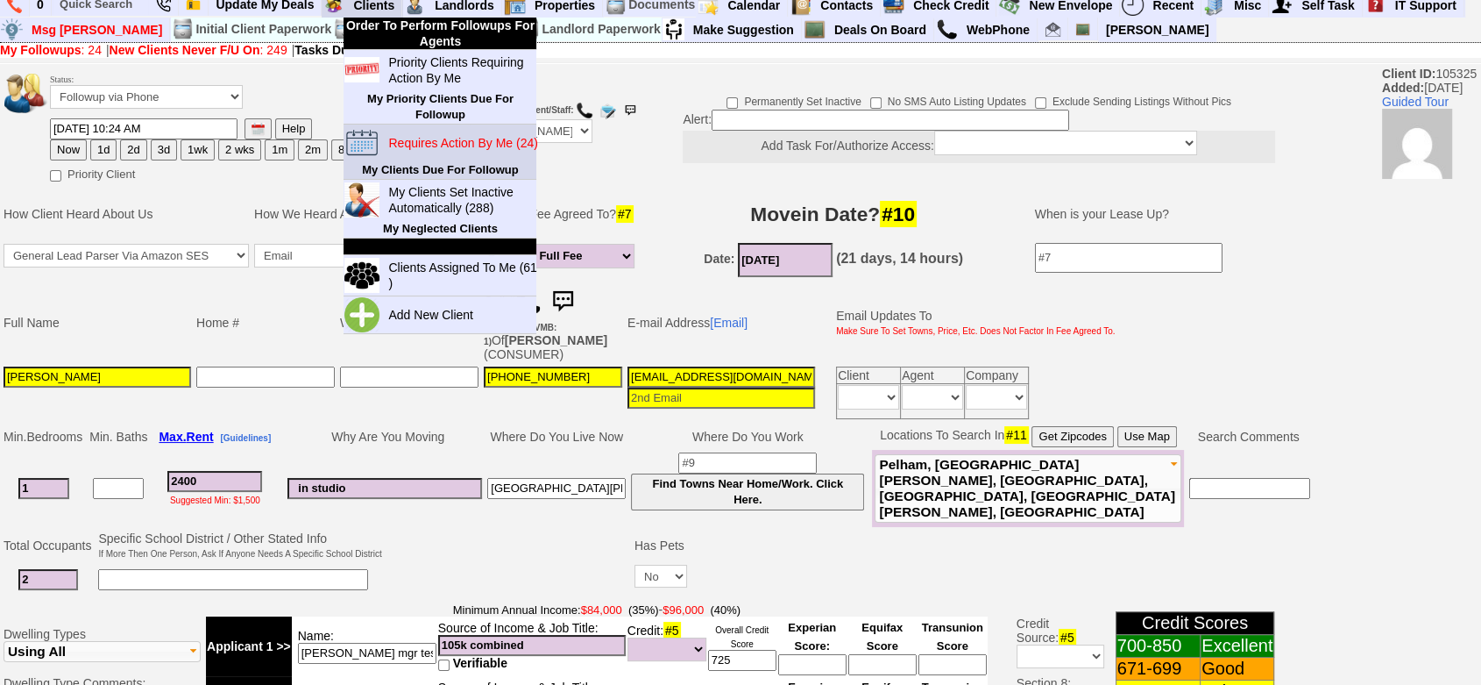
click at [487, 143] on blink "Requires Action By Me (24)" at bounding box center [462, 143] width 149 height 14
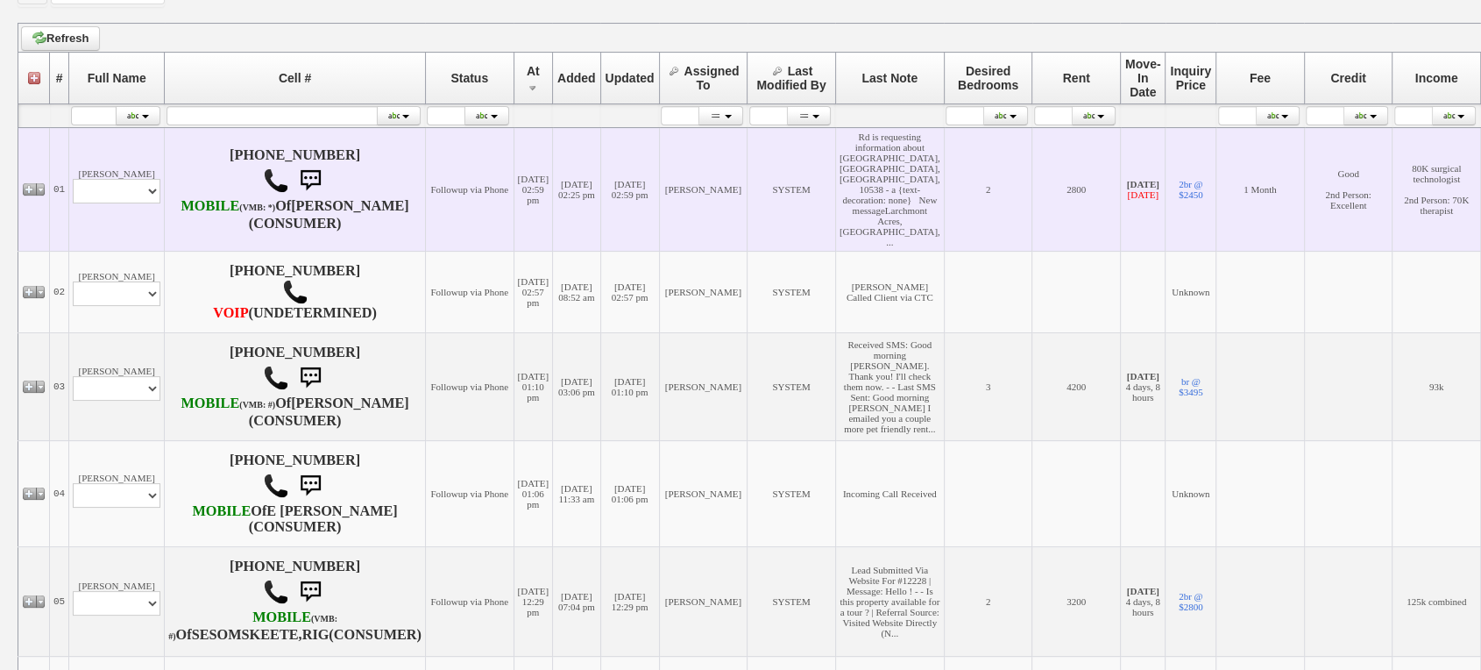
scroll to position [389, 0]
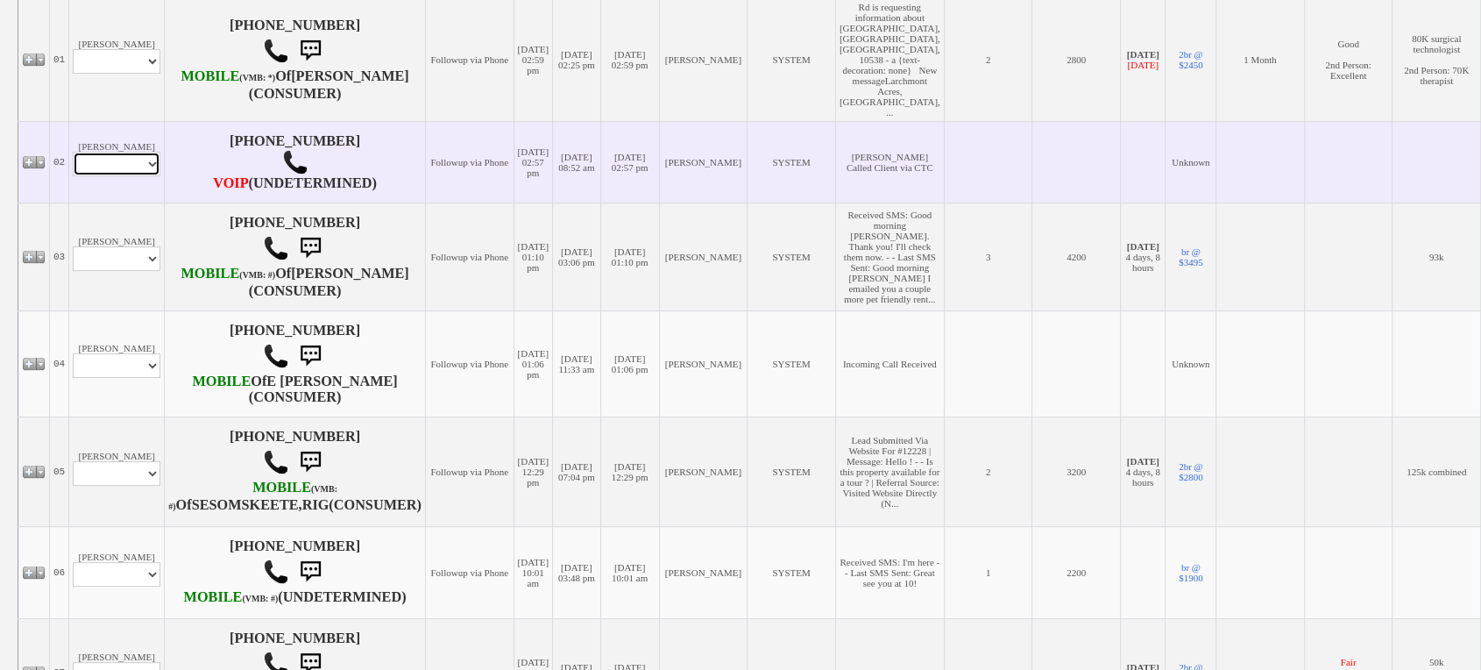
click at [125, 176] on select "Profile Edit Print Closed Deals" at bounding box center [117, 164] width 88 height 25
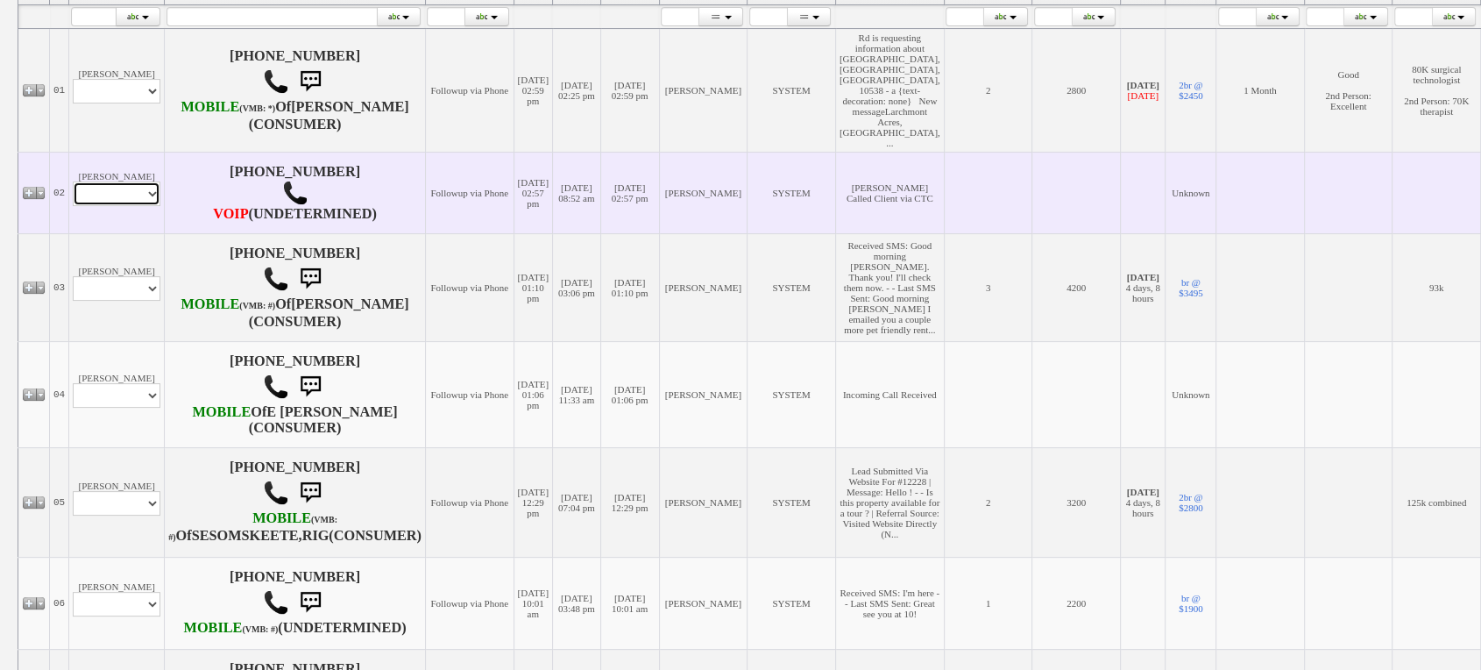
scroll to position [420, 0]
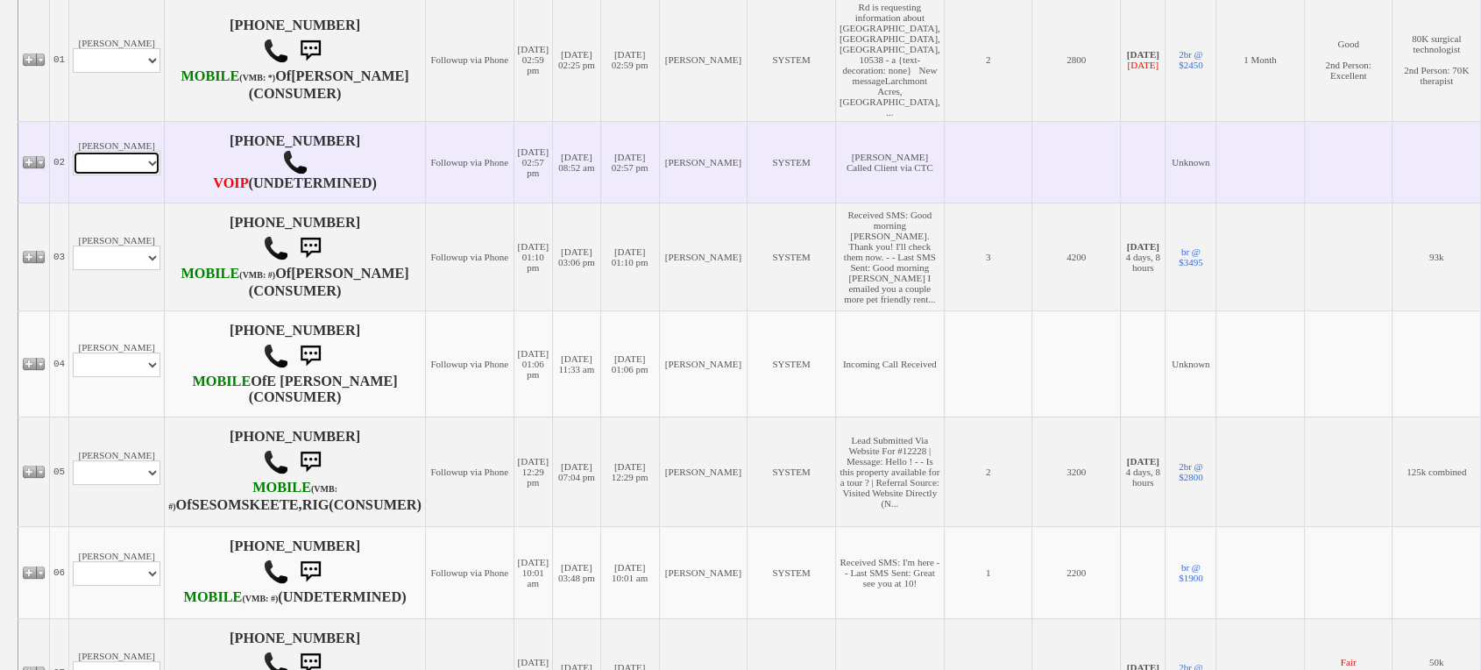
select select "ChangeURL,/crm/custom/edit_client_form.php?redirect=%2Fcrm%2Fclients.php&id=167…"
click at [73, 159] on select "Profile Edit Print Closed Deals" at bounding box center [117, 163] width 88 height 25
select select
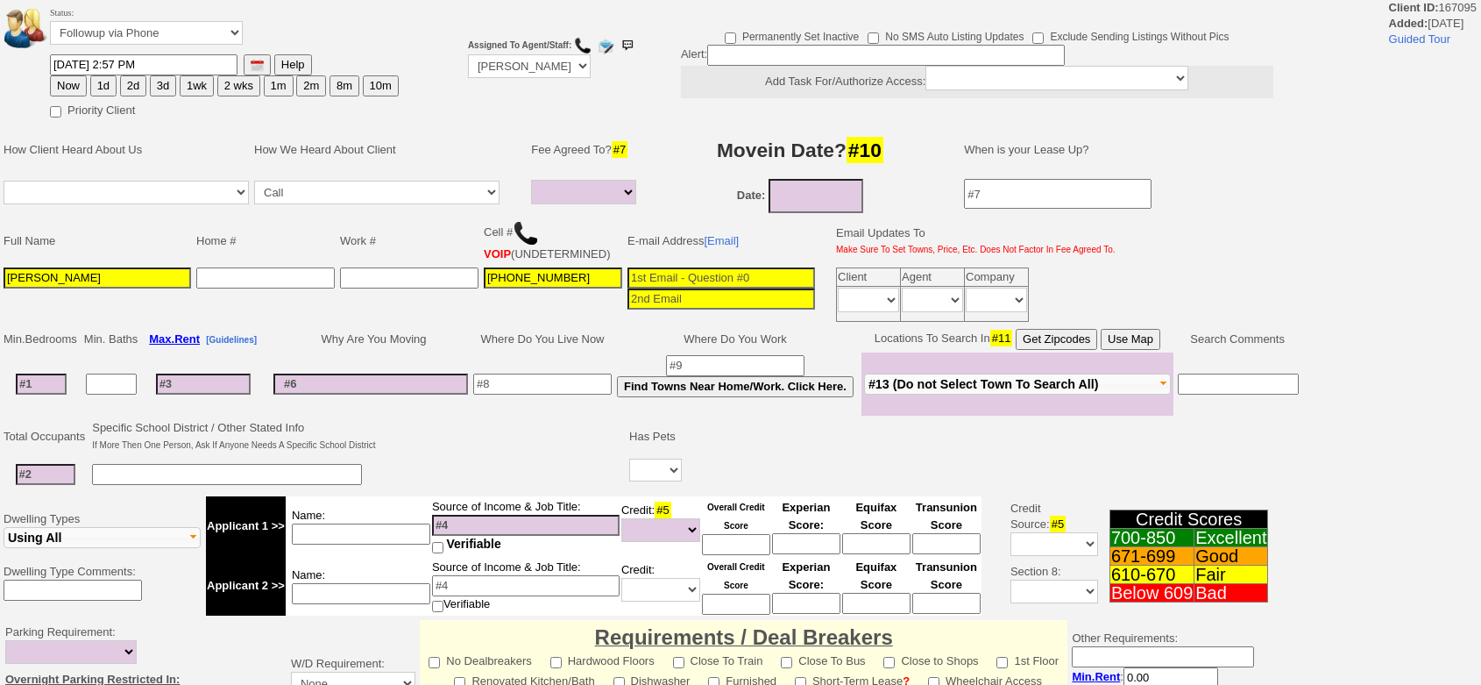
select select
click at [63, 476] on input at bounding box center [46, 474] width 60 height 21
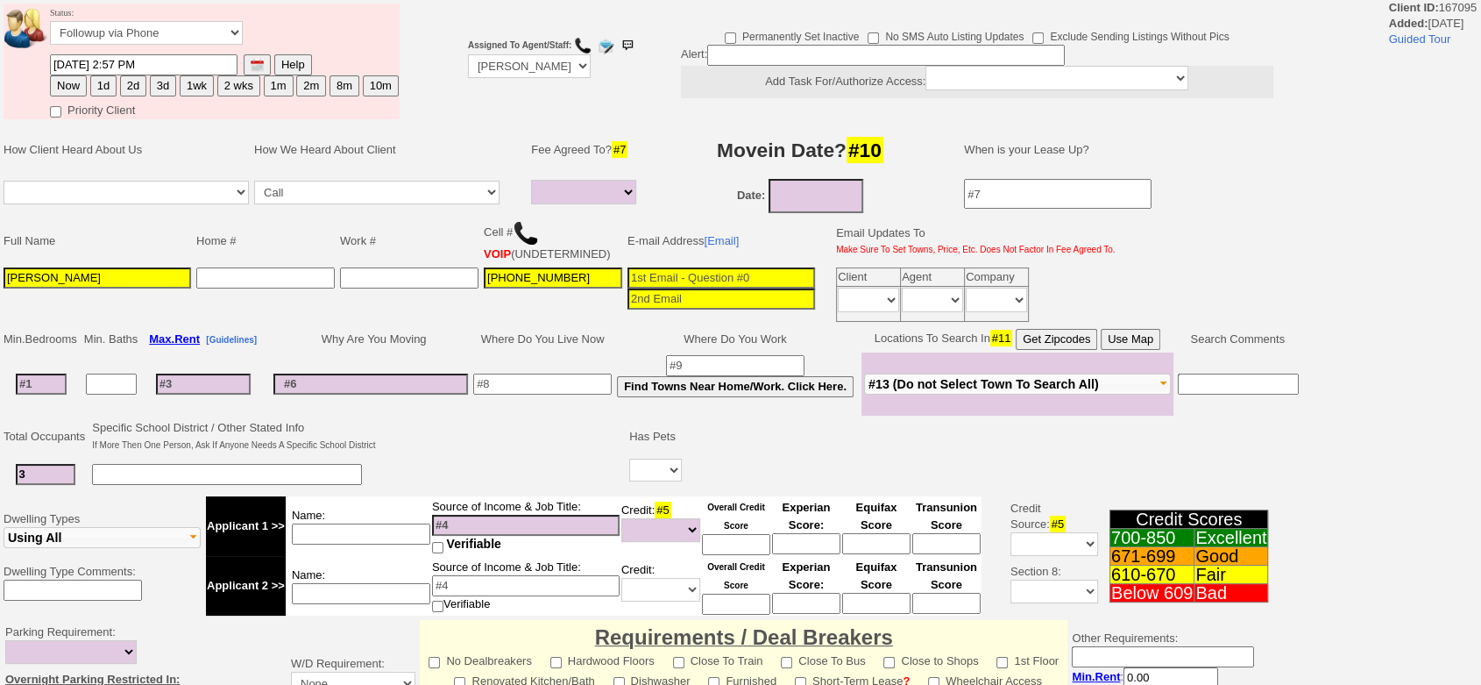
type input "3"
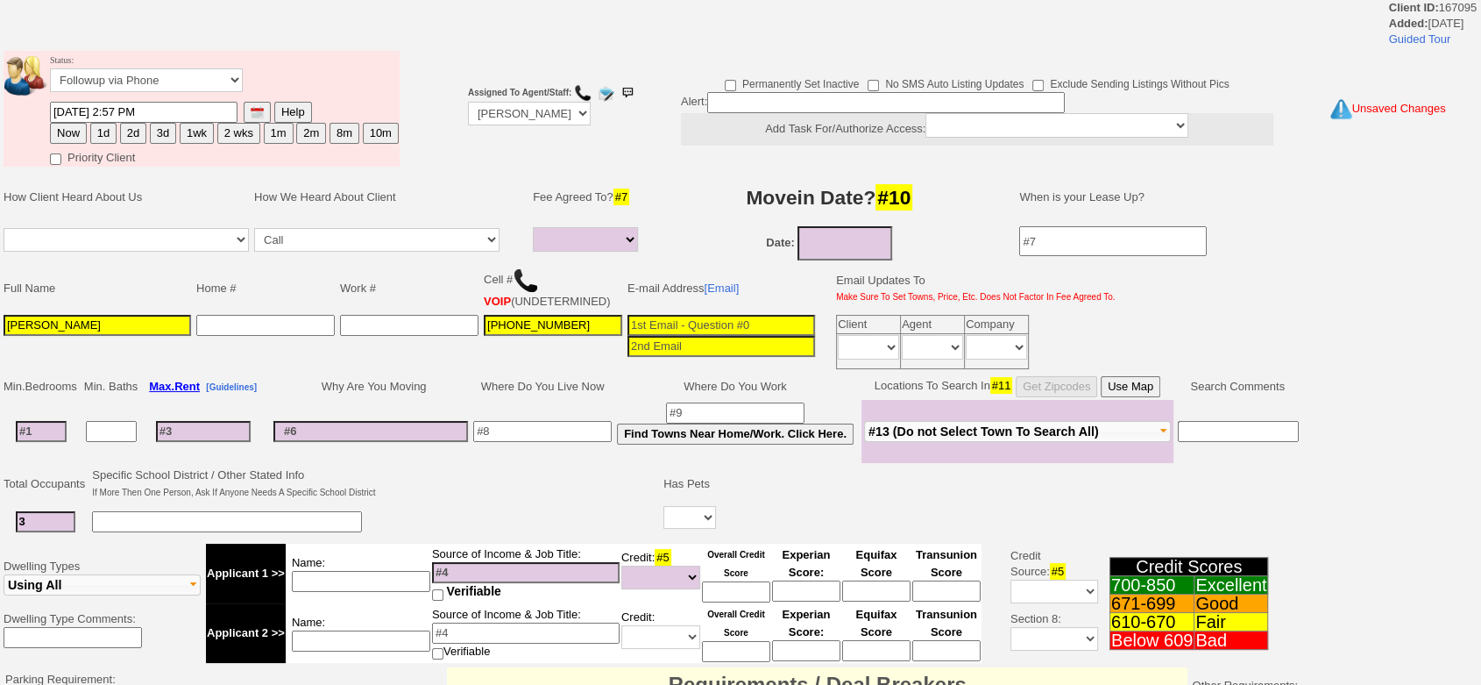
click at [53, 387] on tbody "Min. Bedrooms Min. Baths Max. Rent [Guidelines] Why Are You Moving Where Do You…" at bounding box center [651, 417] width 1301 height 89
type input "2"
select select
type input "2"
click at [196, 423] on input at bounding box center [203, 423] width 95 height 21
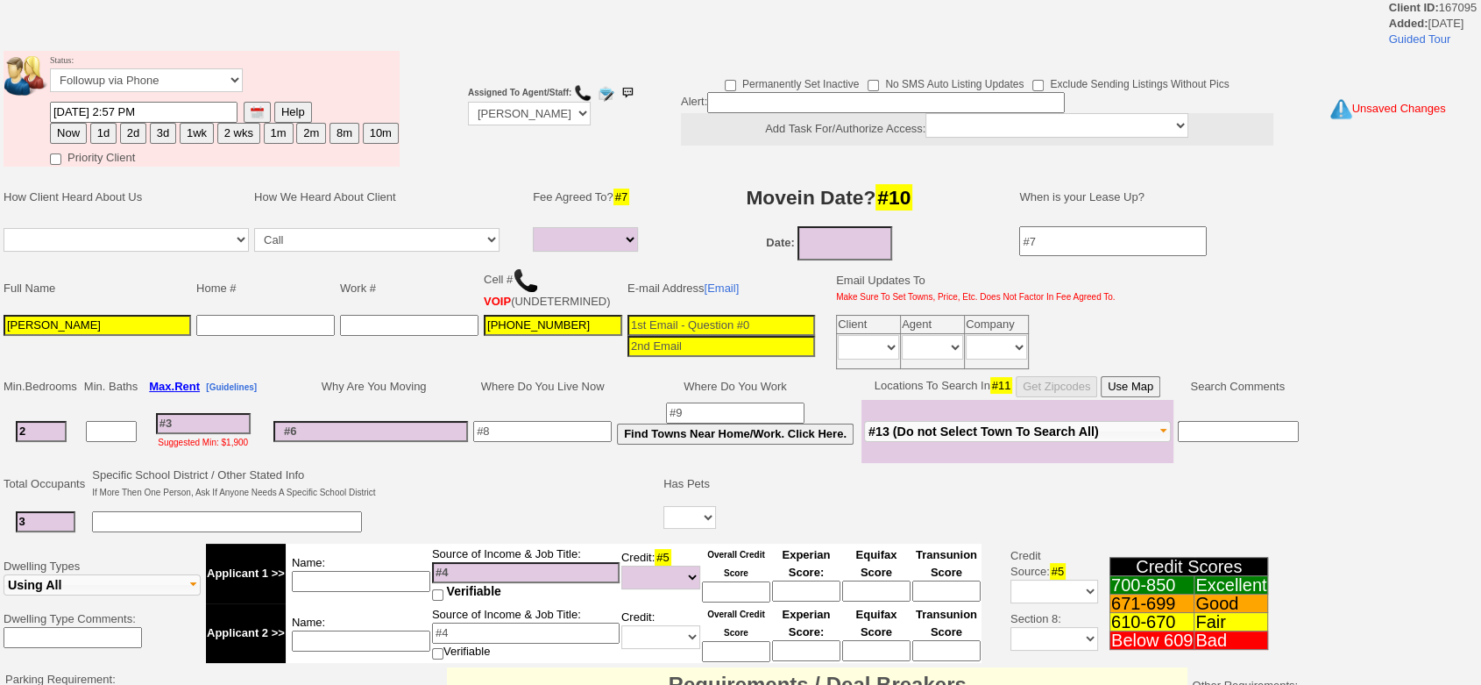
select select
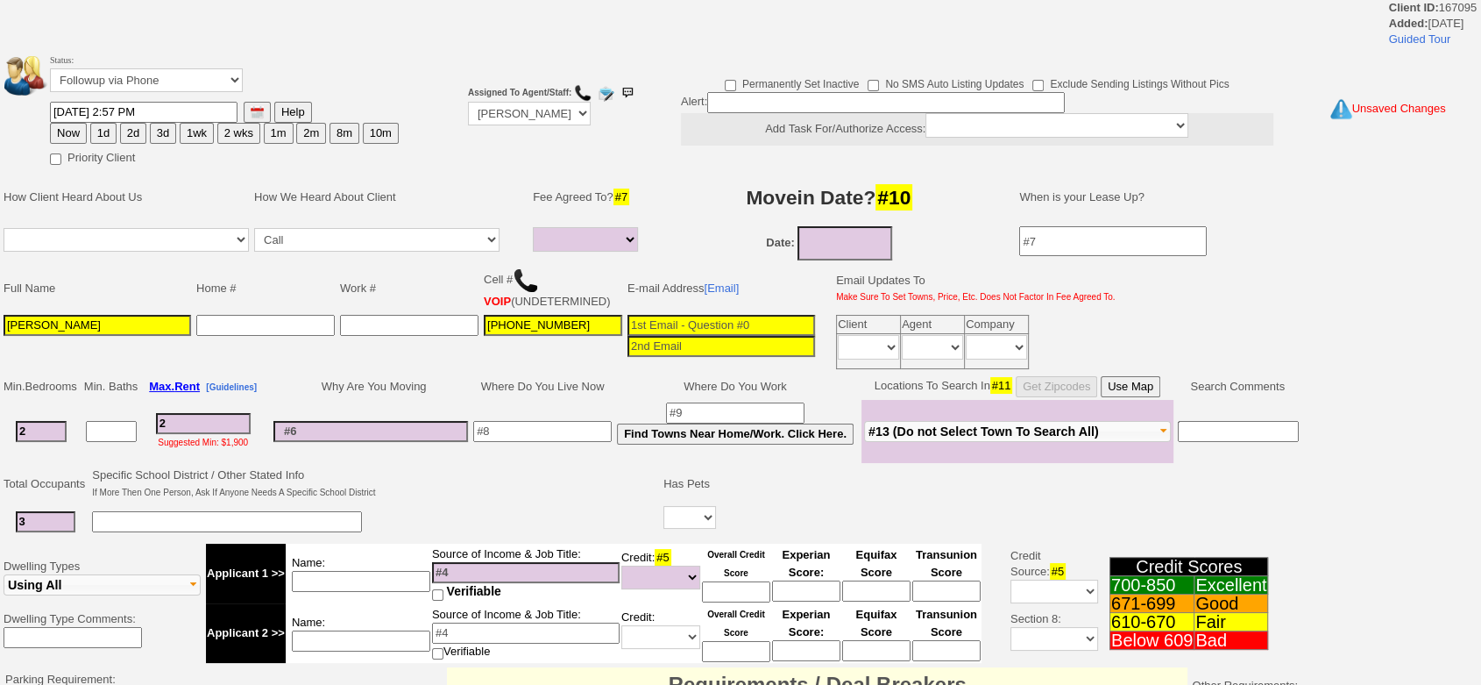
type input "22"
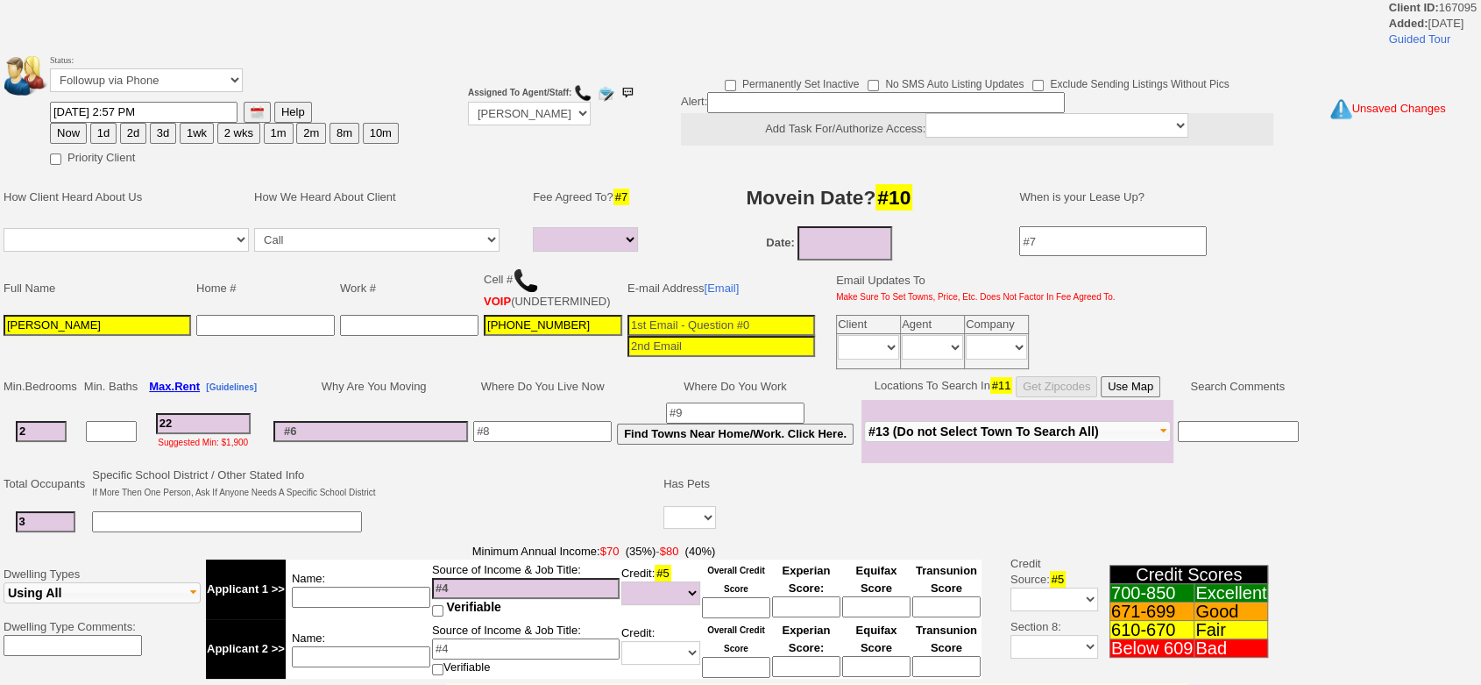
select select
type input "220"
select select
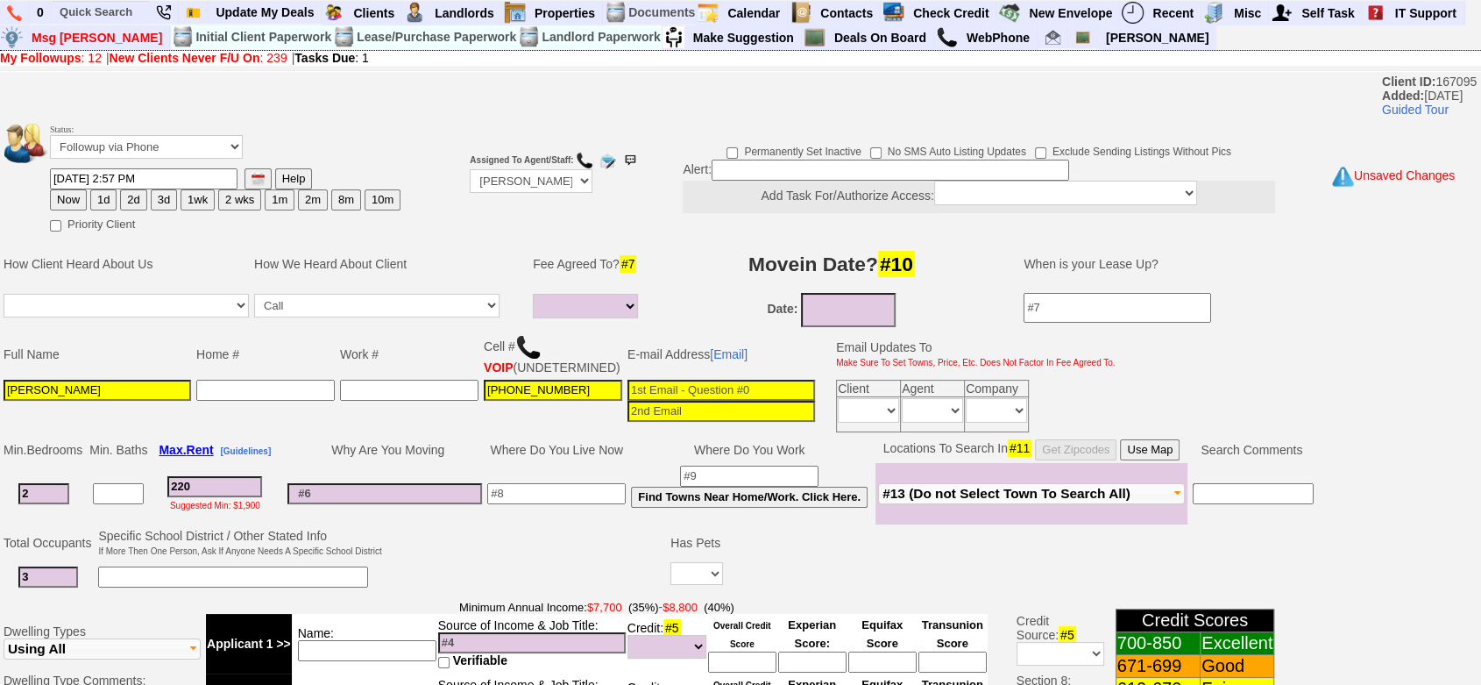
type input "2200"
select select
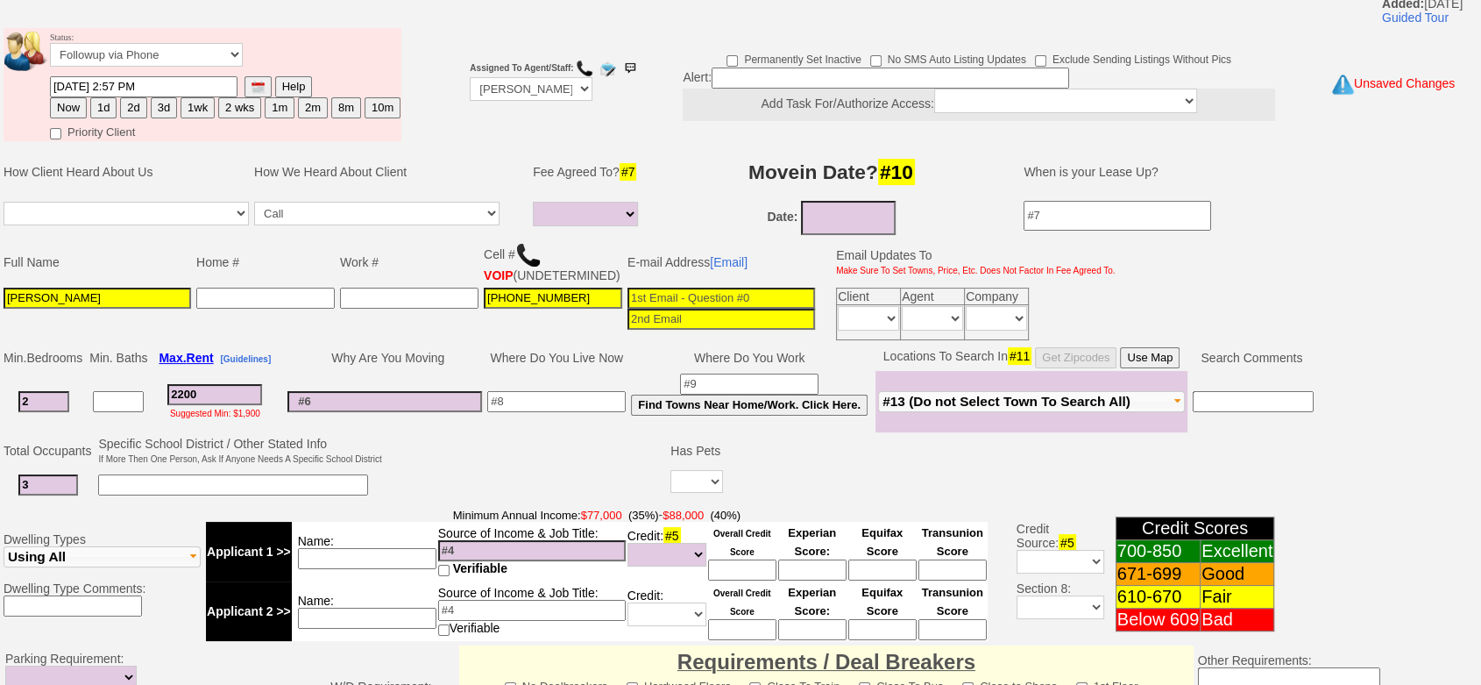
scroll to position [97, 0]
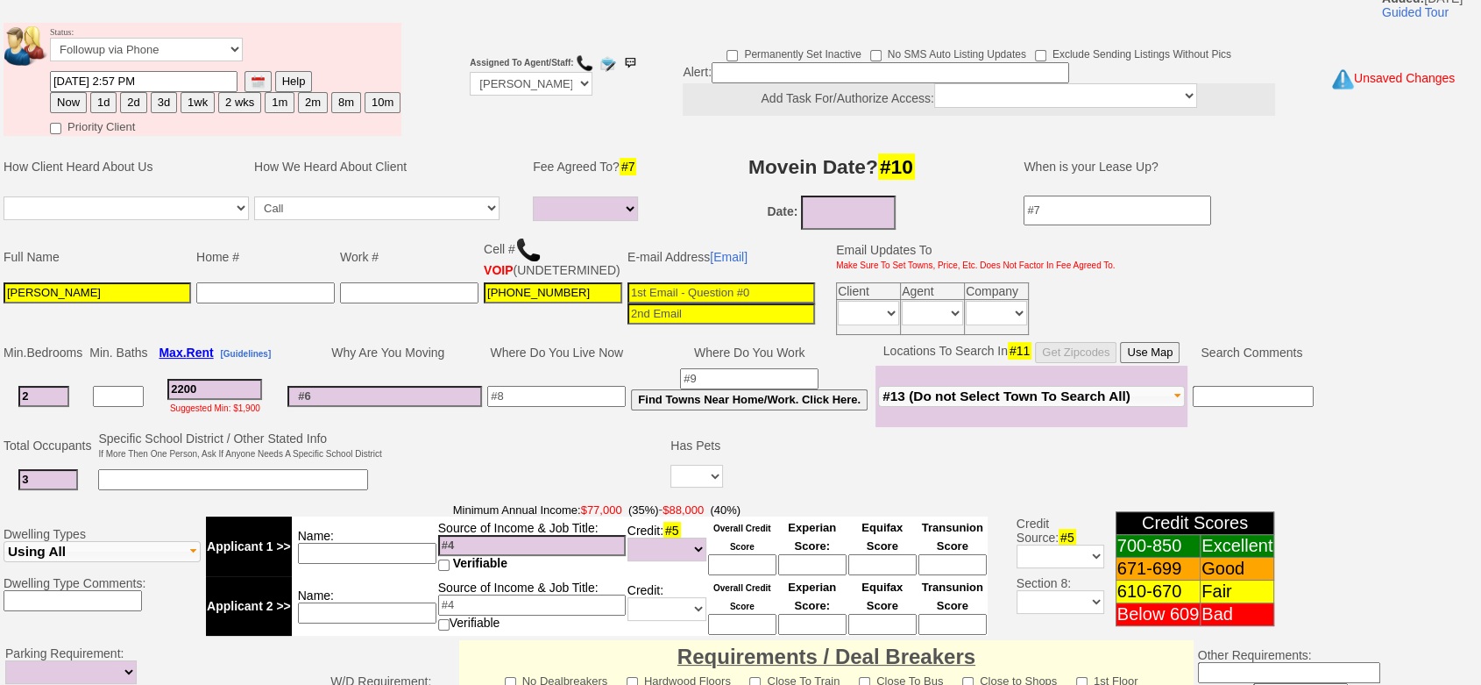
type input "2200"
select select
click at [397, 564] on input at bounding box center [367, 553] width 138 height 21
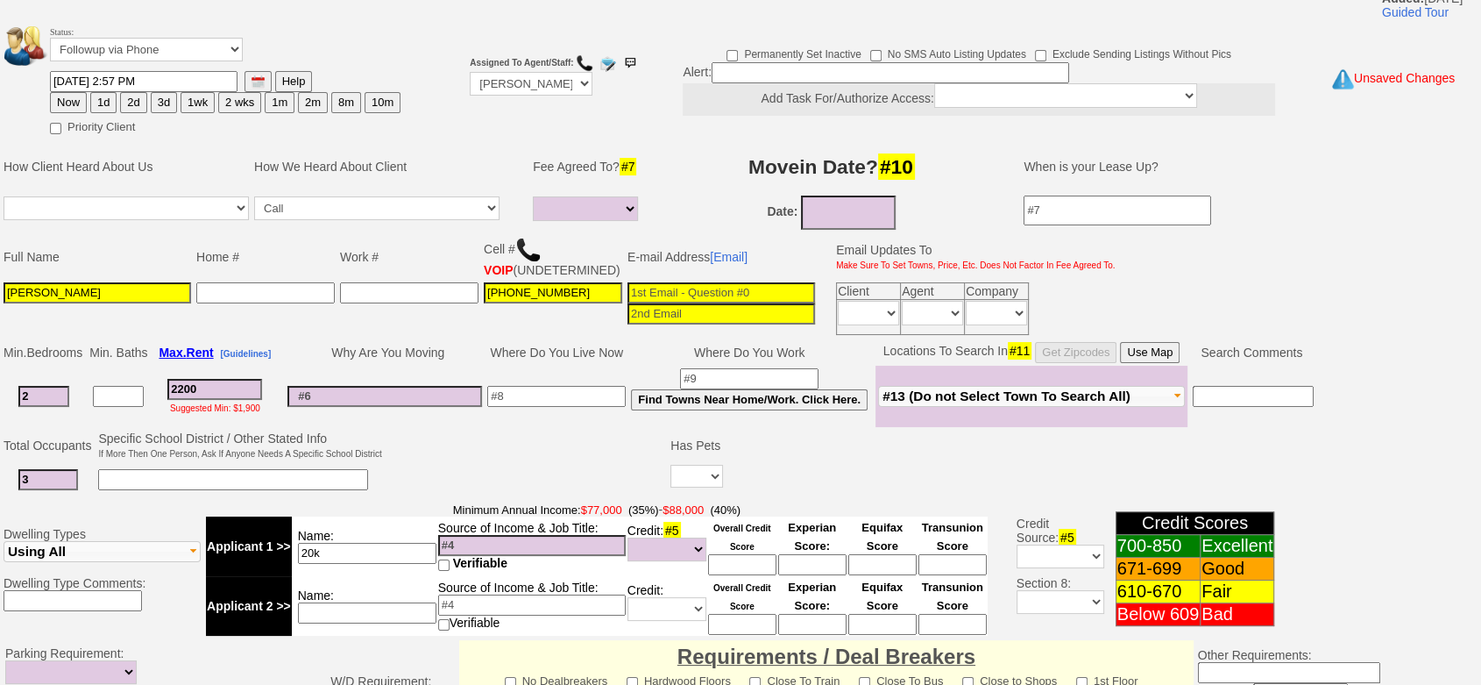
type input "20k"
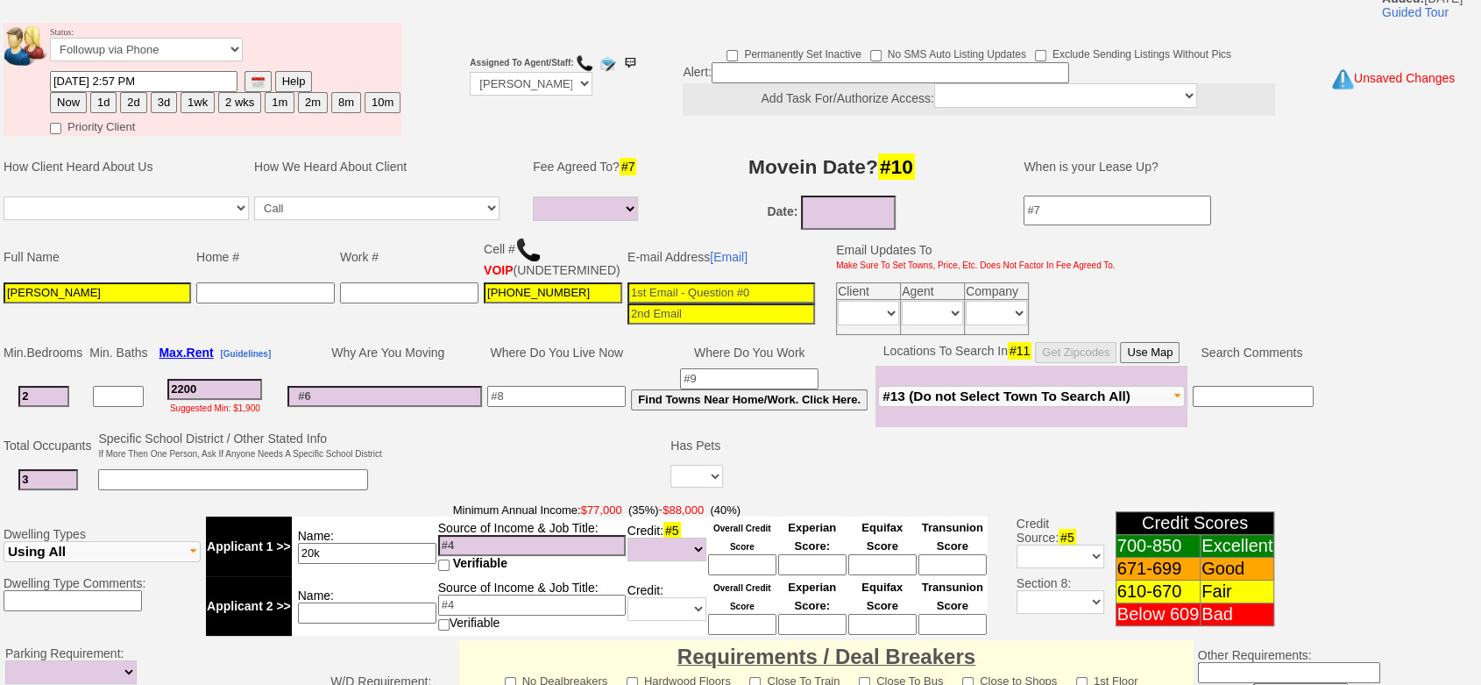
click at [450, 556] on input at bounding box center [532, 545] width 188 height 21
click at [465, 556] on input "2ok" at bounding box center [532, 545] width 188 height 21
type input "20k"
click at [415, 564] on input "20k" at bounding box center [367, 553] width 138 height 21
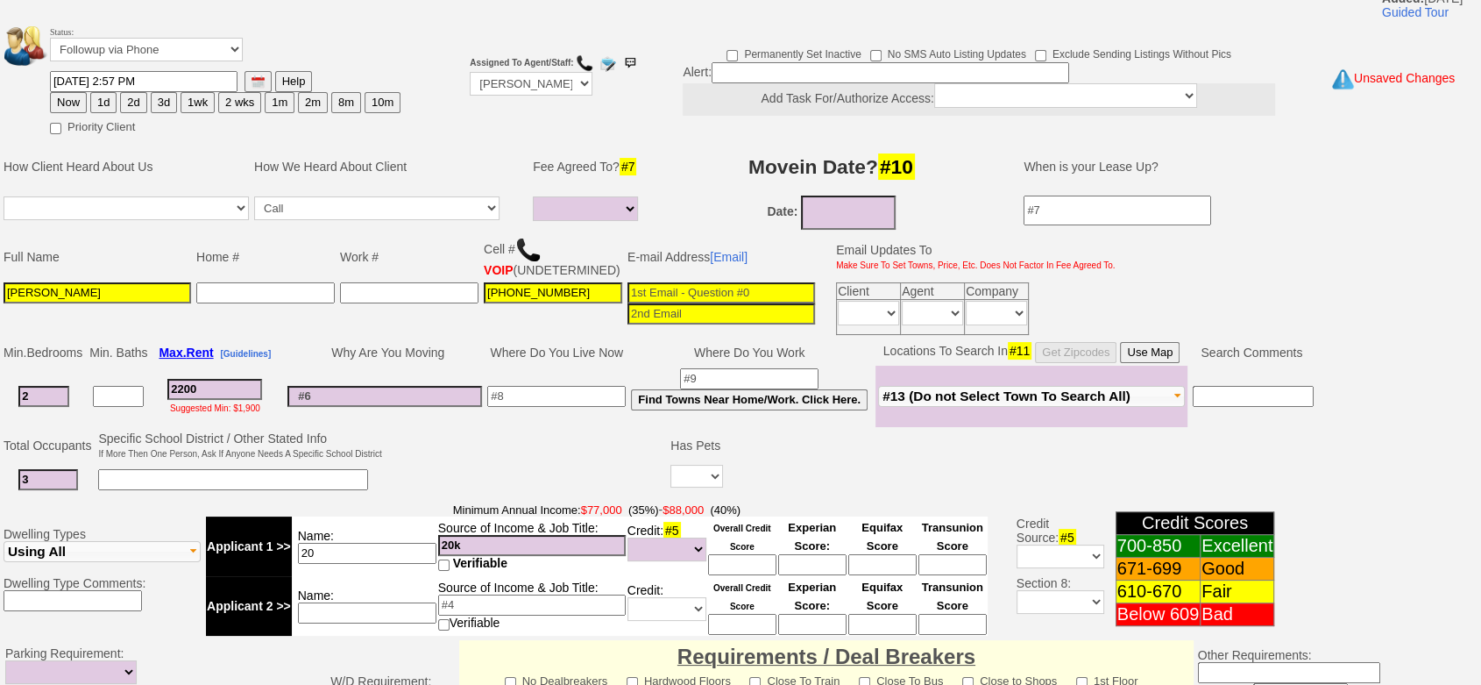
type input "2"
type input "ssi"
click at [391, 623] on input at bounding box center [367, 612] width 138 height 21
type input "son"
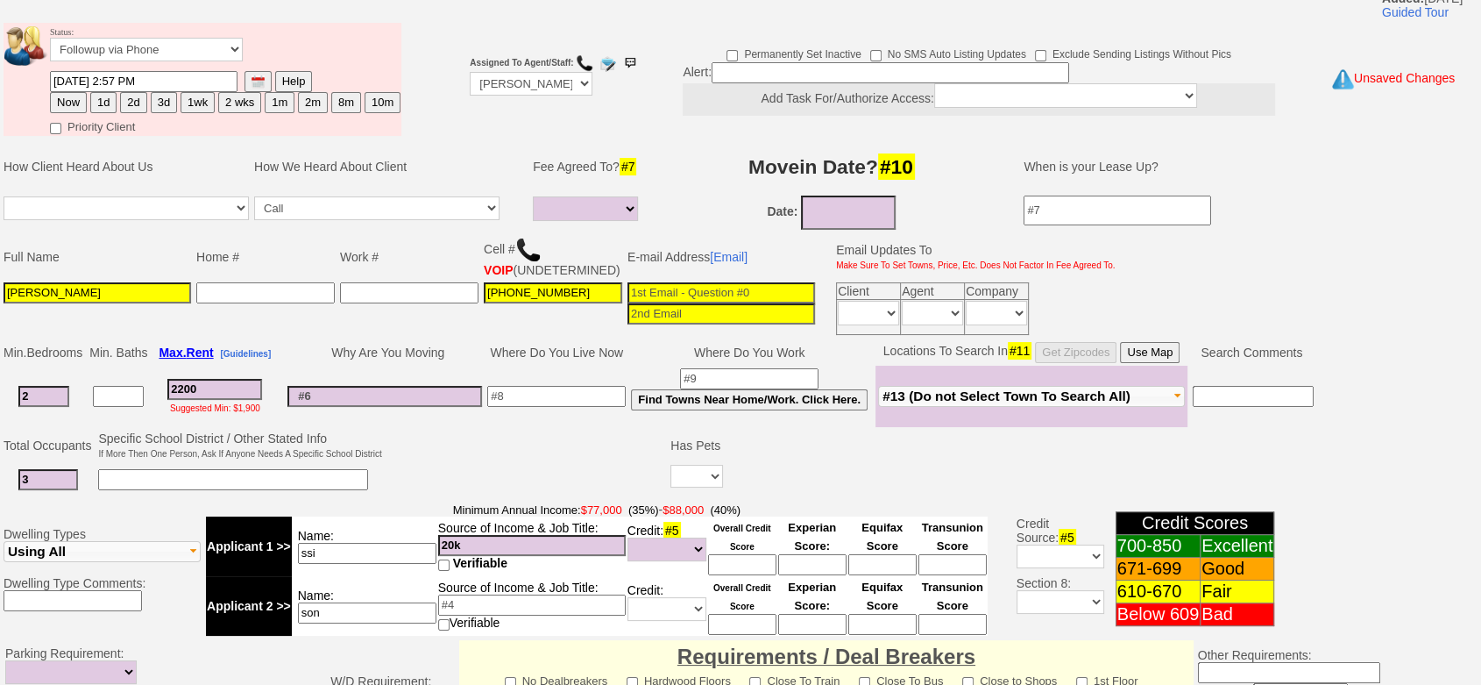
click at [472, 615] on input at bounding box center [532, 604] width 188 height 21
type input "40k"
click at [542, 80] on select "Up-For-Grabs ***** STAFF ***** Bob Bruno 914-419-3579 Cristy Liberto 914-486-10…" at bounding box center [531, 84] width 123 height 24
select select "Up-For-Grabs"
click at [470, 72] on select "Up-For-Grabs ***** STAFF ***** Bob Bruno 914-419-3579 Cristy Liberto 914-486-10…" at bounding box center [531, 84] width 123 height 24
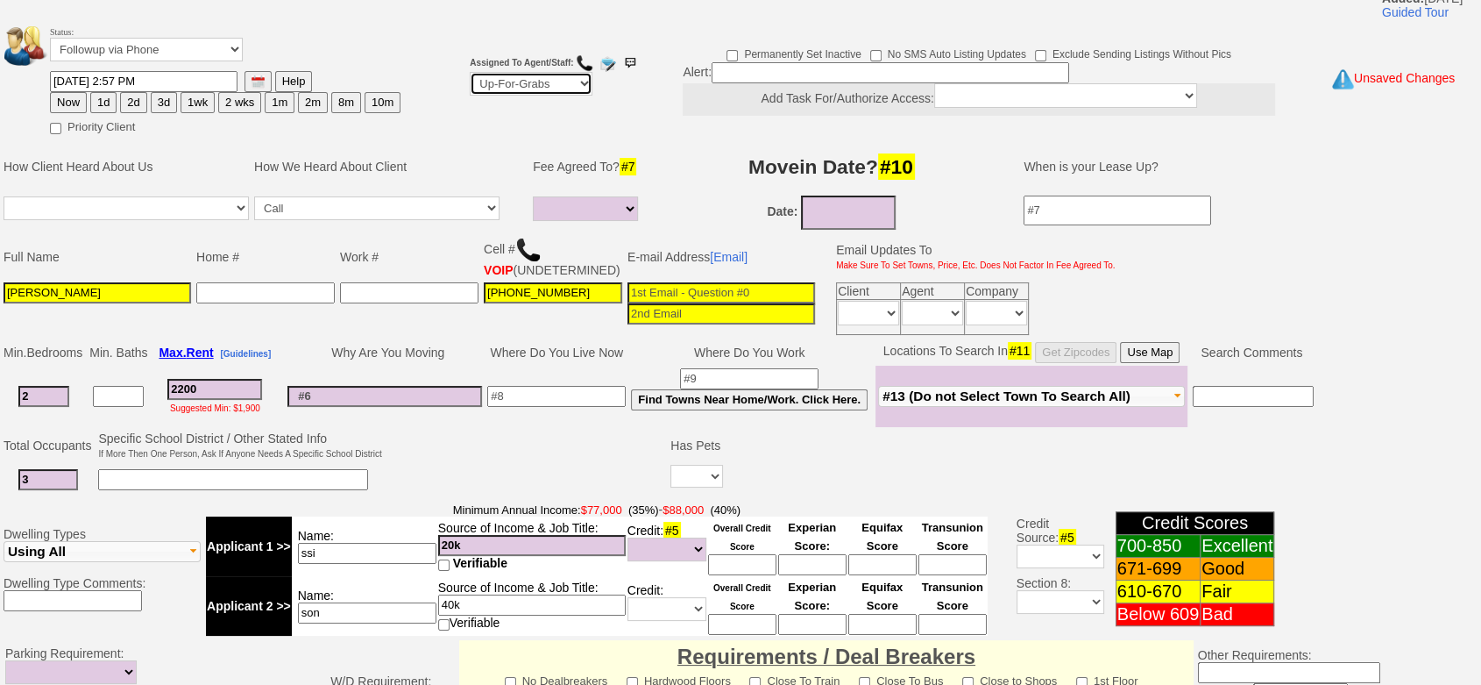
scroll to position [603, 0]
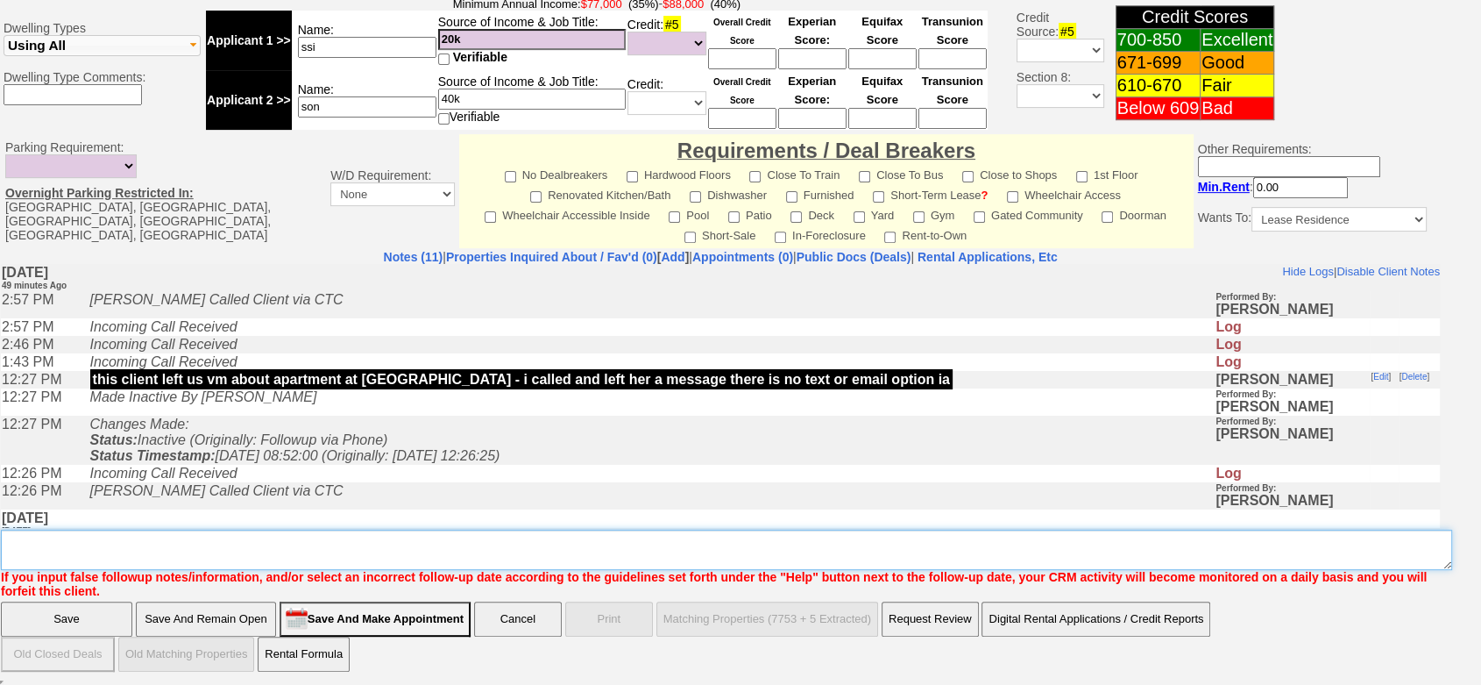
click at [591, 558] on textarea "Insert New Note Here" at bounding box center [727, 549] width 1452 height 40
type textarea "n"
type textarea "not viable ufg"
click at [91, 611] on input "Save" at bounding box center [66, 618] width 131 height 35
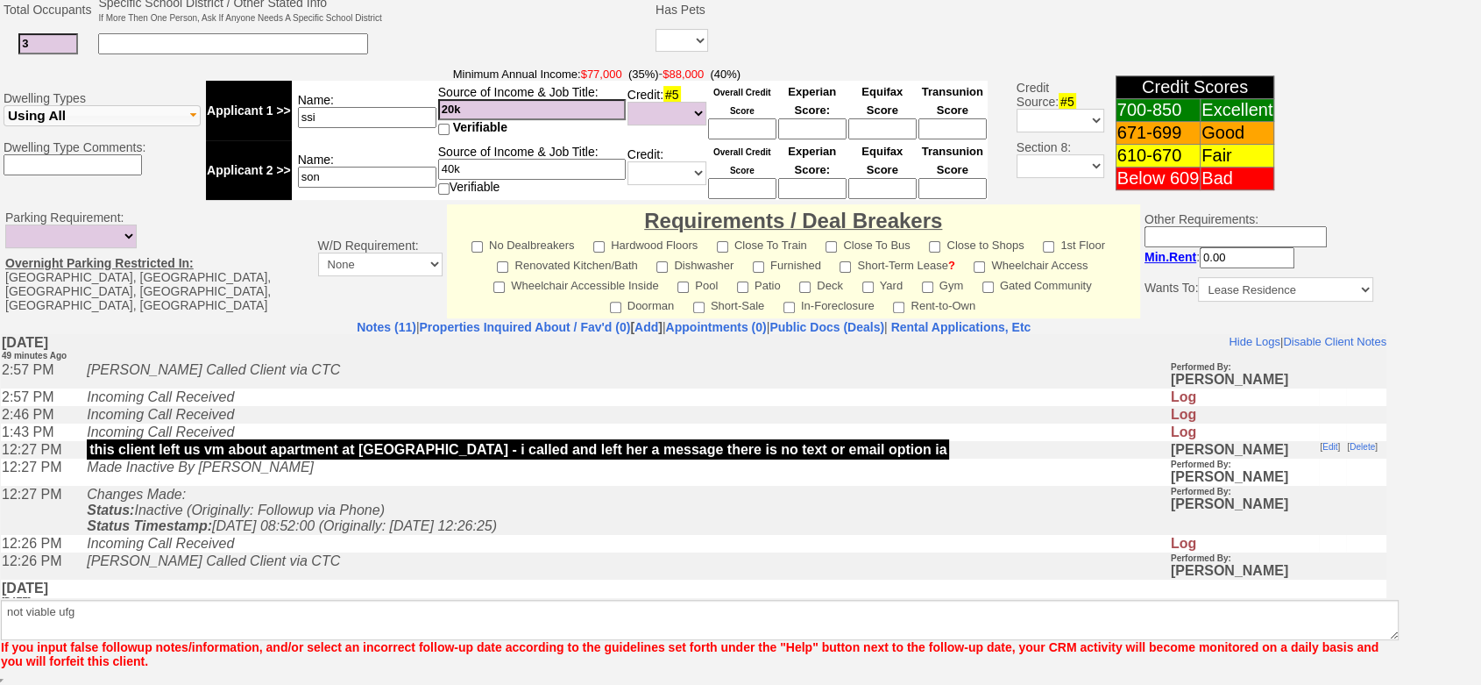
scroll to position [539, 0]
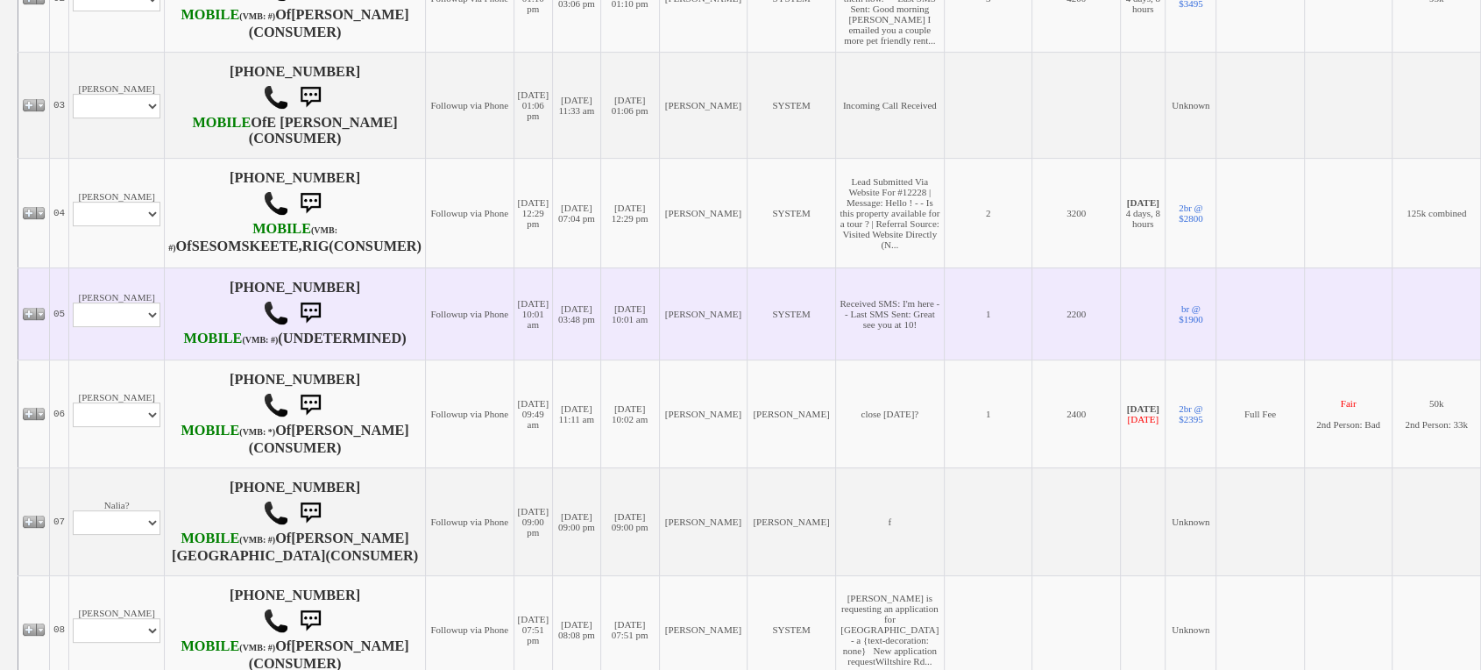
scroll to position [584, 0]
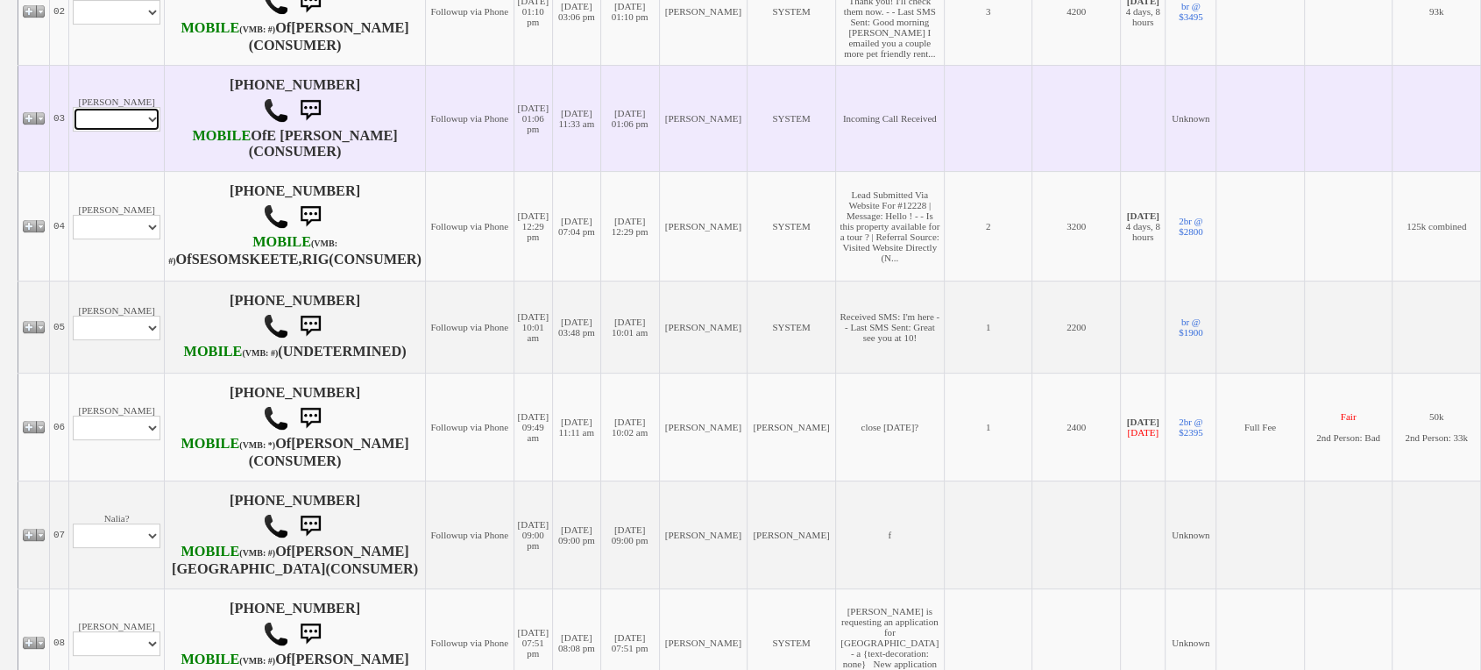
click at [131, 131] on select "Profile Edit Print Email Externally (Will Not Be Tracked In CRM) Closed Deals" at bounding box center [117, 119] width 88 height 25
select select "ChangeURL,/crm/custom/edit_client_form.php?redirect=%2Fcrm%2Fclients.php&id=167…"
click at [73, 131] on select "Profile Edit Print Email Externally (Will Not Be Tracked In CRM) Closed Deals" at bounding box center [117, 119] width 88 height 25
select select
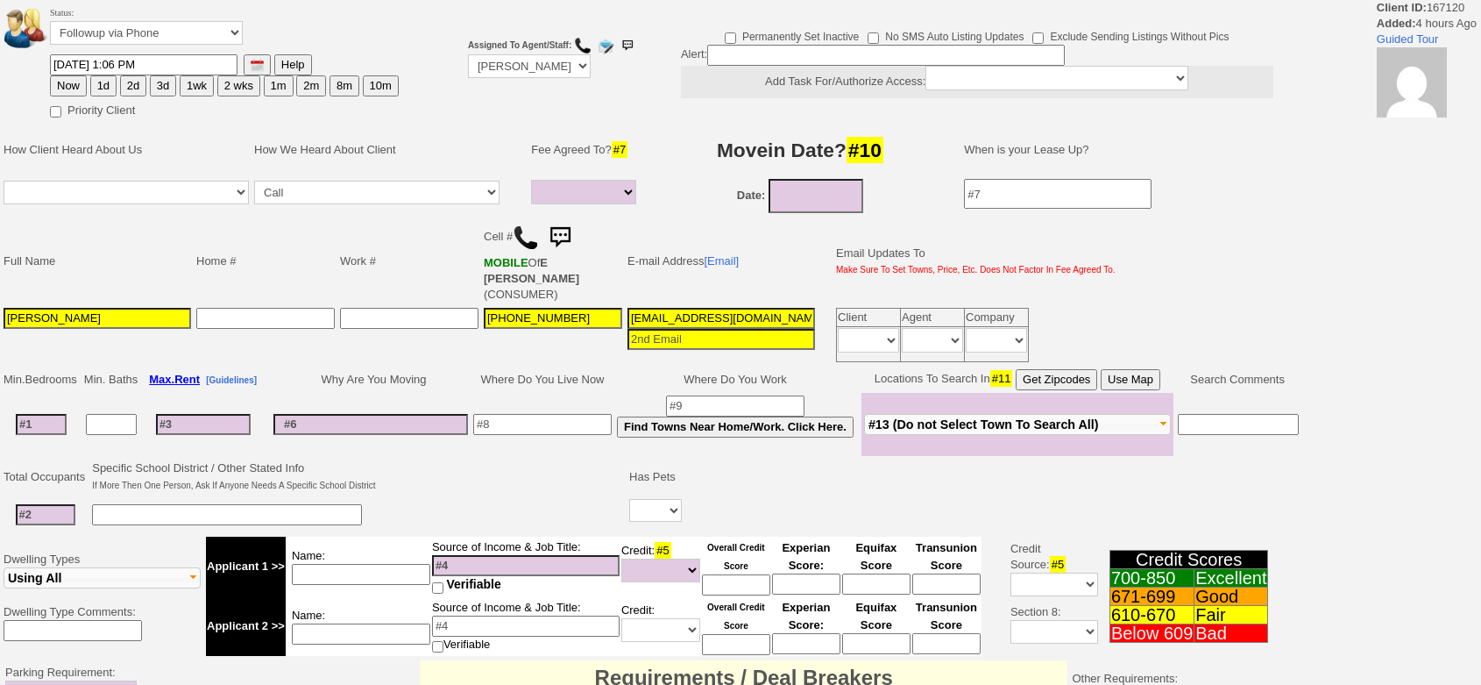
select select
click at [586, 427] on input at bounding box center [542, 424] width 138 height 21
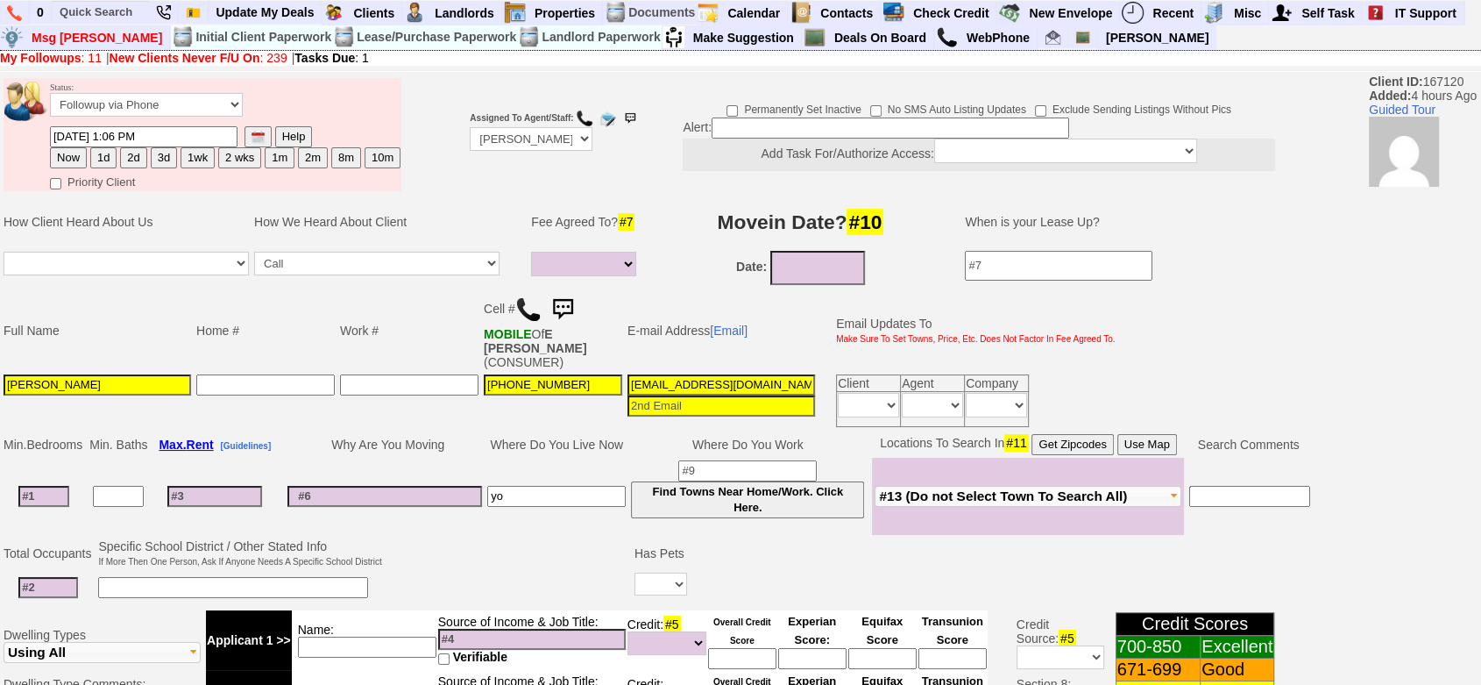
type input "y"
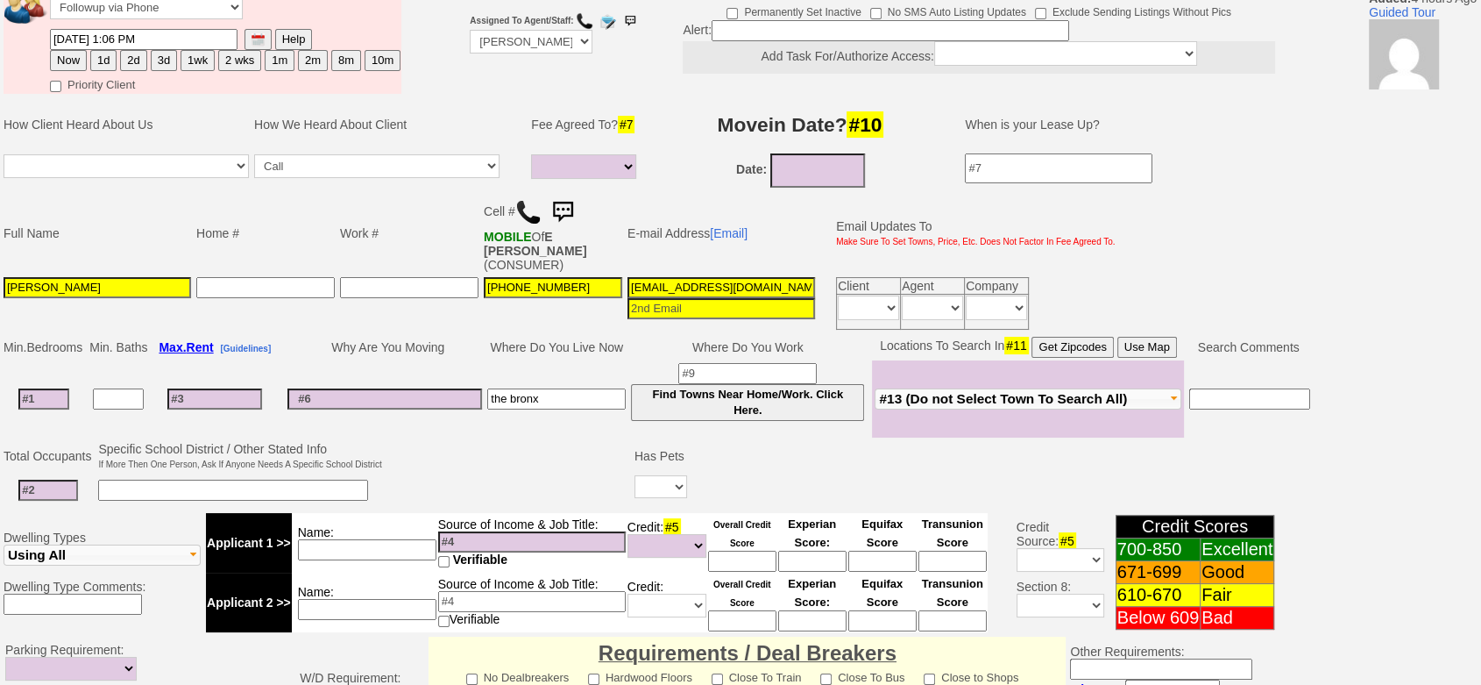
type input "the bronx"
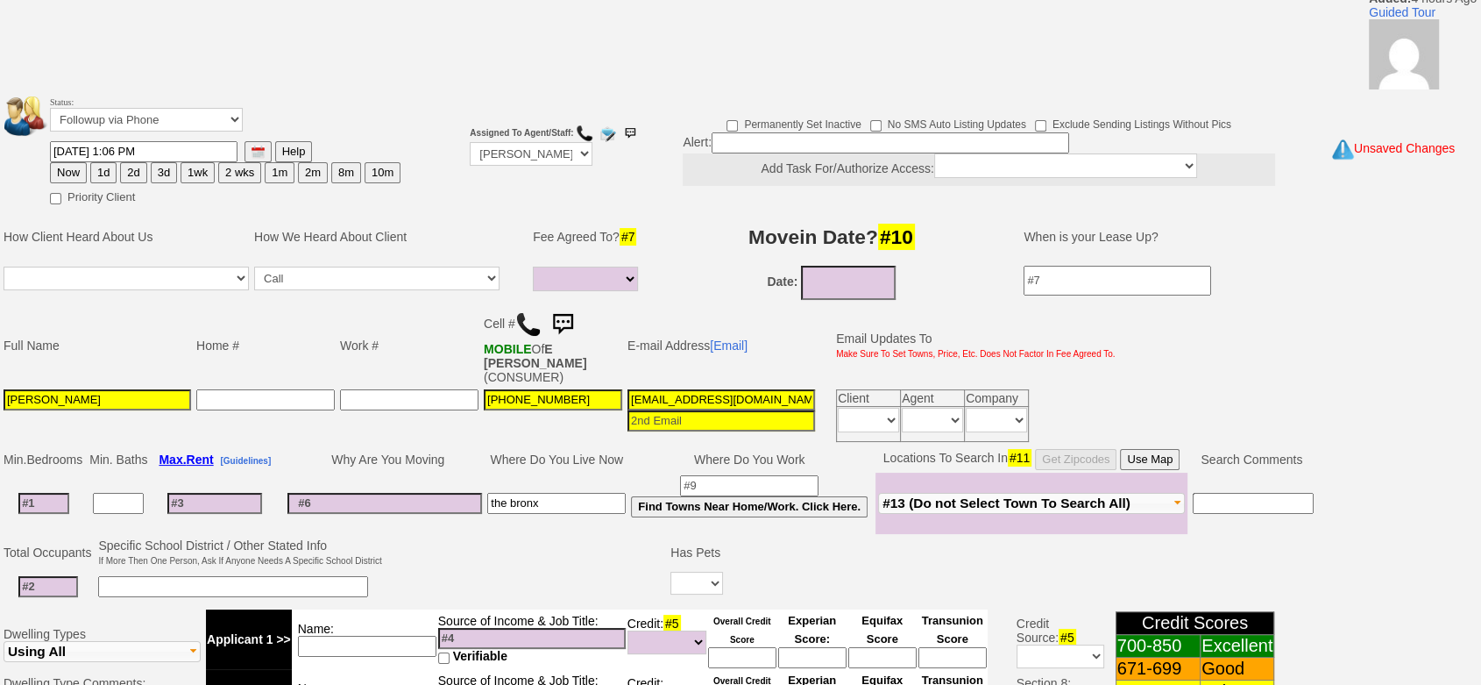
click at [472, 530] on tbody "Status: Followup via Phone Followup via Email Followup When Section 8 Property …" at bounding box center [720, 680] width 1441 height 1182
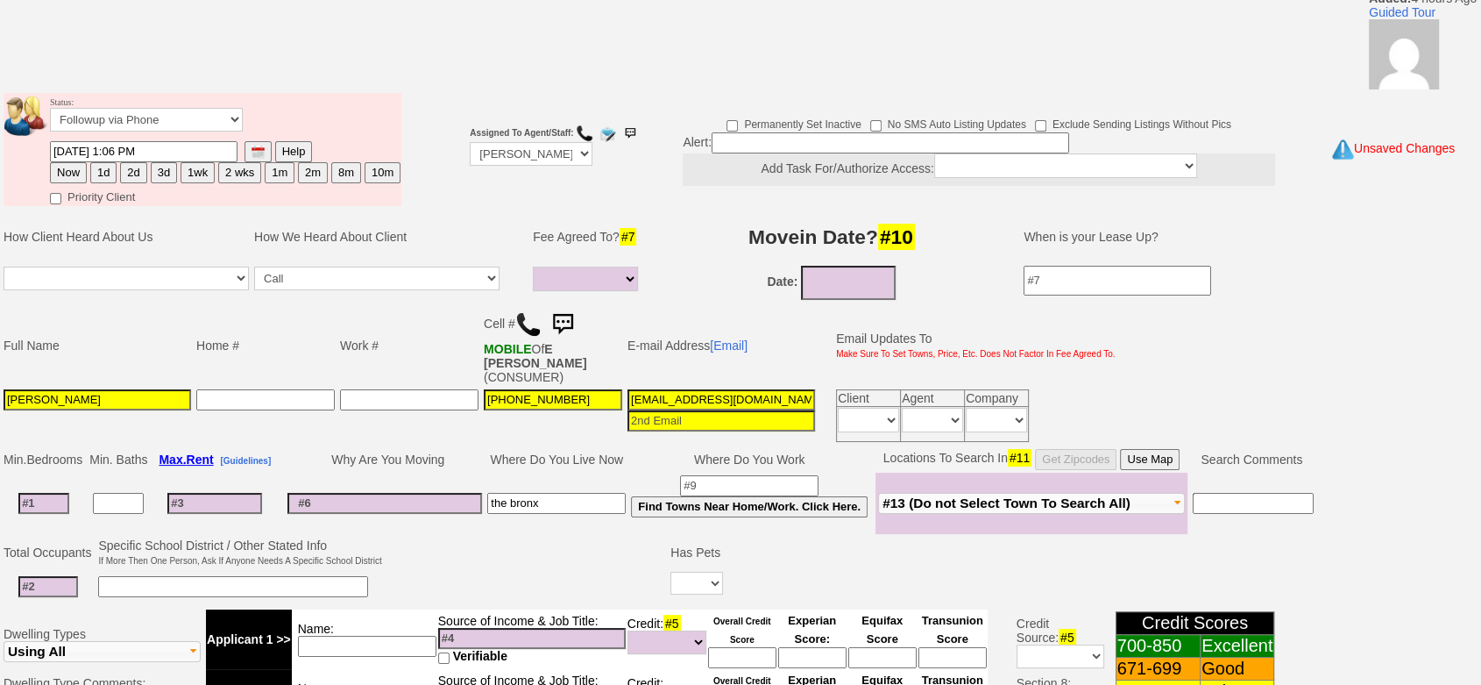
click at [393, 636] on input at bounding box center [367, 646] width 138 height 21
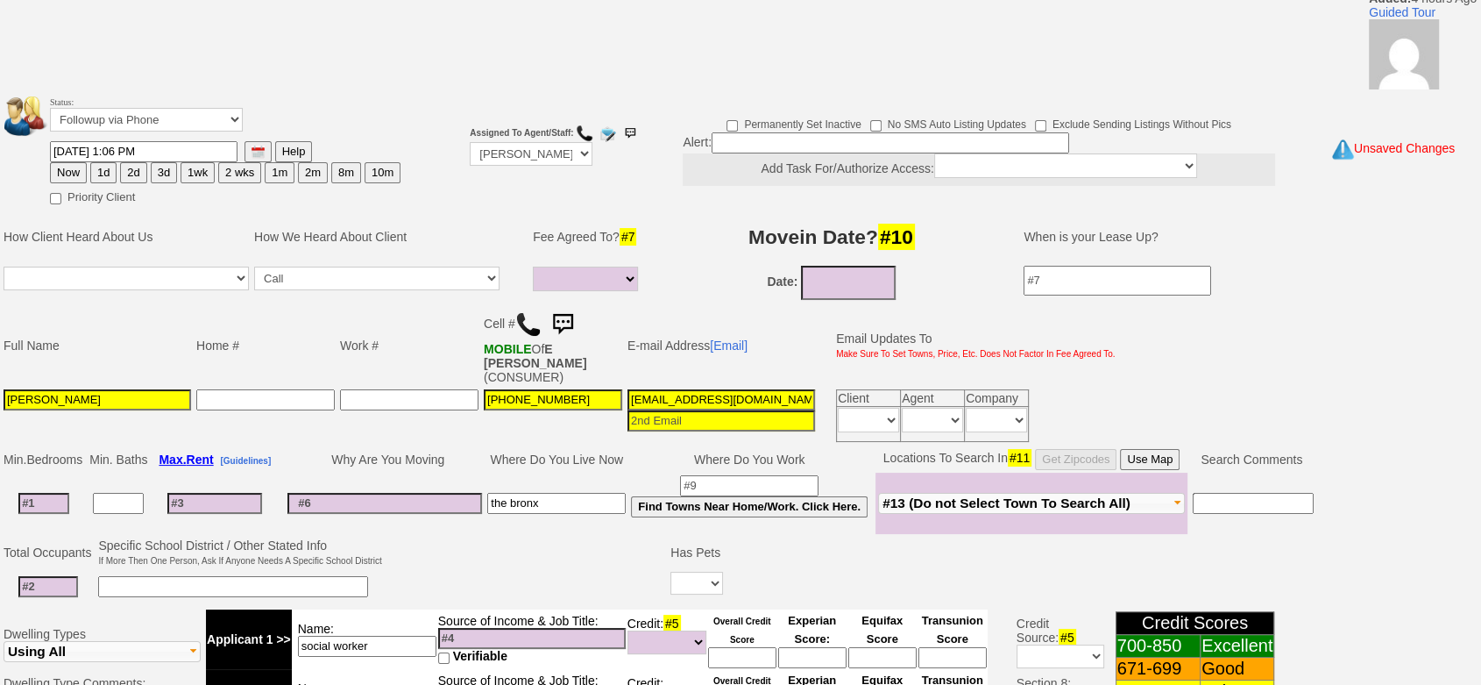
type input "social worker"
click at [461, 636] on input at bounding box center [532, 638] width 188 height 21
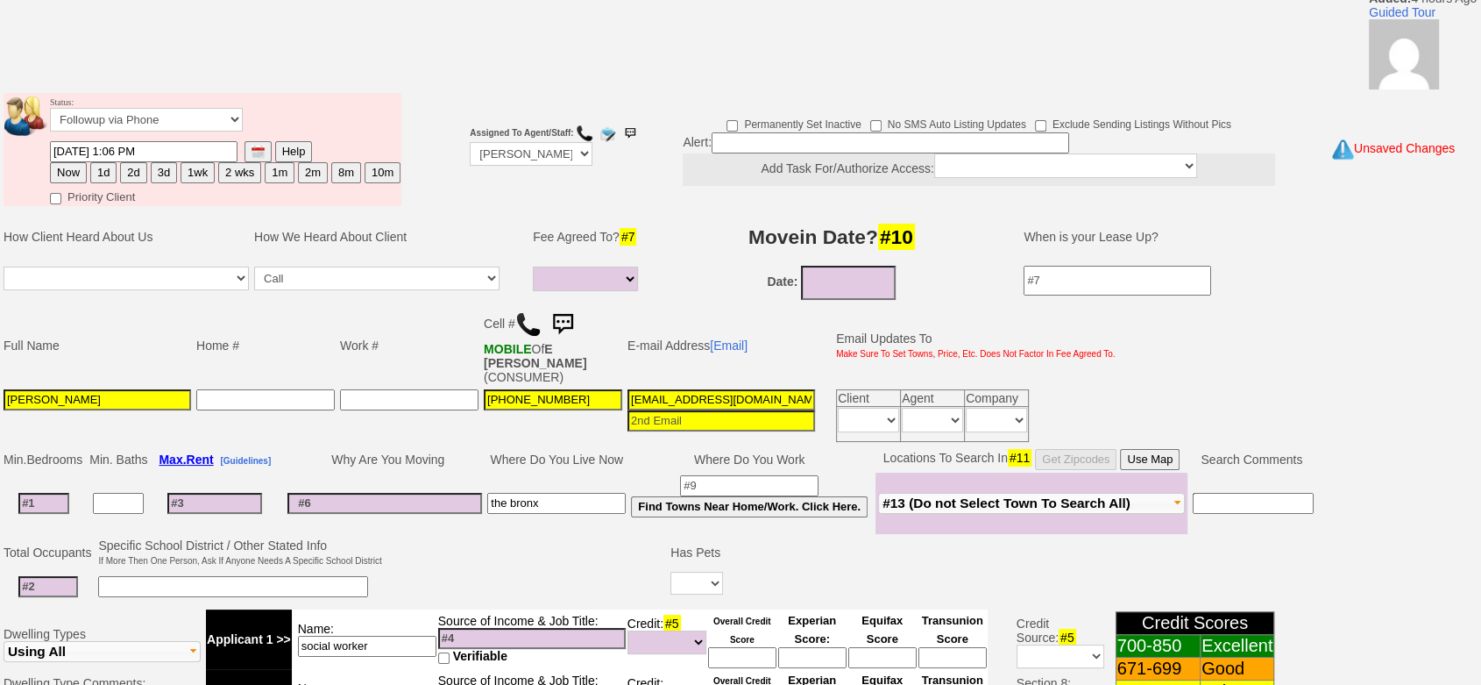
type input "6"
type input "75k"
click at [54, 505] on input at bounding box center [43, 503] width 51 height 21
type input "1"
select select
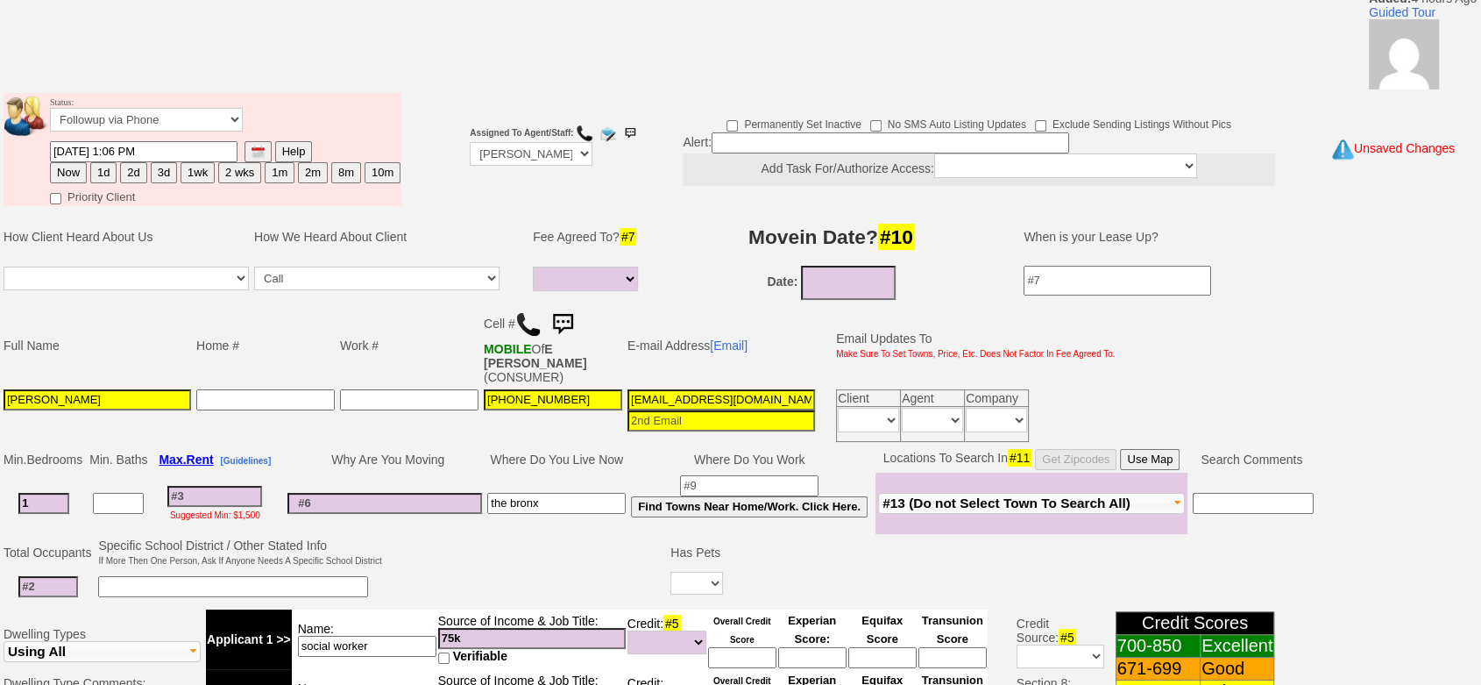
type input "1"
select select
click at [56, 576] on input at bounding box center [48, 586] width 60 height 21
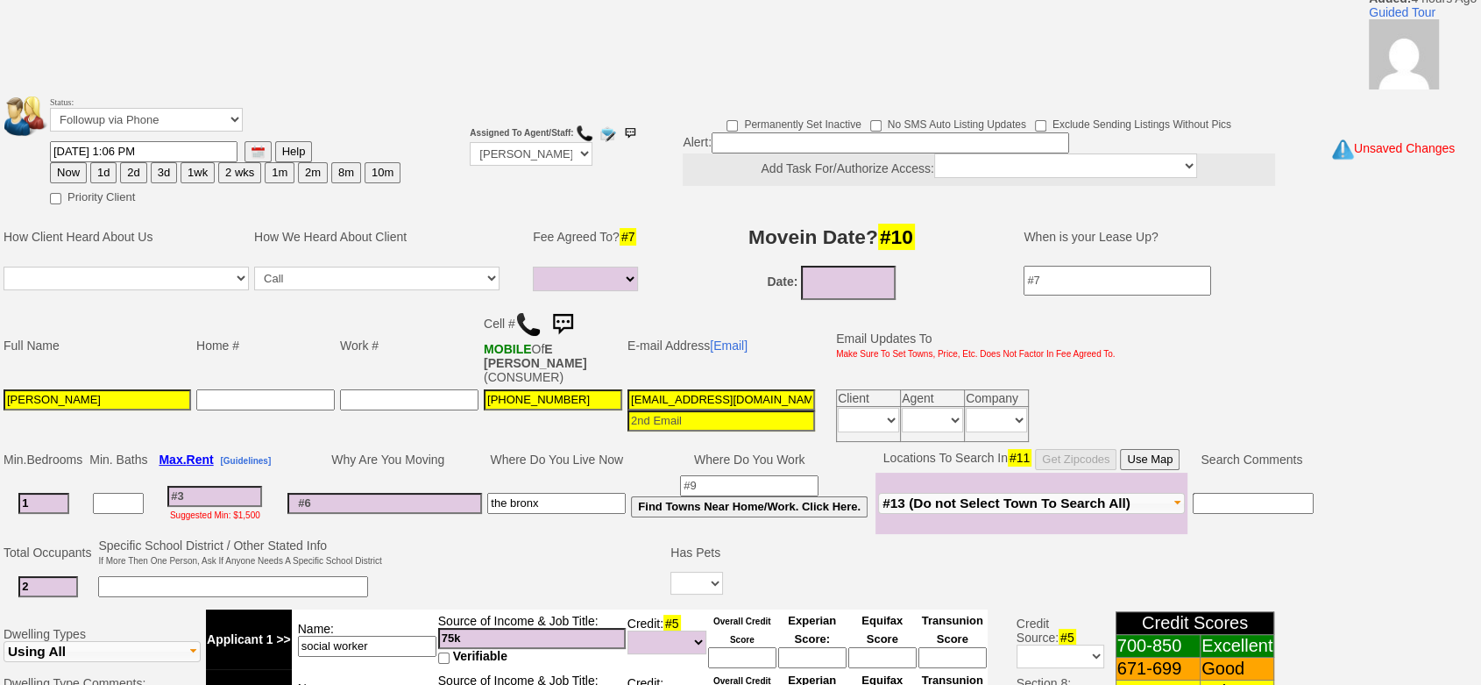
type input "2"
click at [160, 577] on input at bounding box center [233, 586] width 270 height 21
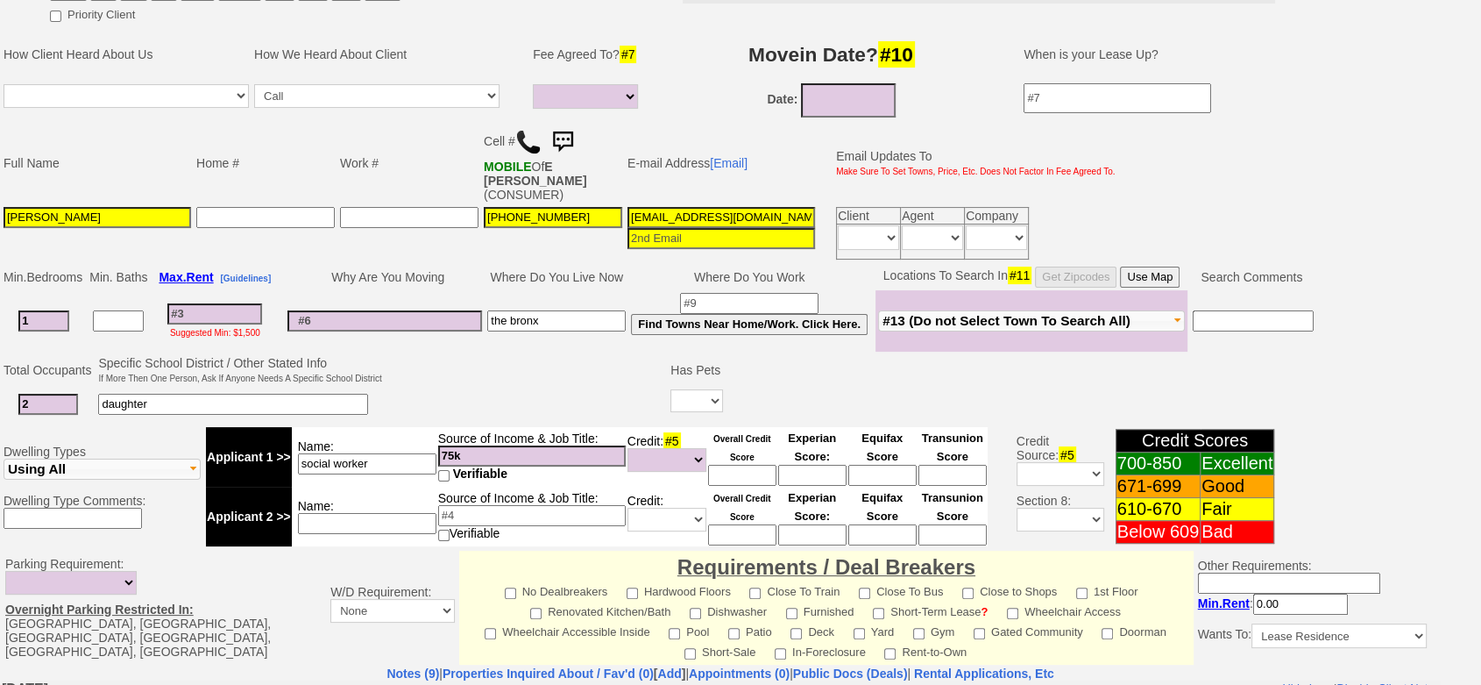
scroll to position [292, 0]
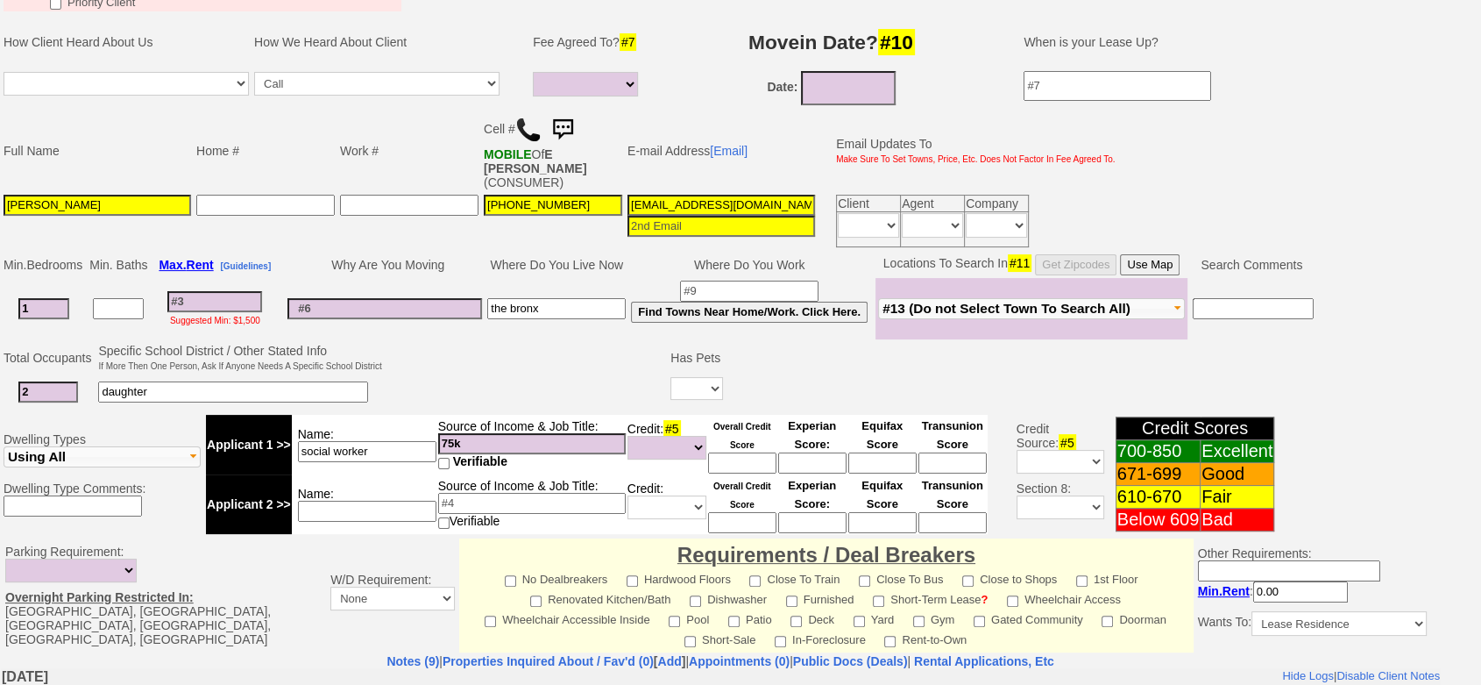
type input "daughter"
click at [689, 381] on select "Yes No" at bounding box center [697, 388] width 53 height 23
select select "No"
click at [671, 377] on select "Yes No" at bounding box center [697, 388] width 53 height 23
click at [243, 298] on input at bounding box center [214, 301] width 95 height 21
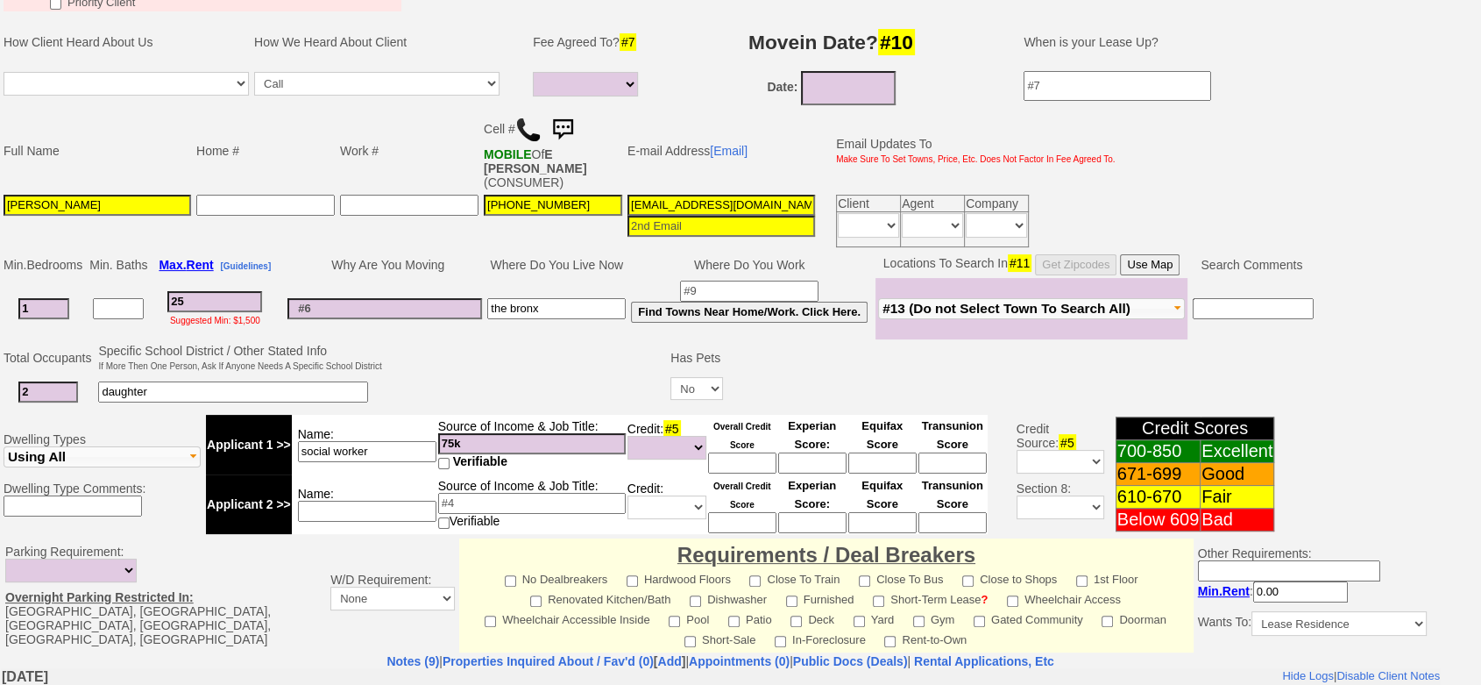
type input "250"
select select
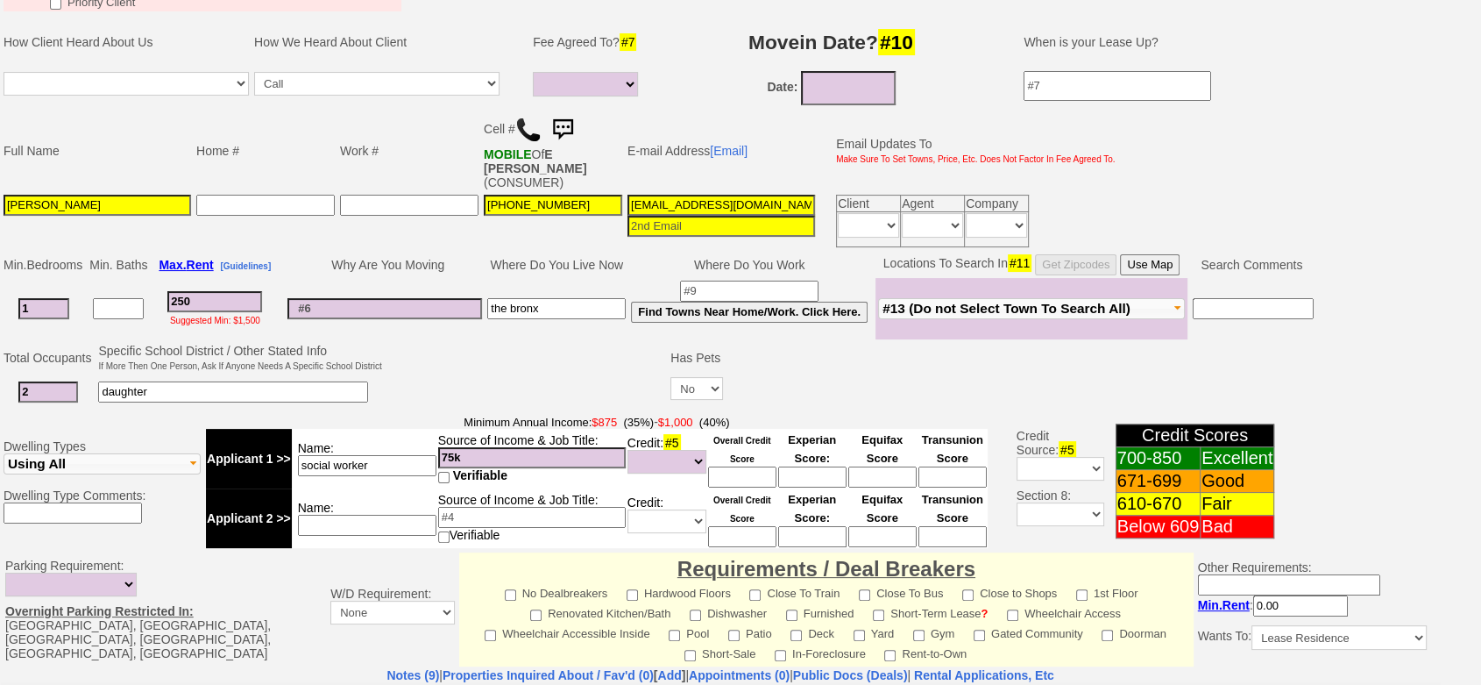
type input "2500"
select select
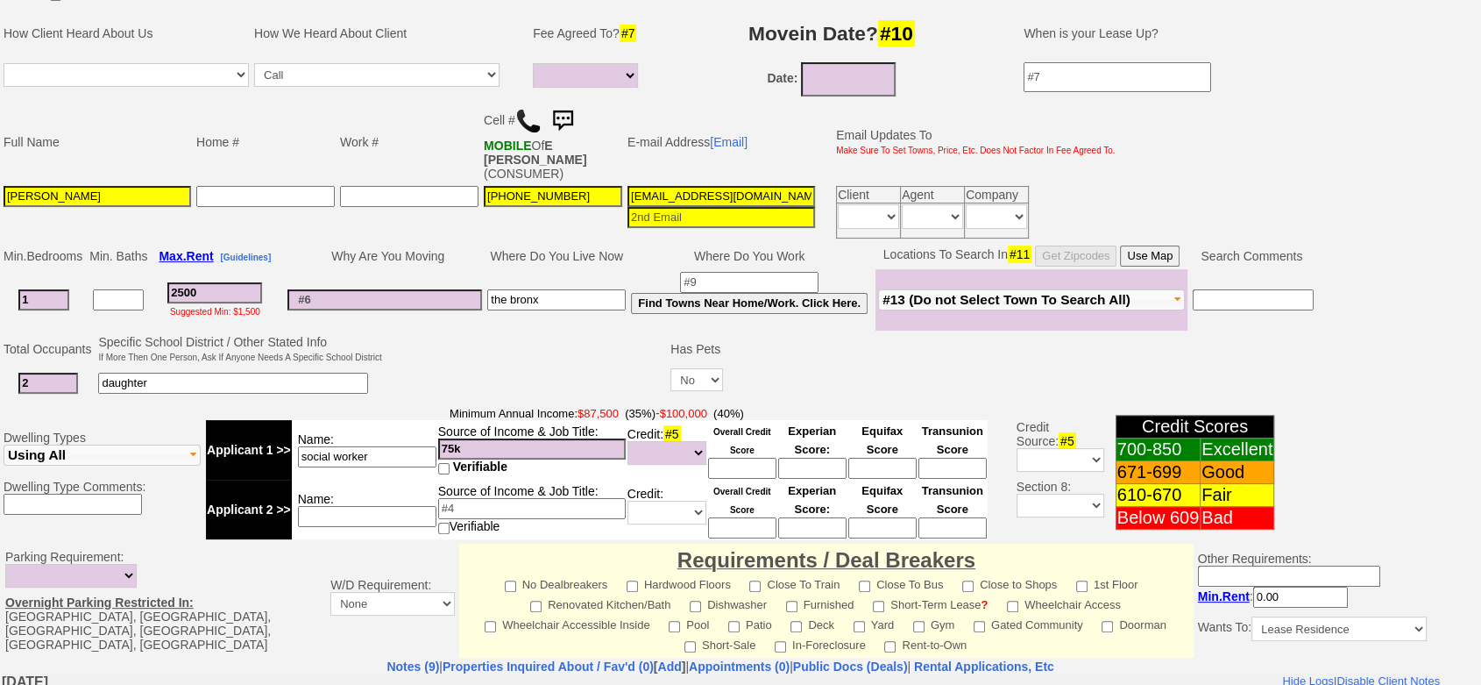
scroll to position [160, 0]
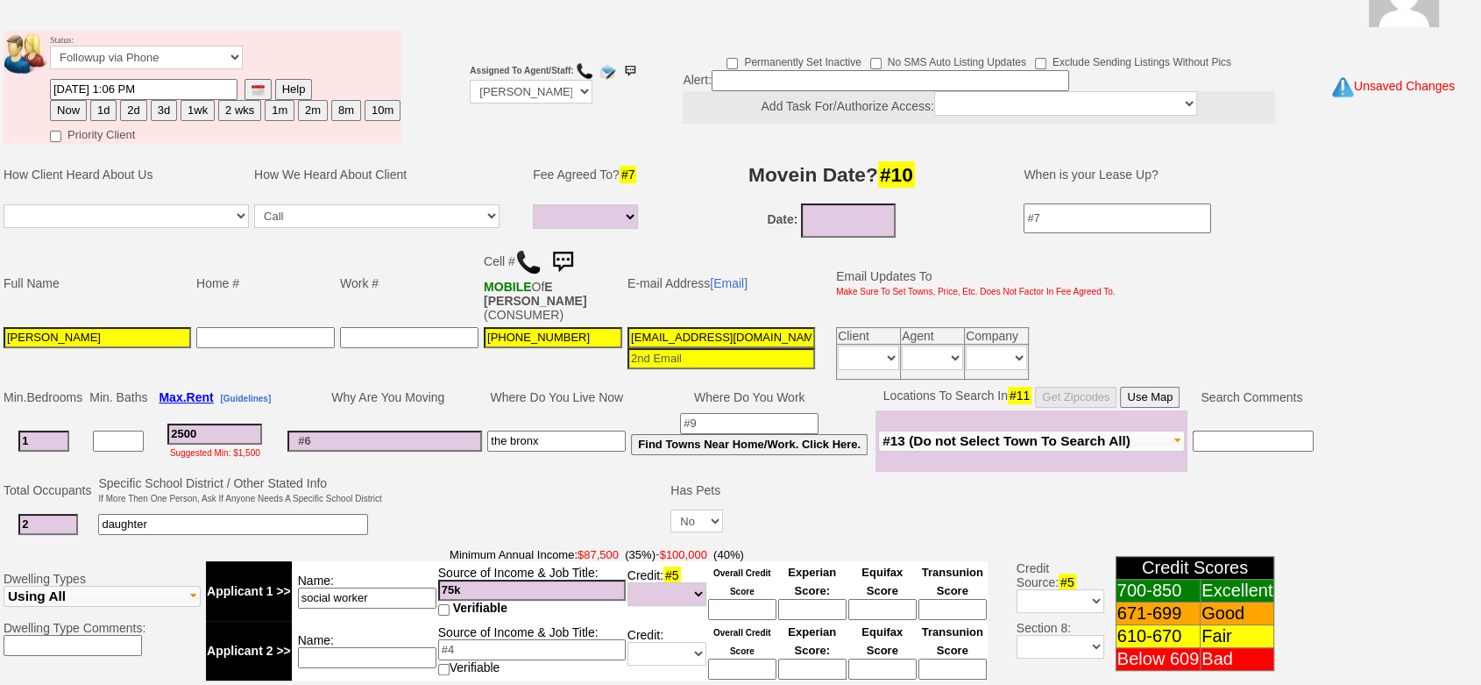
type input "2500"
click at [160, 111] on button "3d" at bounding box center [164, 110] width 26 height 21
type input "08/13/2025 03:47 PM"
select select
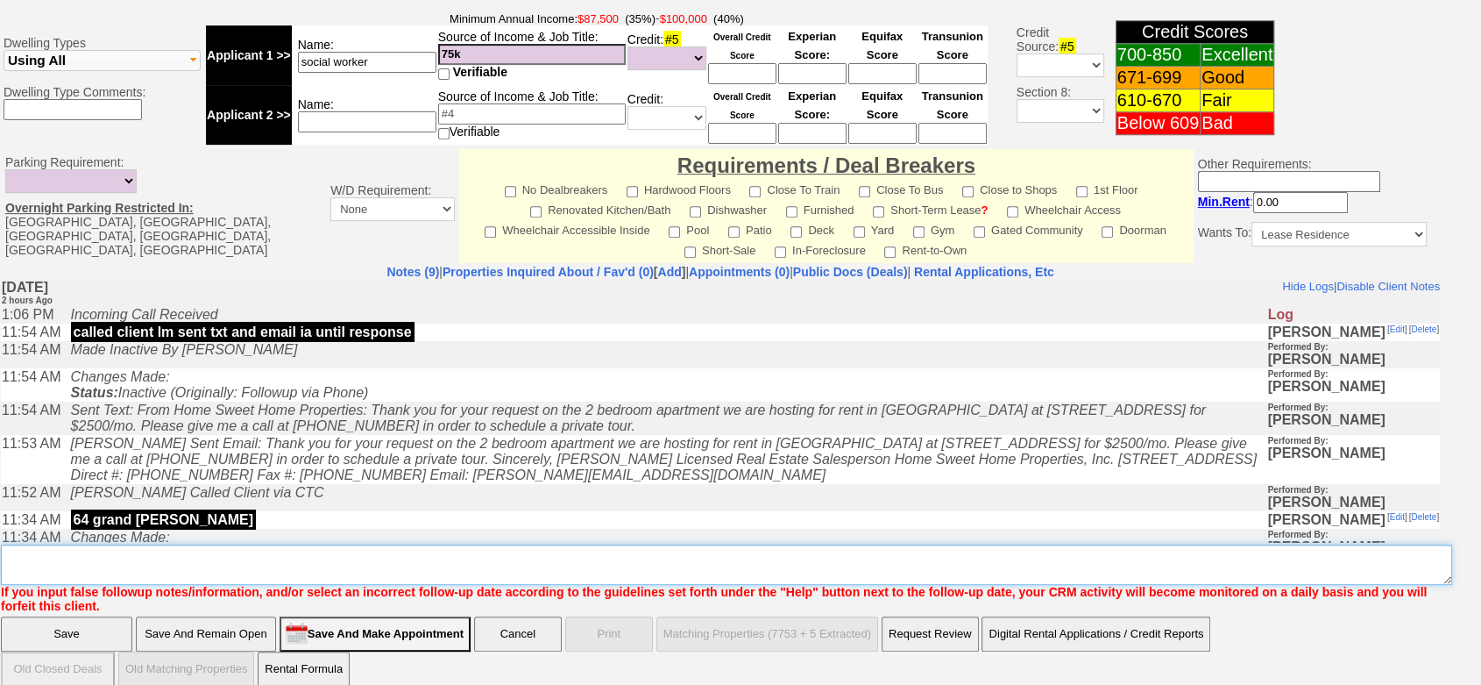
click at [708, 560] on textarea "Insert New Note Here" at bounding box center [727, 564] width 1452 height 40
type textarea "wants to see 64 grand on saturday fu"
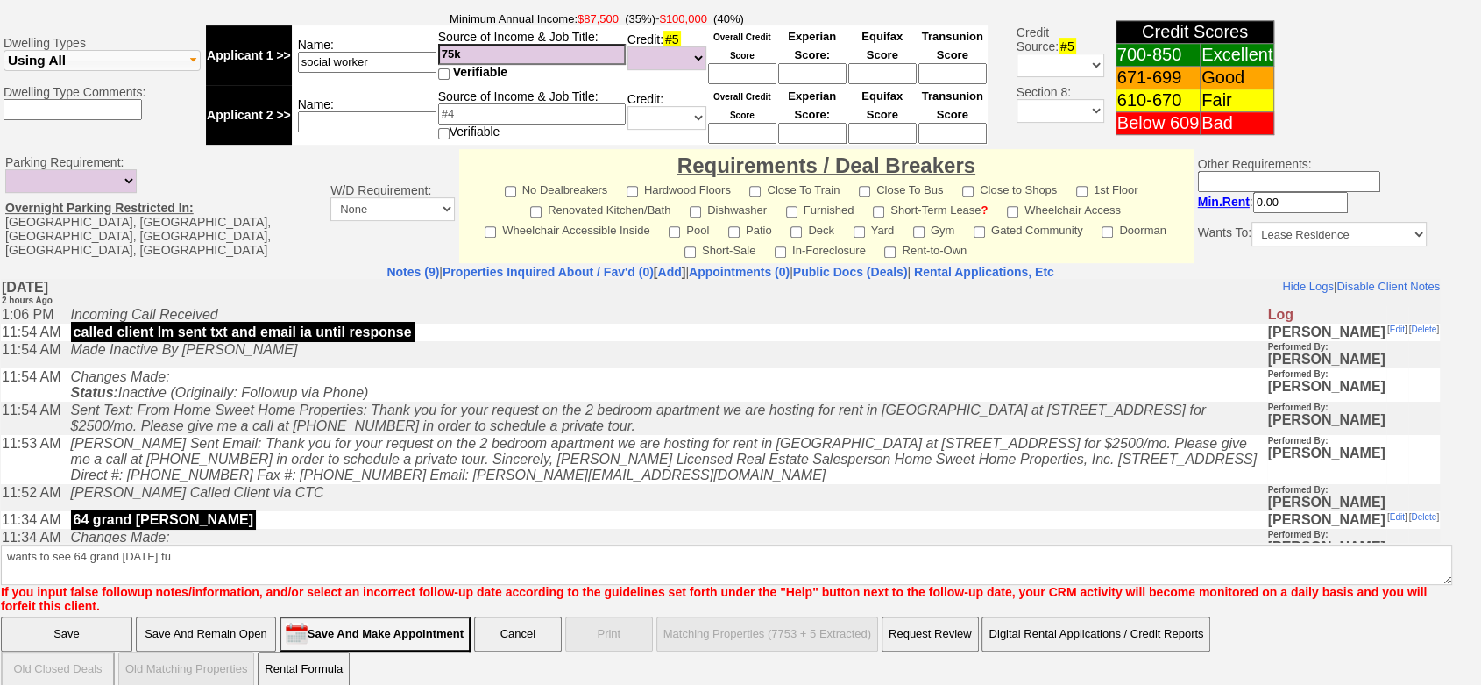
click input "Save" at bounding box center [66, 633] width 131 height 35
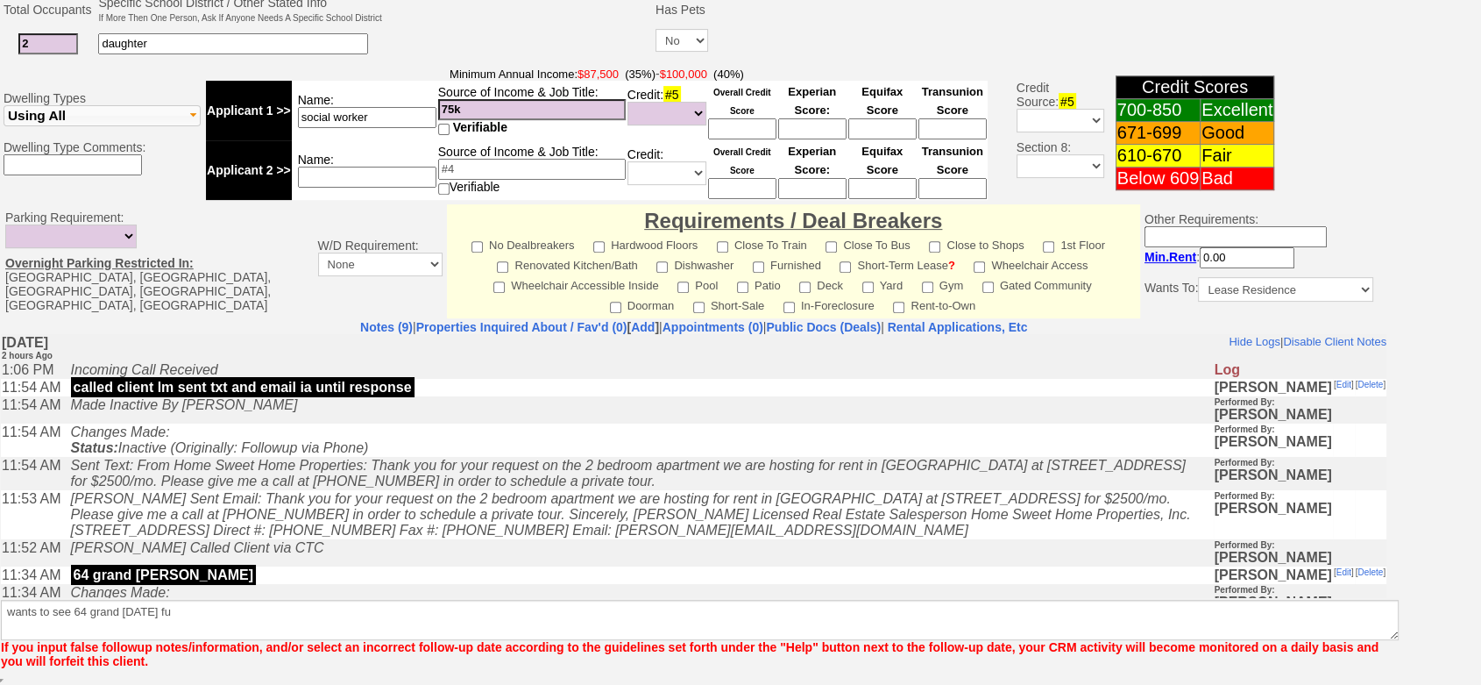
scroll to position [632, 0]
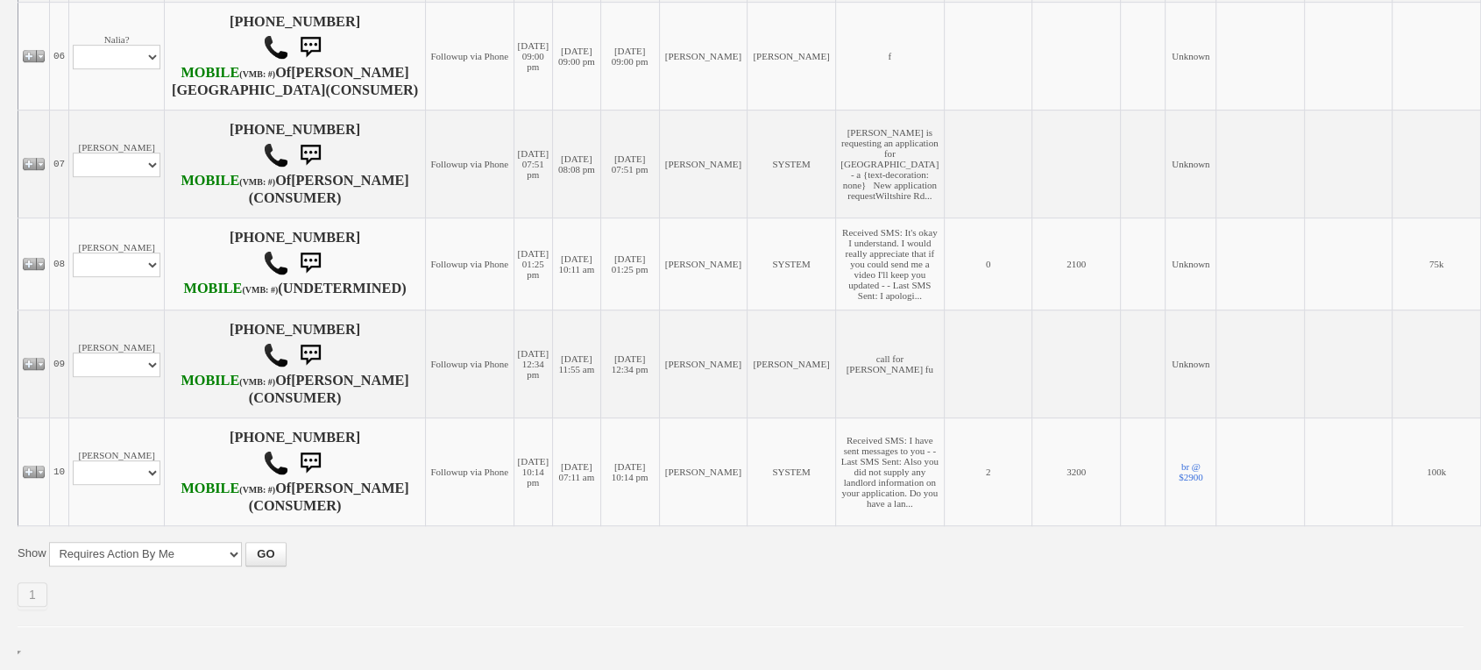
scroll to position [1071, 0]
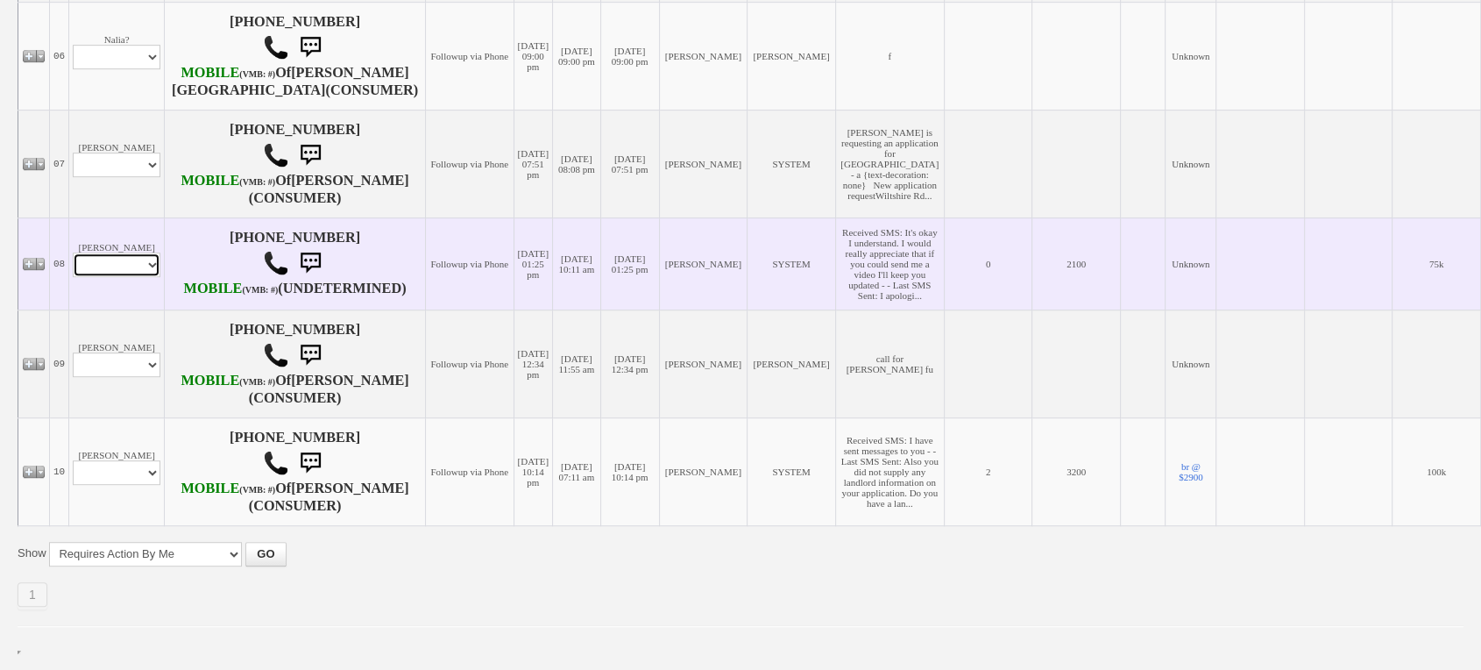
click at [113, 272] on select "Profile Edit Print Email Externally (Will Not Be Tracked In CRM) Closed Deals" at bounding box center [117, 264] width 88 height 25
select select "ChangeURL,/crm/custom/edit_client_form.php?redirect=%2Fcrm%2Fclients.php&id=167…"
click at [73, 258] on select "Profile Edit Print Email Externally (Will Not Be Tracked In CRM) Closed Deals" at bounding box center [117, 264] width 88 height 25
select select
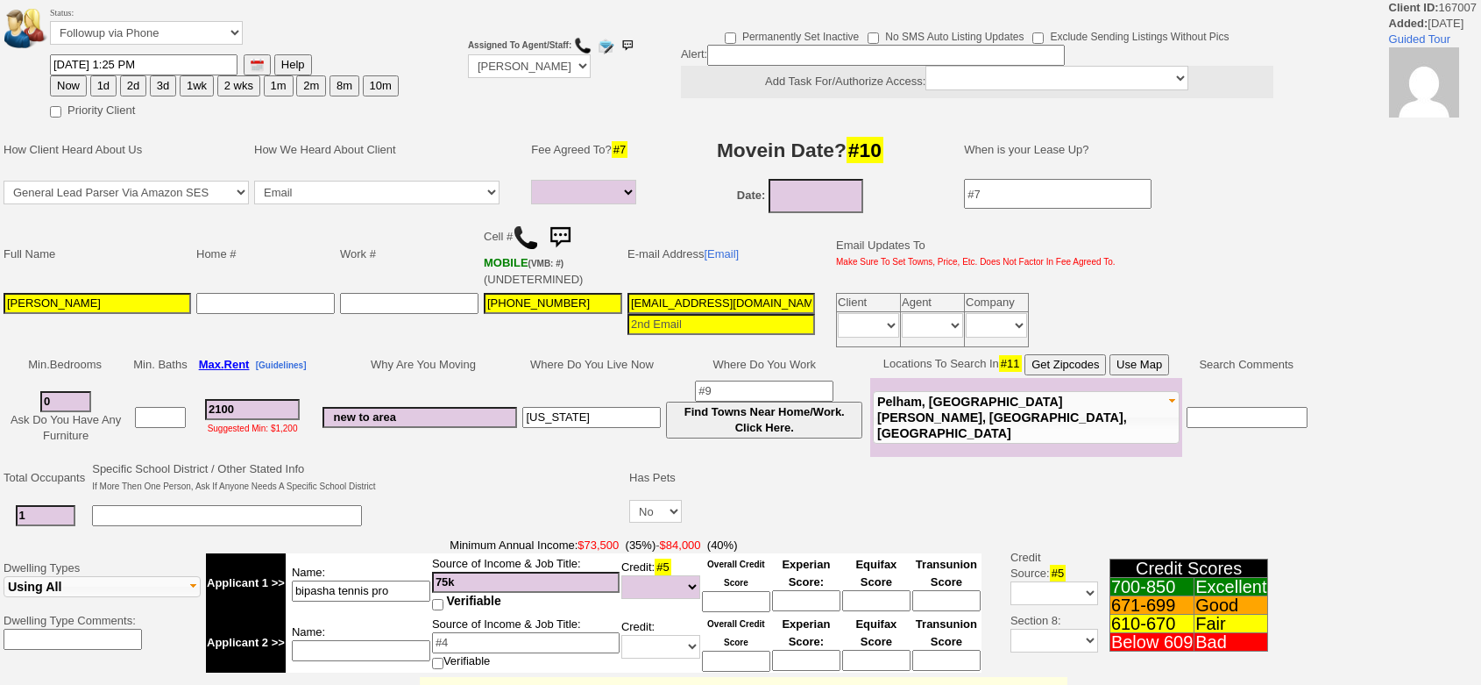
select select
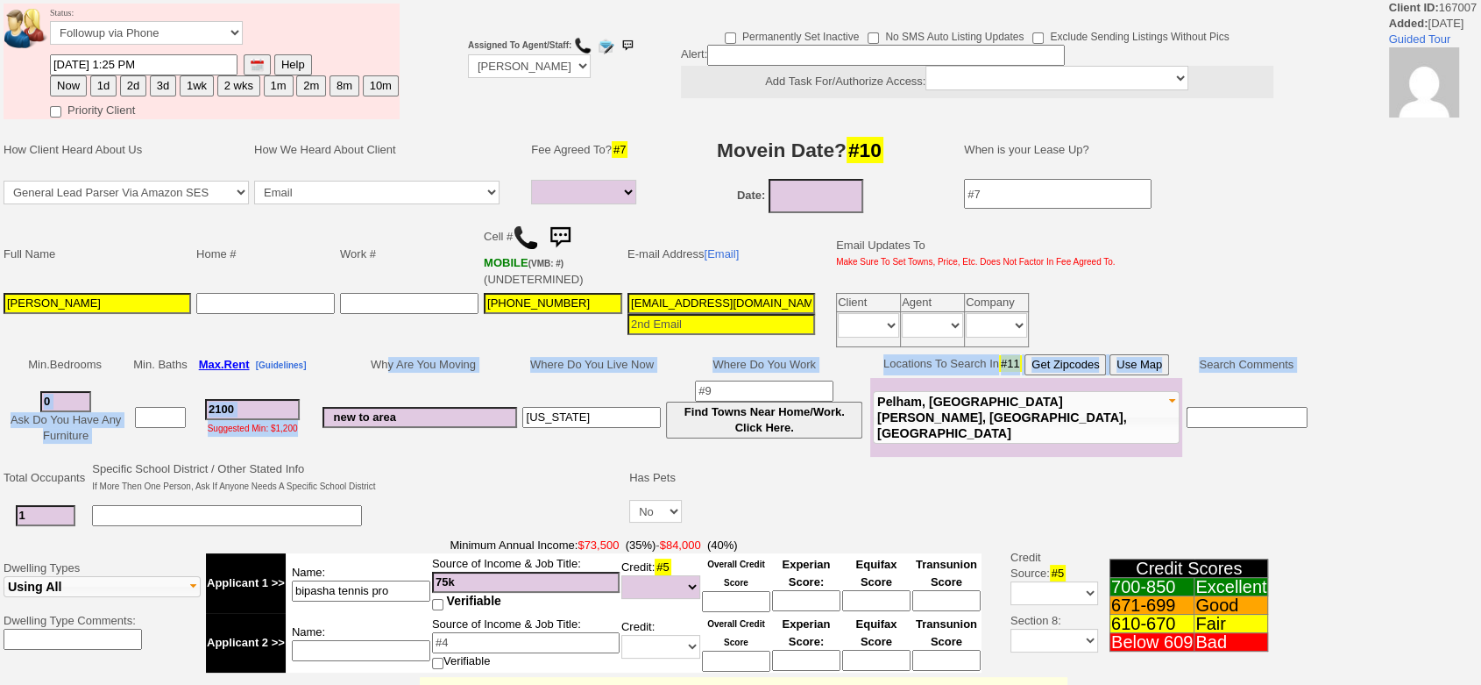
click at [389, 375] on tbody "Min. Bedrooms Min. Baths Max. Rent [Guidelines] Why Are You Moving Where Do You…" at bounding box center [656, 404] width 1310 height 105
click at [389, 378] on td "new to area" at bounding box center [420, 417] width 200 height 79
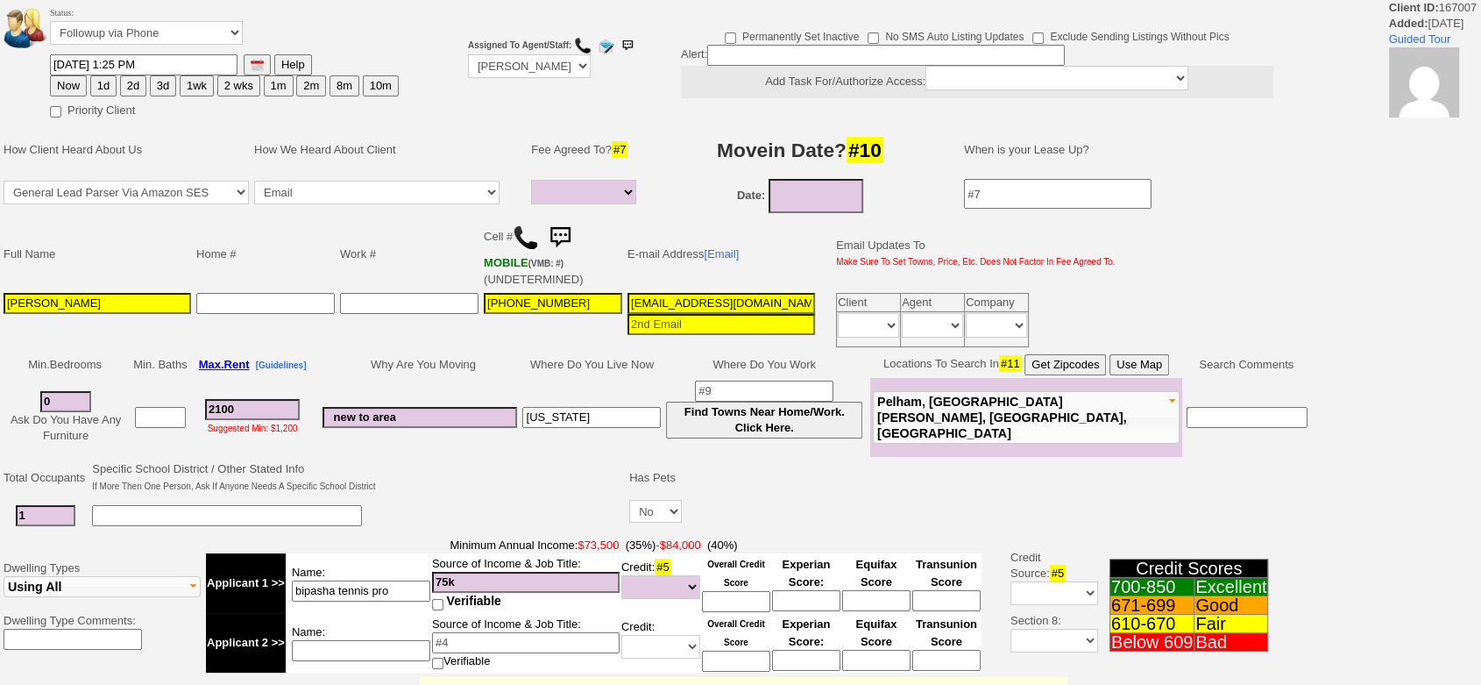
click at [393, 345] on td at bounding box center [409, 320] width 144 height 60
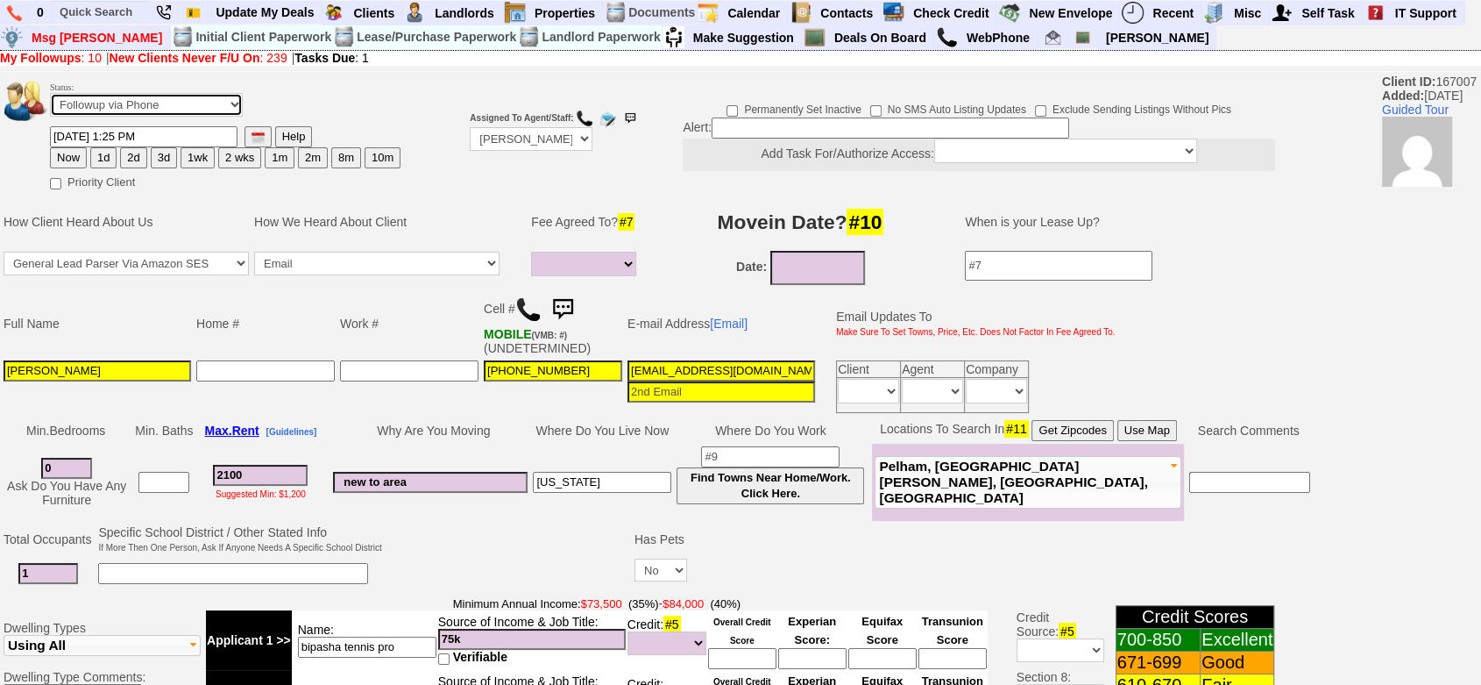
click at [114, 96] on select "Followup via Phone Followup via Email Followup When Section 8 Property Found De…" at bounding box center [146, 105] width 193 height 24
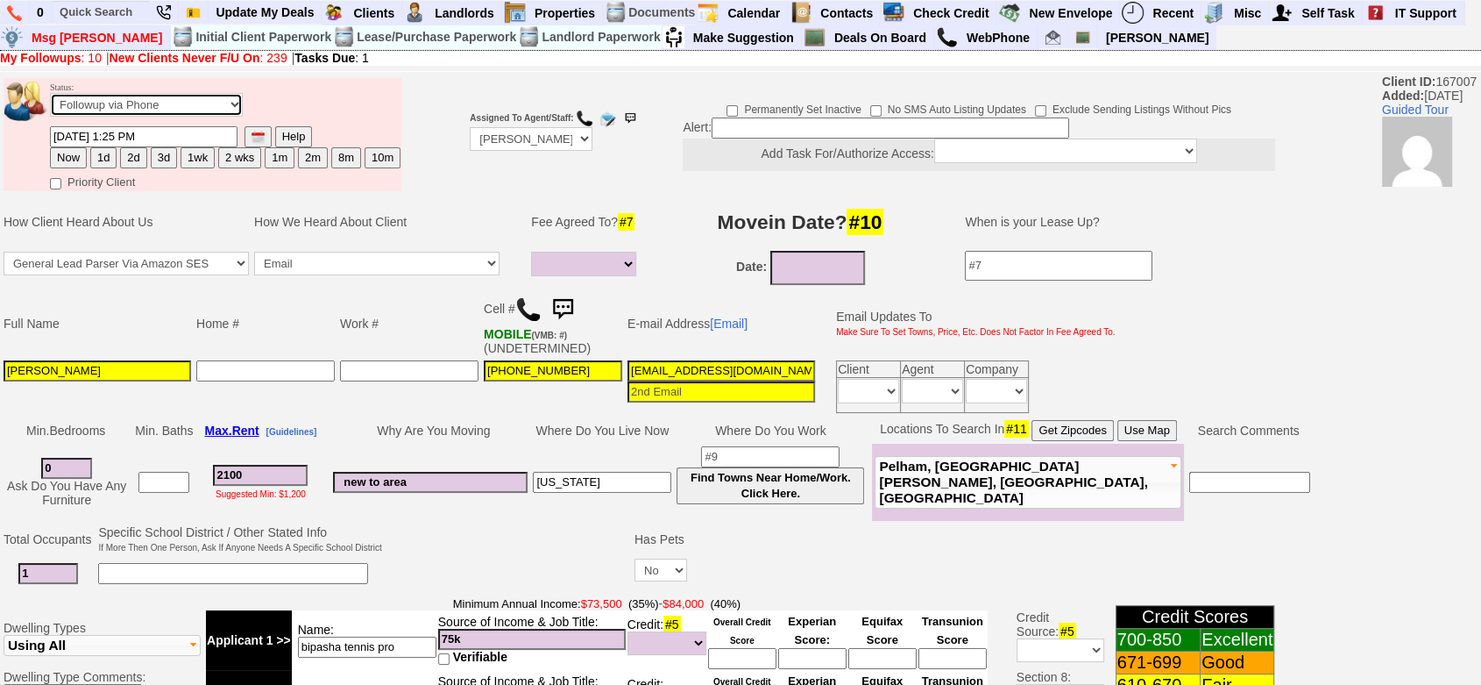
select select "Inactive"
click at [50, 99] on select "Followup via Phone Followup via Email Followup When Section 8 Property Found De…" at bounding box center [146, 105] width 193 height 24
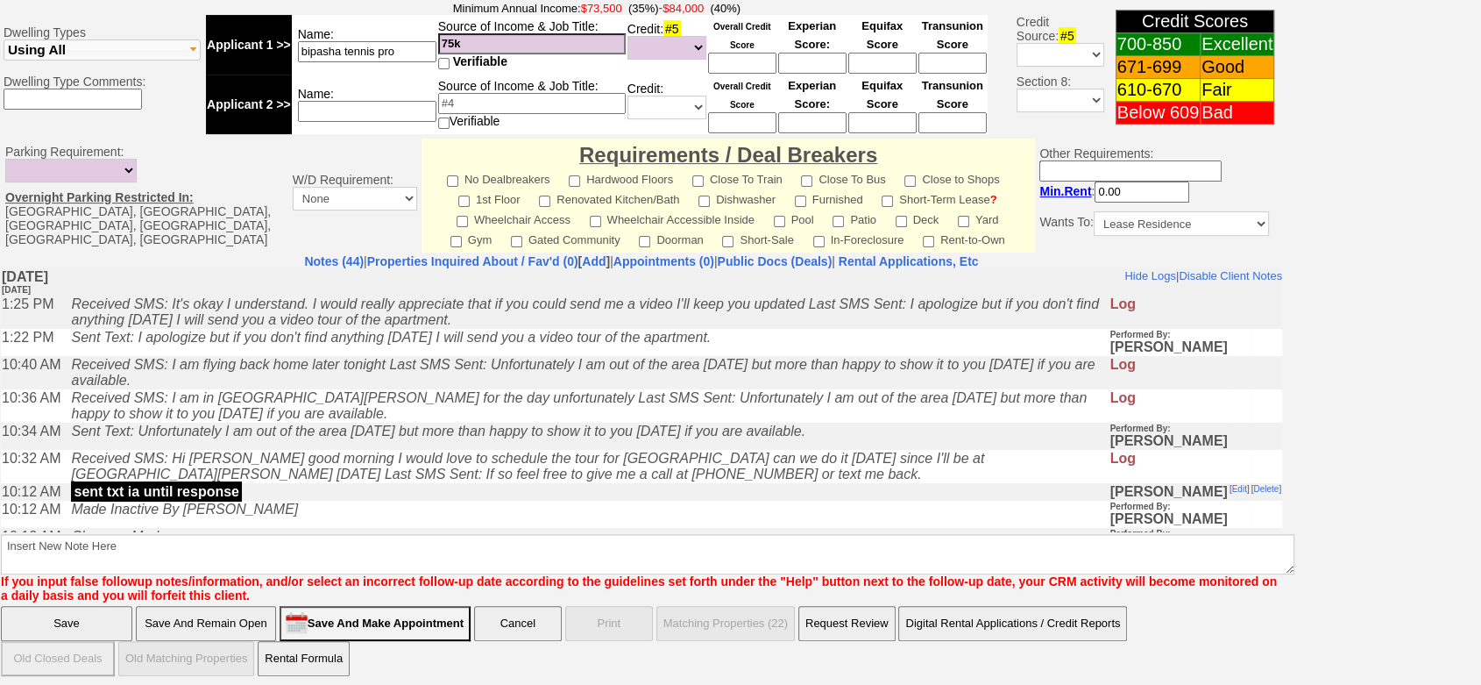
scroll to position [565, 0]
click at [1005, 574] on font "If you input false followup notes/information, and/or select an incorrect follo…" at bounding box center [639, 588] width 1276 height 28
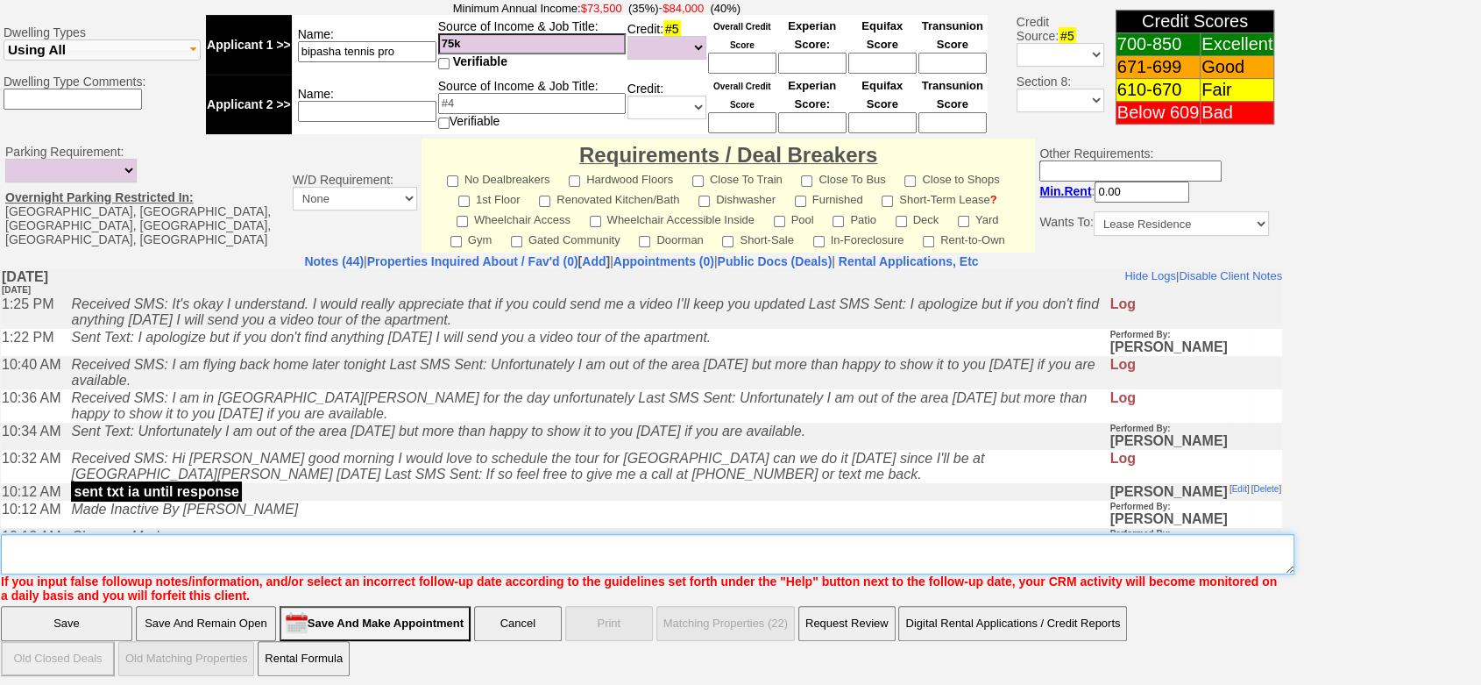
click at [994, 550] on textarea "Insert New Note Here" at bounding box center [648, 554] width 1294 height 40
type textarea "sent video of 111 lincoln ia"
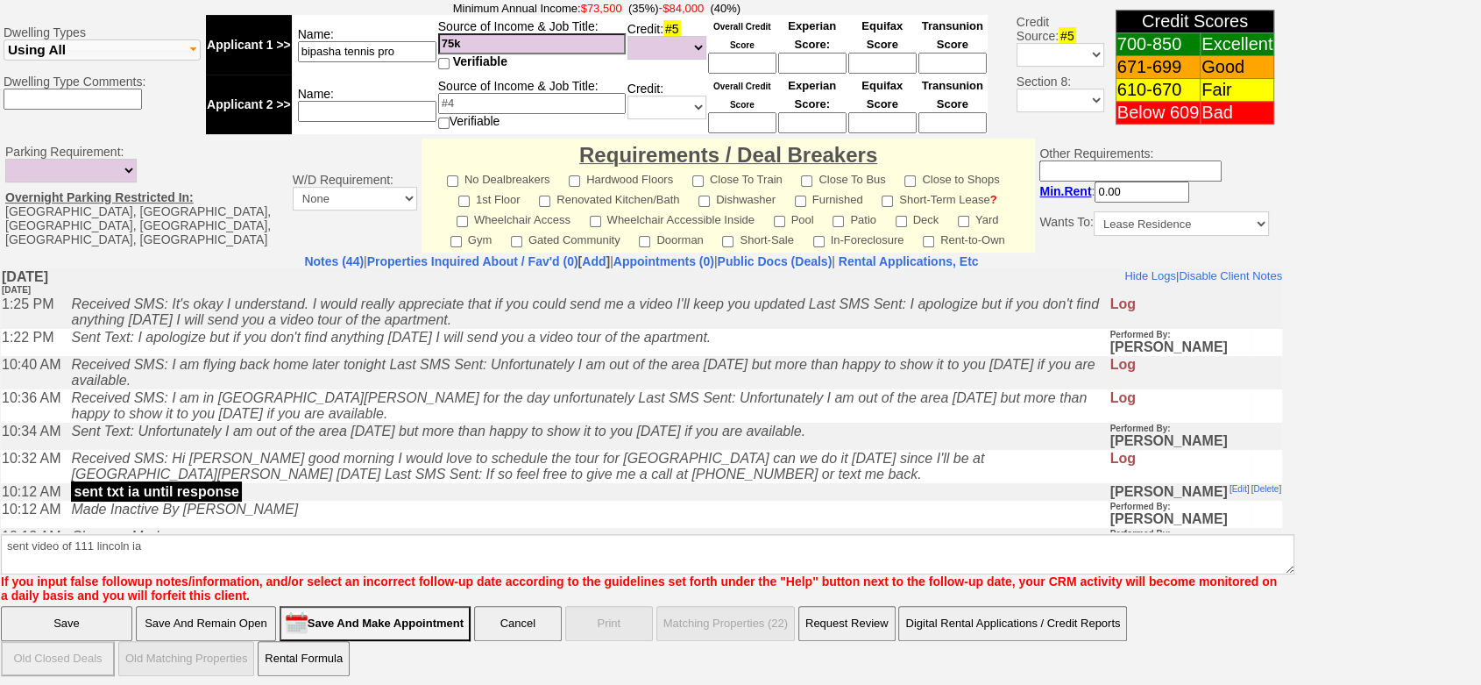
click input "Save" at bounding box center [66, 623] width 131 height 35
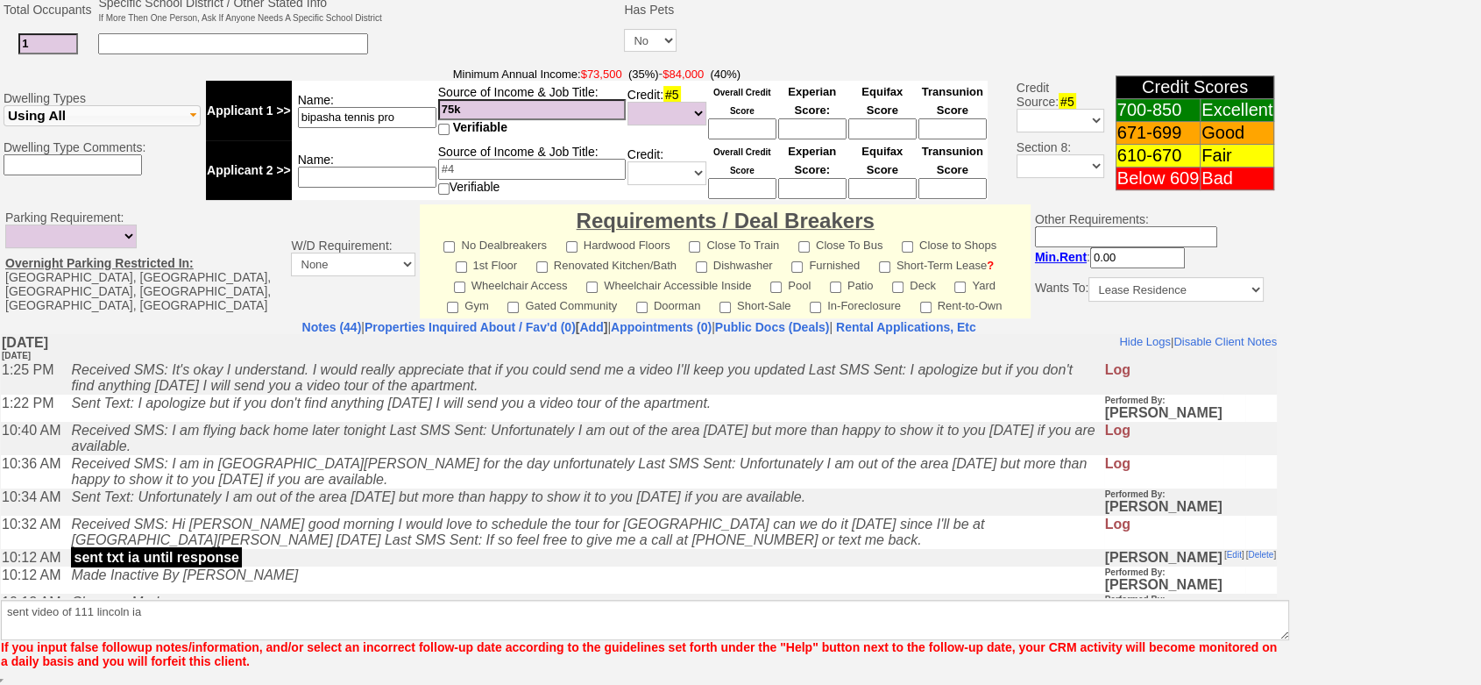
scroll to position [492, 0]
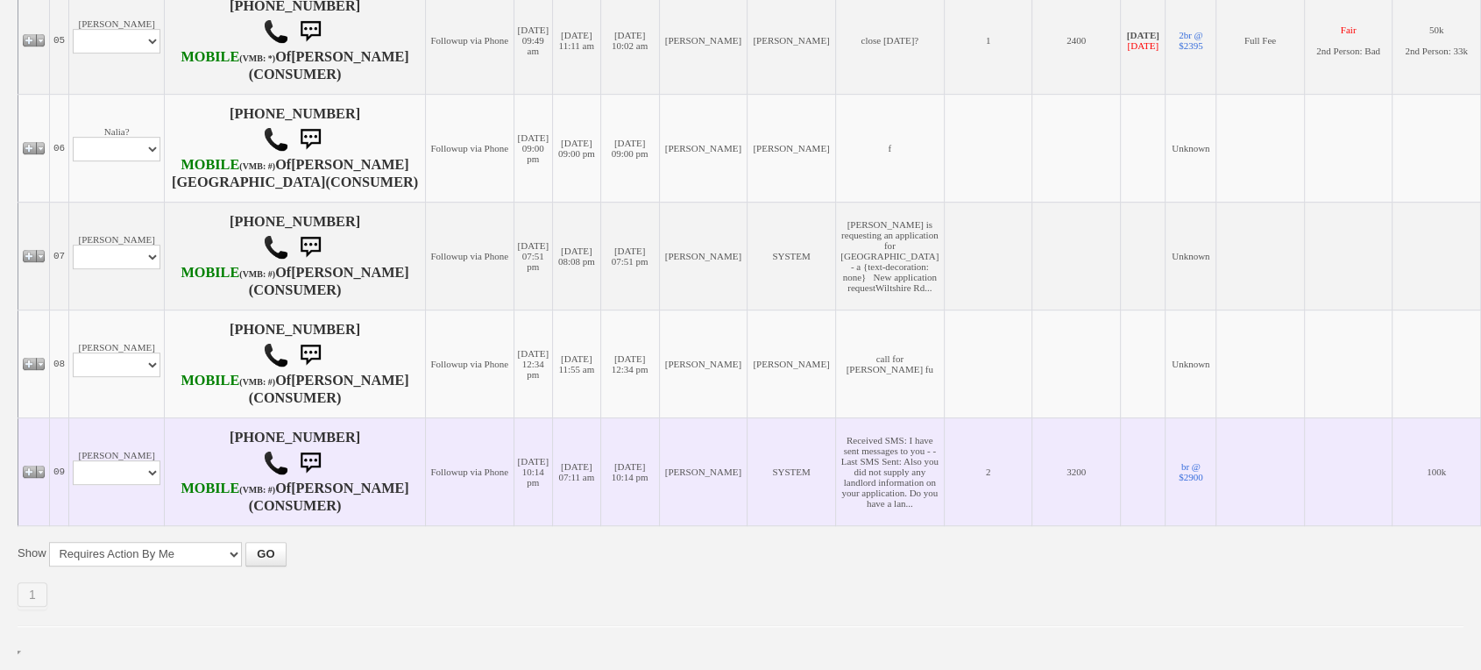
scroll to position [1017, 0]
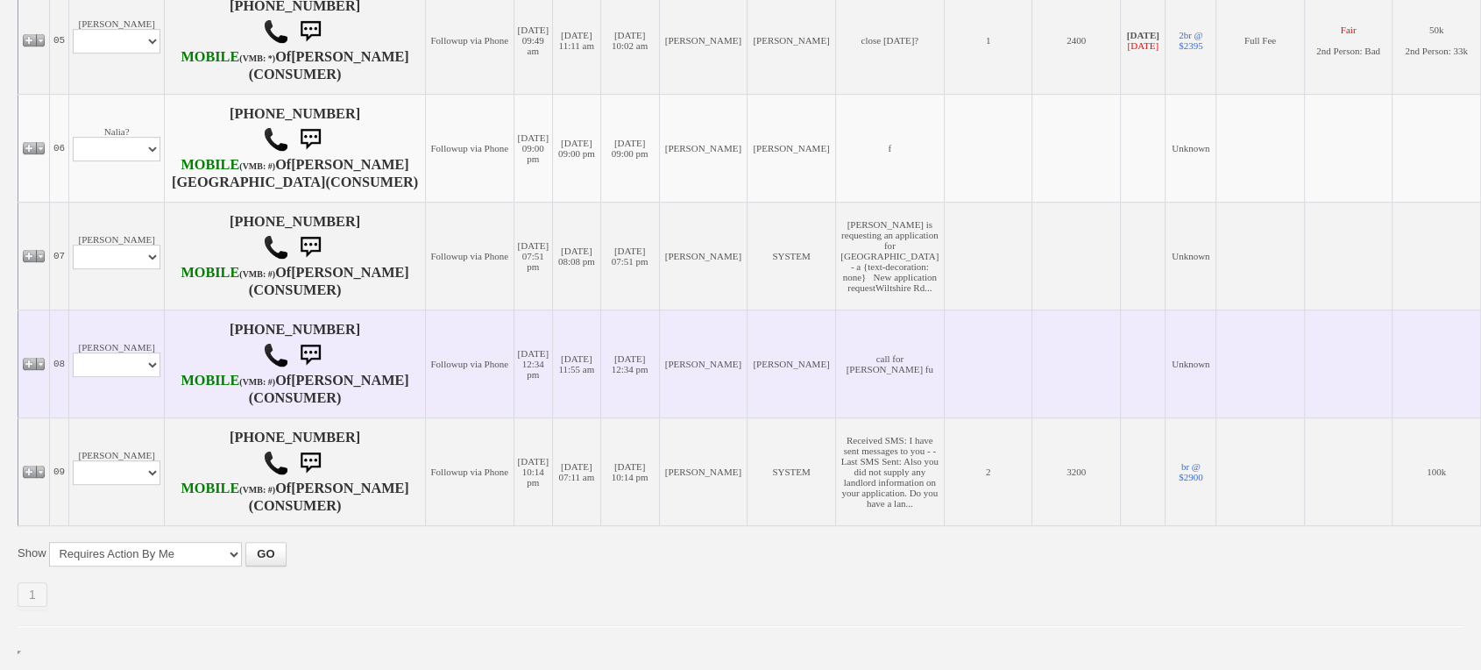
click at [117, 374] on td "[PERSON_NAME] Profile Edit Print Email Externally (Will Not Be Tracked In CRM) …" at bounding box center [117, 363] width 96 height 108
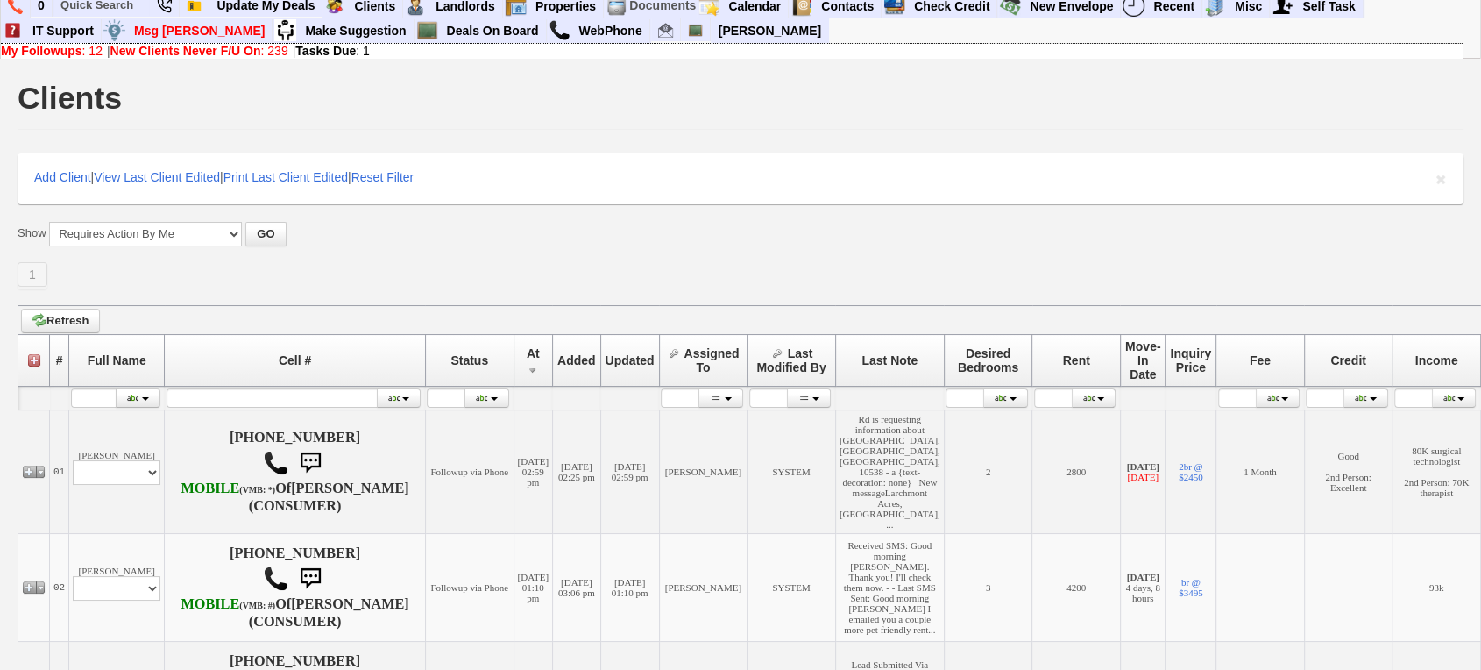
scroll to position [0, 0]
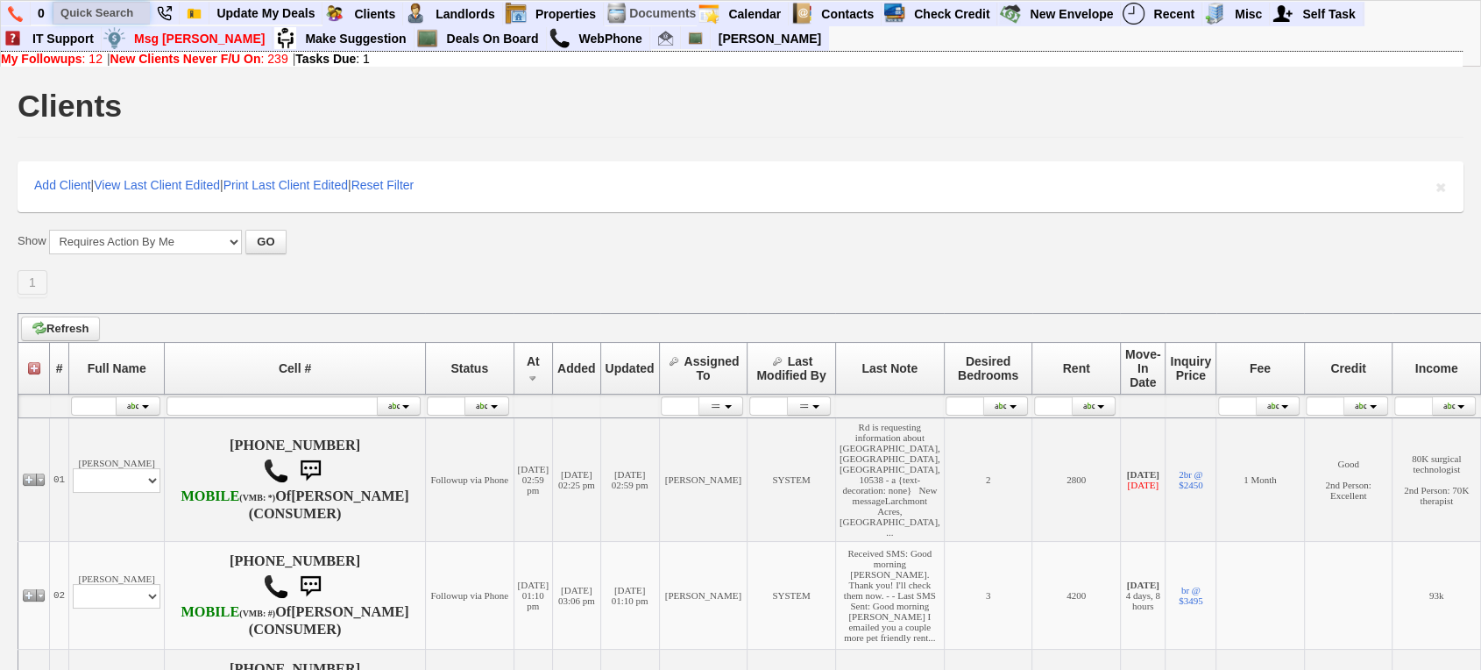
click at [103, 14] on input "text" at bounding box center [101, 13] width 96 height 22
paste input "[PHONE_NUMBER]"
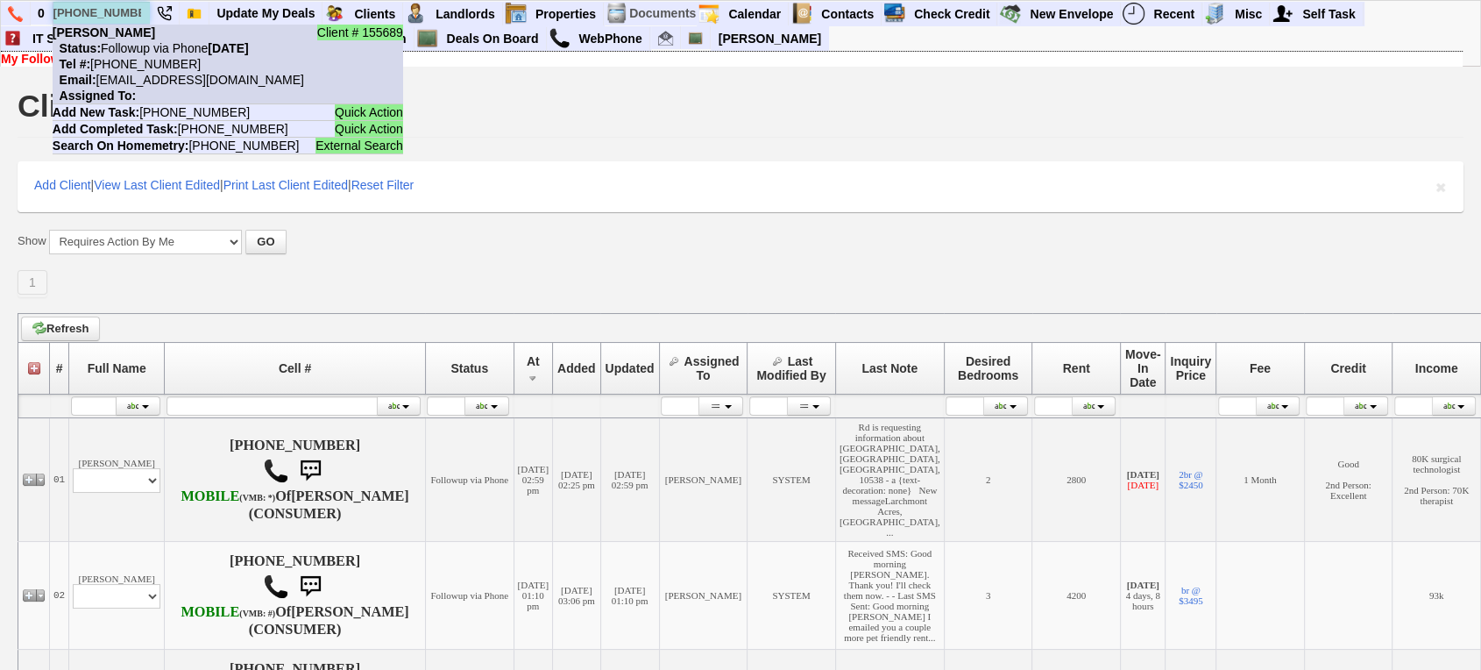
type input "[PHONE_NUMBER]"
click at [147, 54] on li "Client # 155689 [PERSON_NAME] Status: Followup via Phone [DATE] Tel #: [PHONE_N…" at bounding box center [228, 65] width 351 height 80
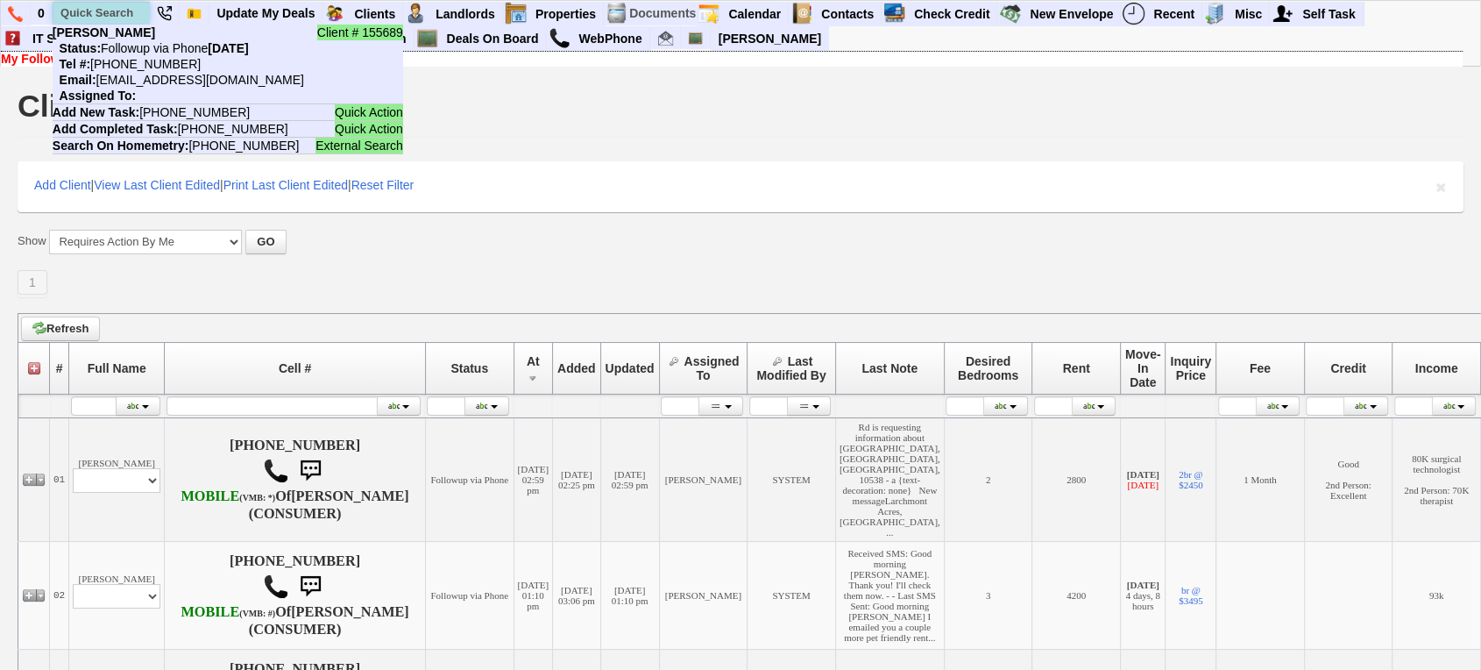
click at [80, 11] on input "text" at bounding box center [101, 13] width 96 height 22
paste input "914-479-4818"
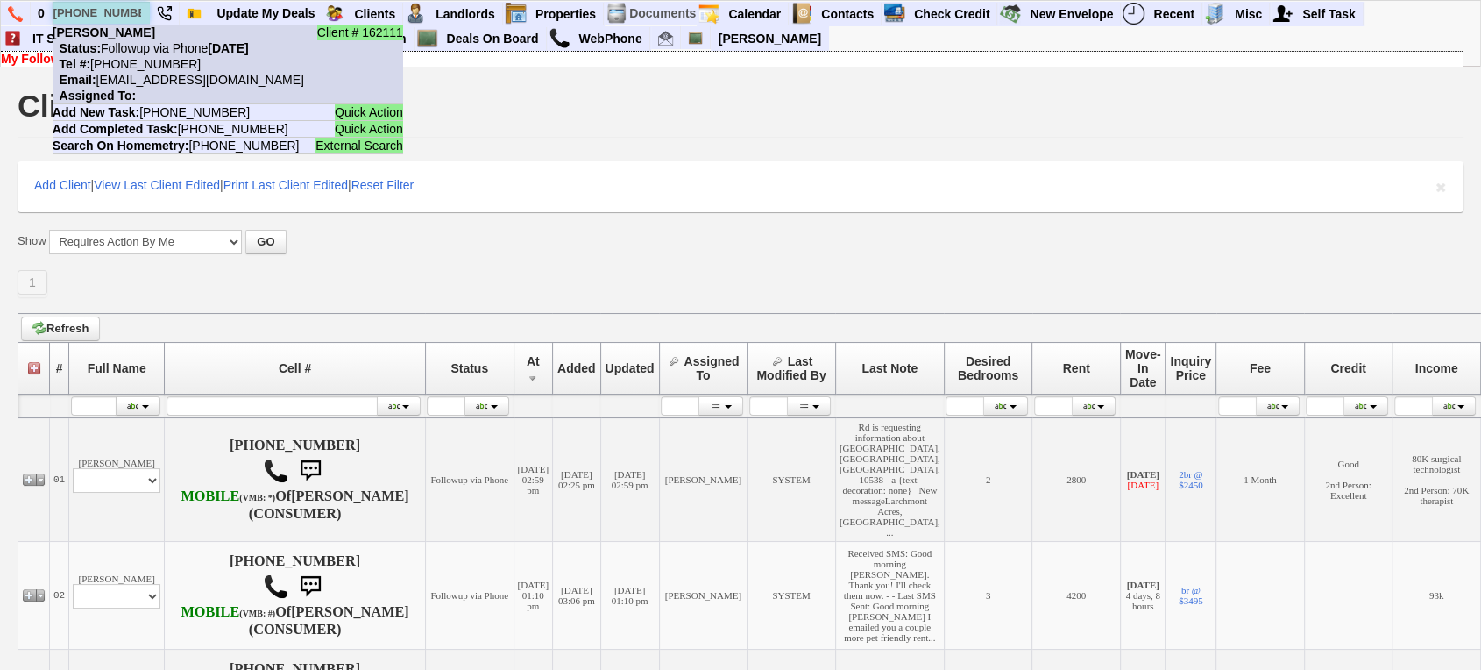
type input "914-479-4818"
click at [139, 32] on li "Client # 162111 Aline Corrales Status: Followup via Phone Sunday, August 10th, …" at bounding box center [228, 65] width 351 height 80
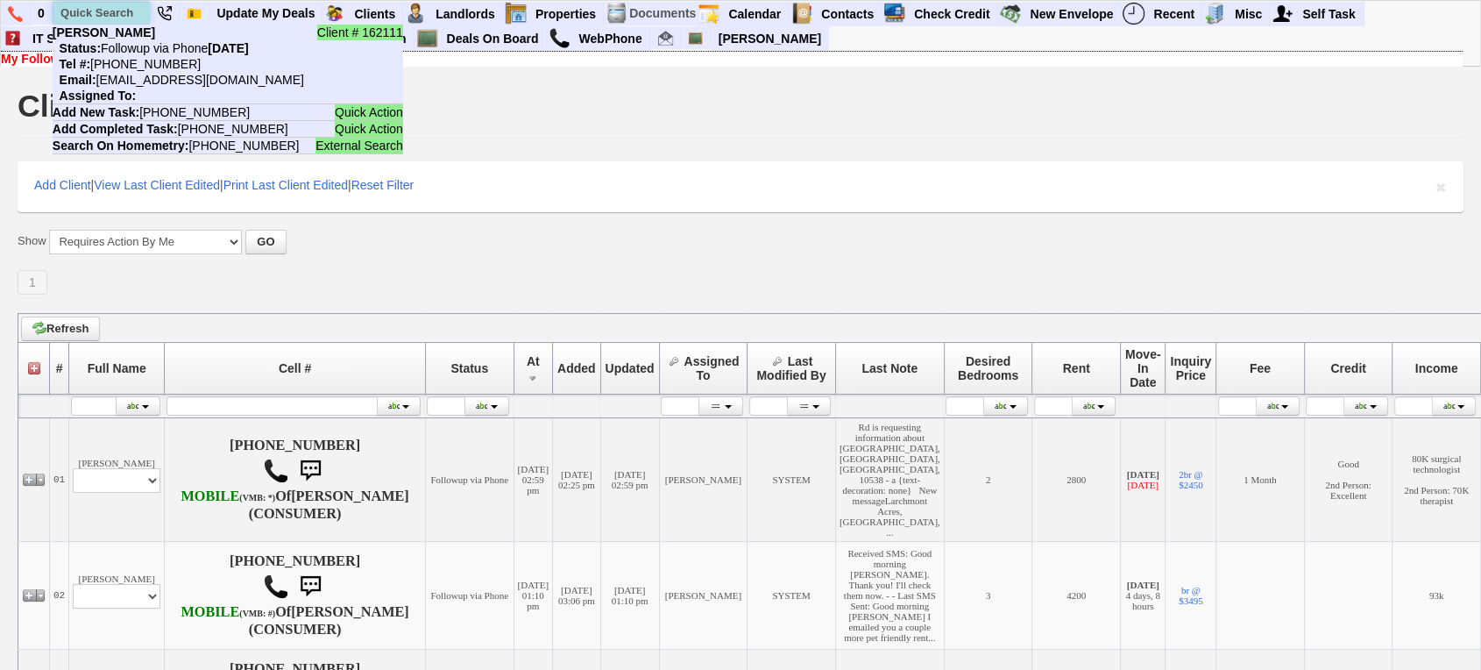
click at [84, 18] on input "text" at bounding box center [101, 13] width 96 height 22
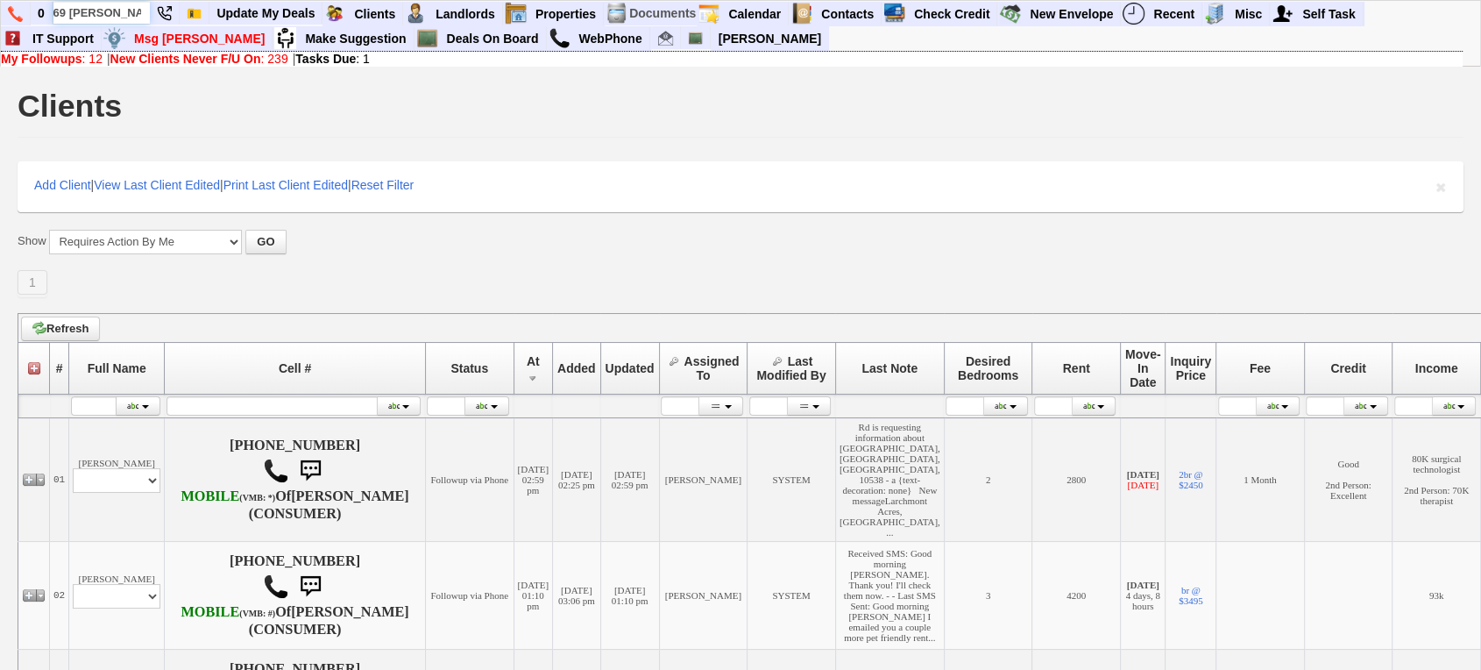
click at [139, 14] on input "69 ardell" at bounding box center [101, 13] width 96 height 22
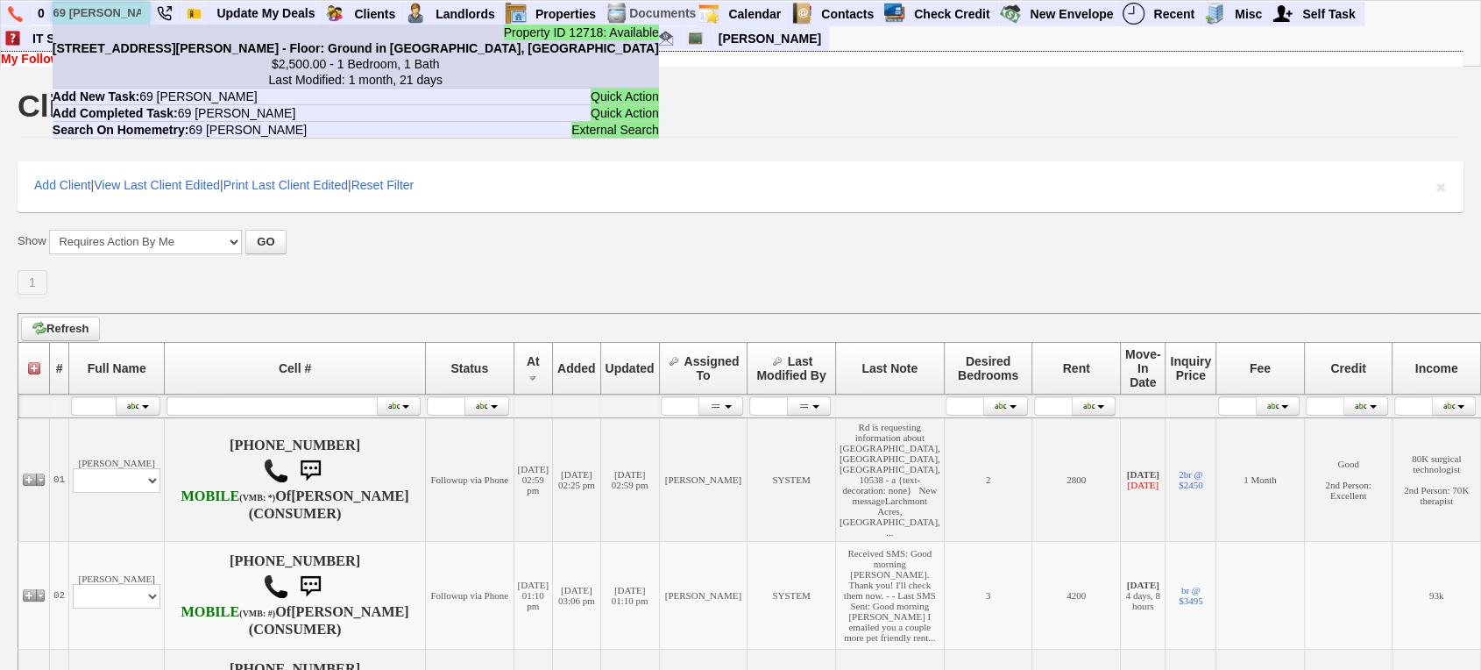
type input "69 ardell"
click at [146, 43] on b "69 Ardell Rd - Floor: Ground in Bronxville, NY" at bounding box center [356, 48] width 607 height 14
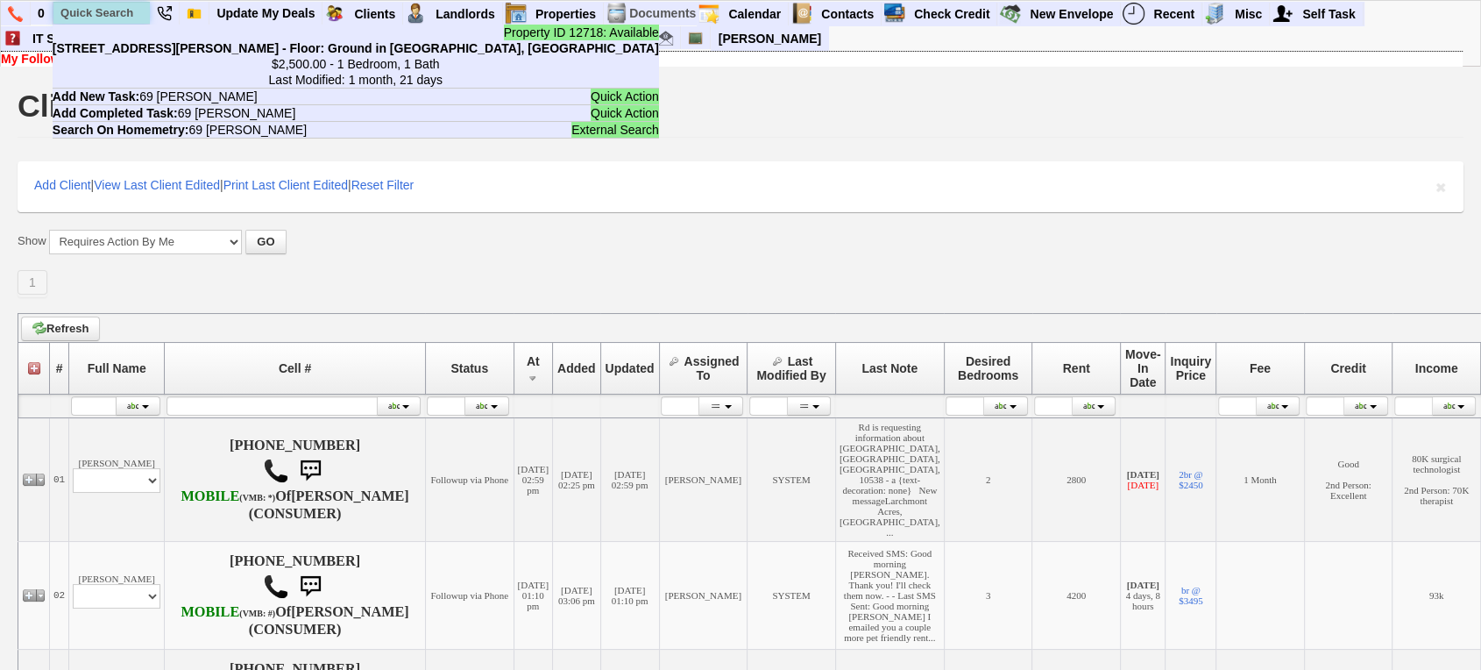
click at [84, 7] on input "text" at bounding box center [101, 13] width 96 height 22
paste input "917-794-0522"
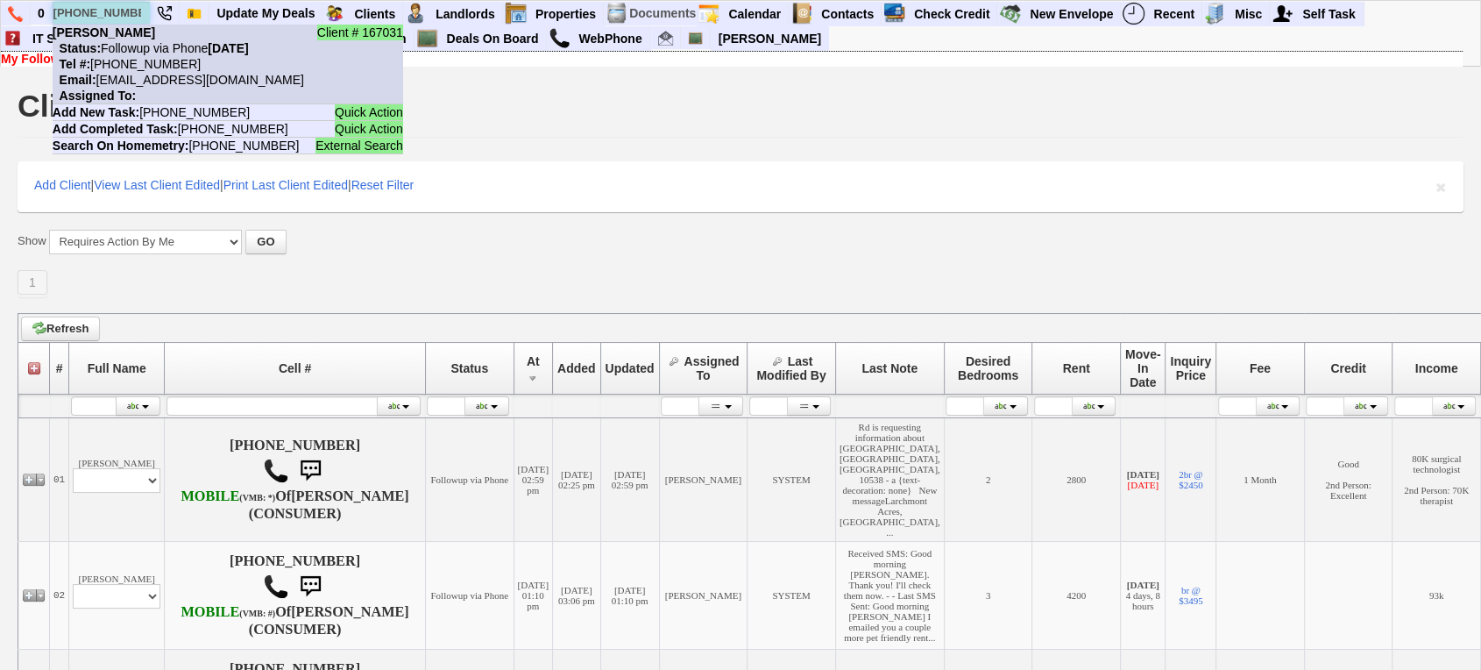
type input "917-794-0522"
click at [155, 60] on nobr "Tel #: 917-794-0522" at bounding box center [127, 64] width 148 height 14
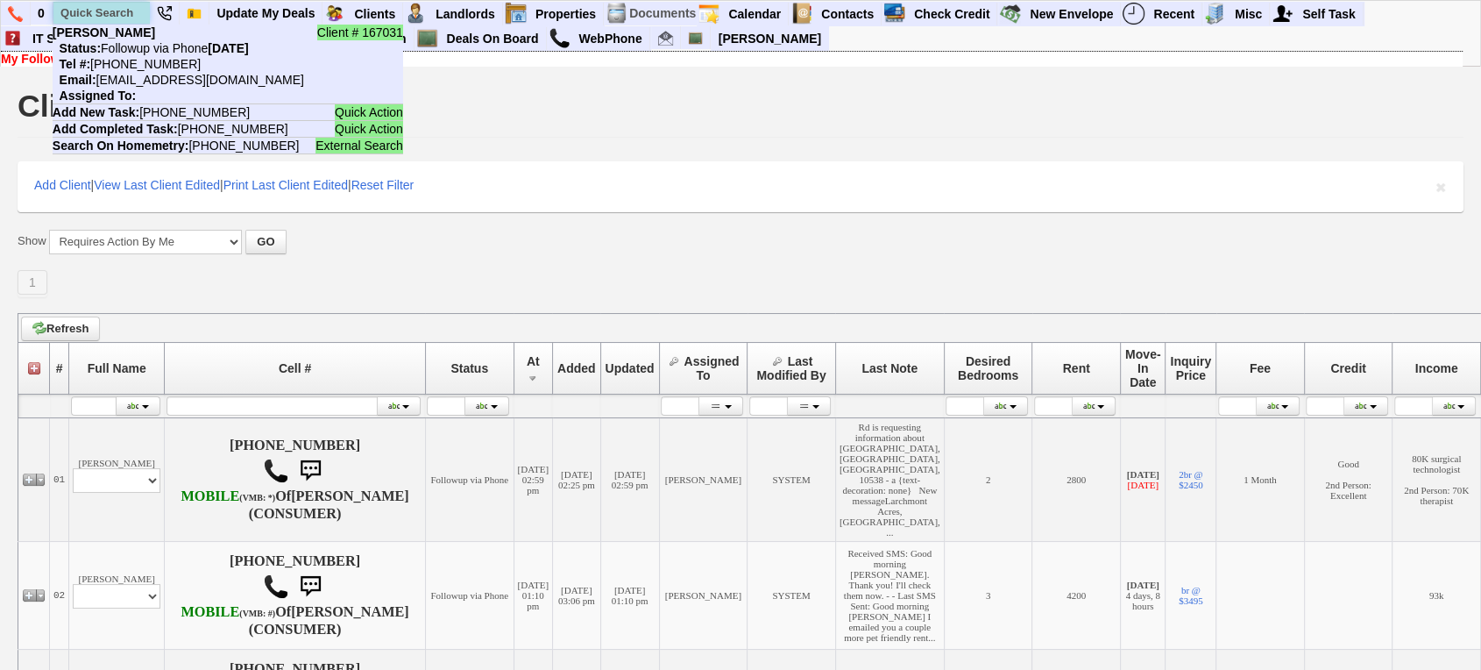
click at [78, 6] on input "text" at bounding box center [101, 13] width 96 height 22
paste input "631-848-1712"
click at [73, 10] on input "631-848-1712" at bounding box center [101, 13] width 96 height 22
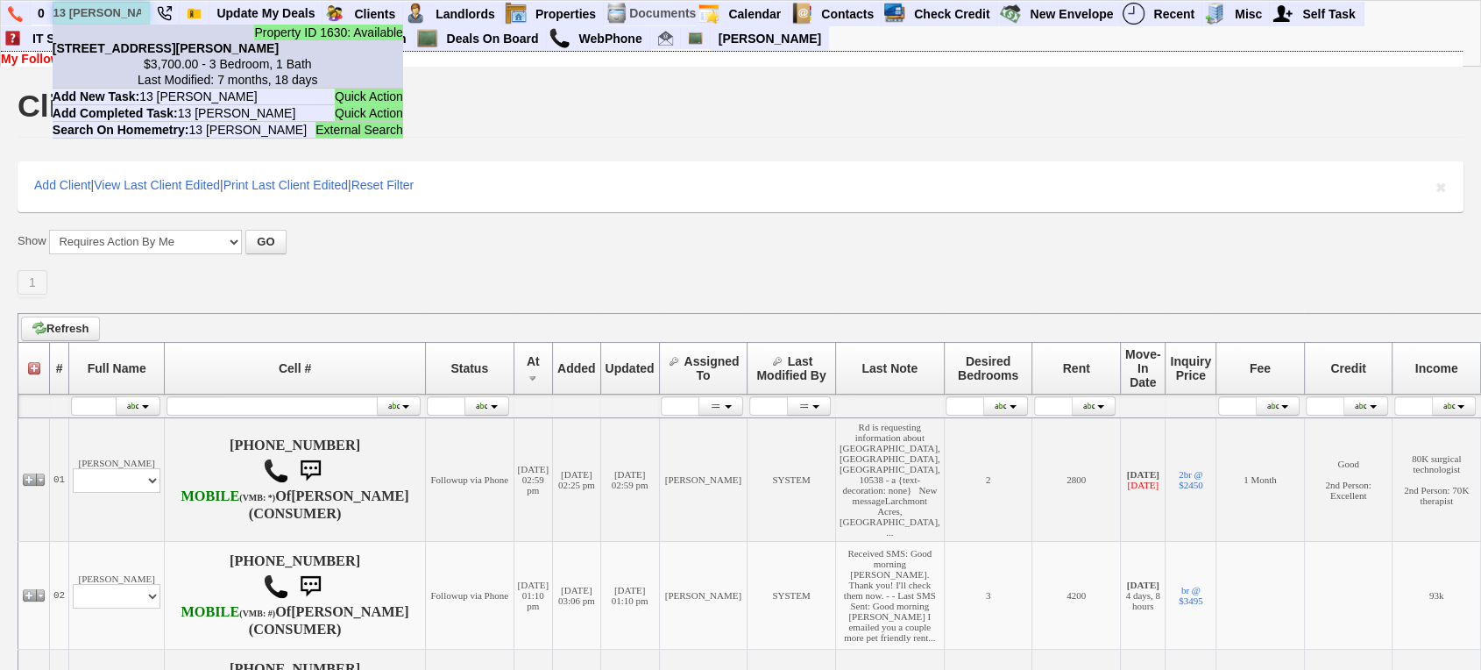
type input "13 wyman"
click at [128, 50] on b "13 Wyman St - Floor: 1st in Port Chester, NY" at bounding box center [166, 48] width 226 height 14
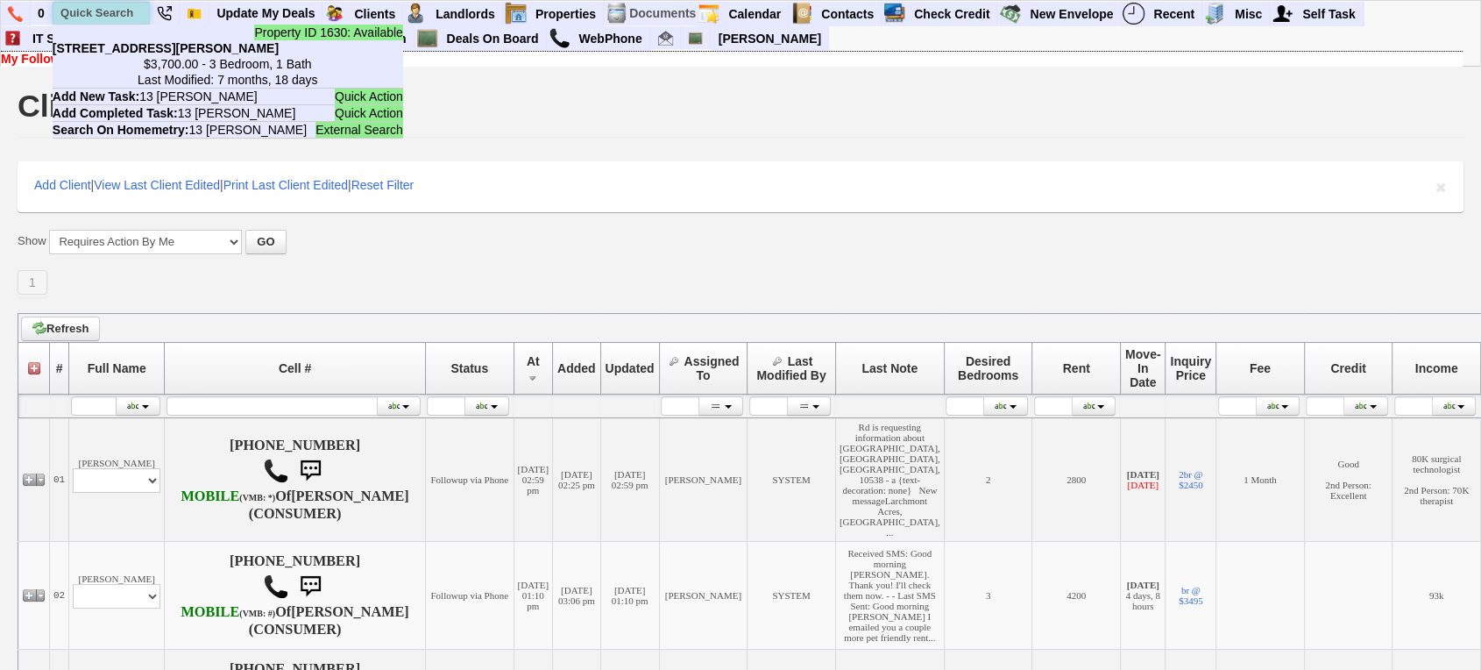
click at [96, 5] on input "text" at bounding box center [101, 13] width 96 height 22
paste input "917-582-2285"
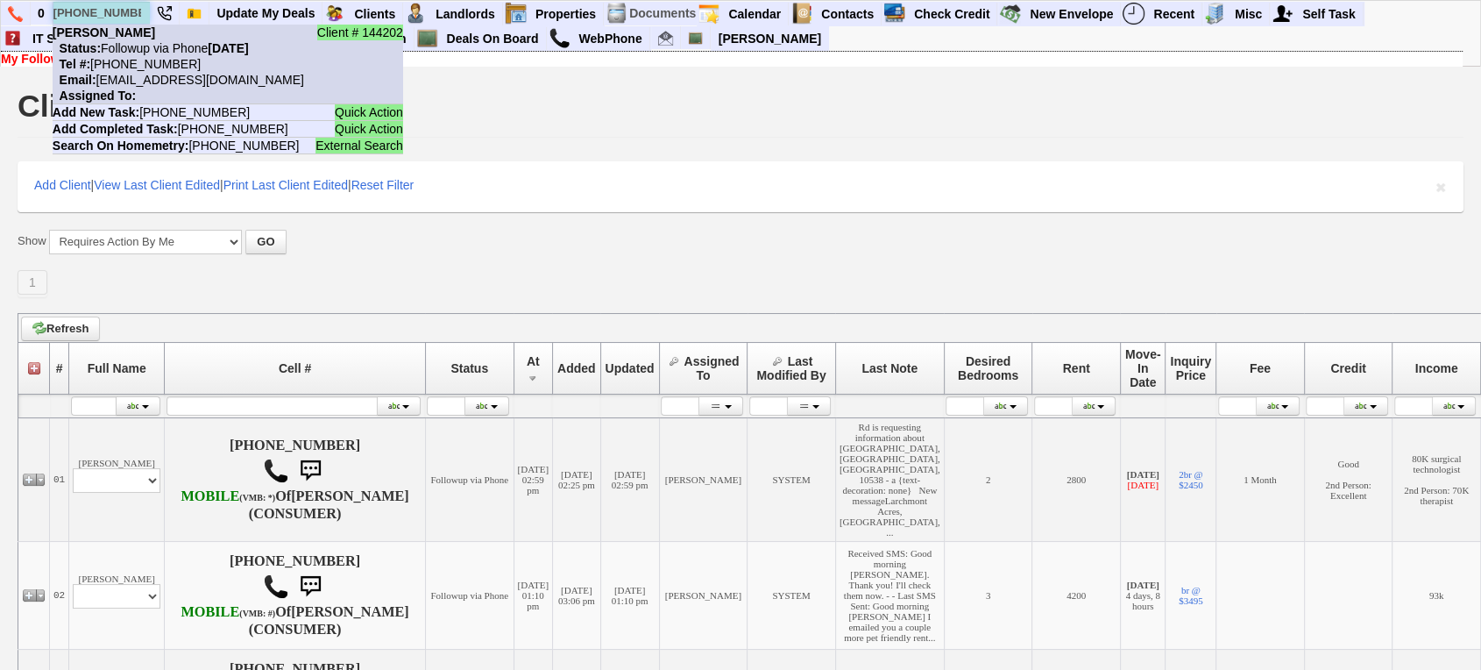
type input "917-582-2285"
click at [154, 42] on nobr "Status: Followup via Phone Sunday, August 10th, 2025" at bounding box center [151, 48] width 196 height 14
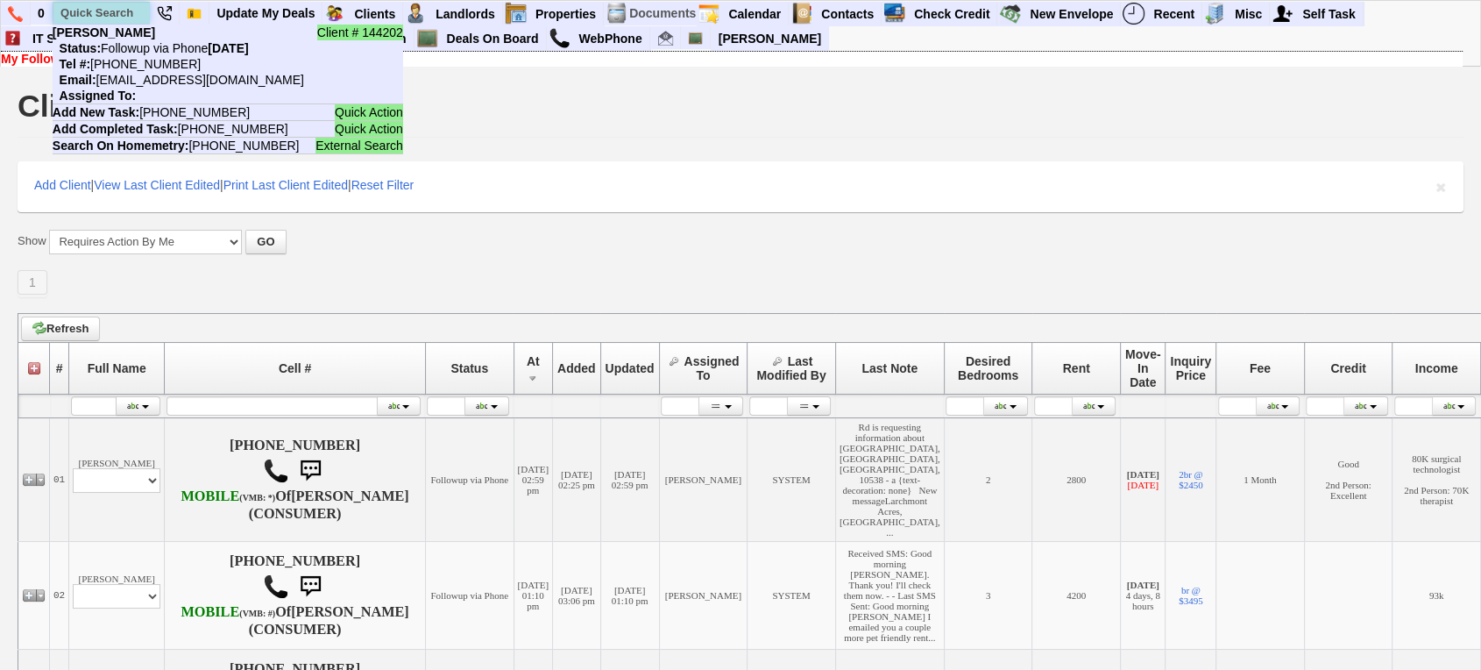
click at [64, 9] on input "text" at bounding box center [101, 13] width 96 height 22
paste input "914-410-0412"
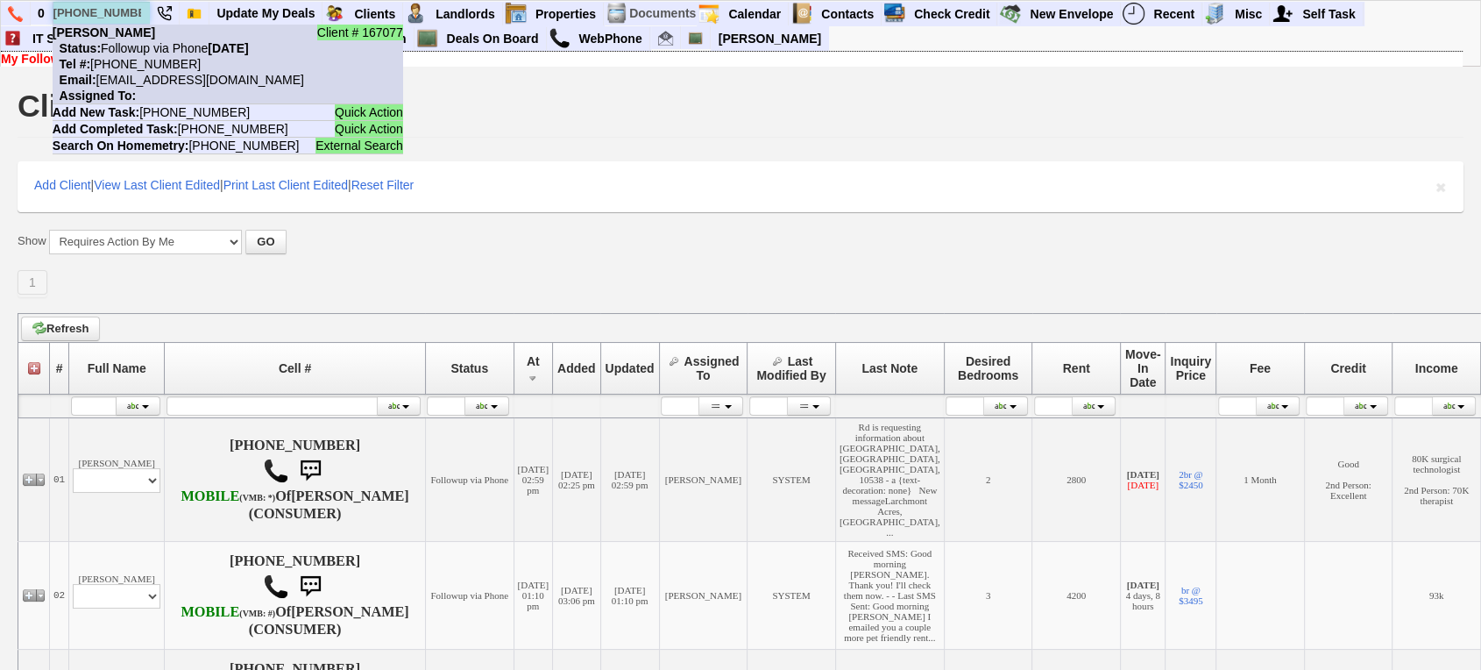
type input "914-410-0412"
click at [153, 60] on nobr "Tel #: 914-410-0412" at bounding box center [127, 64] width 148 height 14
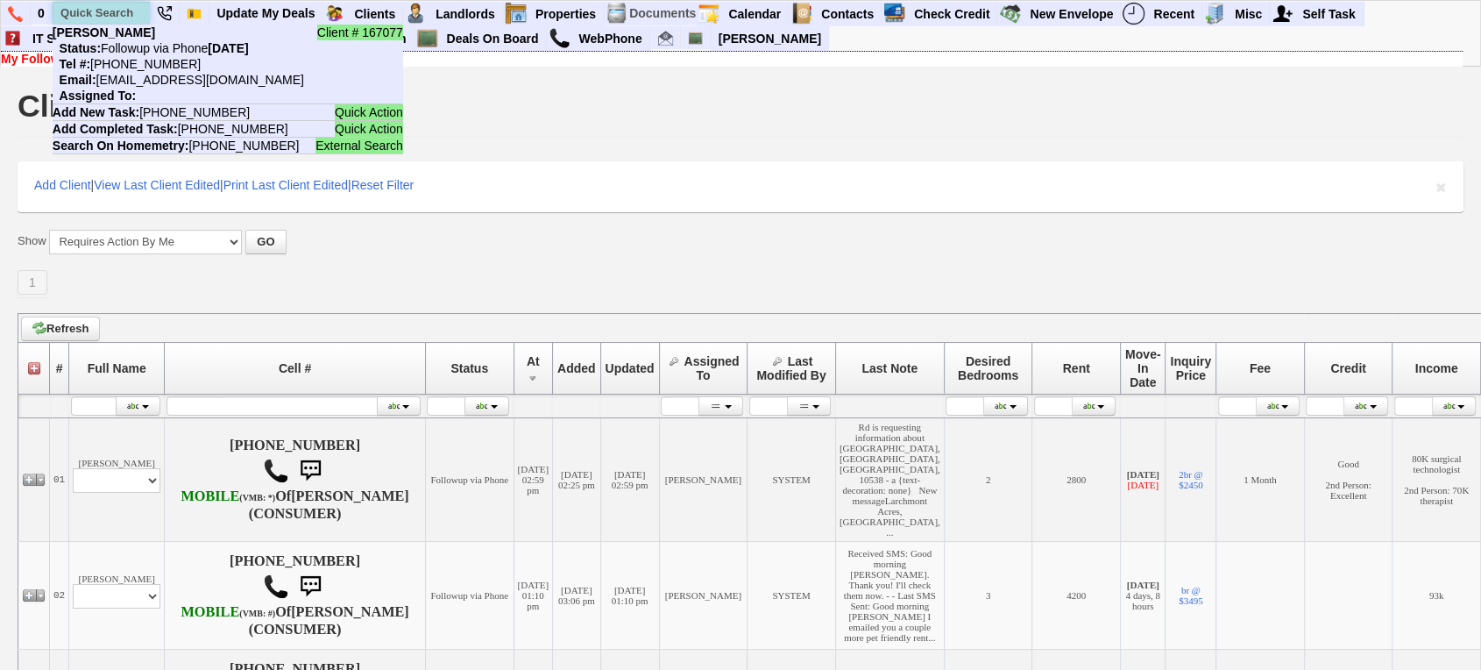
click at [80, 12] on input "text" at bounding box center [101, 13] width 96 height 22
paste input "347-876-8697"
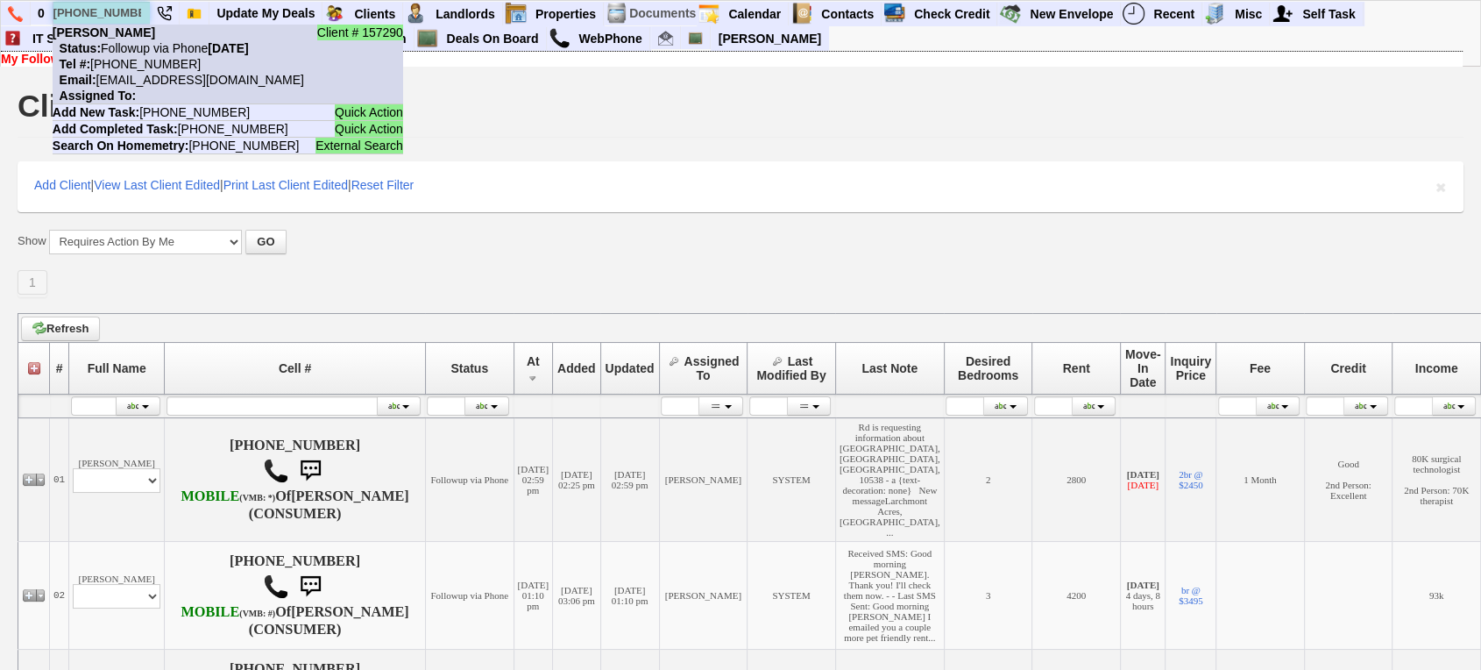
type input "347-876-8697"
click at [148, 32] on li "Client # 157290 Ashley Rivera Status: Followup via Phone Friday, August 8th, 20…" at bounding box center [228, 65] width 351 height 80
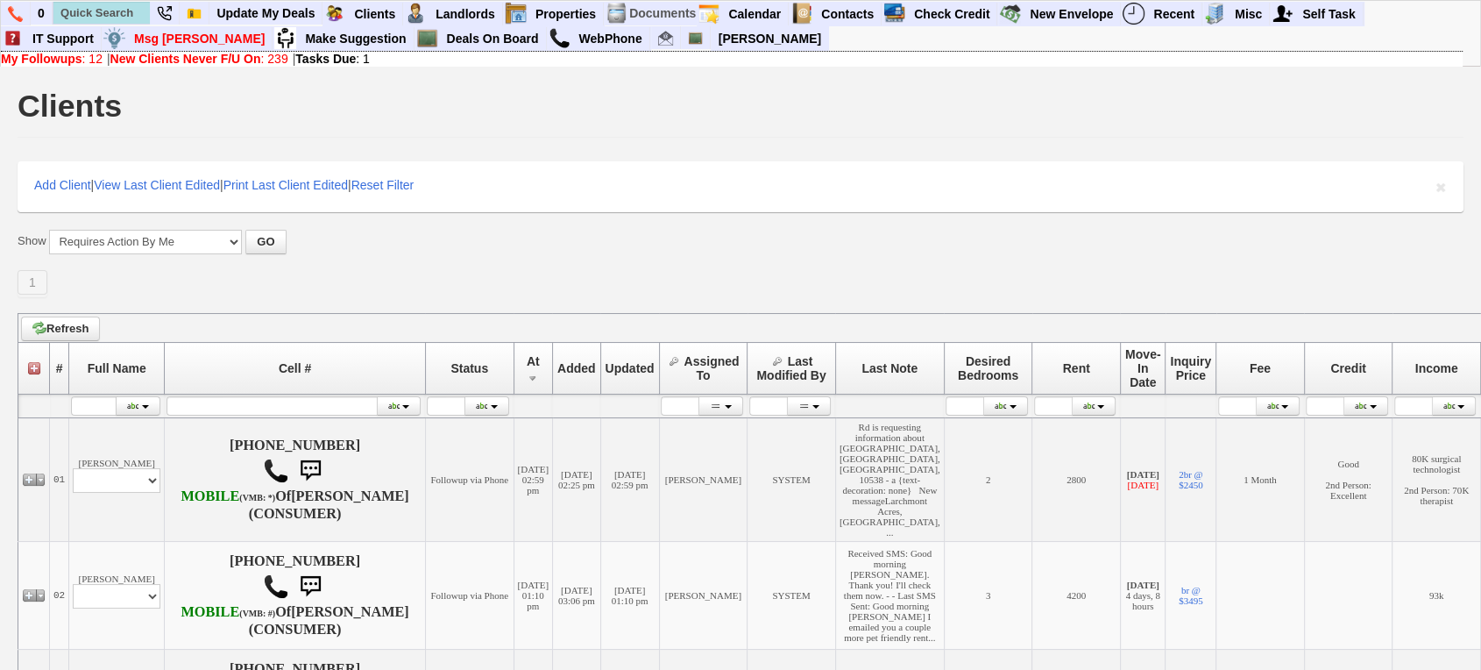
click at [77, 2] on li "Client # 157290 Ashley Rivera Status: Followup via Phone Friday, August 8th, 20…" at bounding box center [102, 14] width 98 height 24
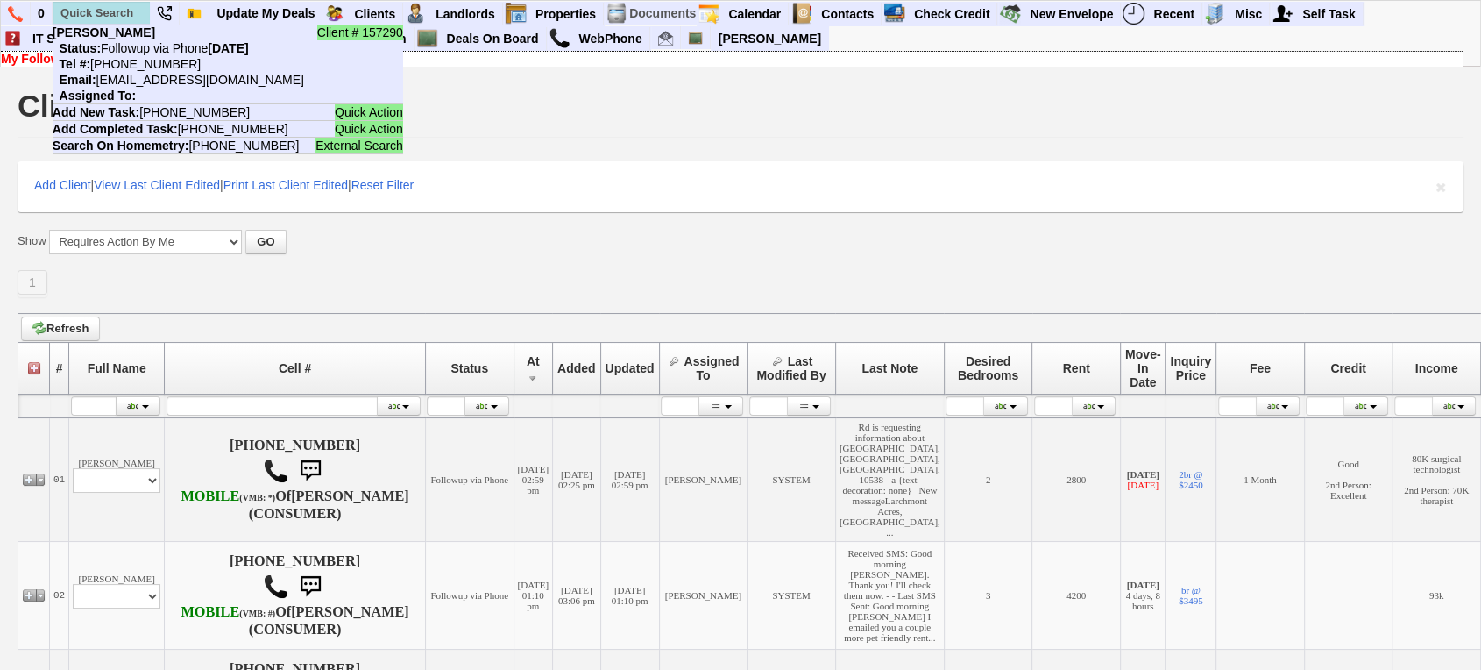
scroll to position [586, 0]
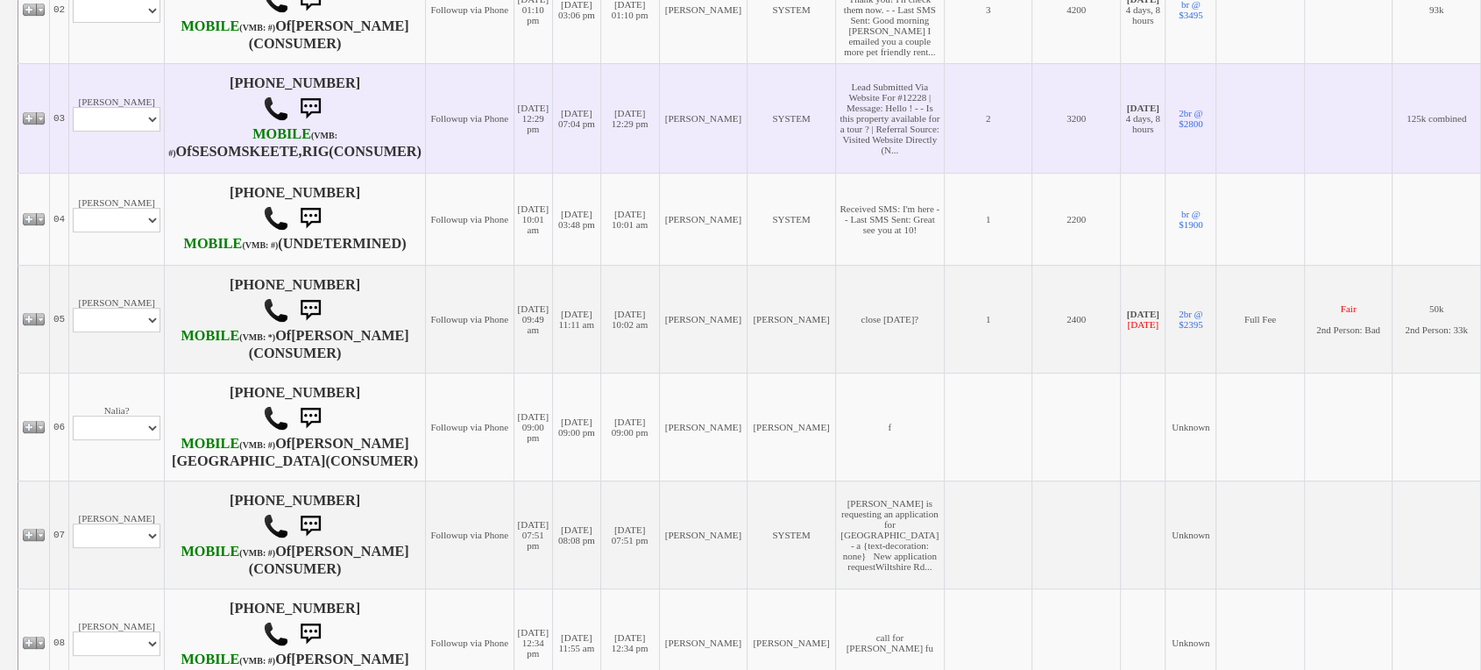
click at [1424, 137] on td "125k combined" at bounding box center [1437, 118] width 89 height 110
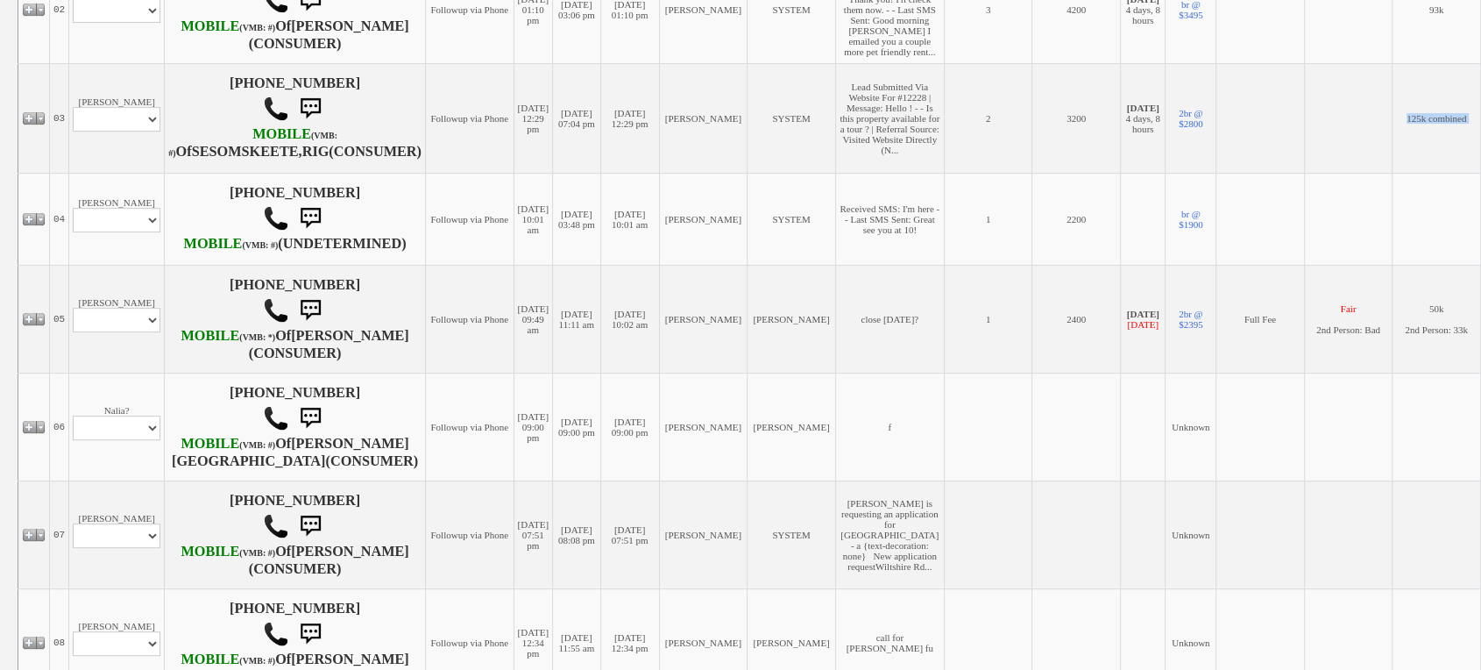
scroll to position [0, 0]
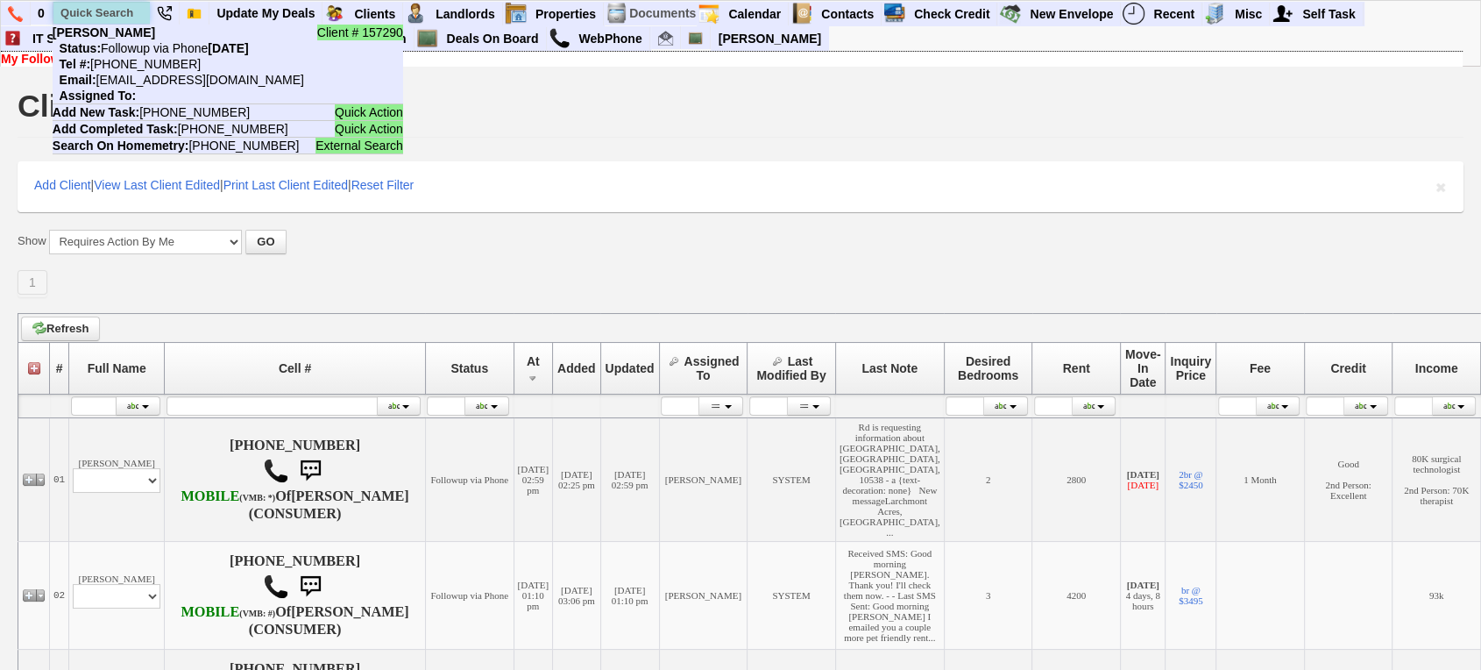
click at [117, 18] on input "text" at bounding box center [101, 13] width 96 height 22
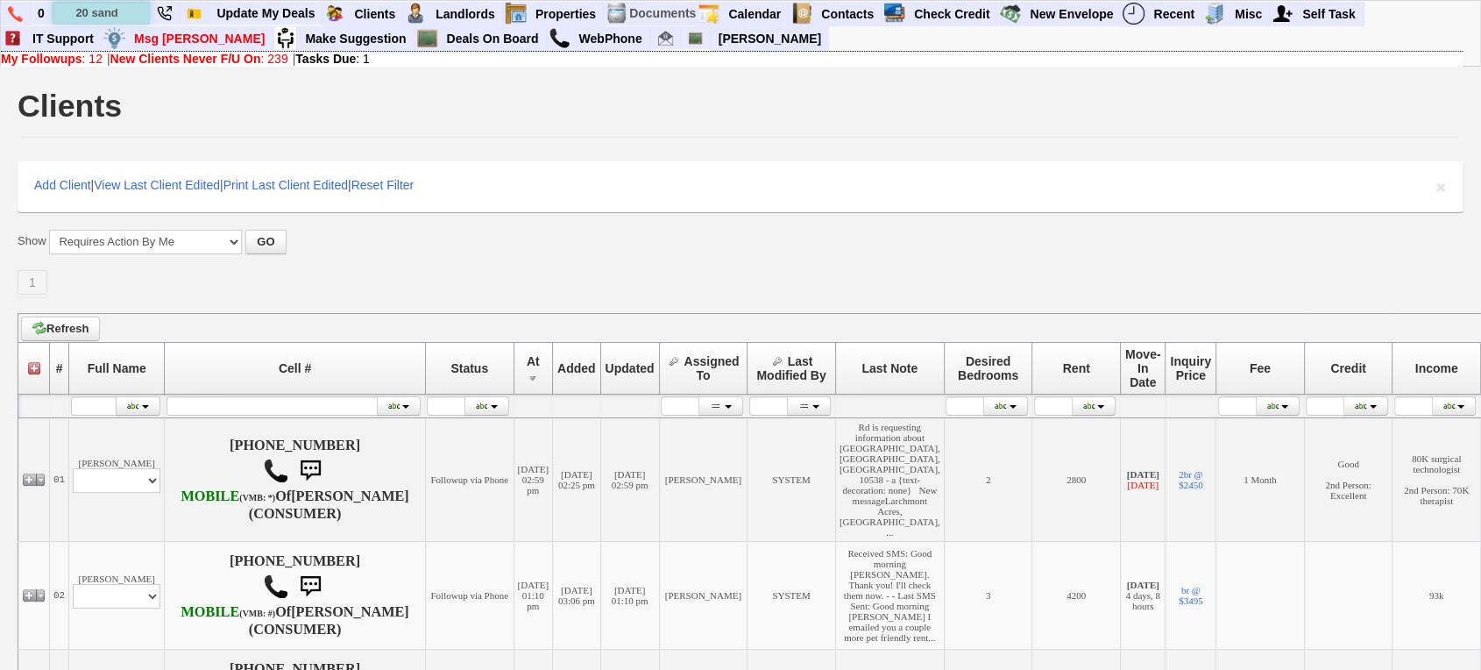
click at [130, 12] on input "20 sand" at bounding box center [101, 13] width 96 height 22
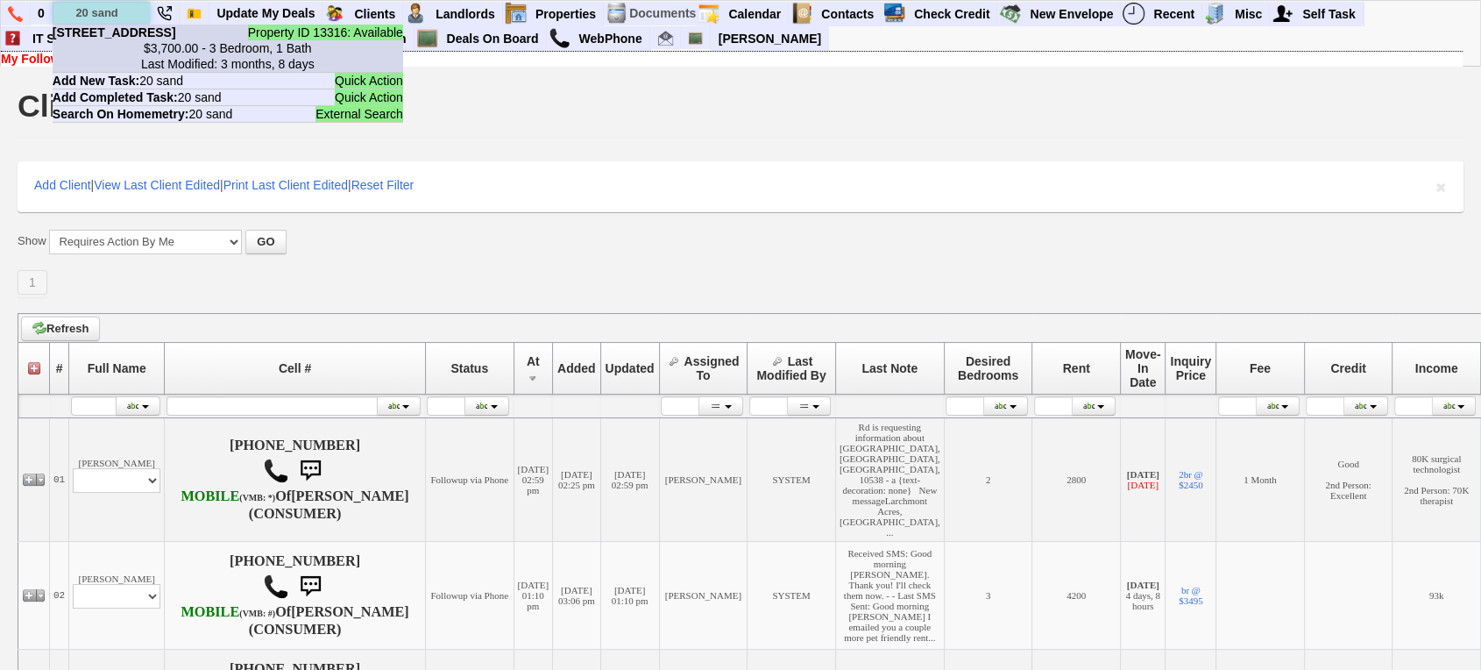
type input "20 sand"
click at [138, 32] on li "Property ID 13316: Available 20 Sand St - Unit #1 - Floor: 1st in Port Chester,…" at bounding box center [228, 49] width 351 height 48
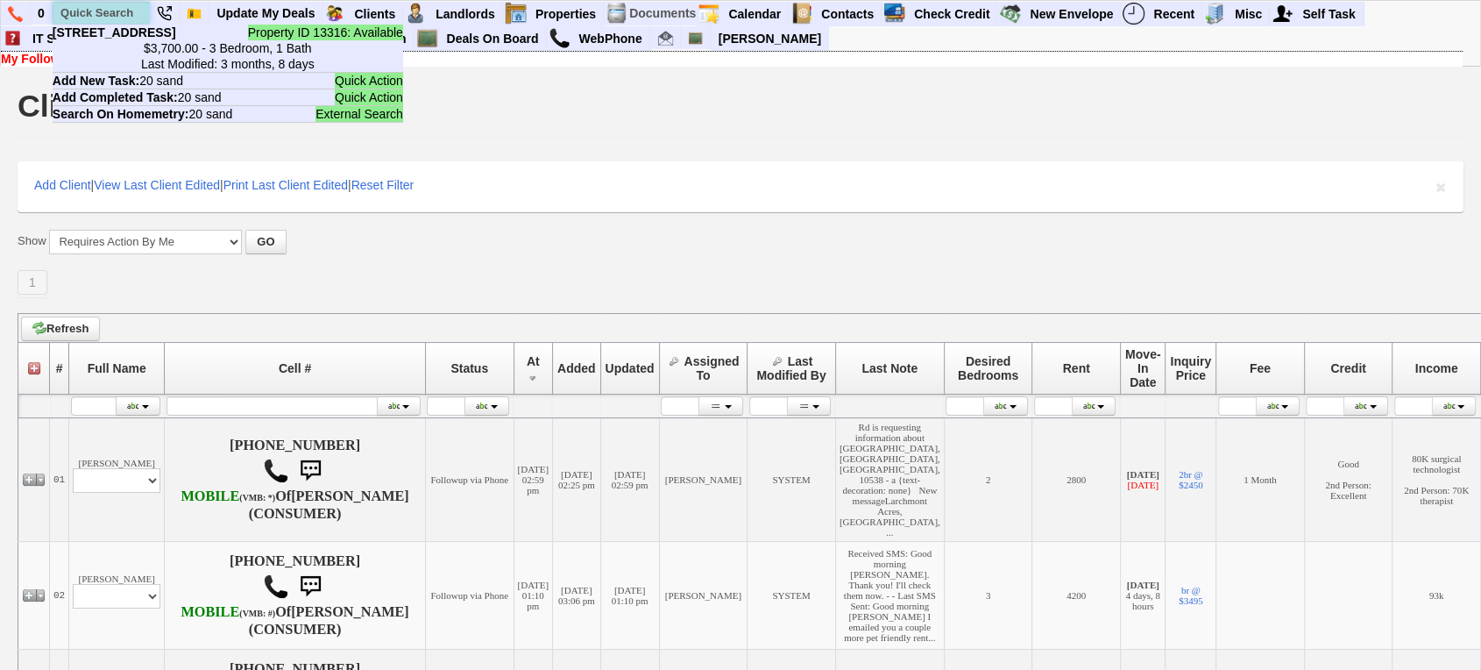
click at [79, 8] on input "text" at bounding box center [101, 13] width 96 height 22
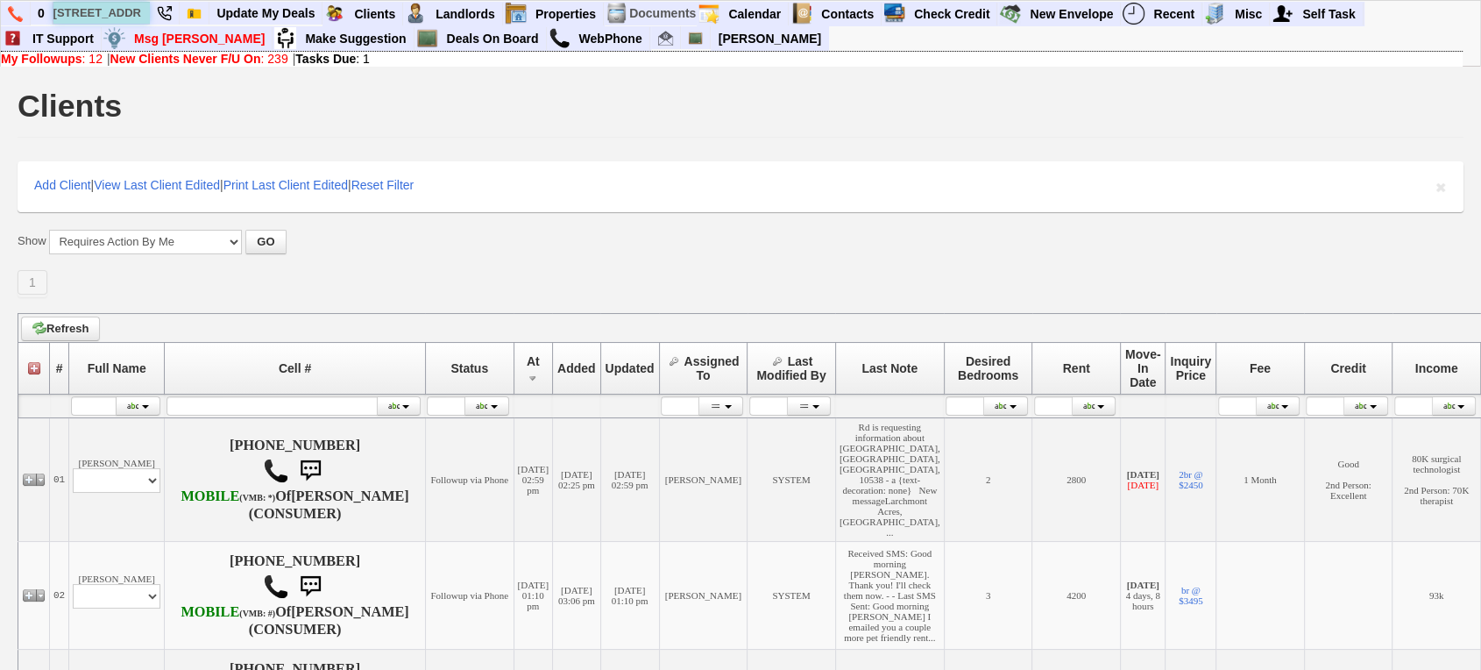
click at [137, 13] on input "14 summit ave" at bounding box center [101, 13] width 96 height 22
click at [139, 13] on input "14 summit ave" at bounding box center [101, 13] width 96 height 22
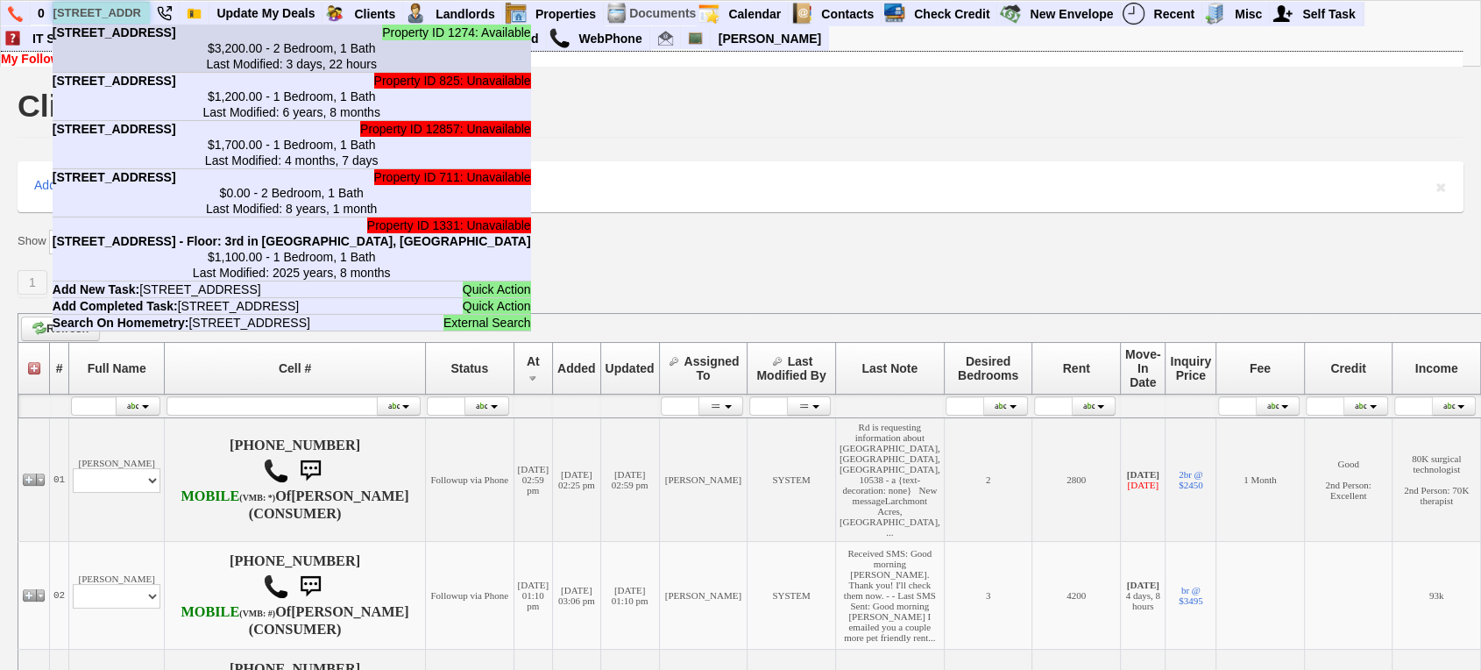
type input "14 summit ave"
click at [144, 39] on b "14 Summit Ave - Floor: 2nd in Port Chester, NY" at bounding box center [115, 32] width 124 height 14
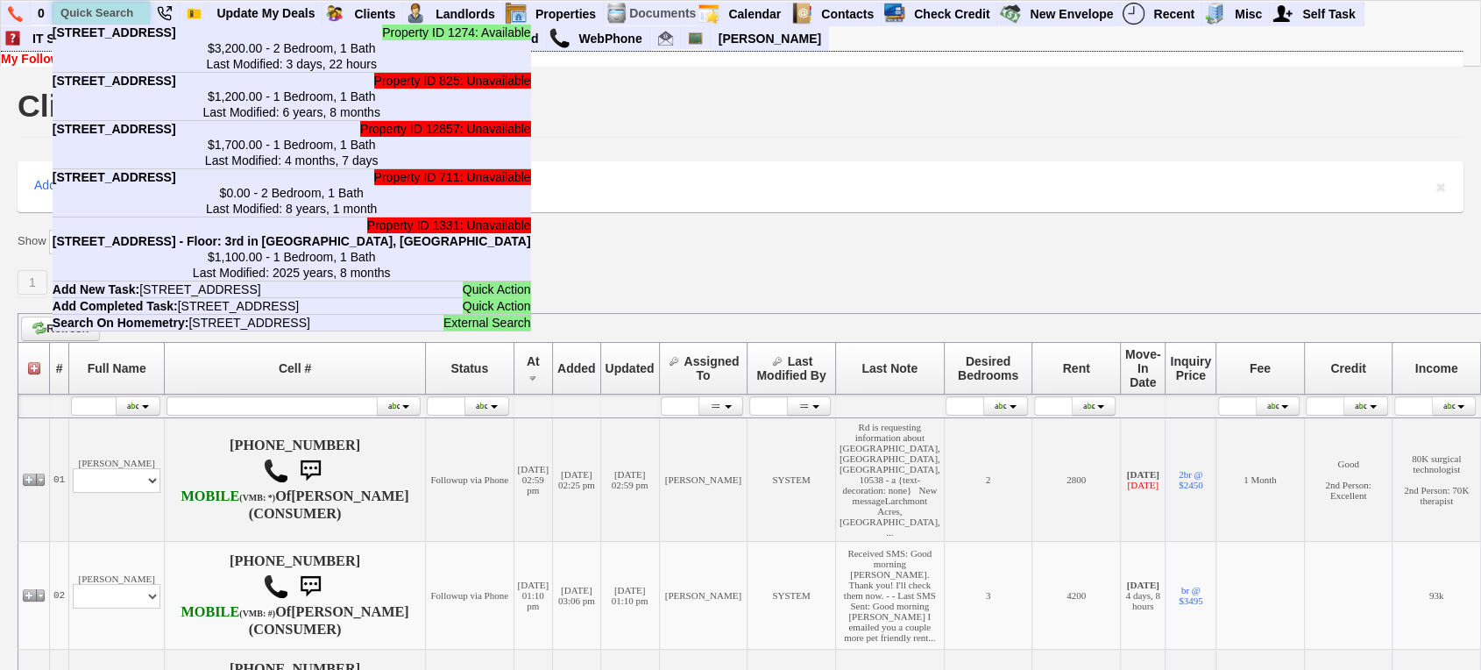
click at [82, 18] on input "text" at bounding box center [101, 13] width 96 height 22
paste input "914-414-9312"
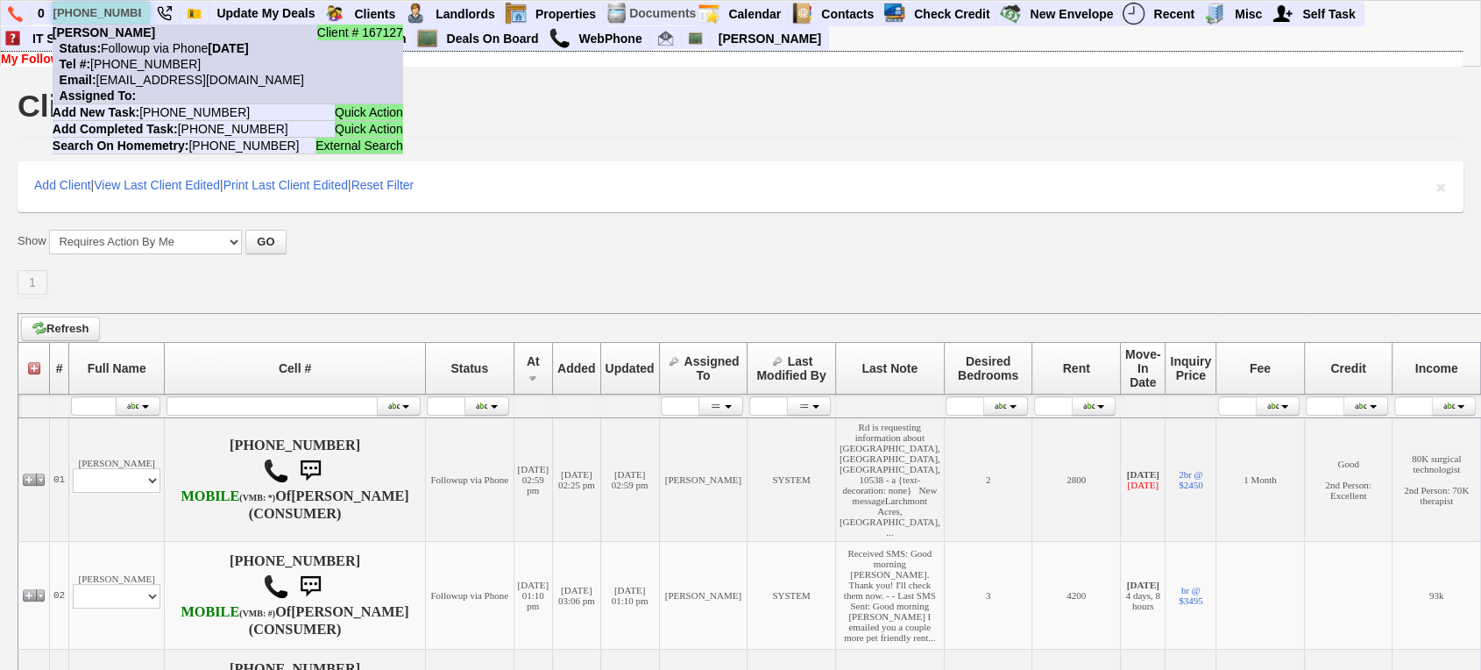
type input "914-414-9312"
click at [153, 39] on li "Client # 167127 Robert Scogna Status: Followup via Phone Sunday, August 10th, 2…" at bounding box center [228, 65] width 351 height 80
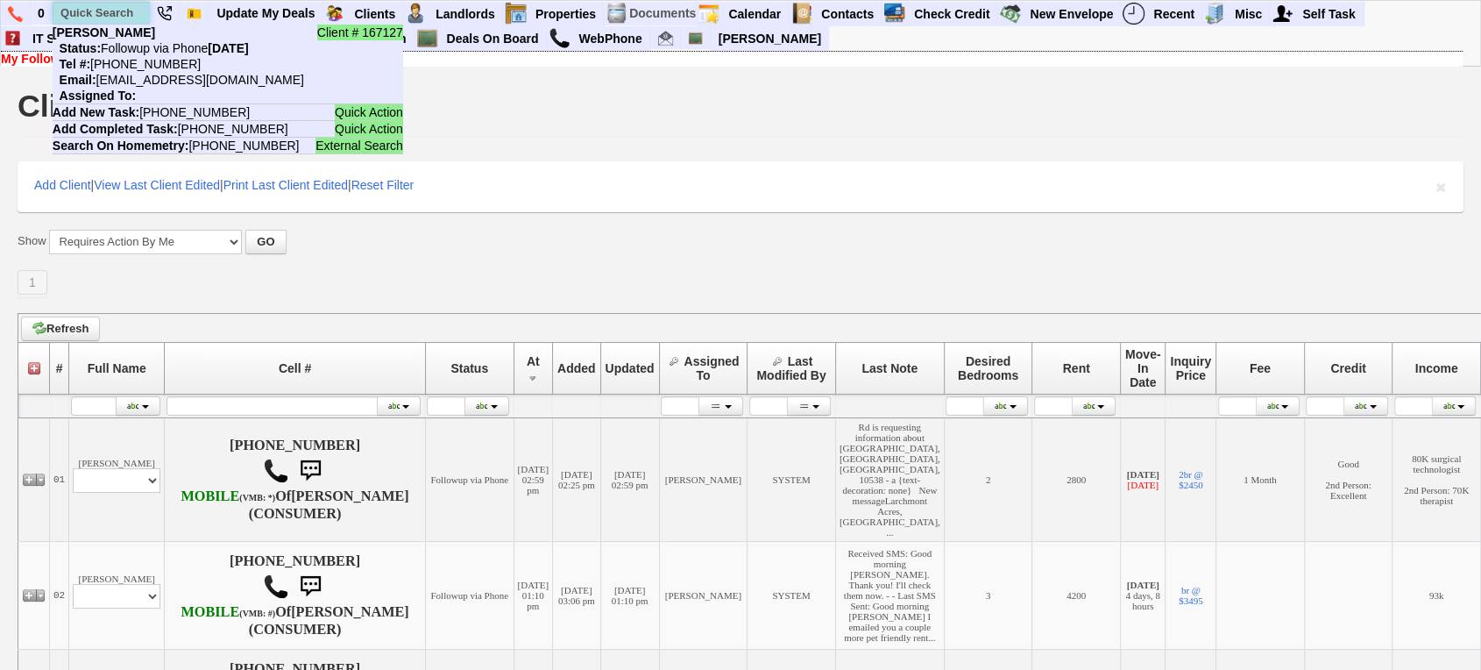
click at [73, 5] on input "text" at bounding box center [101, 13] width 96 height 22
paste input "347-874-1500"
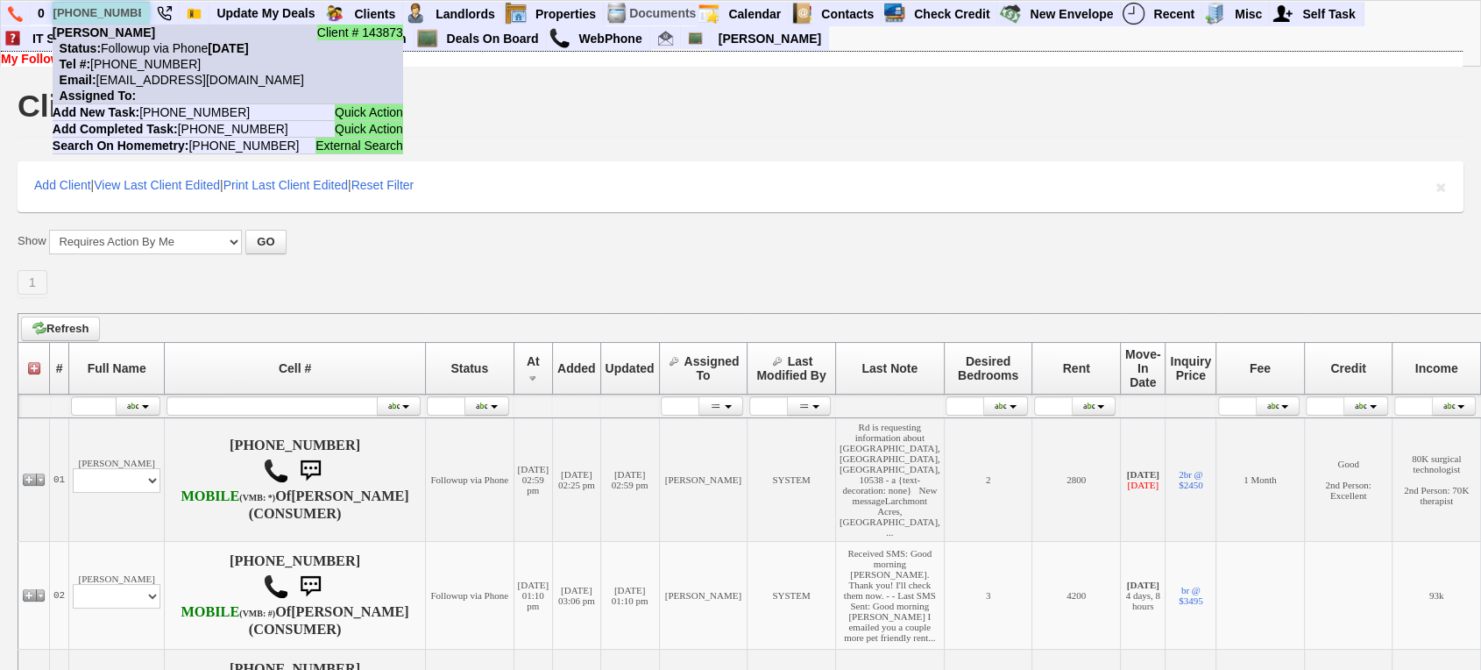
type input "347-874-1500"
click at [142, 36] on li "Client # 143873 Lorraine Rivera Status: Followup via Phone Saturday, August 9th…" at bounding box center [228, 65] width 351 height 80
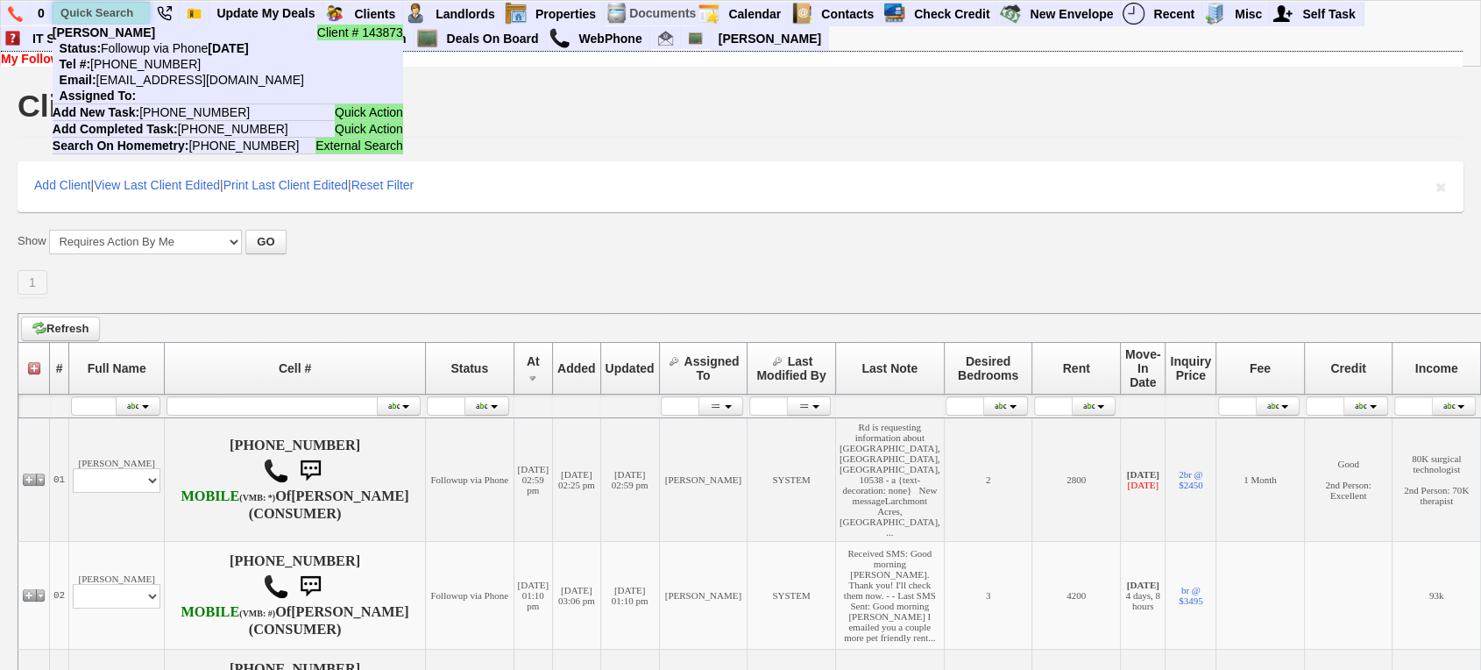
click at [91, 5] on input "text" at bounding box center [101, 13] width 96 height 22
paste input "914-233-4012"
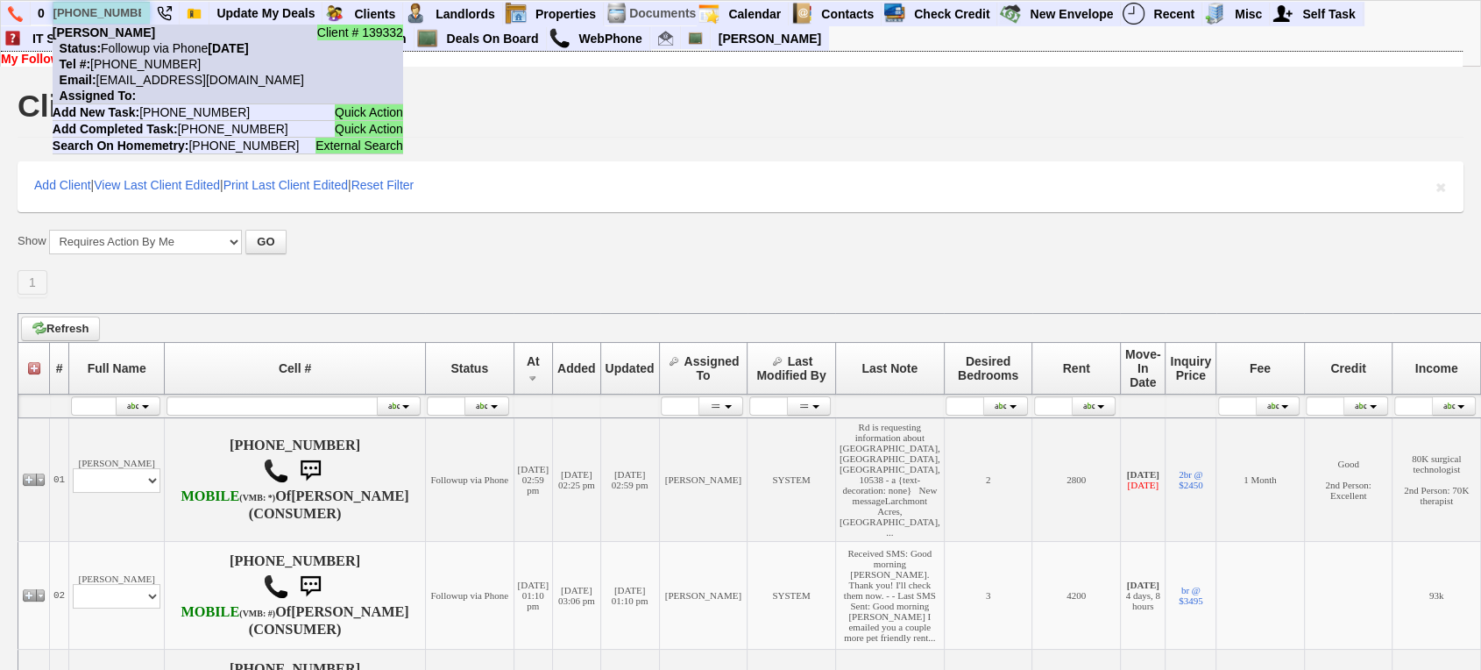
type input "914-233-4012"
click at [154, 57] on nobr "Tel #: 914-233-4012" at bounding box center [127, 64] width 148 height 14
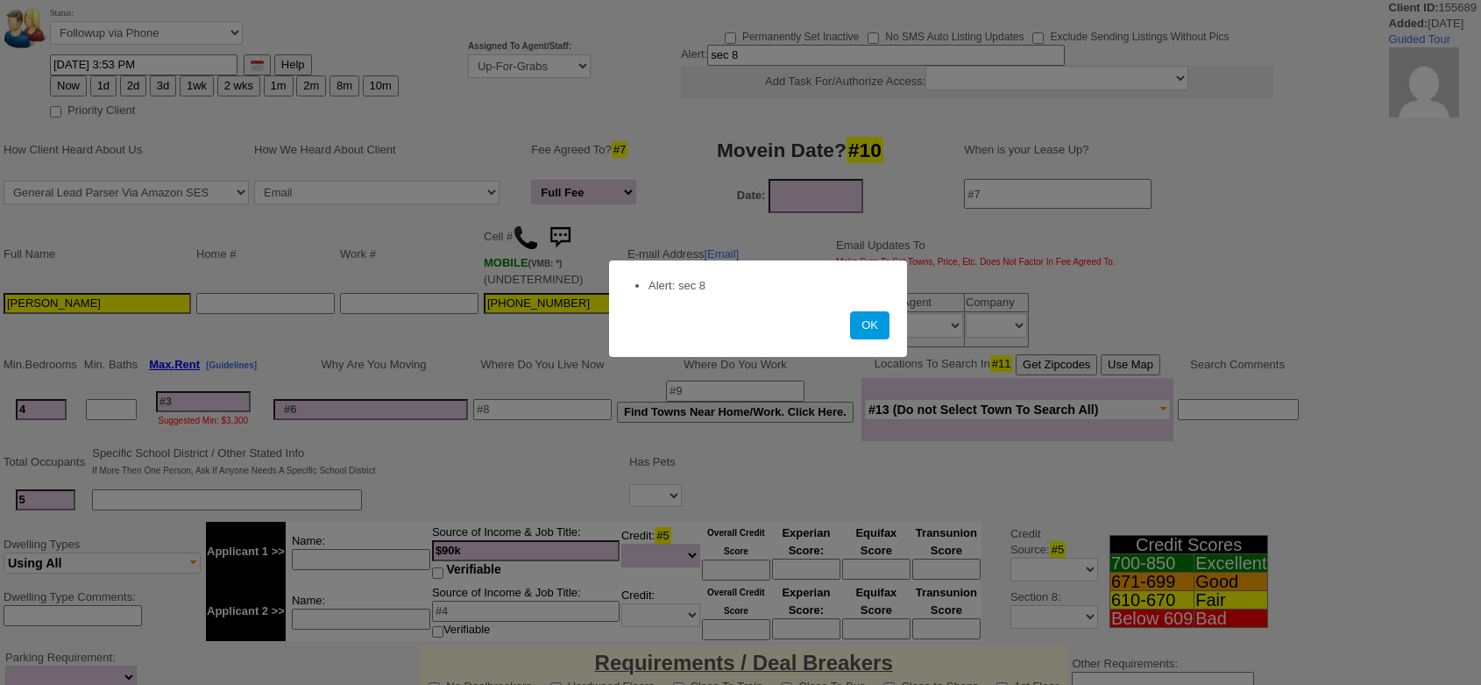
select select "Full Fee"
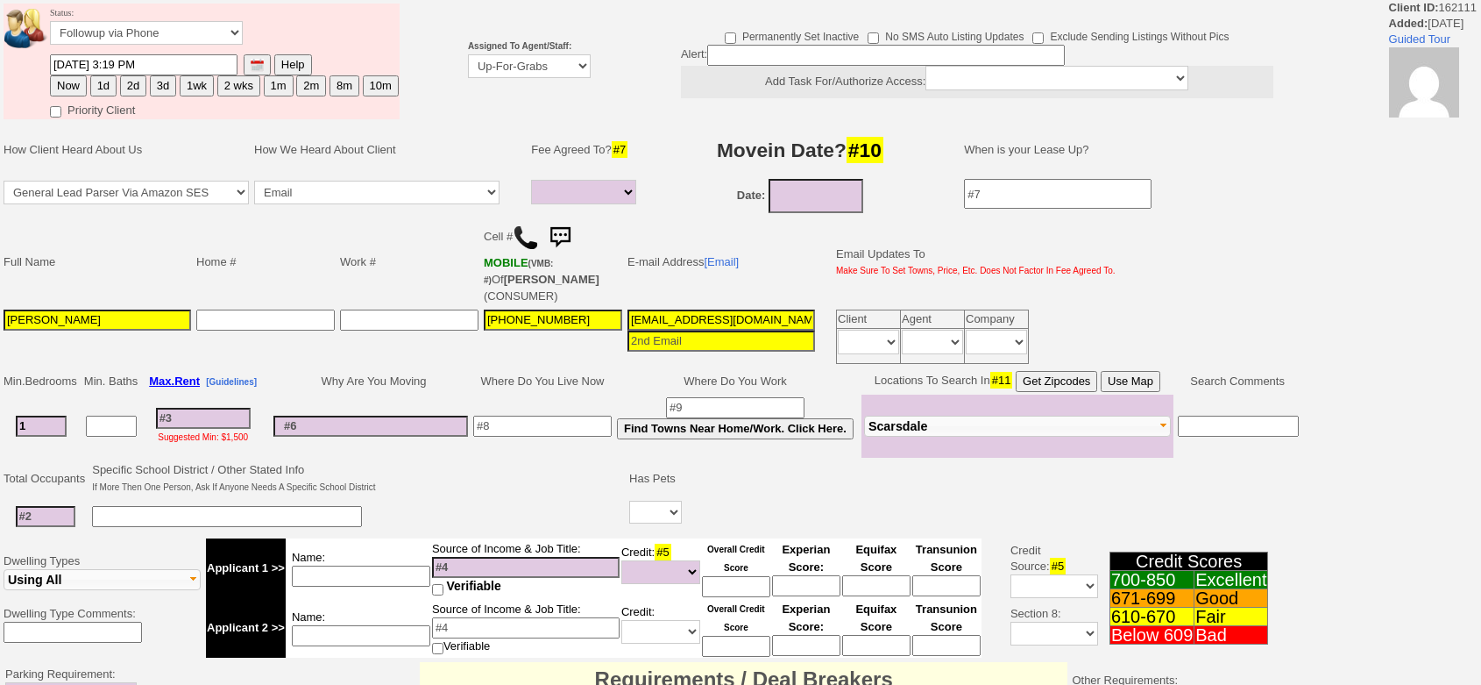
select select
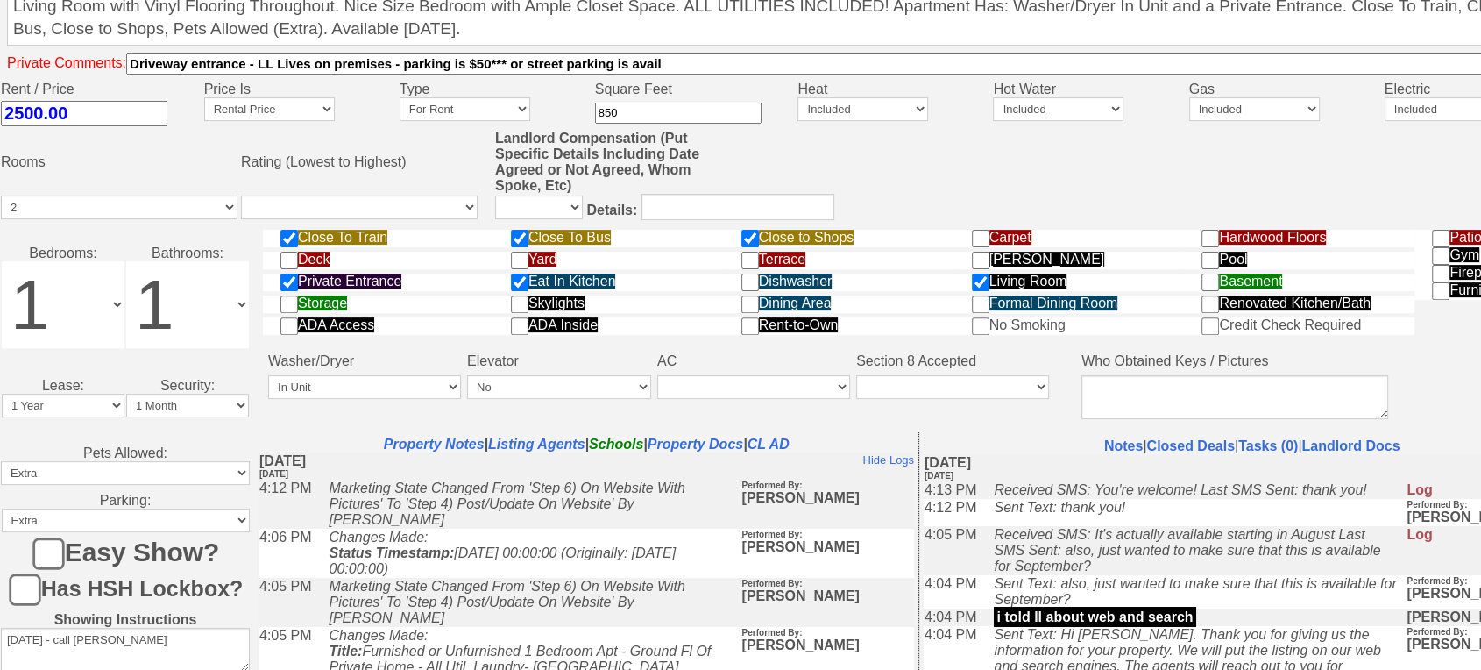
scroll to position [619, 0]
click at [1481, 440] on html "0 Bookmark This Page Organize Update My Deals Clients Add New Client" at bounding box center [740, 98] width 1481 height 1434
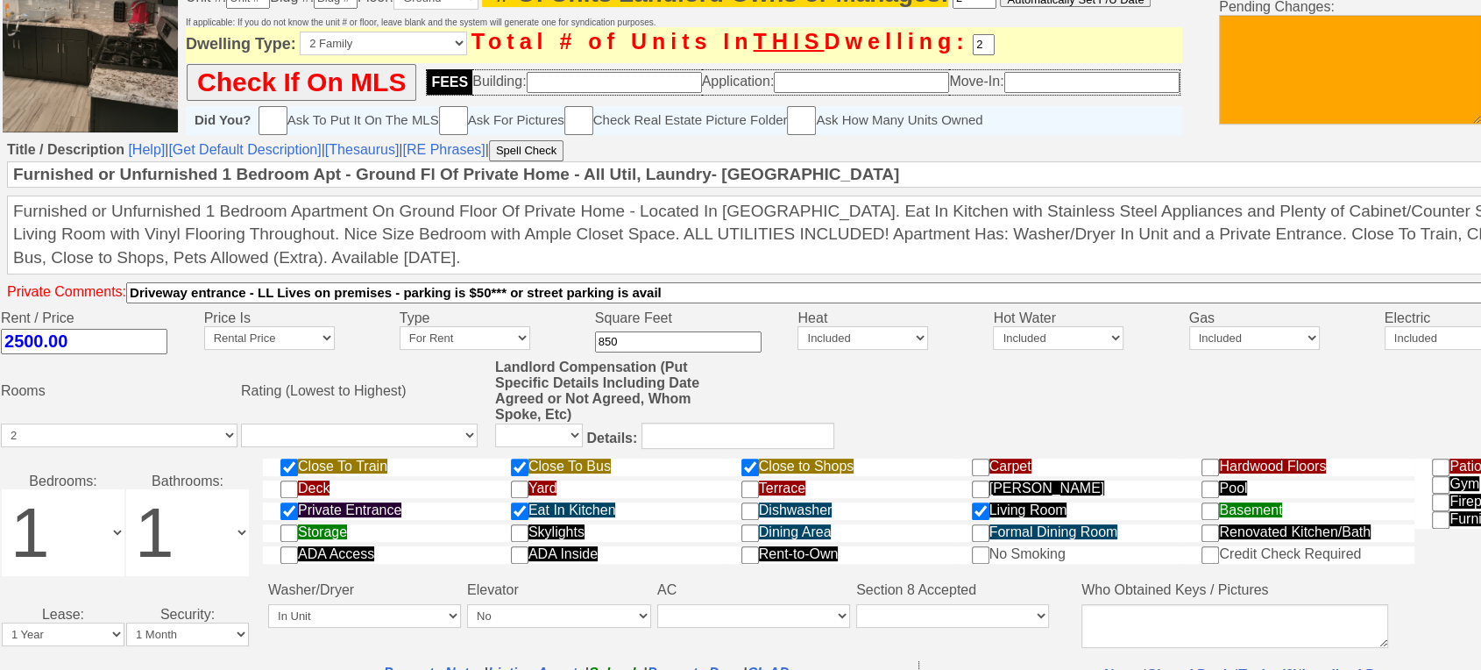
scroll to position [230, 0]
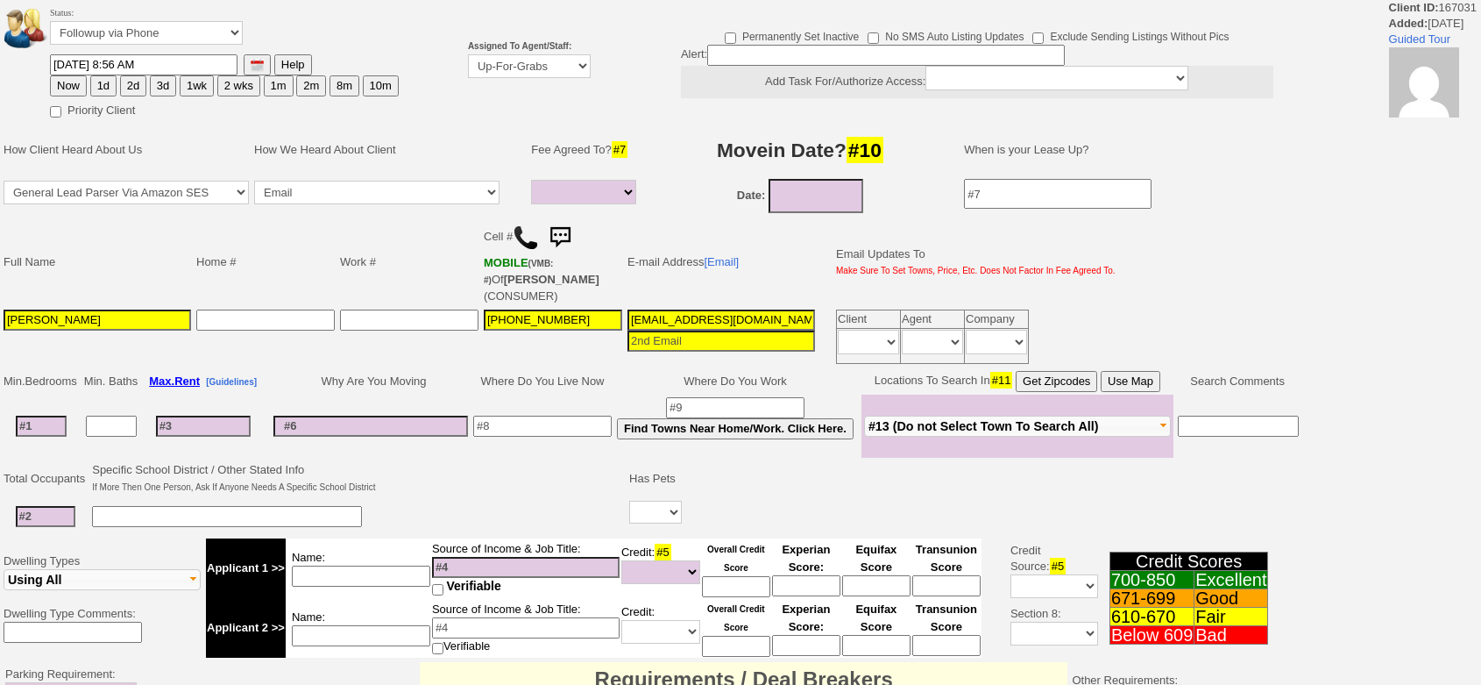
select select
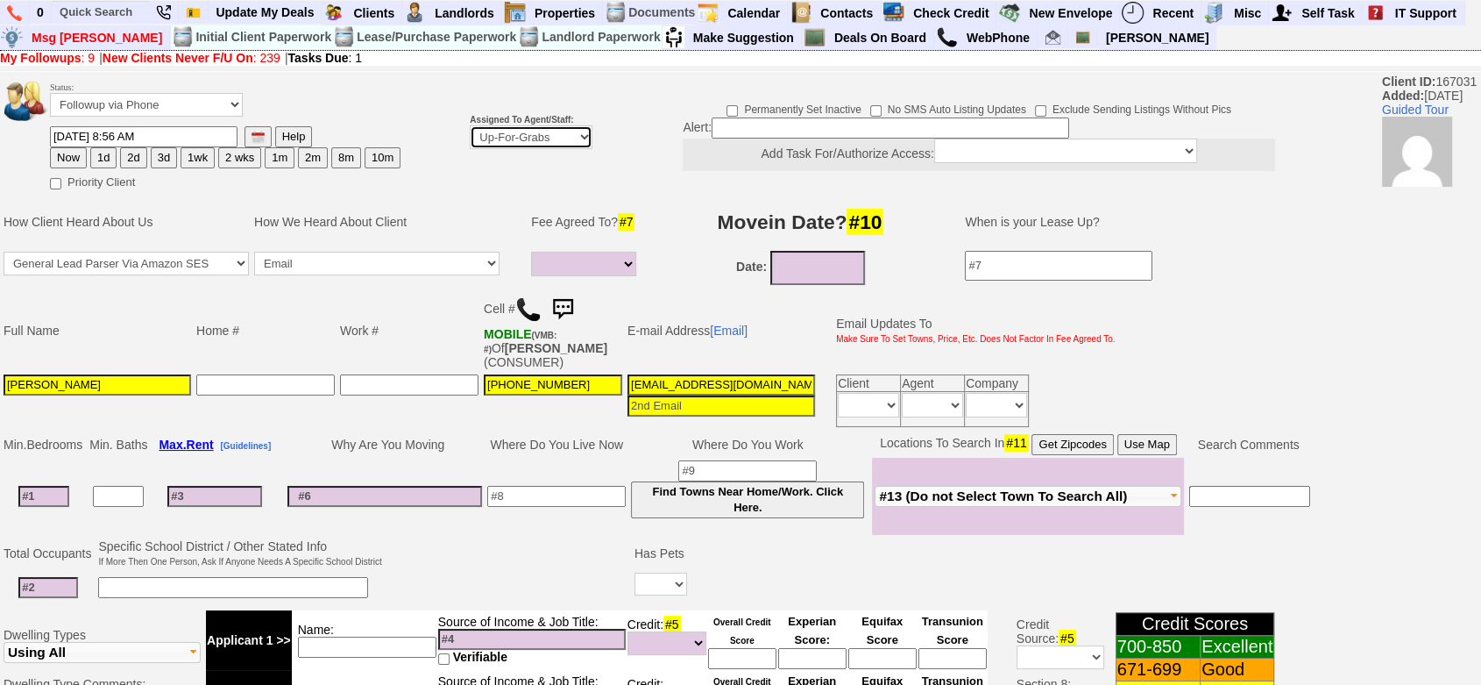
click at [520, 142] on select "Up-For-Grabs ***** STAFF ***** Bob Bruno 914-419-3579 Cristy Liberto 914-486-10…" at bounding box center [531, 137] width 123 height 24
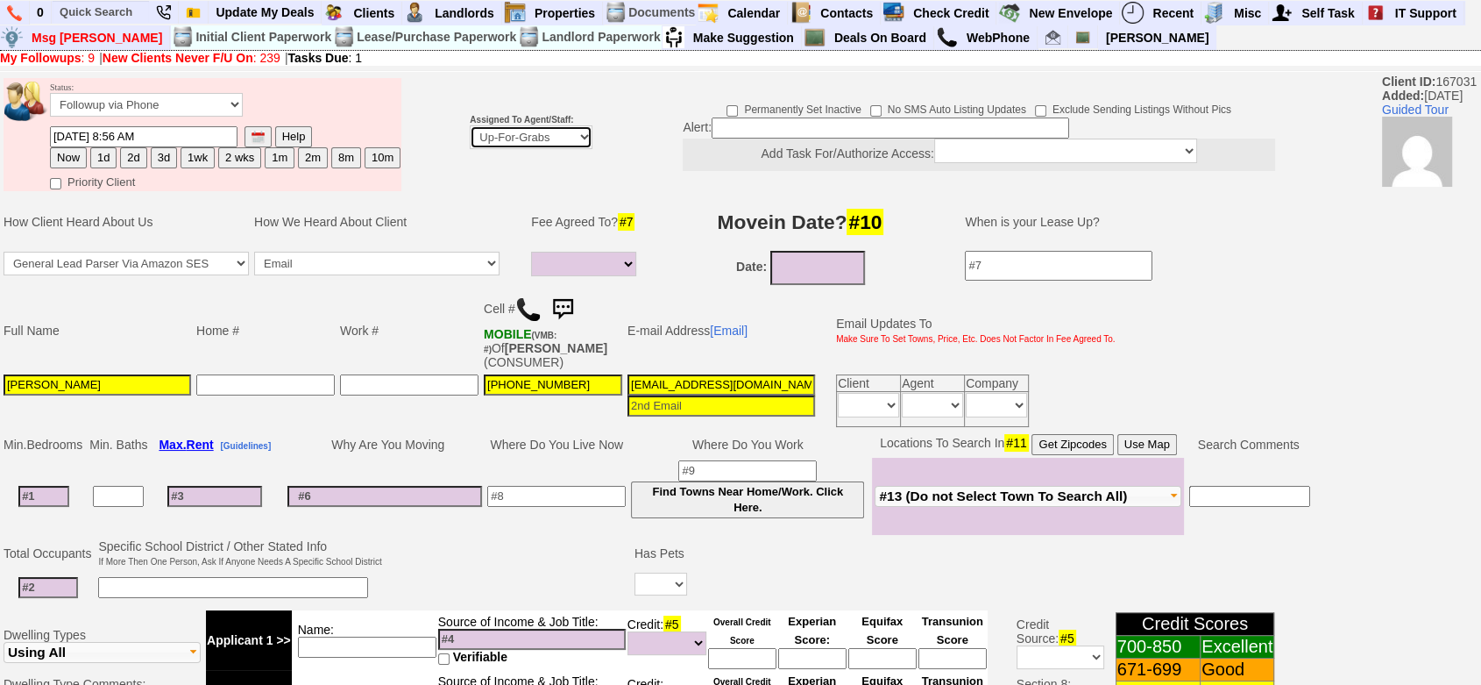
select select "148"
click at [470, 149] on select "Up-For-Grabs ***** STAFF ***** Bob Bruno 914-419-3579 Cristy Liberto 914-486-10…" at bounding box center [531, 137] width 123 height 24
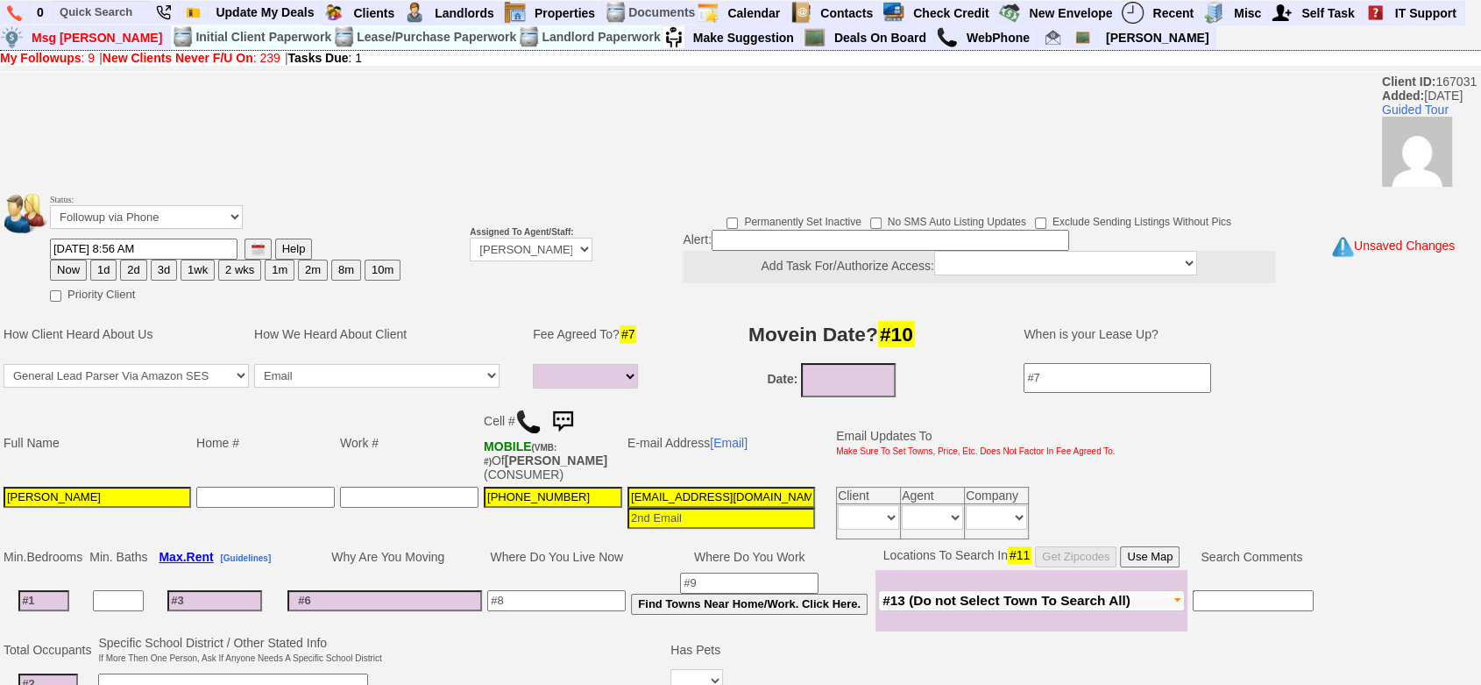
click at [97, 271] on button "1d" at bounding box center [103, 269] width 26 height 21
type input "08/11/2025 03:56 PM"
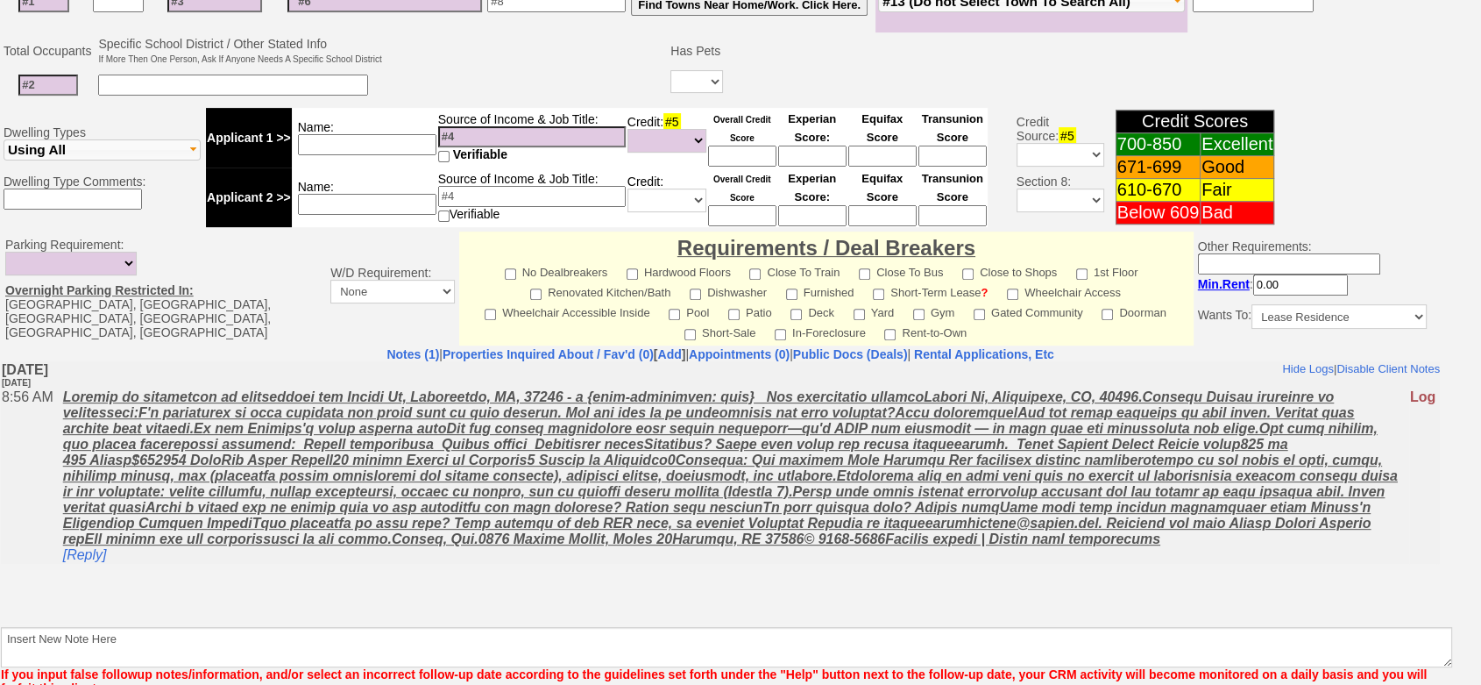
scroll to position [681, 0]
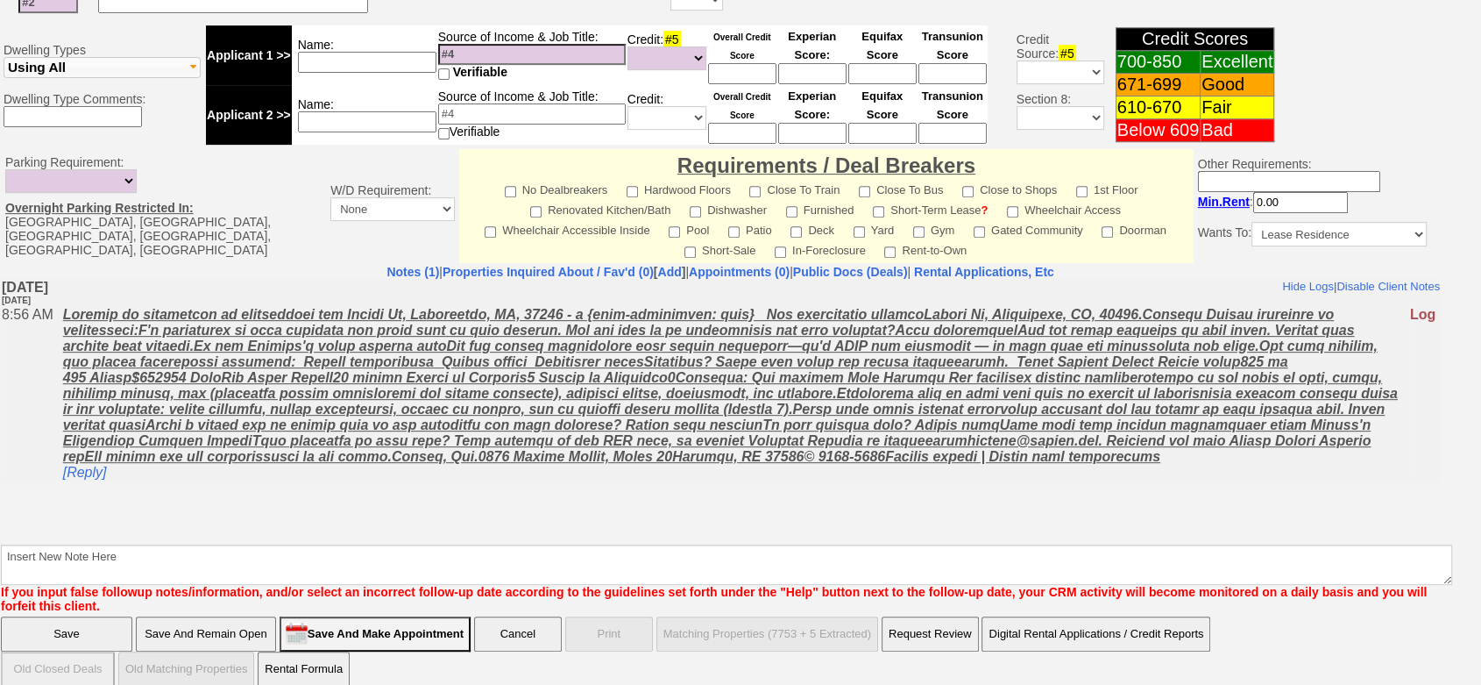
drag, startPoint x: 1495, startPoint y: 397, endPoint x: 1426, endPoint y: 245, distance: 167.1
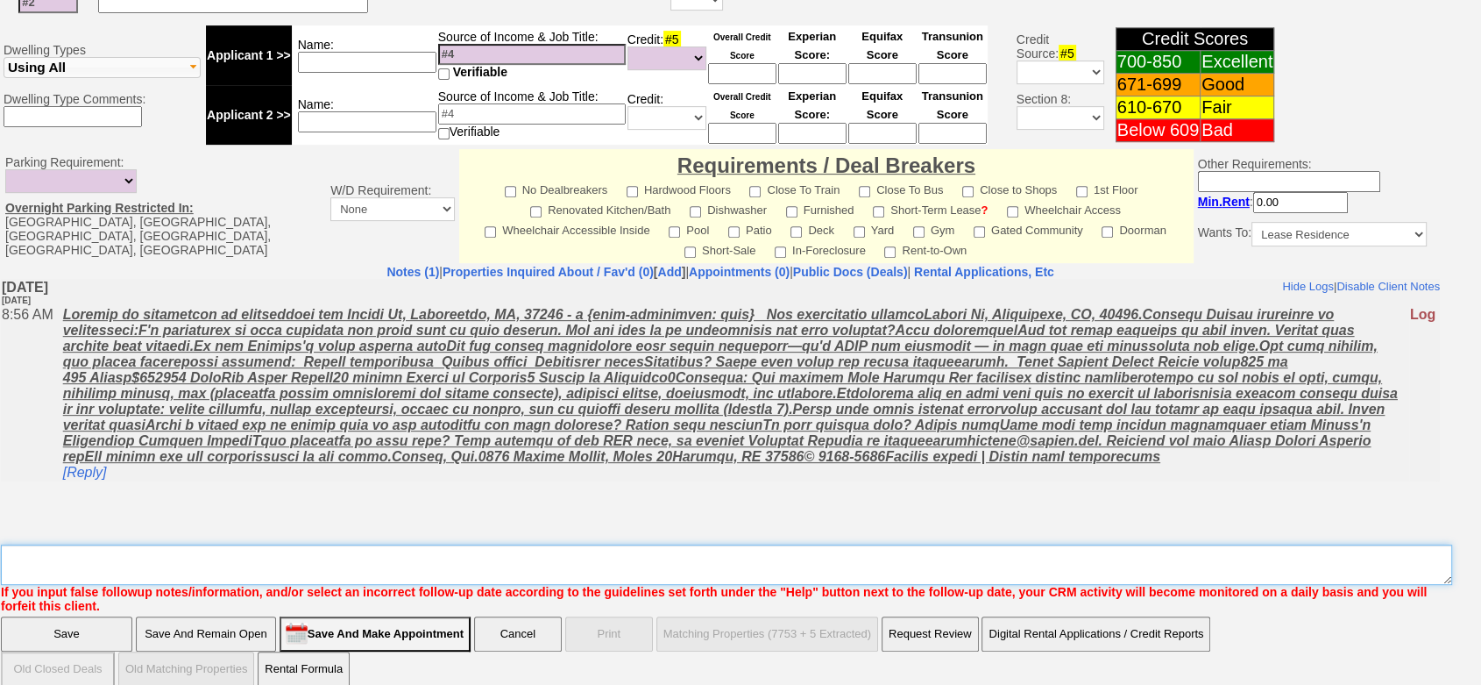
click at [1239, 544] on textarea "Insert New Note Here" at bounding box center [727, 564] width 1452 height 40
type textarea "f"
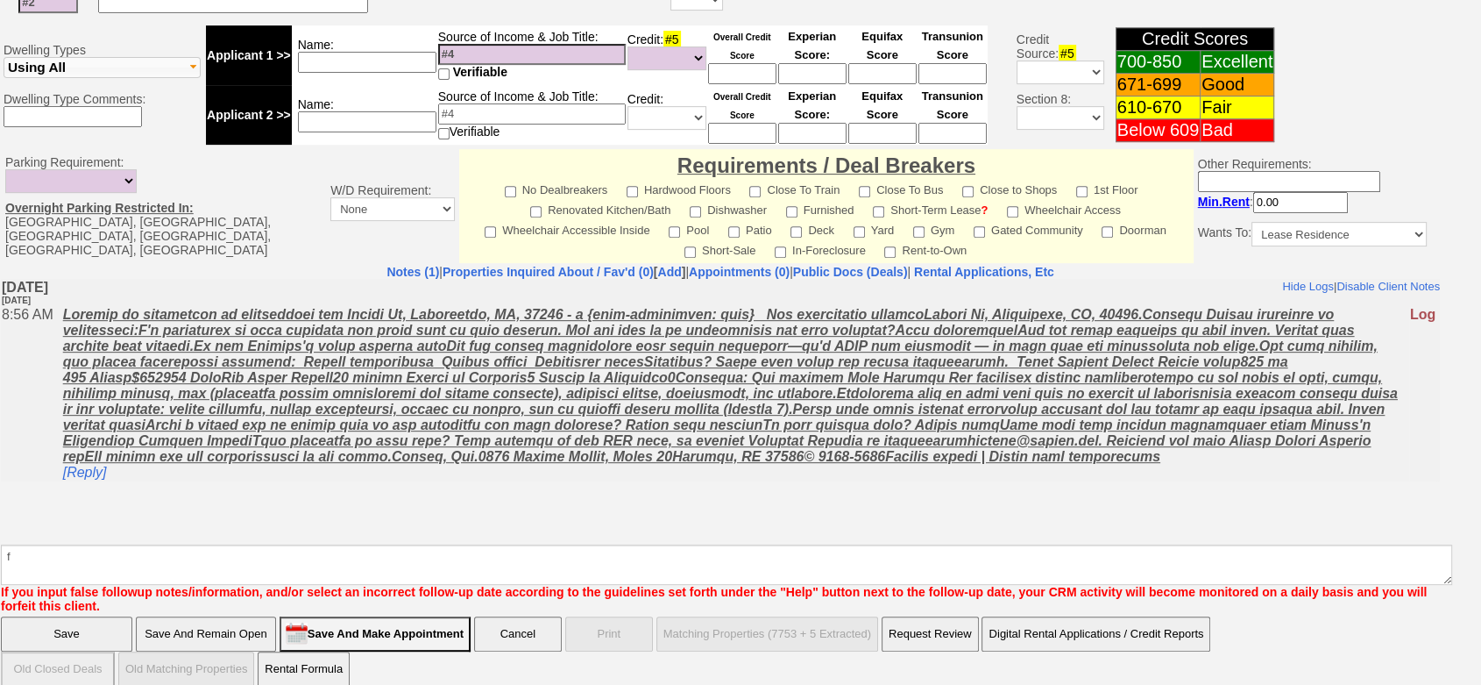
click input "Save" at bounding box center [66, 633] width 131 height 35
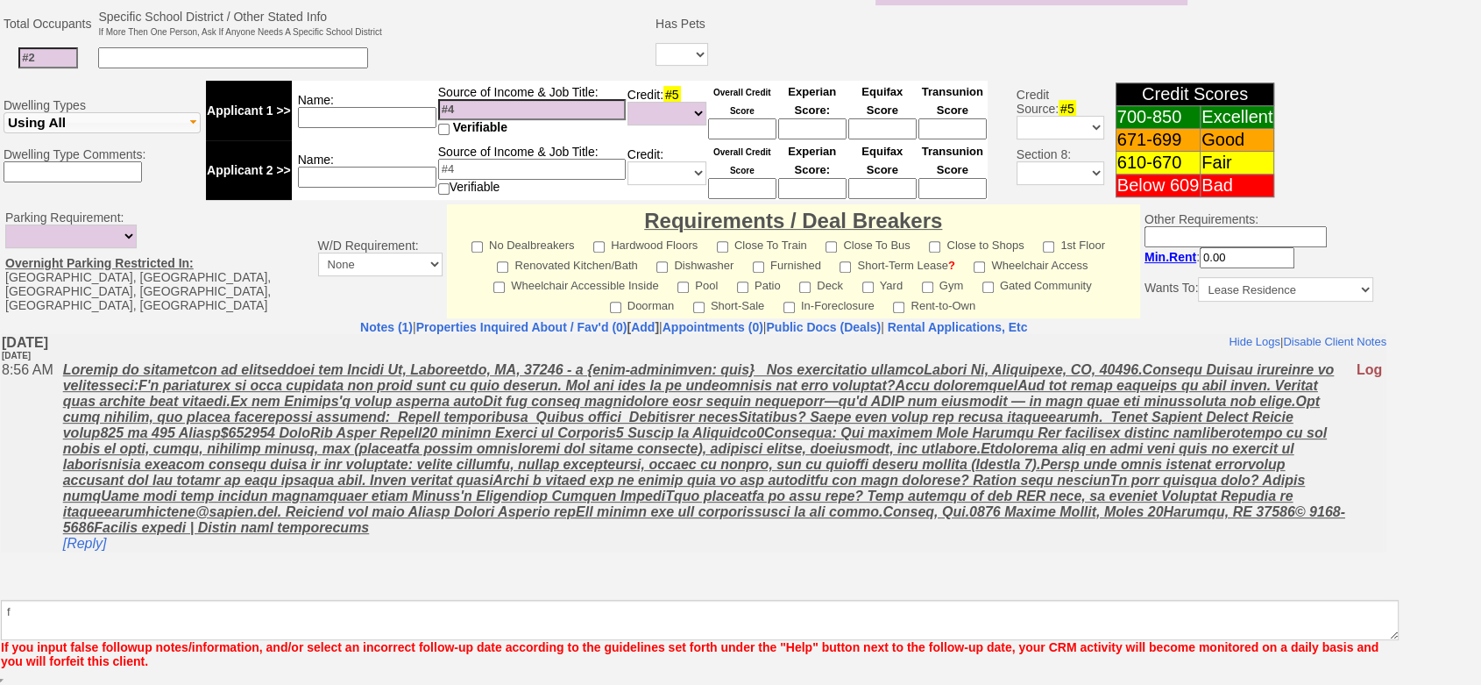
scroll to position [618, 0]
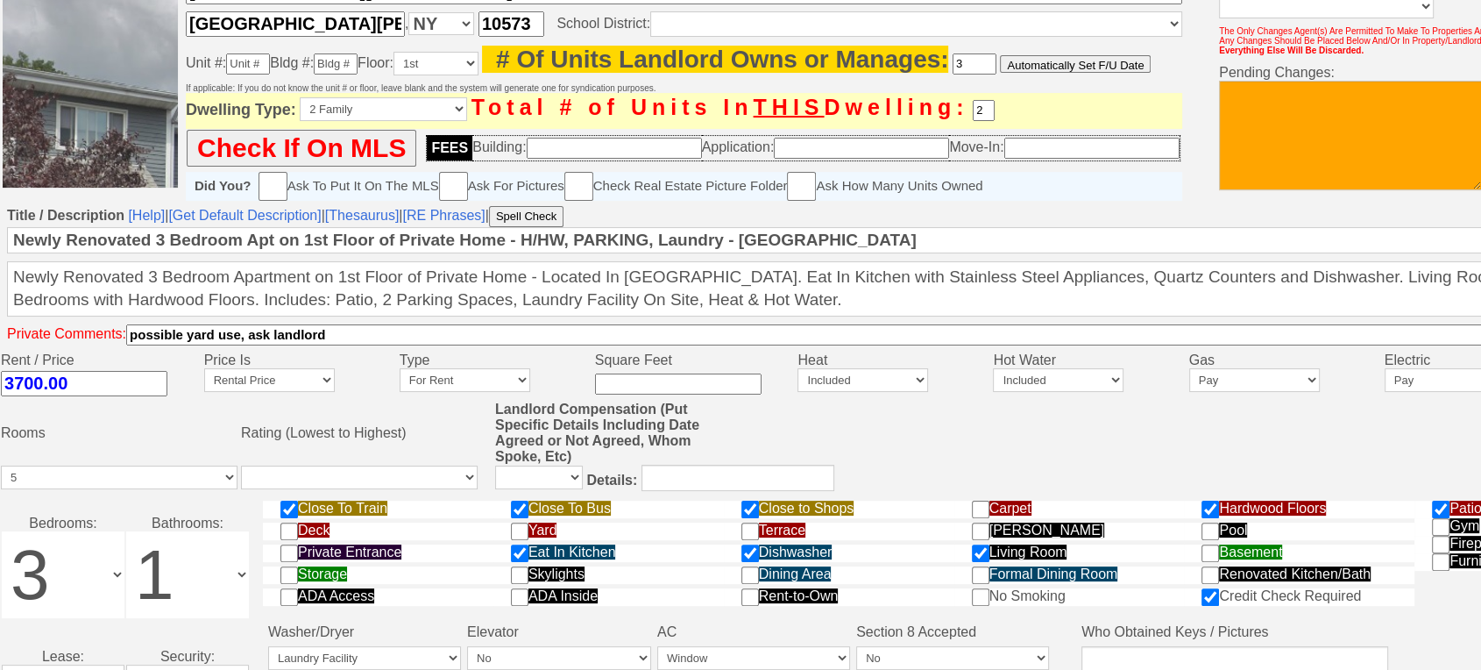
scroll to position [5, 0]
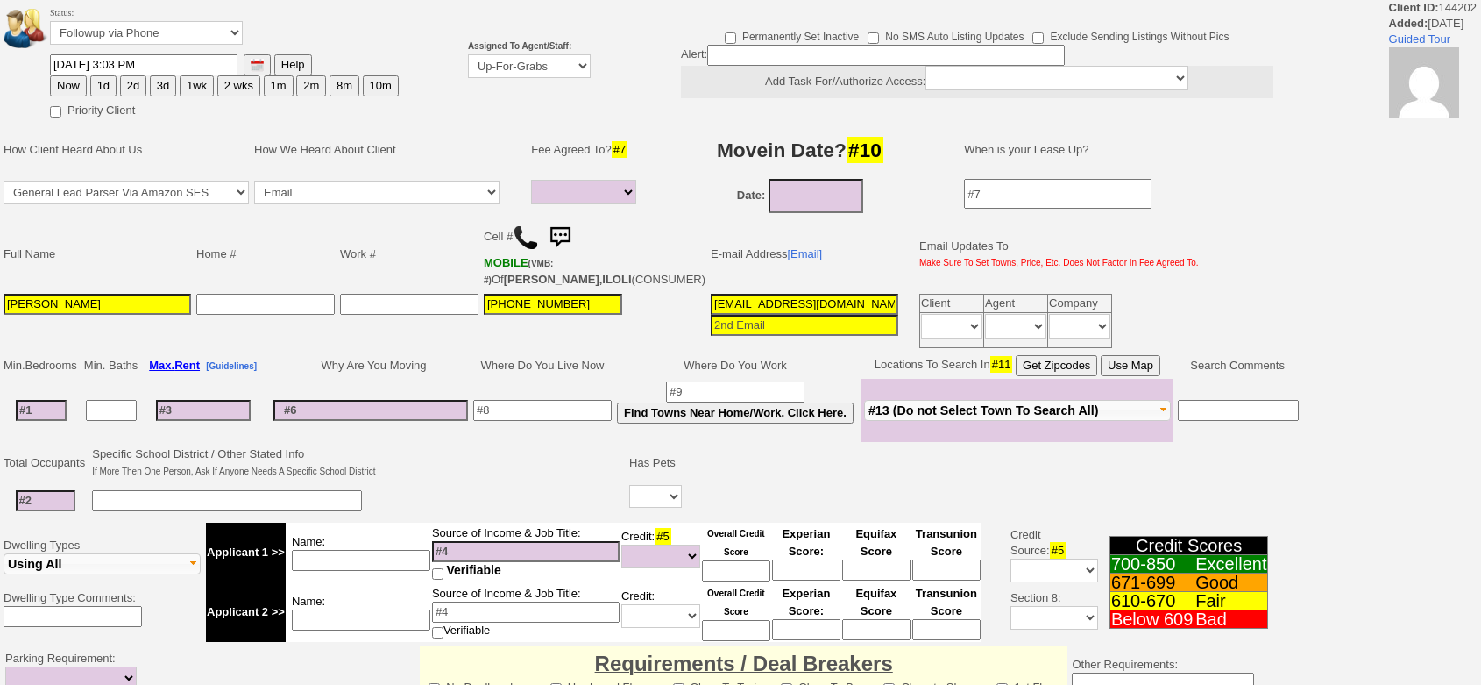
select select
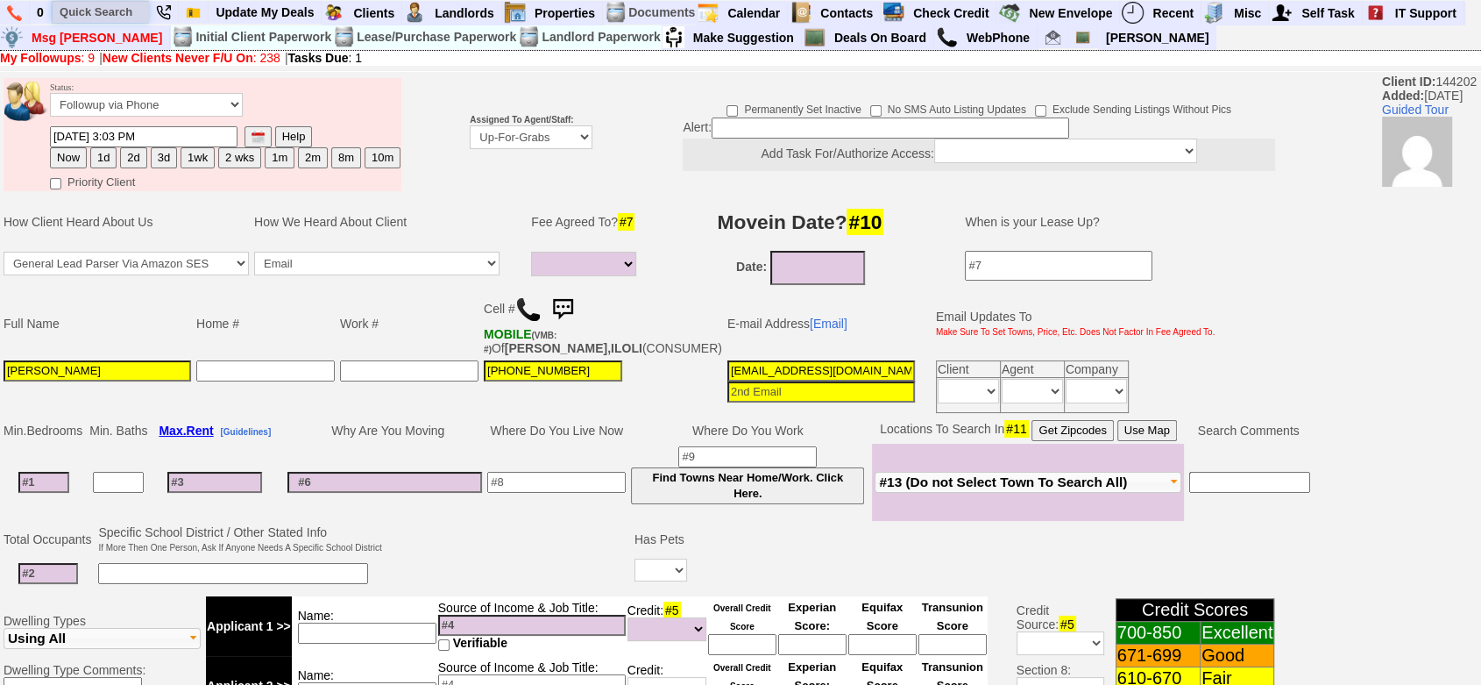
click at [110, 8] on input "text" at bounding box center [101, 12] width 96 height 22
paste input "[PHONE_NUMBER]"
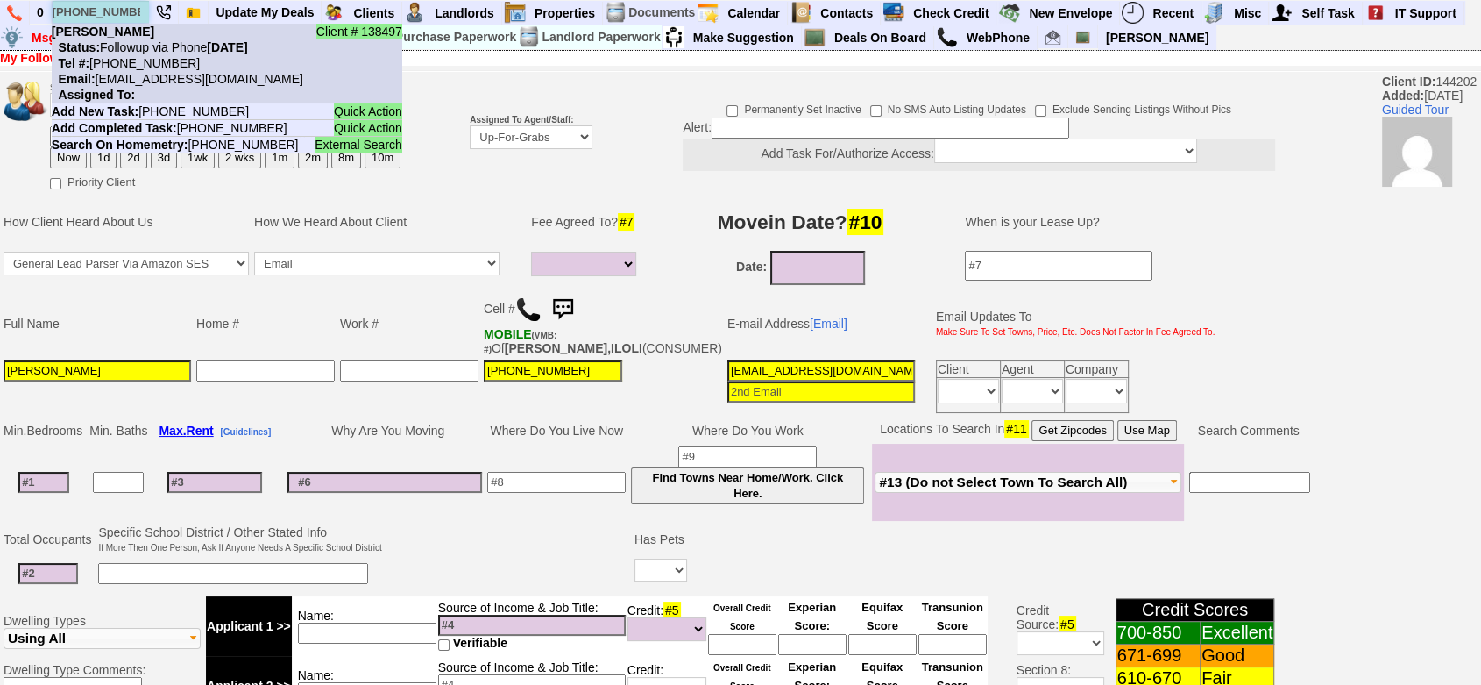
type input "914-602-5792"
click at [153, 64] on nobr "Tel #: 914-602-5792" at bounding box center [126, 63] width 148 height 14
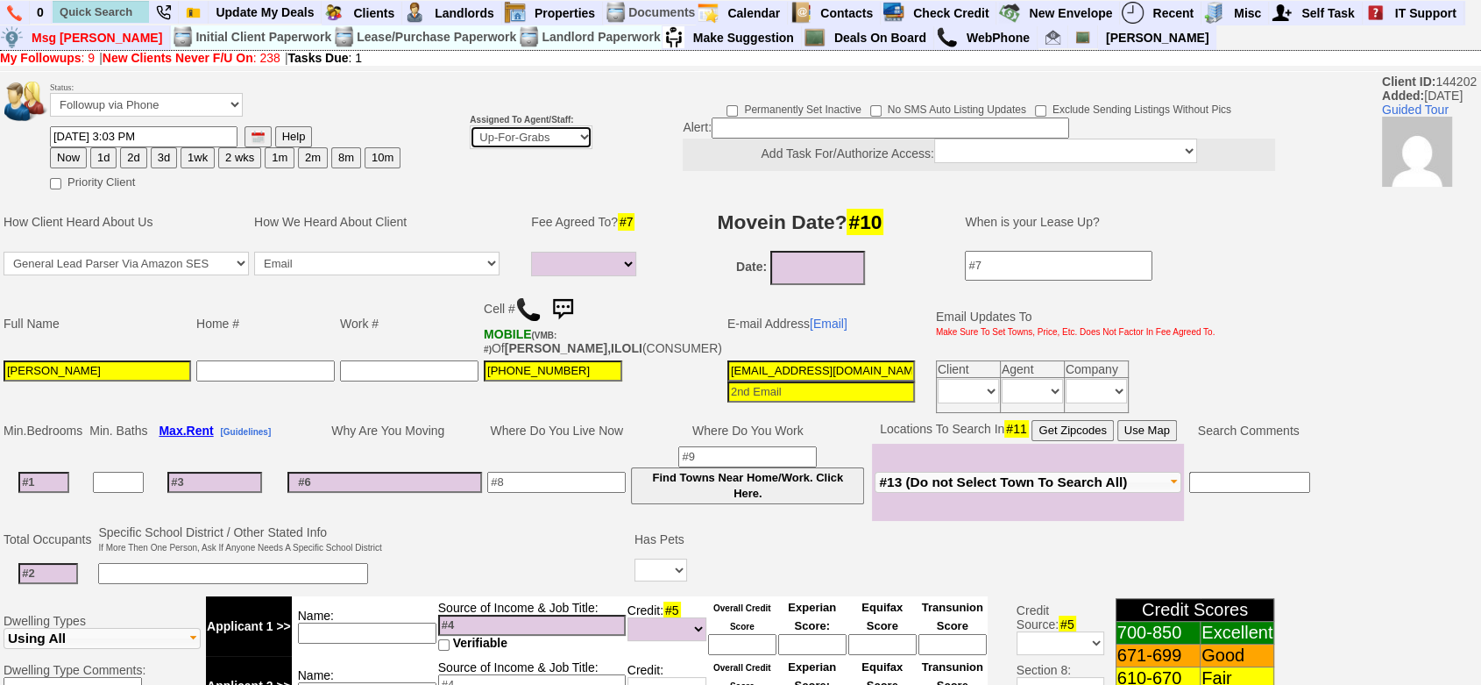
click at [515, 131] on select "Up-For-Grabs ***** STAFF ***** Bob Bruno 914-419-3579 Cristy Liberto 914-486-10…" at bounding box center [531, 137] width 123 height 24
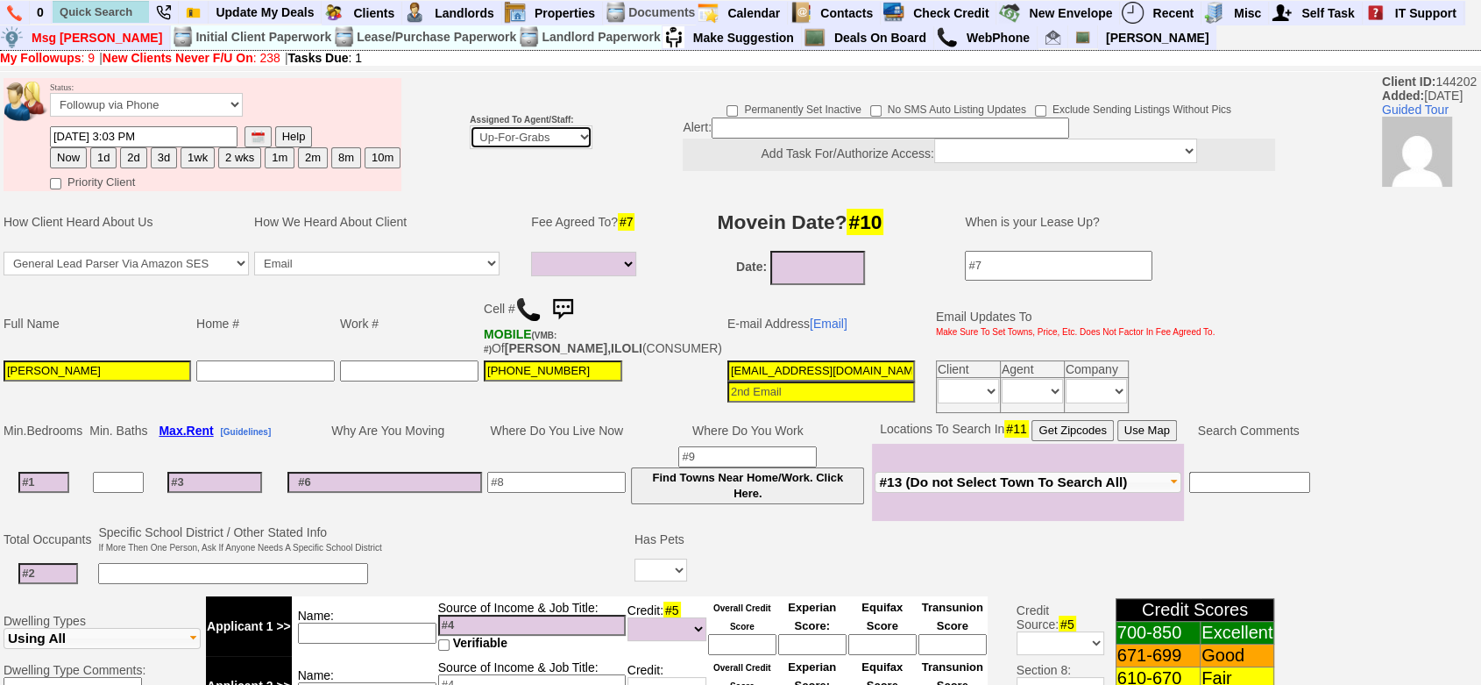
select select "148"
click at [470, 149] on select "Up-For-Grabs ***** STAFF ***** Bob Bruno 914-419-3579 Cristy Liberto 914-486-10…" at bounding box center [531, 137] width 123 height 24
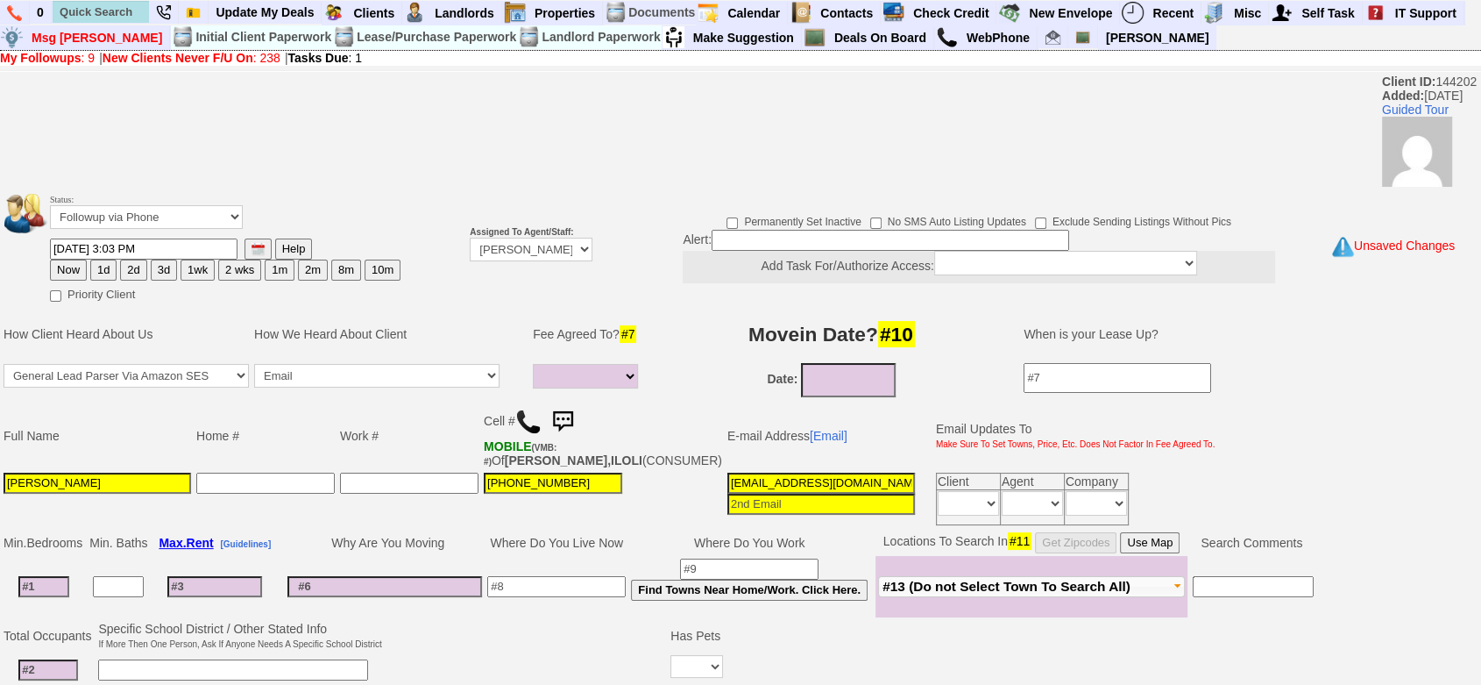
click at [104, 260] on button "1d" at bounding box center [103, 269] width 26 height 21
type input "08/11/2025 03:57 PM"
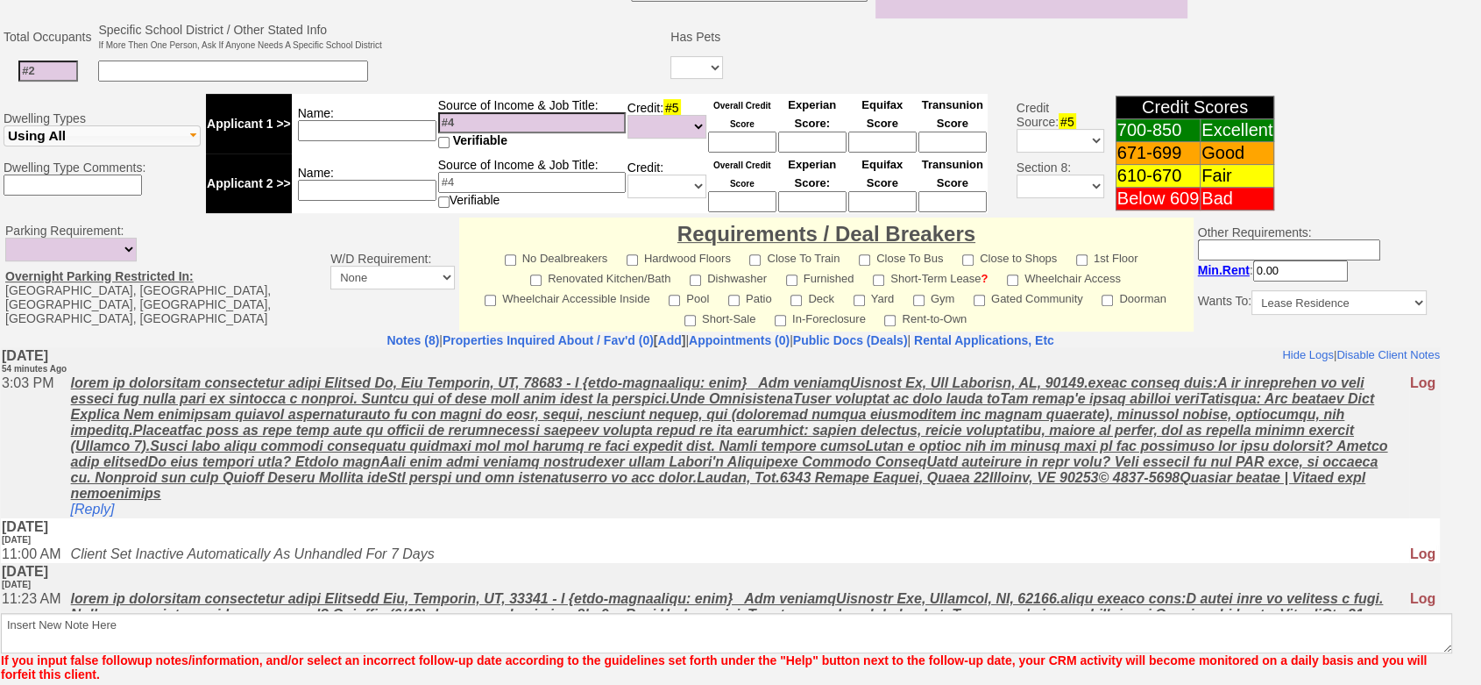
scroll to position [681, 0]
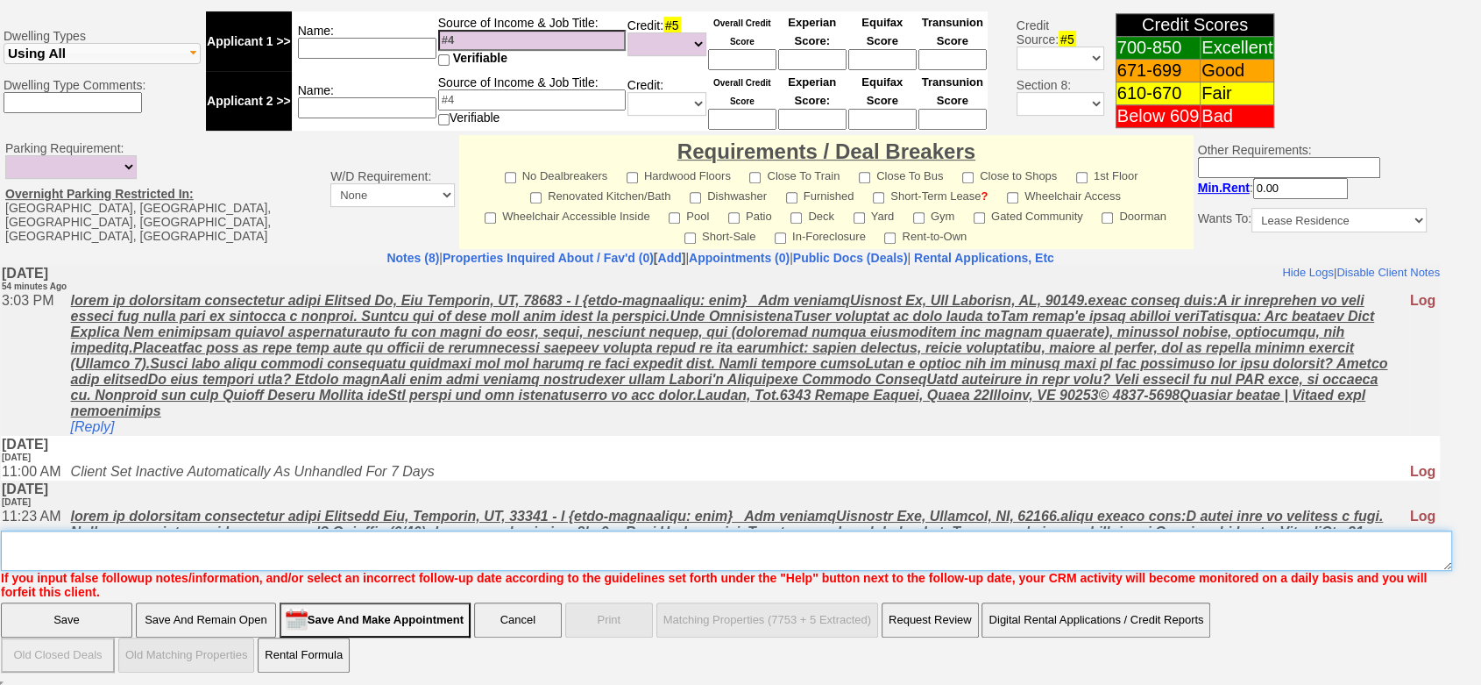
click at [1273, 543] on textarea "Insert New Note Here" at bounding box center [727, 550] width 1452 height 40
type textarea "f"
click input "Save" at bounding box center [66, 619] width 131 height 35
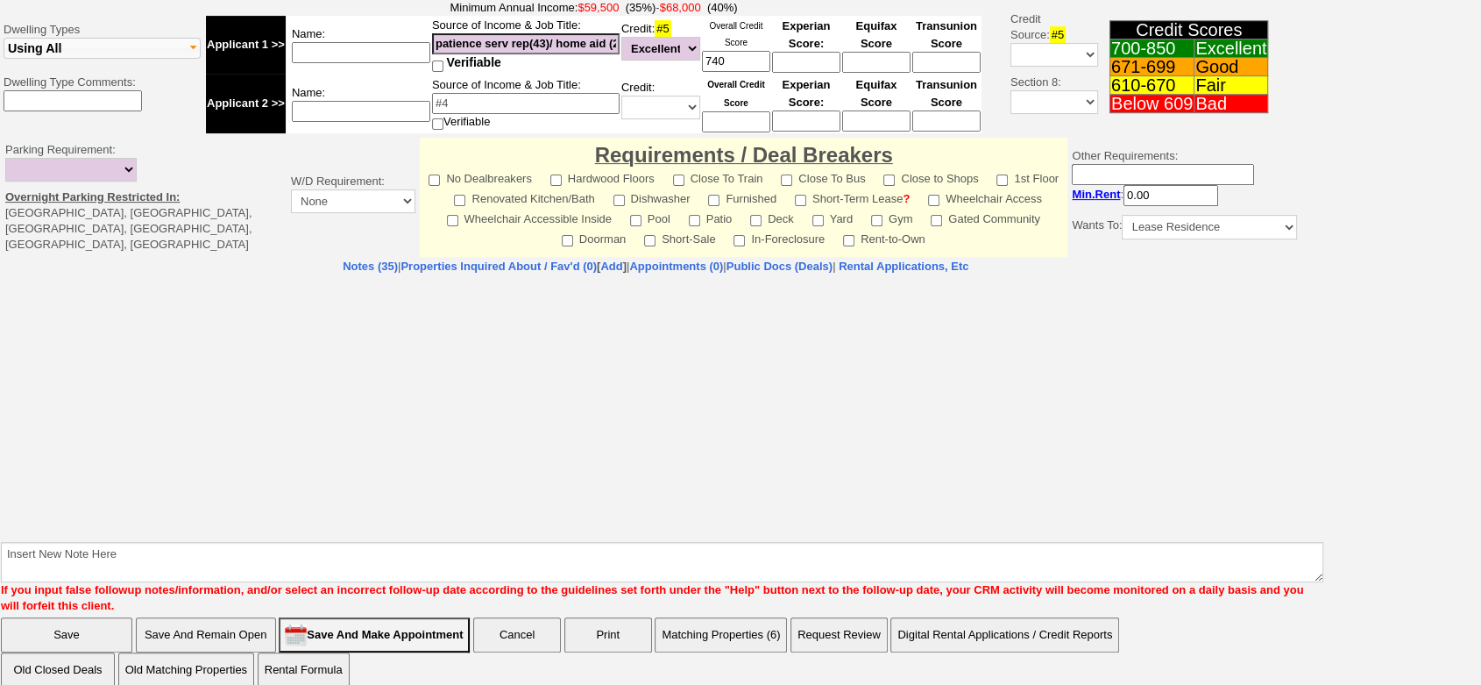
click at [1481, 503] on html "Client ID: 138497 Added: [DATE] Guided Tour Status: Followup via Phone Followup…" at bounding box center [740, 75] width 1481 height 1258
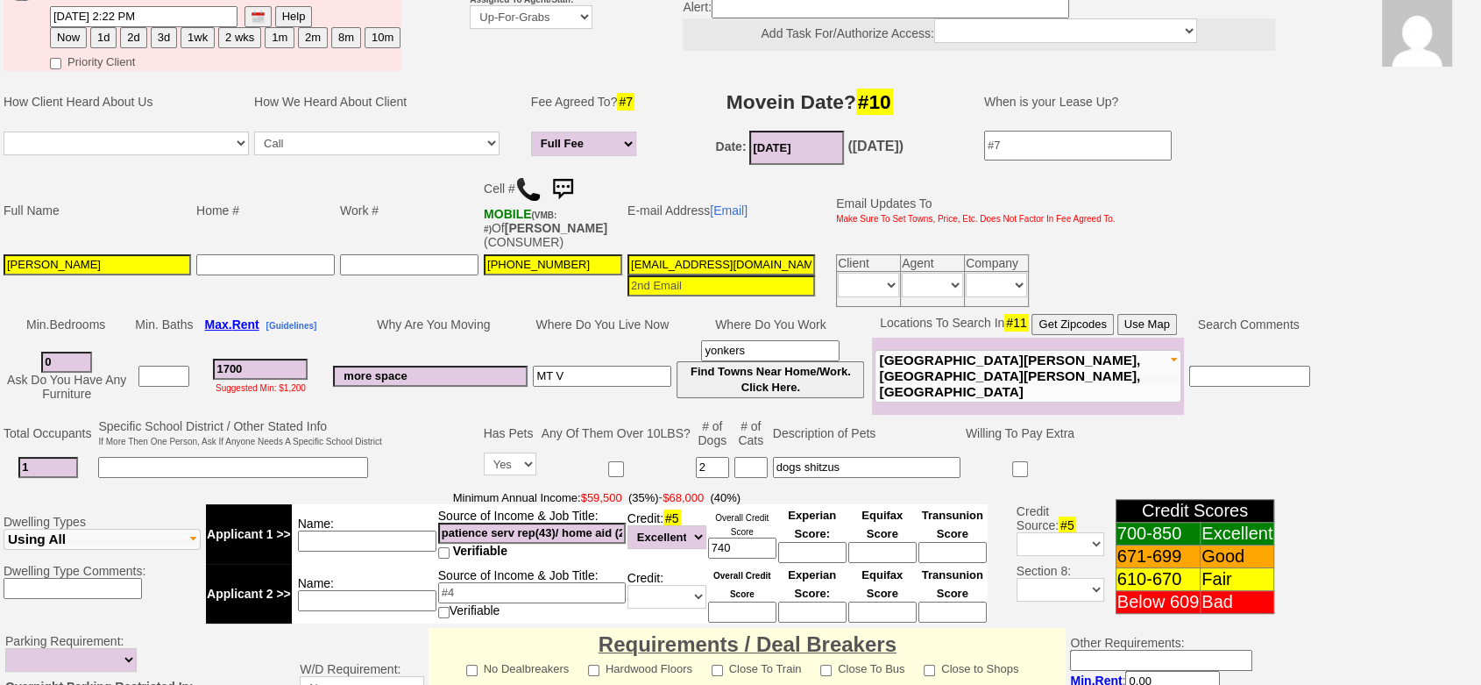
scroll to position [0, 32]
drag, startPoint x: 587, startPoint y: 523, endPoint x: 661, endPoint y: 526, distance: 73.7
click at [660, 526] on tr "Applicant 1 >> Name: Source of Income & Job Title: patience serv rep(43)/ home …" at bounding box center [597, 534] width 782 height 60
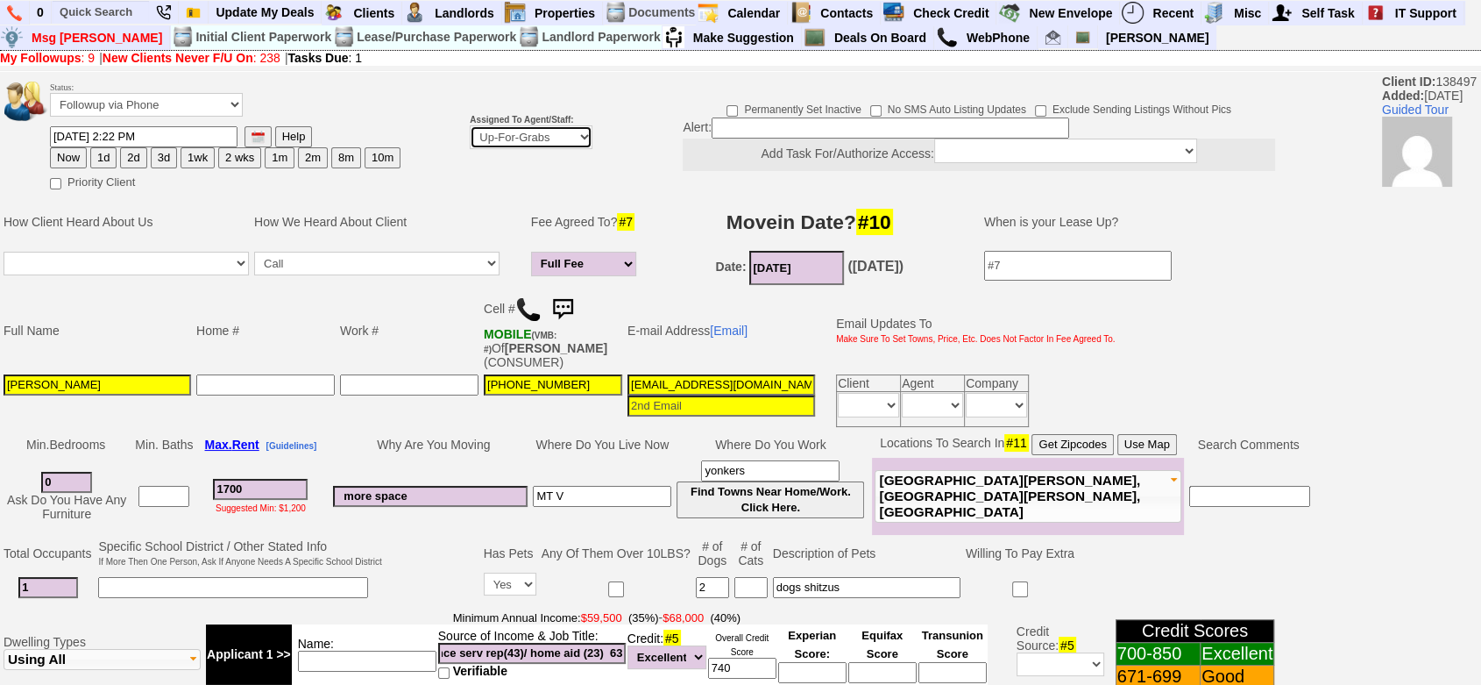
scroll to position [0, 0]
click at [543, 132] on select "Up-For-Grabs ***** STAFF ***** Bob Bruno 914-419-3579 Cristy Liberto 914-486-10…" at bounding box center [531, 137] width 123 height 24
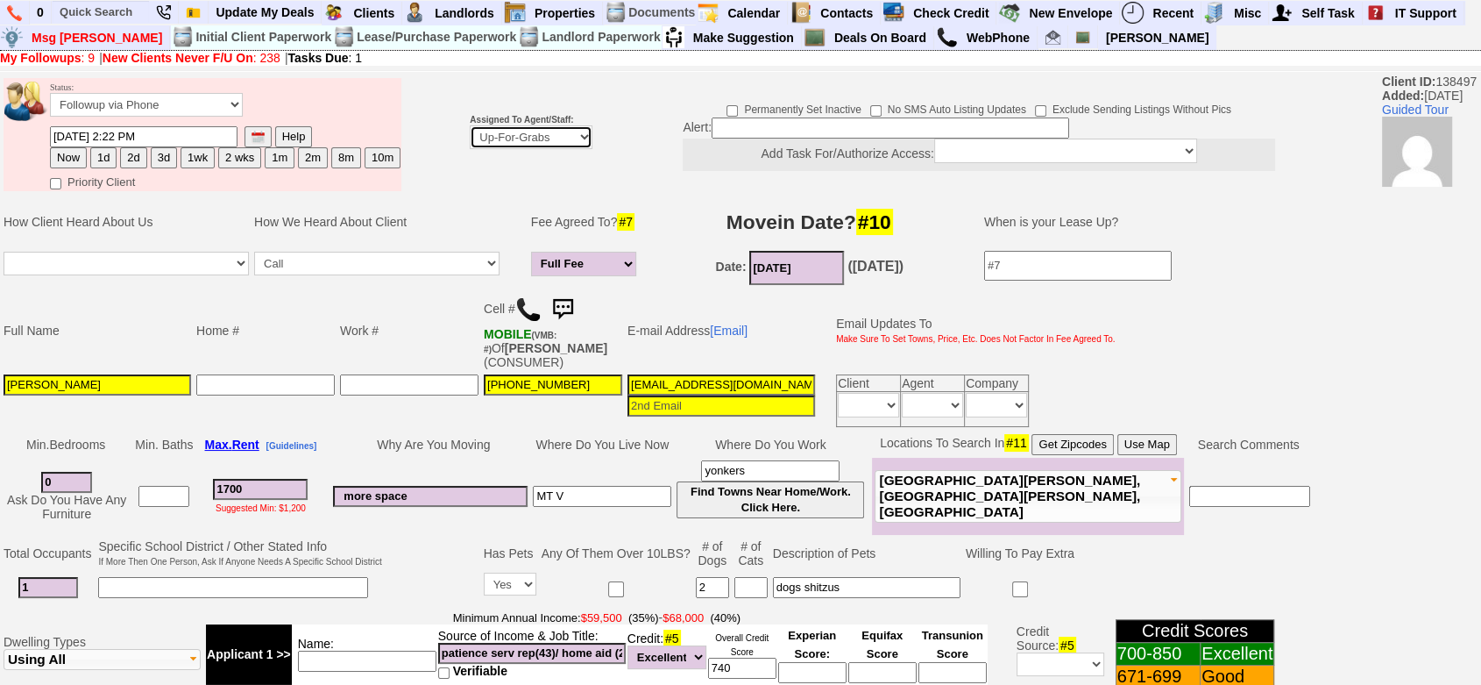
select select "148"
click at [470, 149] on select "Up-For-Grabs ***** STAFF ***** Bob Bruno 914-419-3579 Cristy Liberto 914-486-10…" at bounding box center [531, 137] width 123 height 24
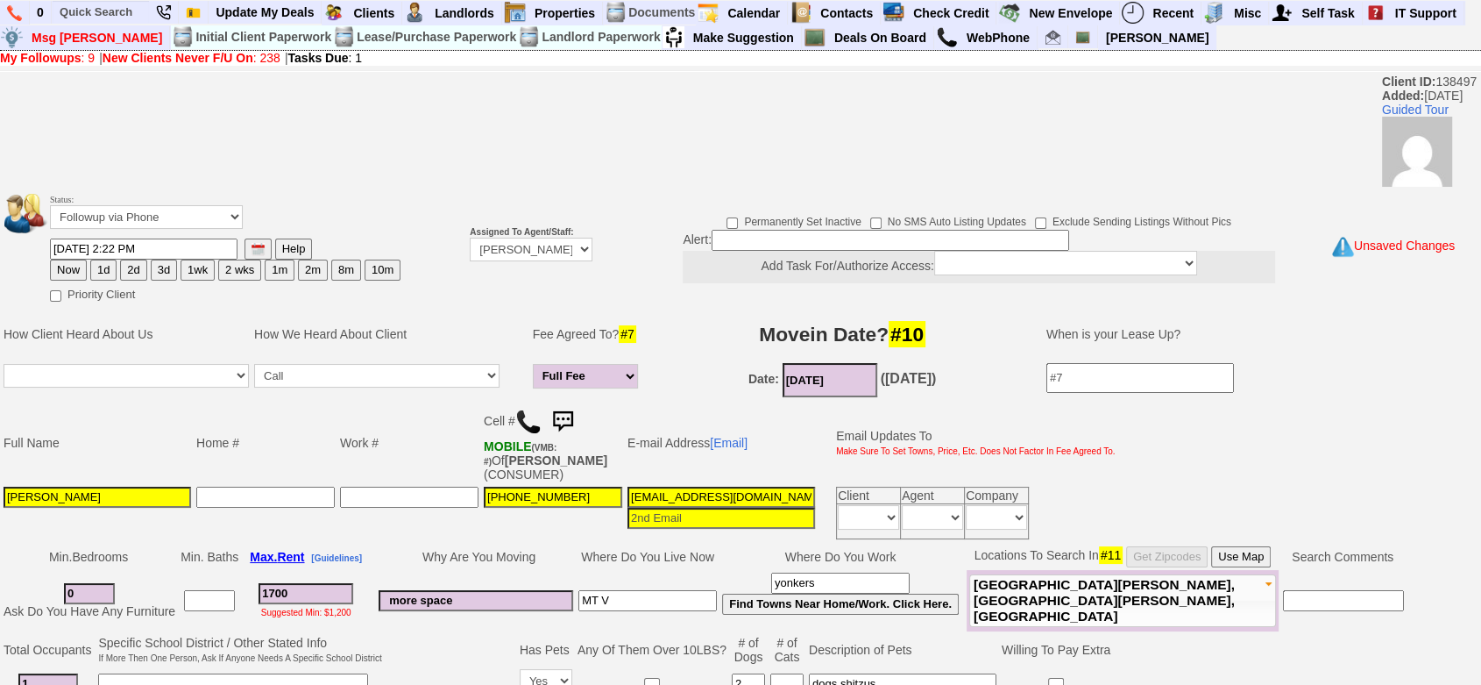
click at [103, 260] on button "1d" at bounding box center [103, 269] width 26 height 21
type input "08/11/2025 03:58 PM"
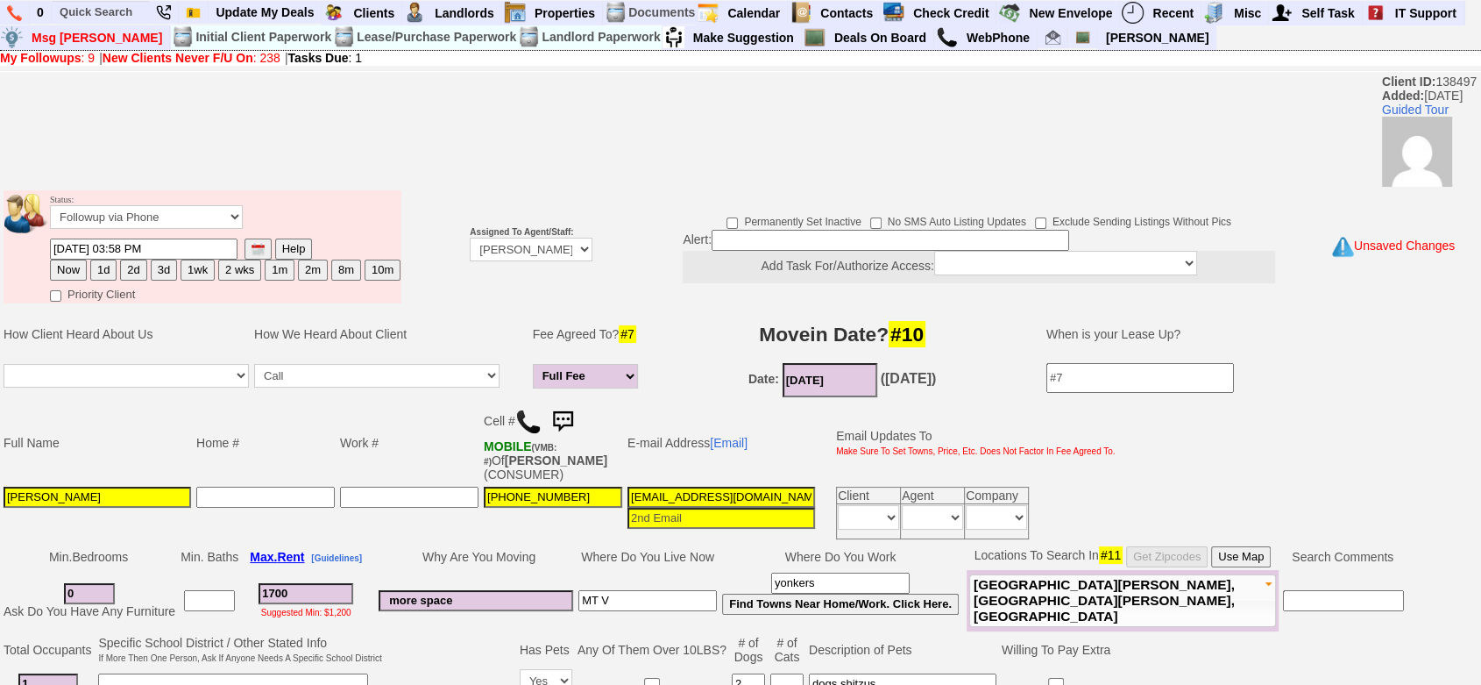
scroll to position [695, 0]
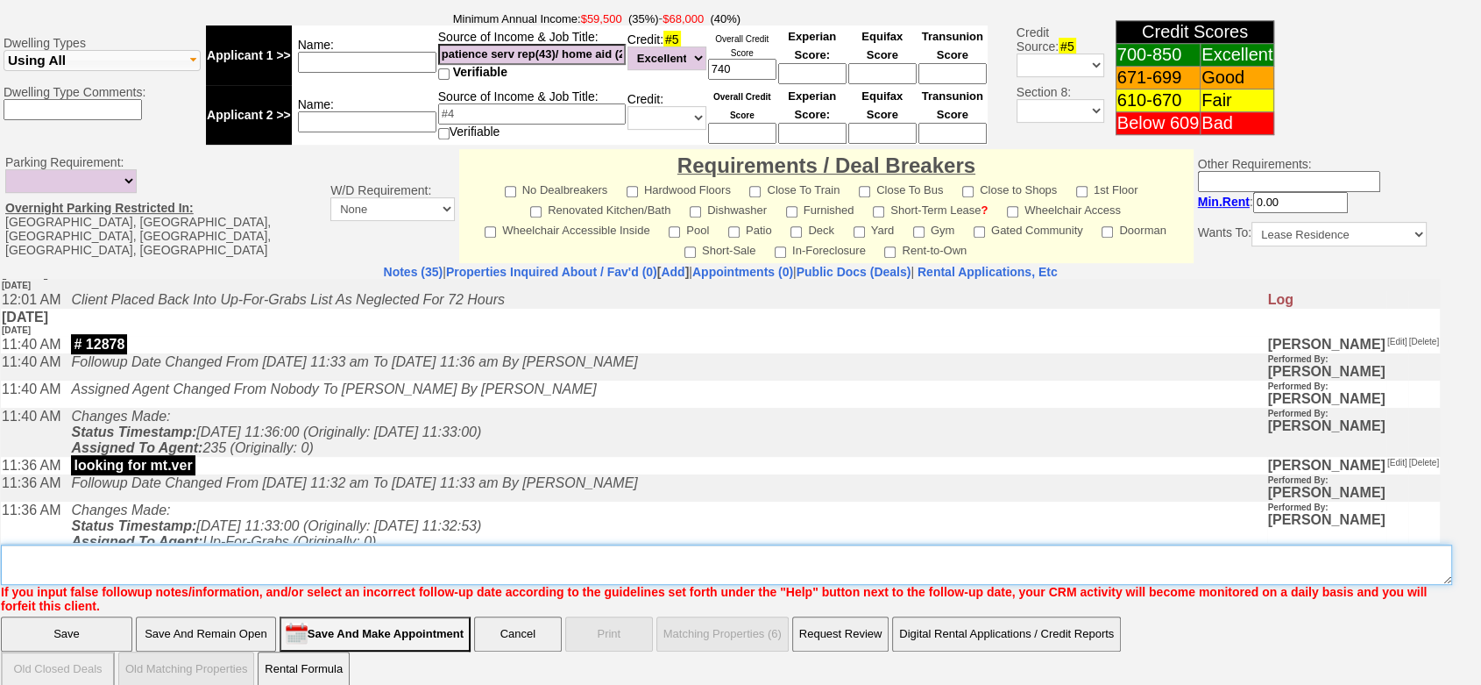
click at [825, 544] on textarea "Insert New Note Here" at bounding box center [727, 564] width 1452 height 40
type textarea "44 franklin flip"
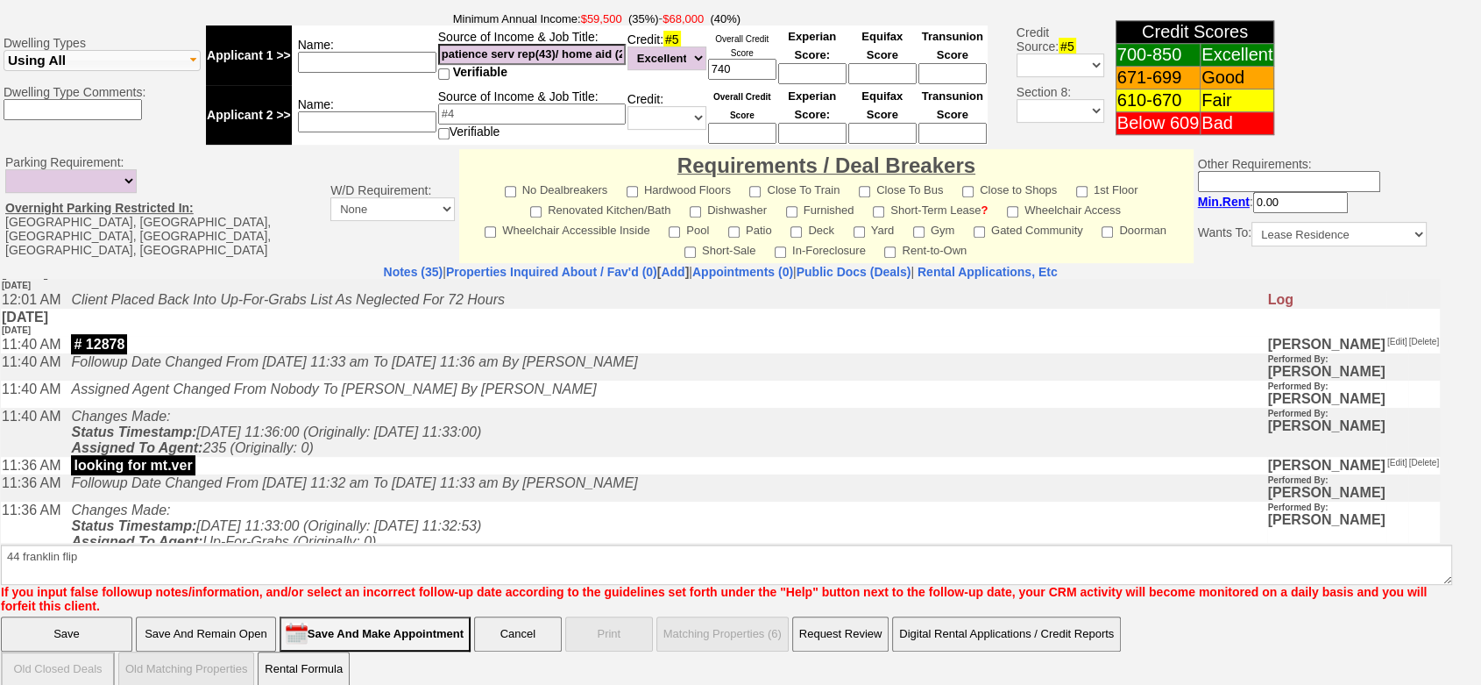
click input "Save" at bounding box center [66, 633] width 131 height 35
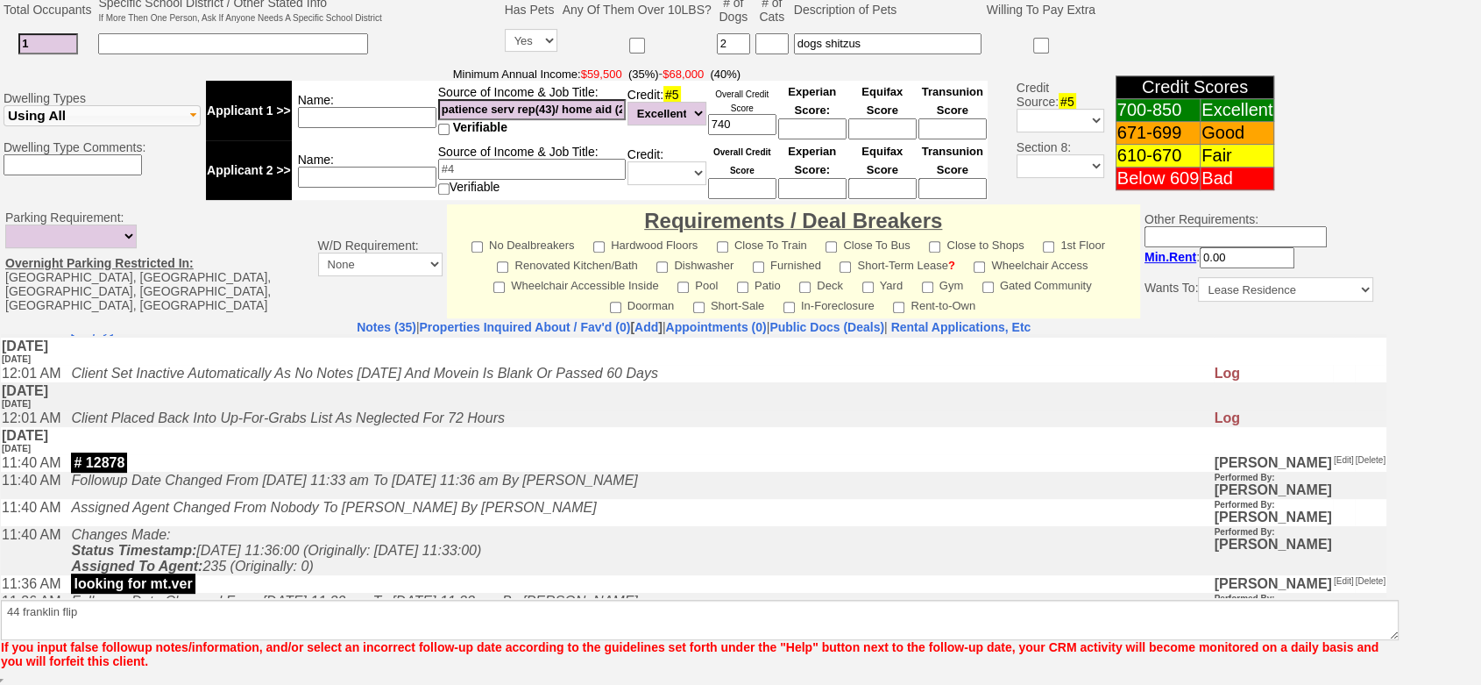
scroll to position [648, 0]
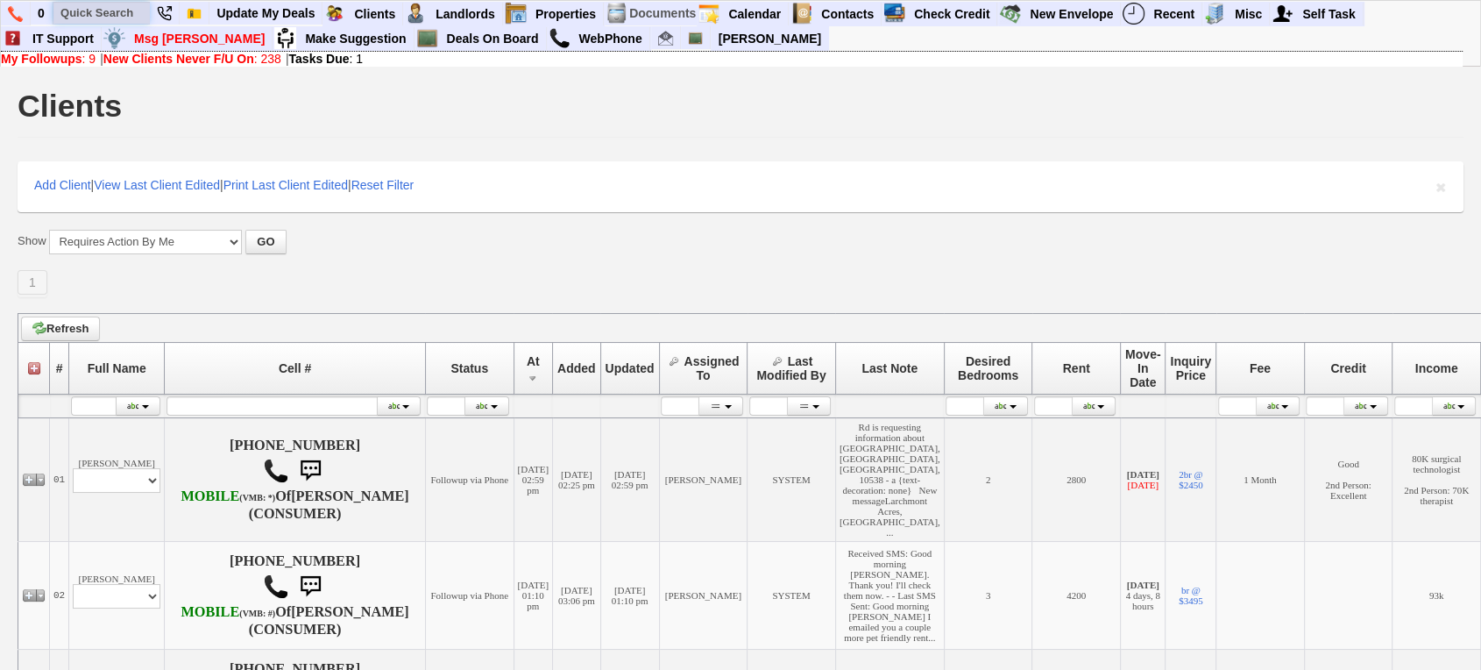
click at [123, 4] on input "text" at bounding box center [101, 13] width 96 height 22
paste input "[PHONE_NUMBER]"
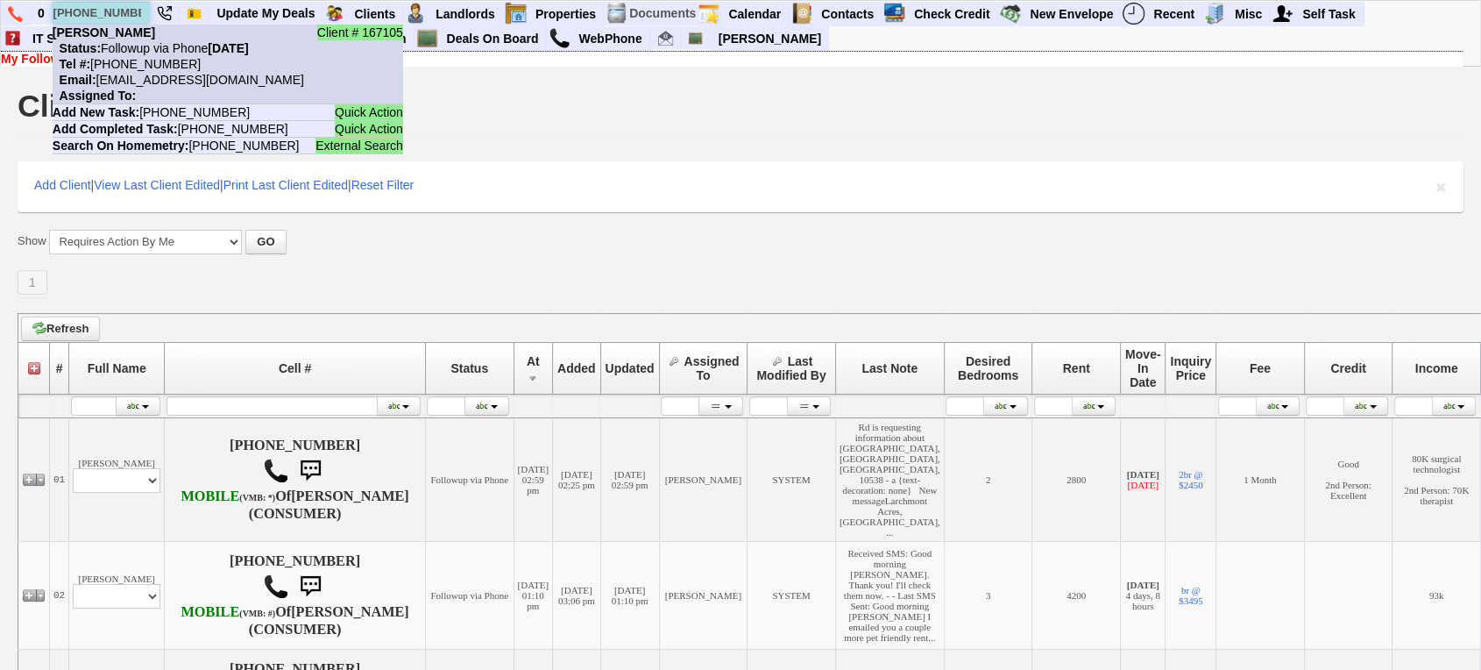
type input "[PHONE_NUMBER]"
click at [140, 34] on li "Client # 167105 Emilia Mbisike Status: Followup via Phone Saturday, August 9th,…" at bounding box center [228, 65] width 351 height 80
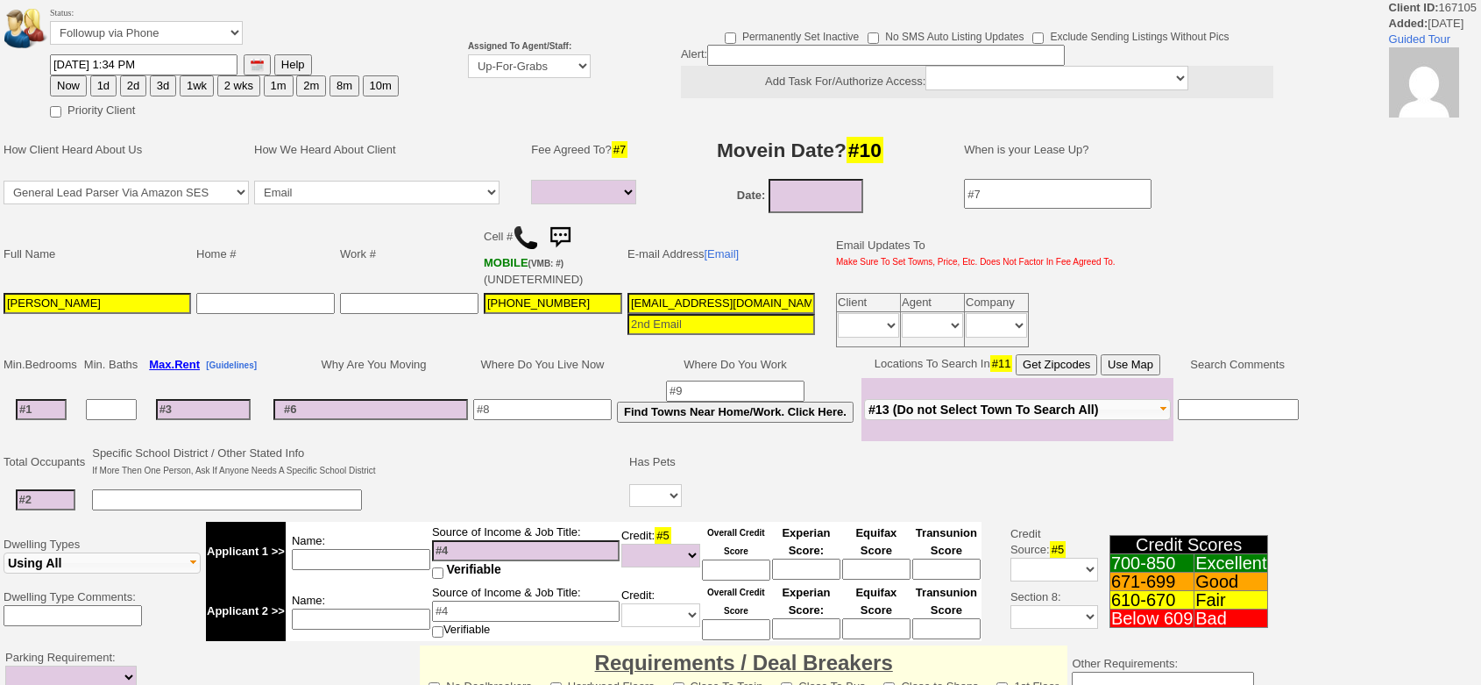
select select
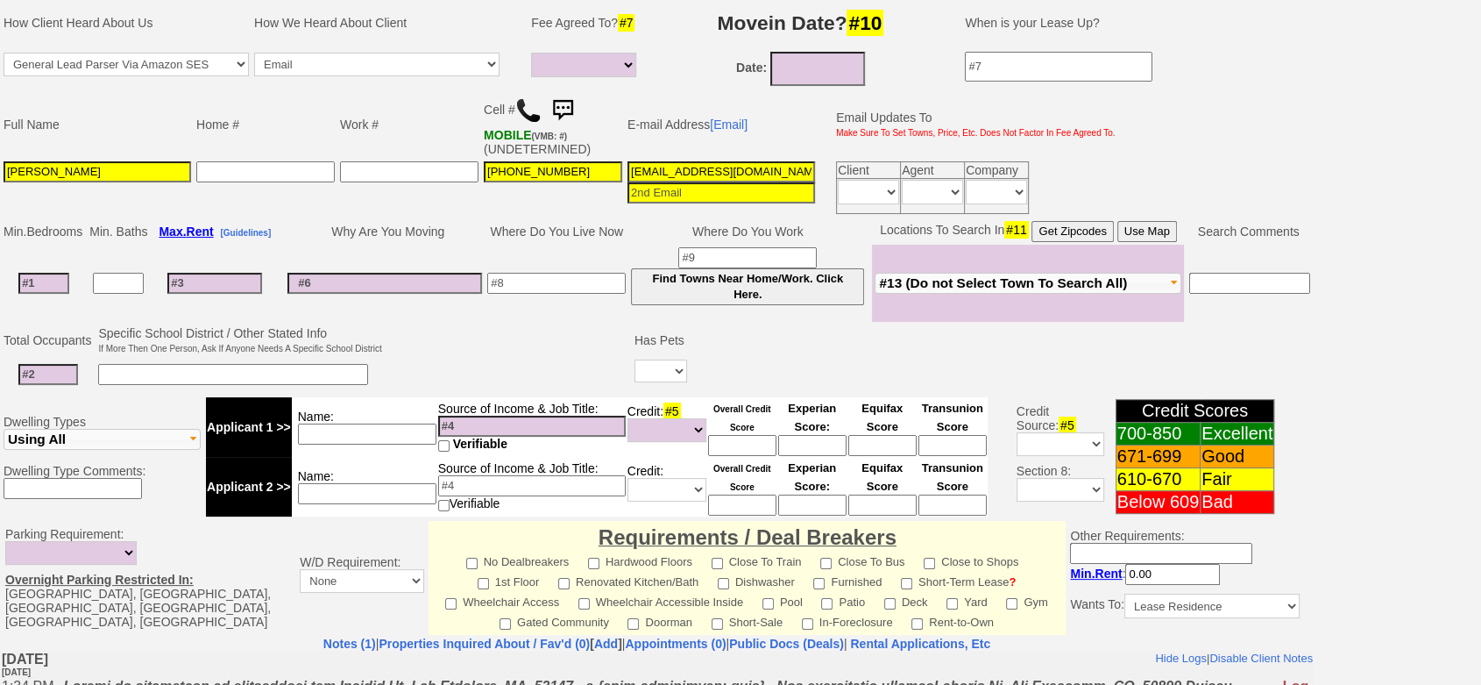
scroll to position [92, 0]
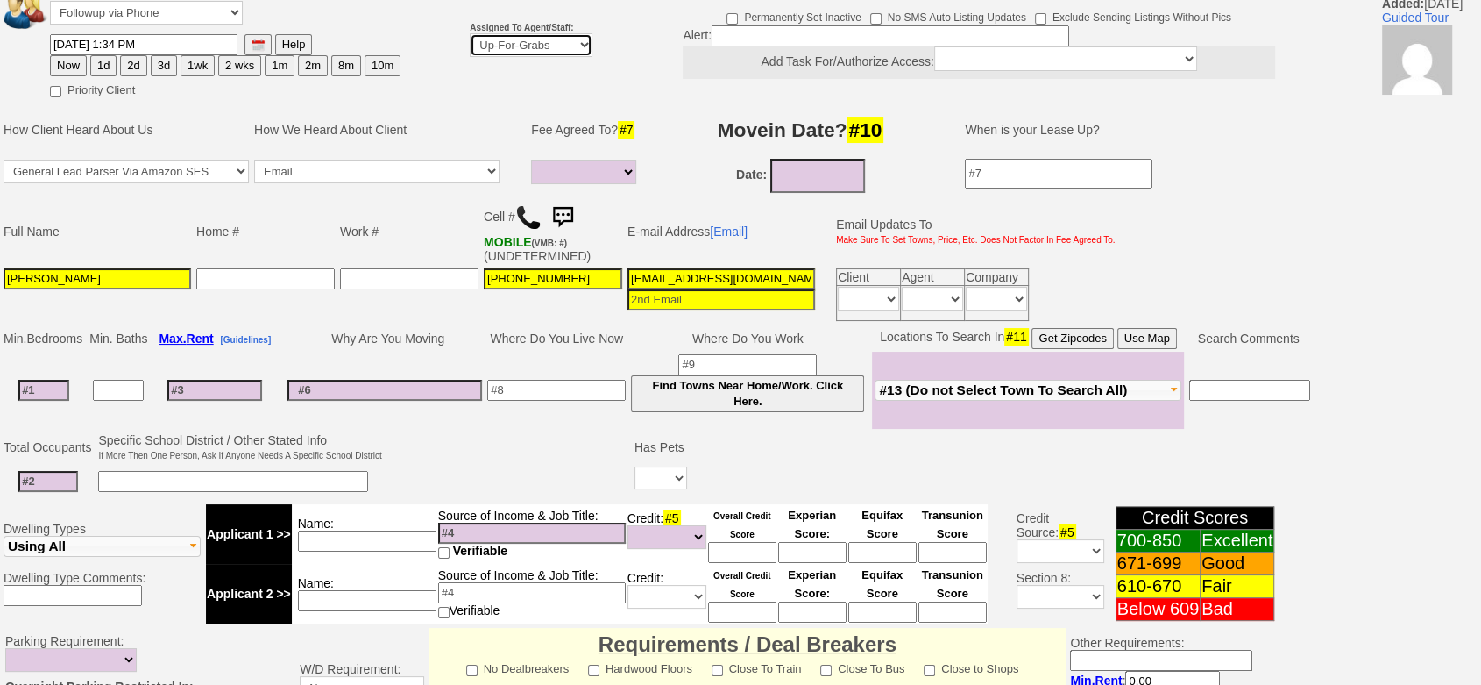
click at [494, 39] on select "Up-For-Grabs ***** STAFF ***** Bob Bruno 914-419-3579 Cristy Liberto 914-486-10…" at bounding box center [531, 45] width 123 height 24
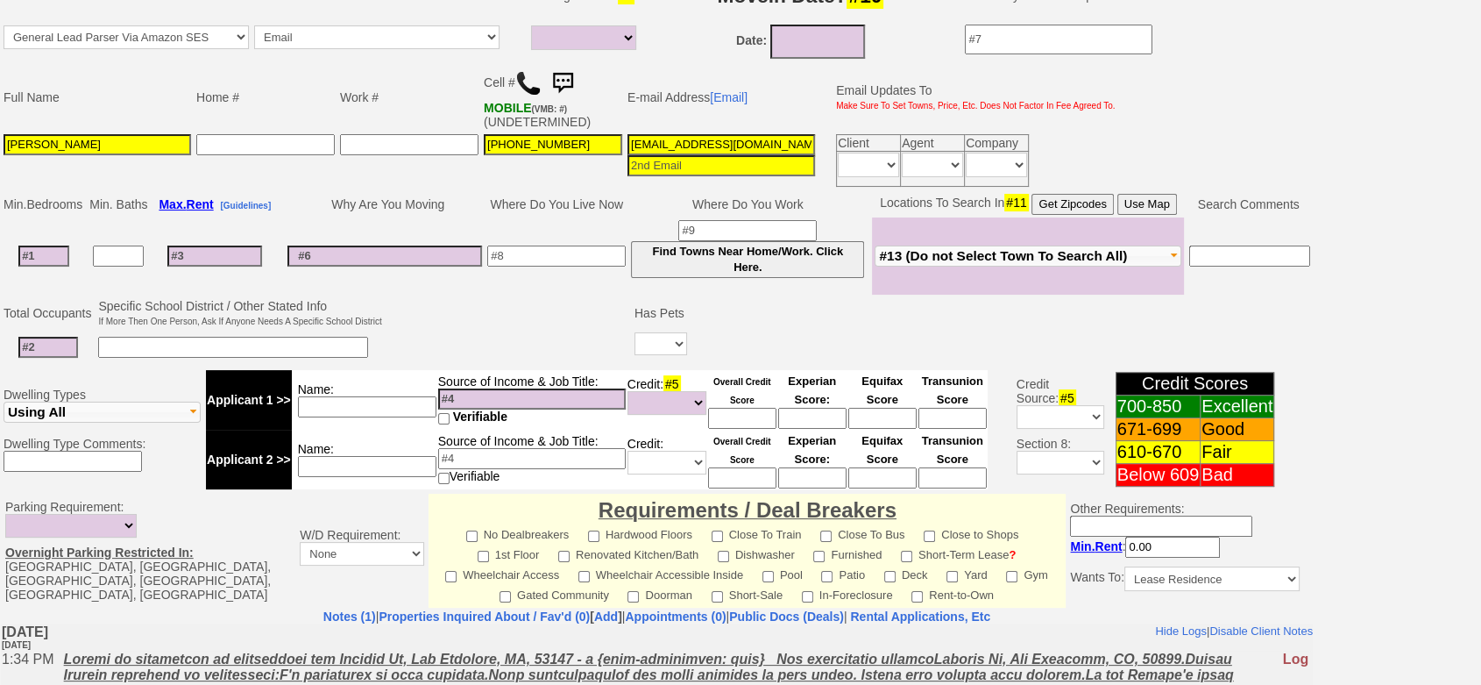
scroll to position [482, 0]
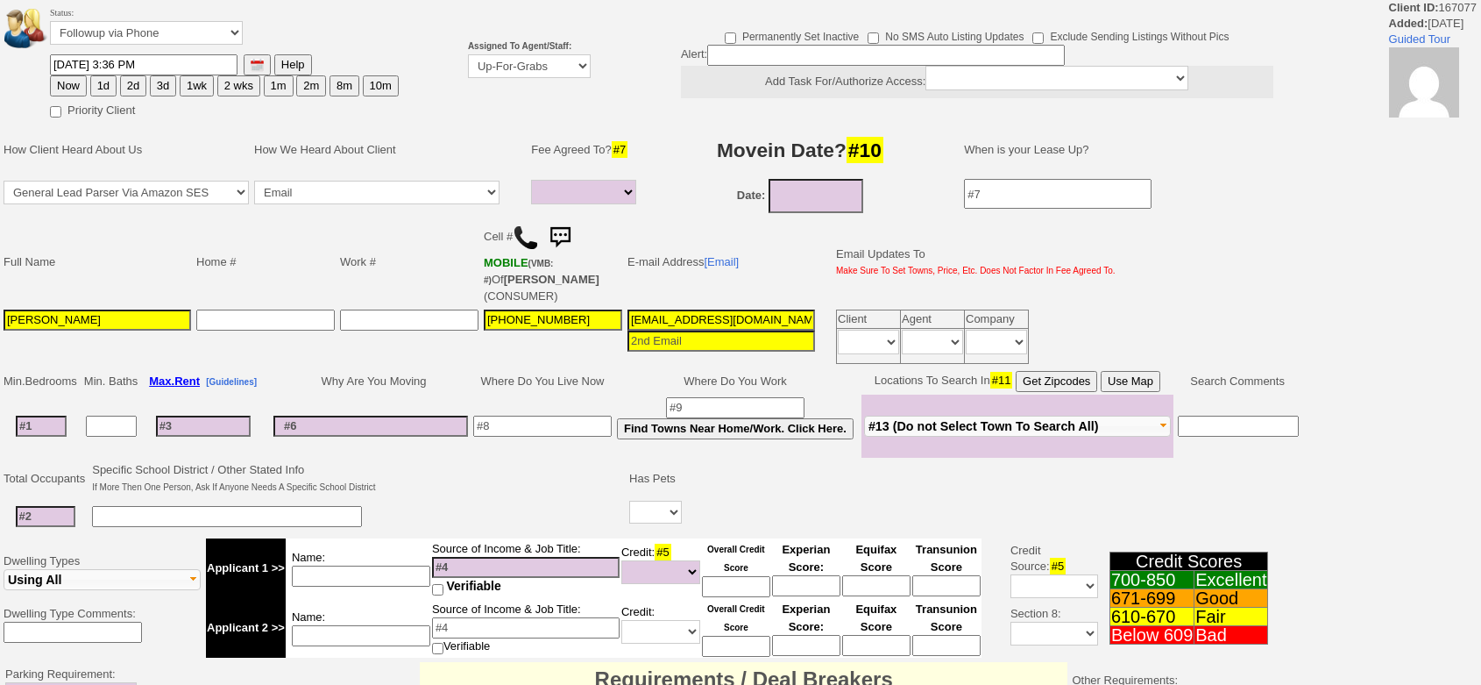
select select
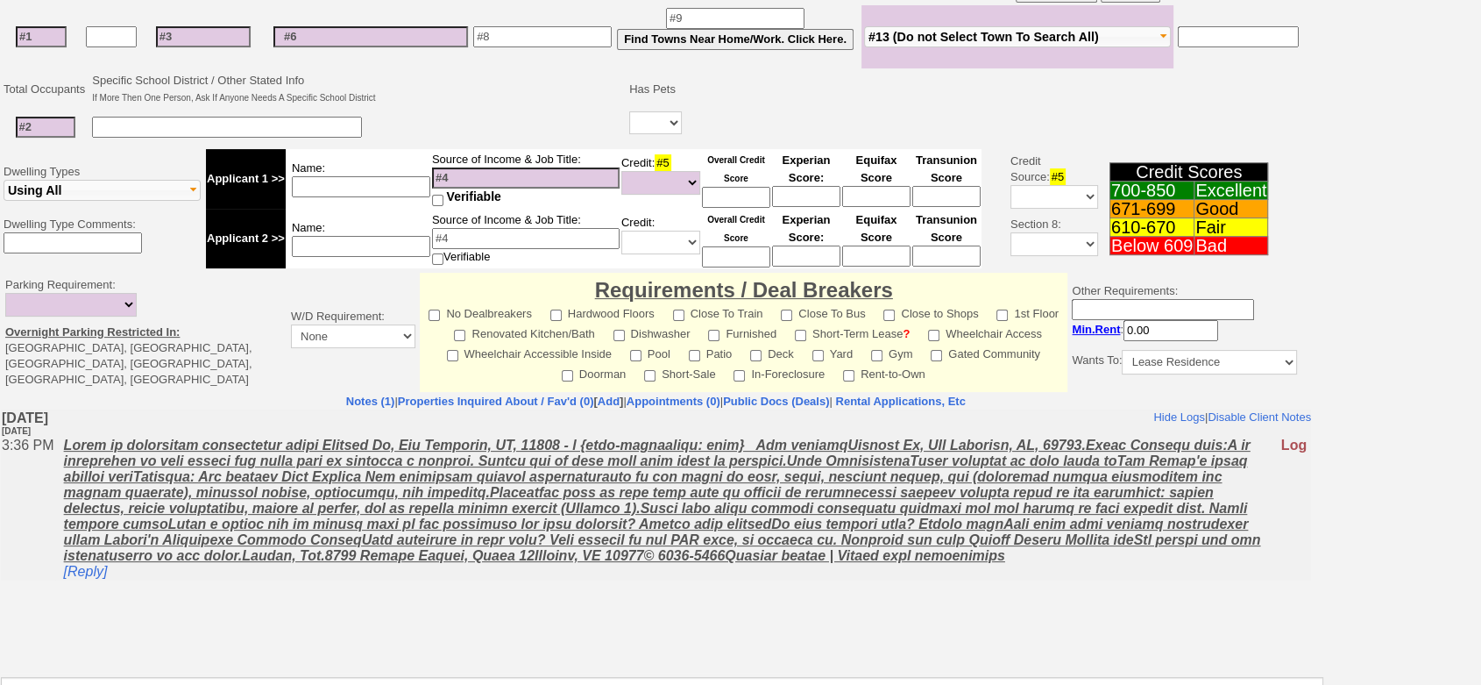
drag, startPoint x: 1476, startPoint y: 489, endPoint x: 1478, endPoint y: 346, distance: 142.9
click at [1478, 347] on div "Status: Followup via Phone Followup via Email Followup When Section 8 Property …" at bounding box center [740, 217] width 1481 height 1212
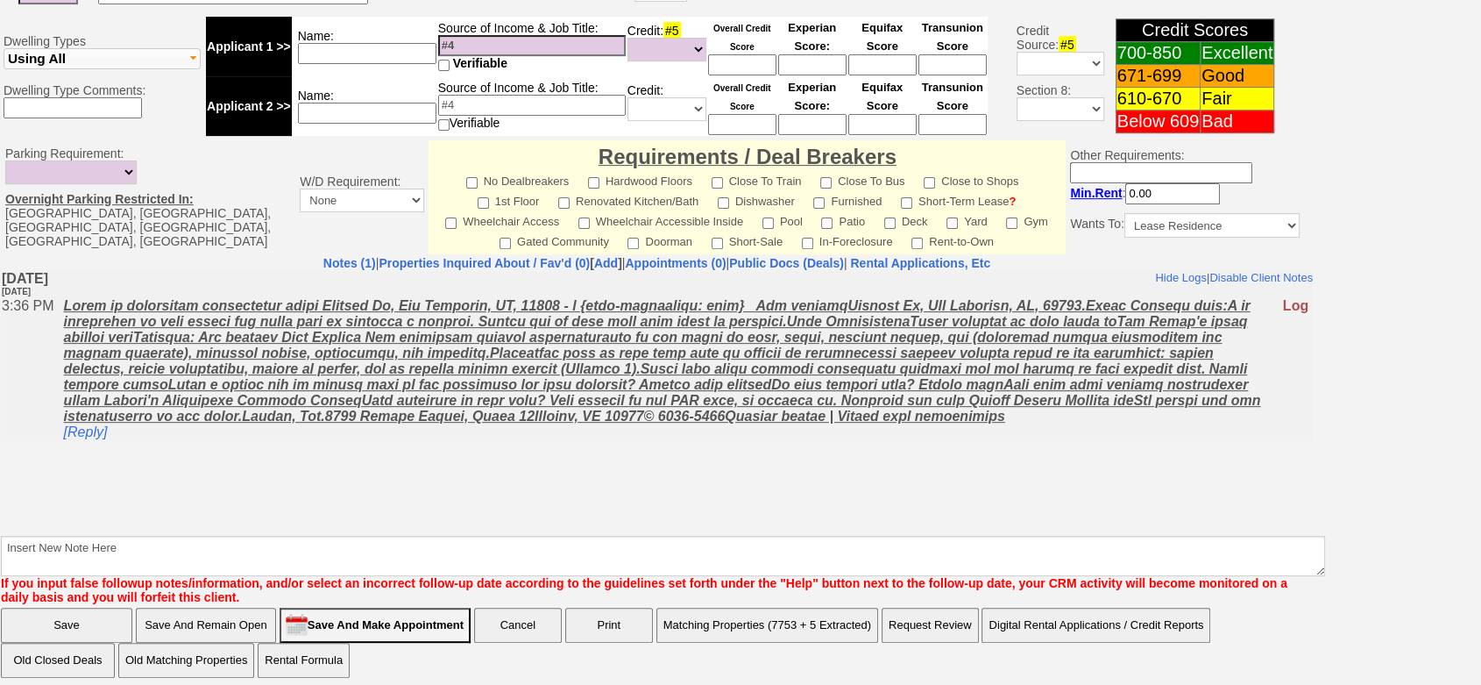
scroll to position [496, 0]
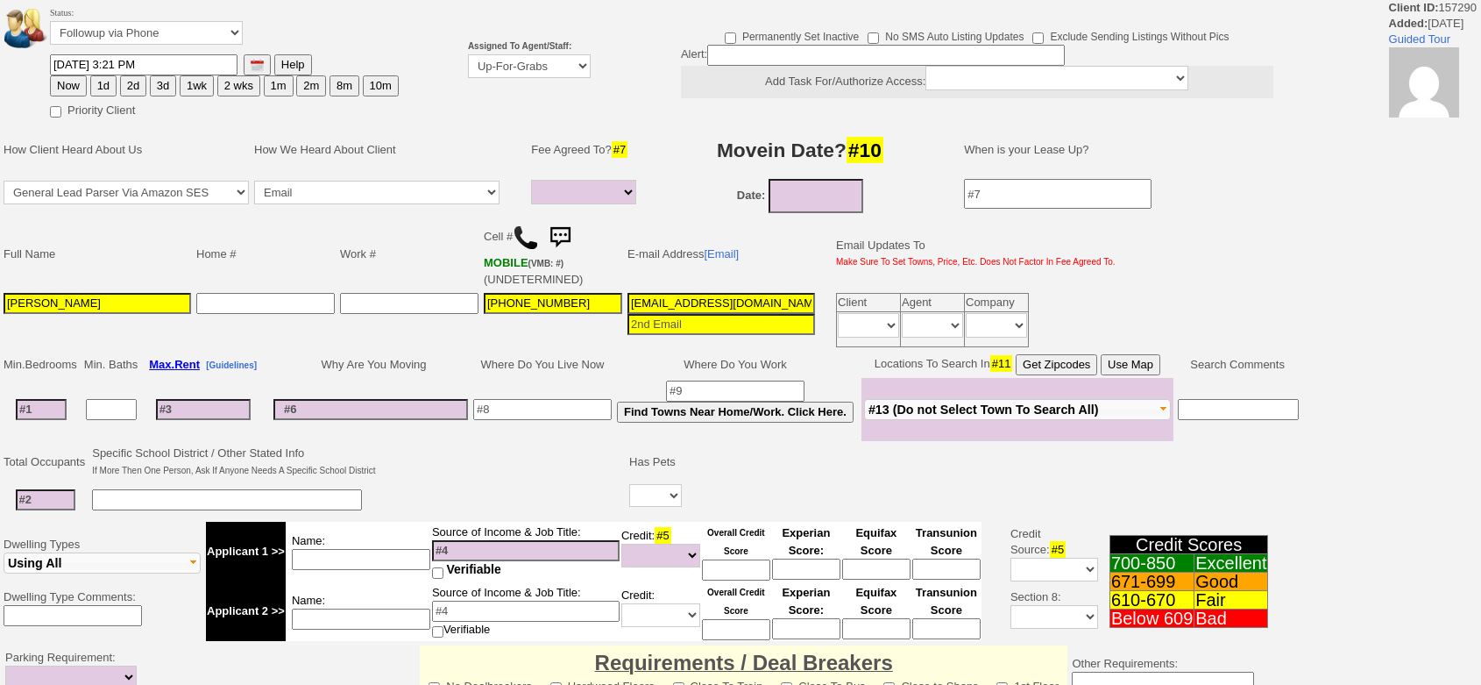
select select
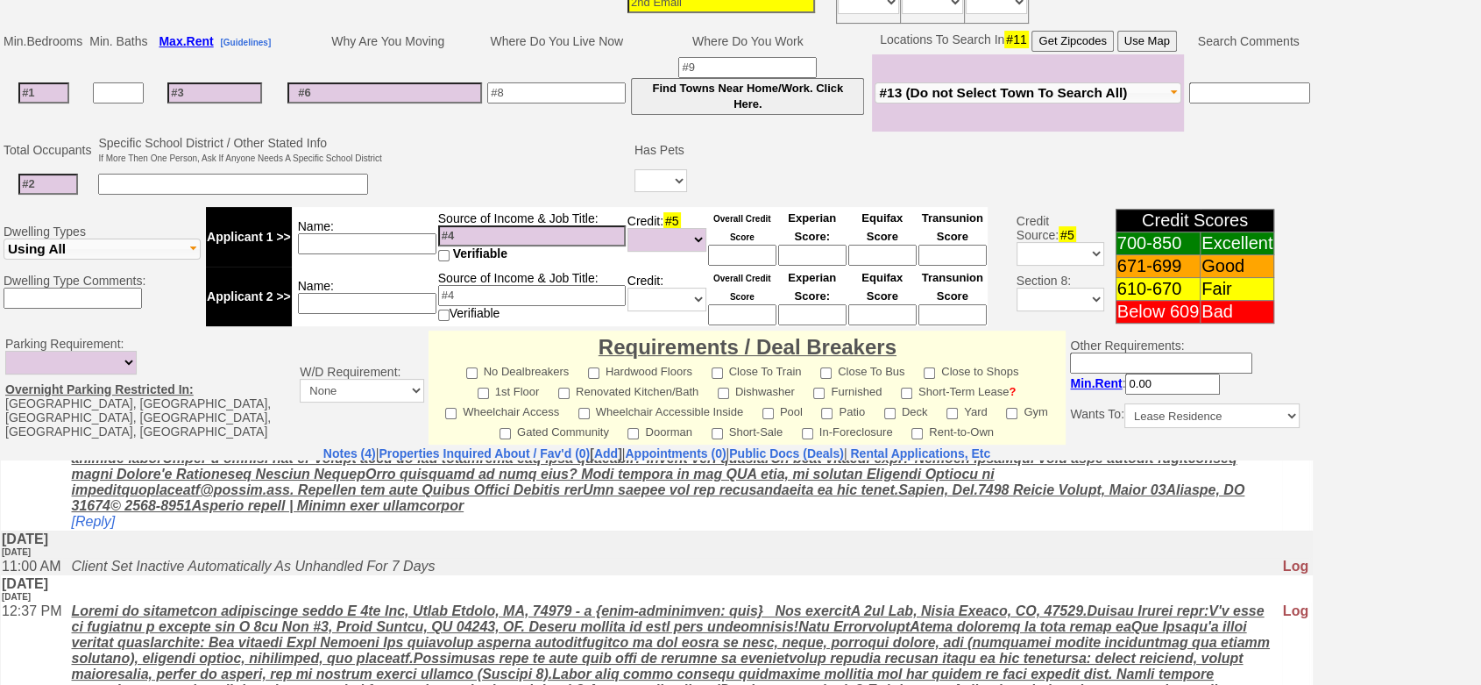
scroll to position [444, 0]
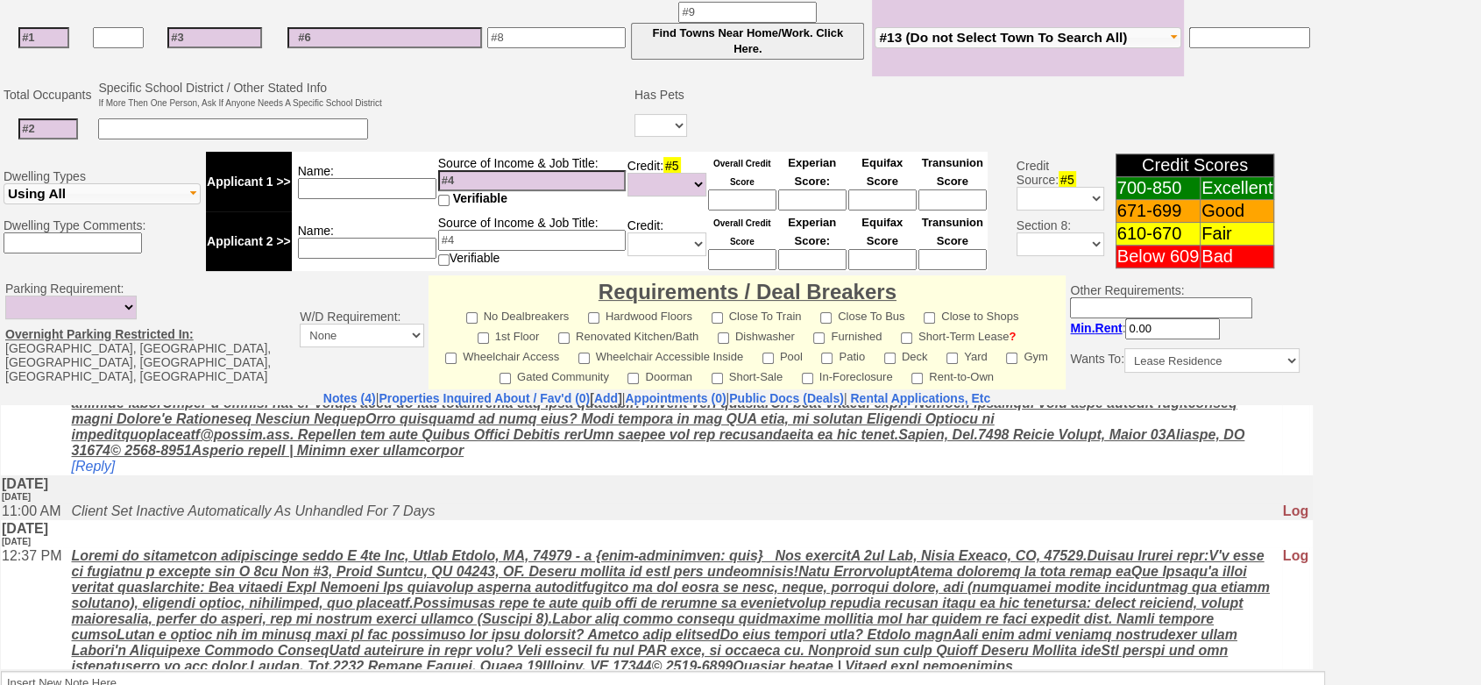
click at [1311, 567] on td at bounding box center [1312, 618] width 2 height 144
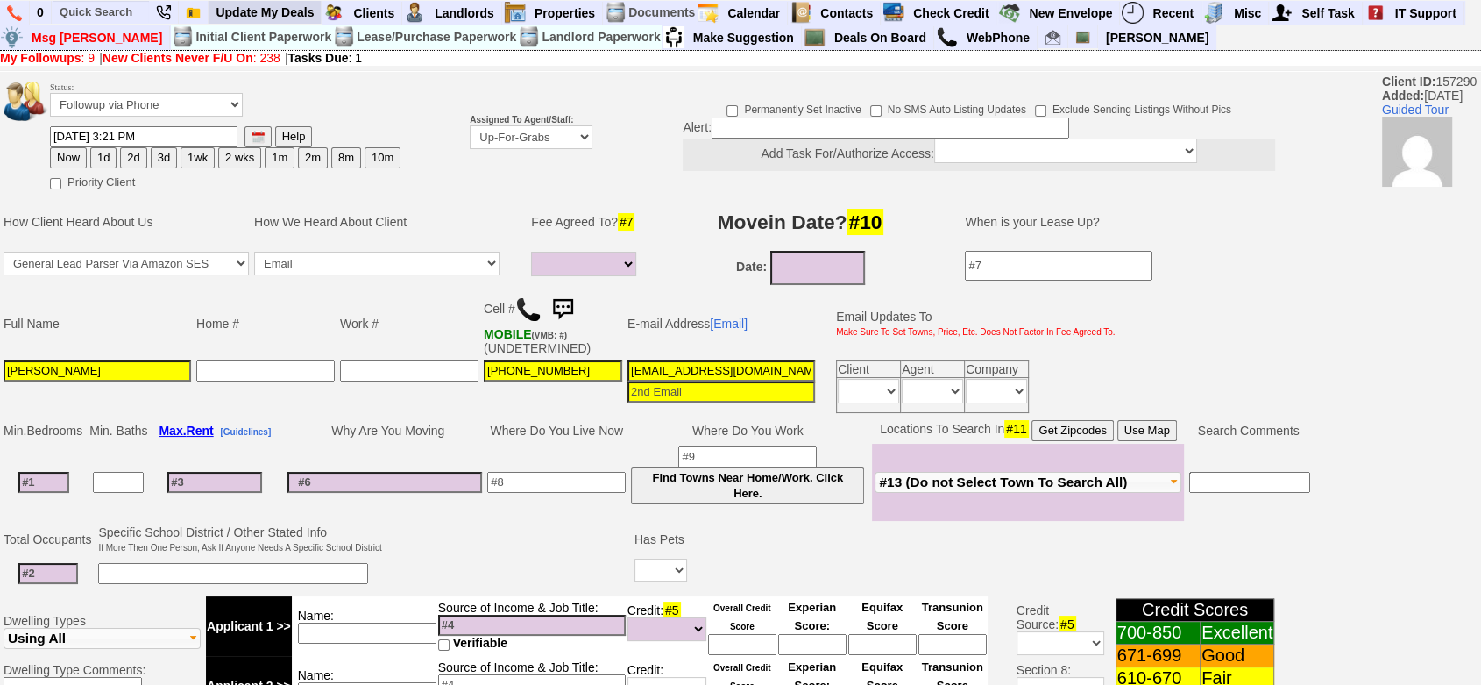
scroll to position [0, 0]
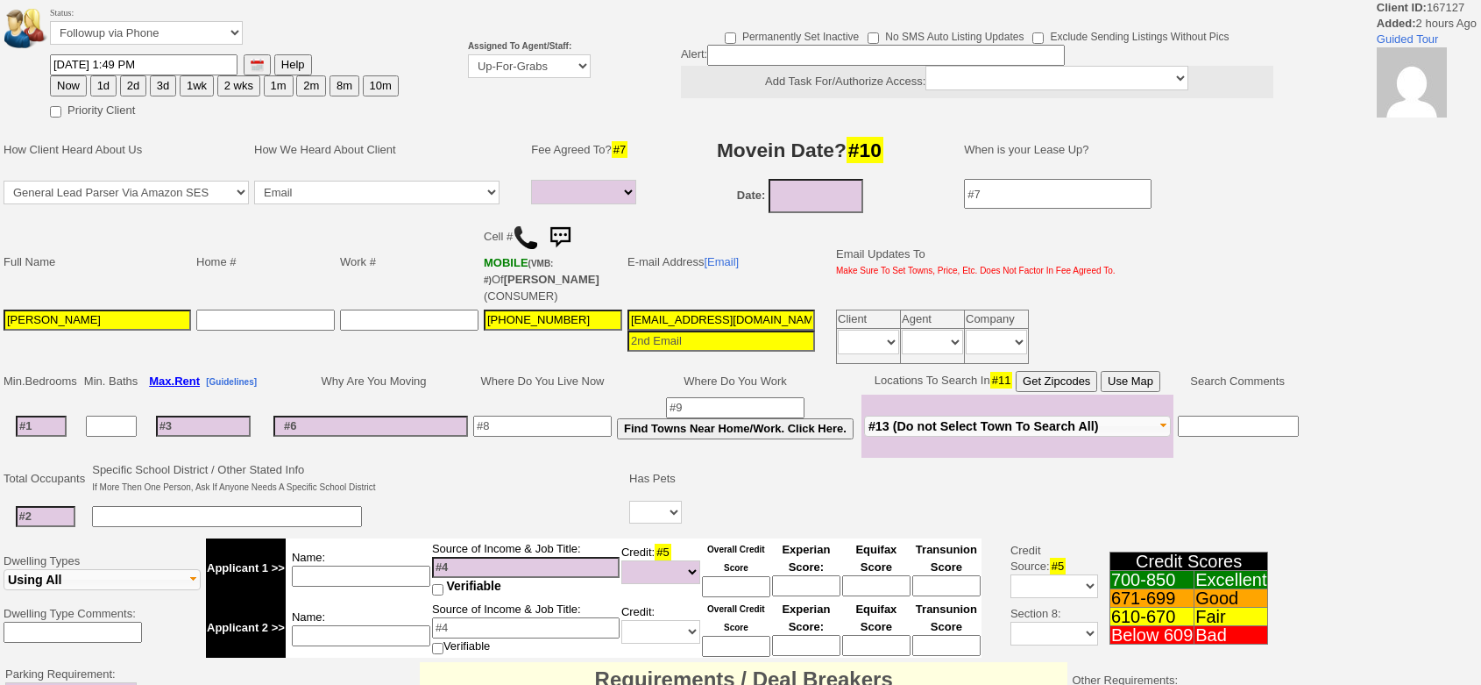
select select
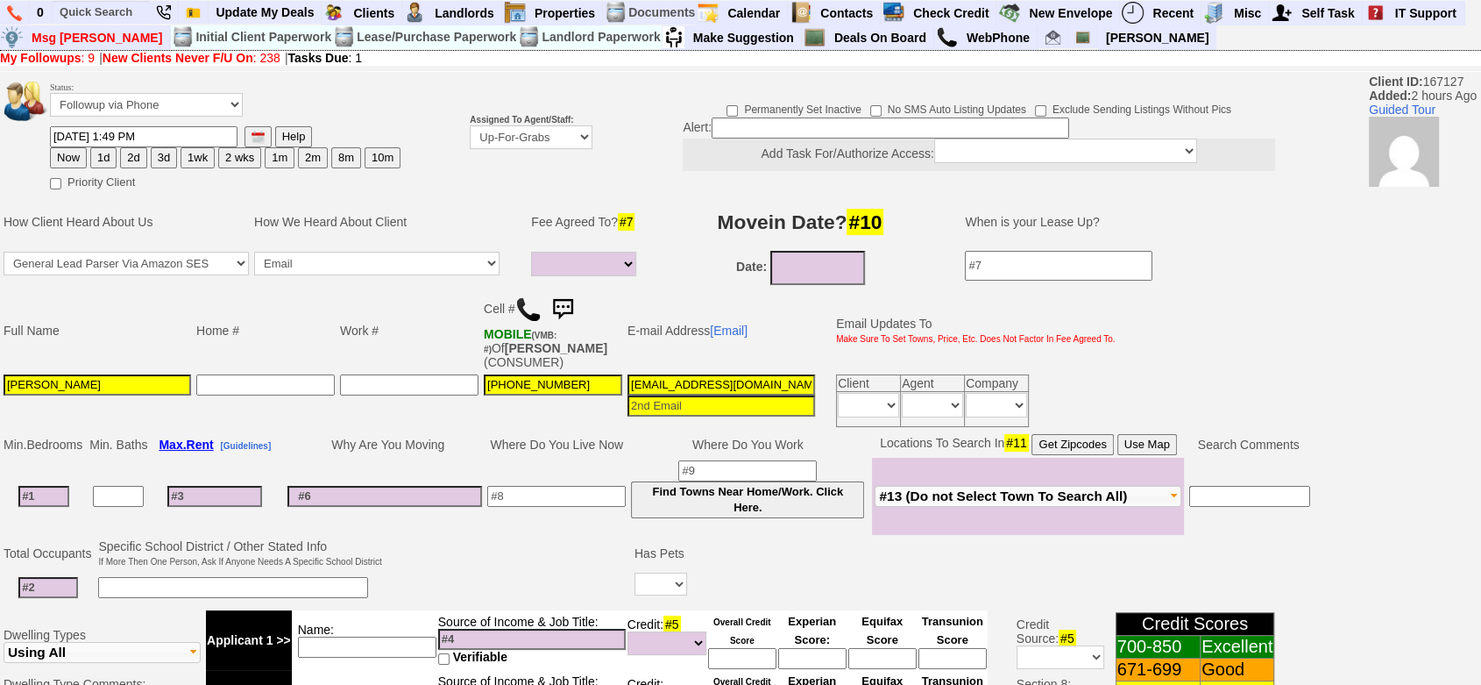
click at [547, 117] on b "Assigned To Agent/Staff:" at bounding box center [521, 120] width 103 height 10
click at [543, 135] on select "Up-For-Grabs ***** STAFF ***** Bob Bruno 914-419-3579 Cristy Liberto 914-486-10…" at bounding box center [531, 137] width 123 height 24
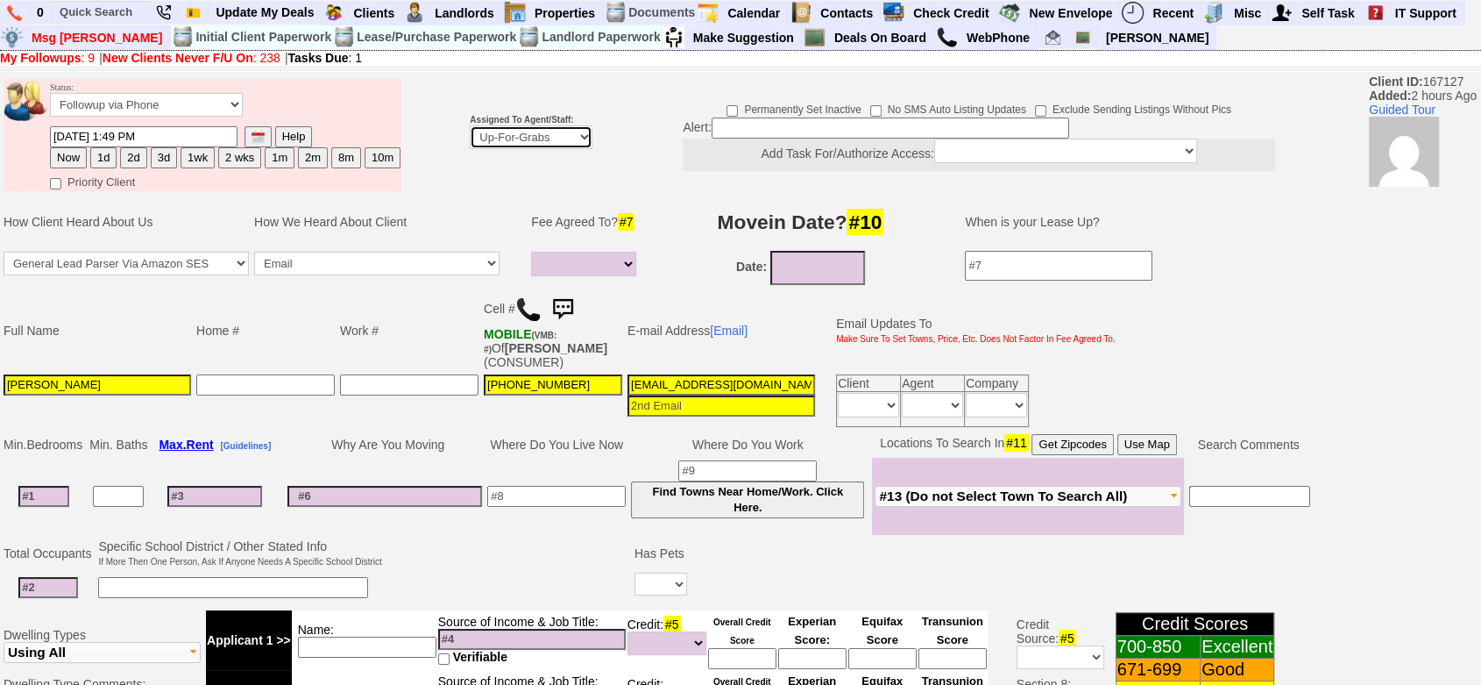
select select "148"
click at [470, 149] on select "Up-For-Grabs ***** STAFF ***** [PERSON_NAME] [PHONE_NUMBER] [PERSON_NAME] [PHON…" at bounding box center [531, 137] width 123 height 24
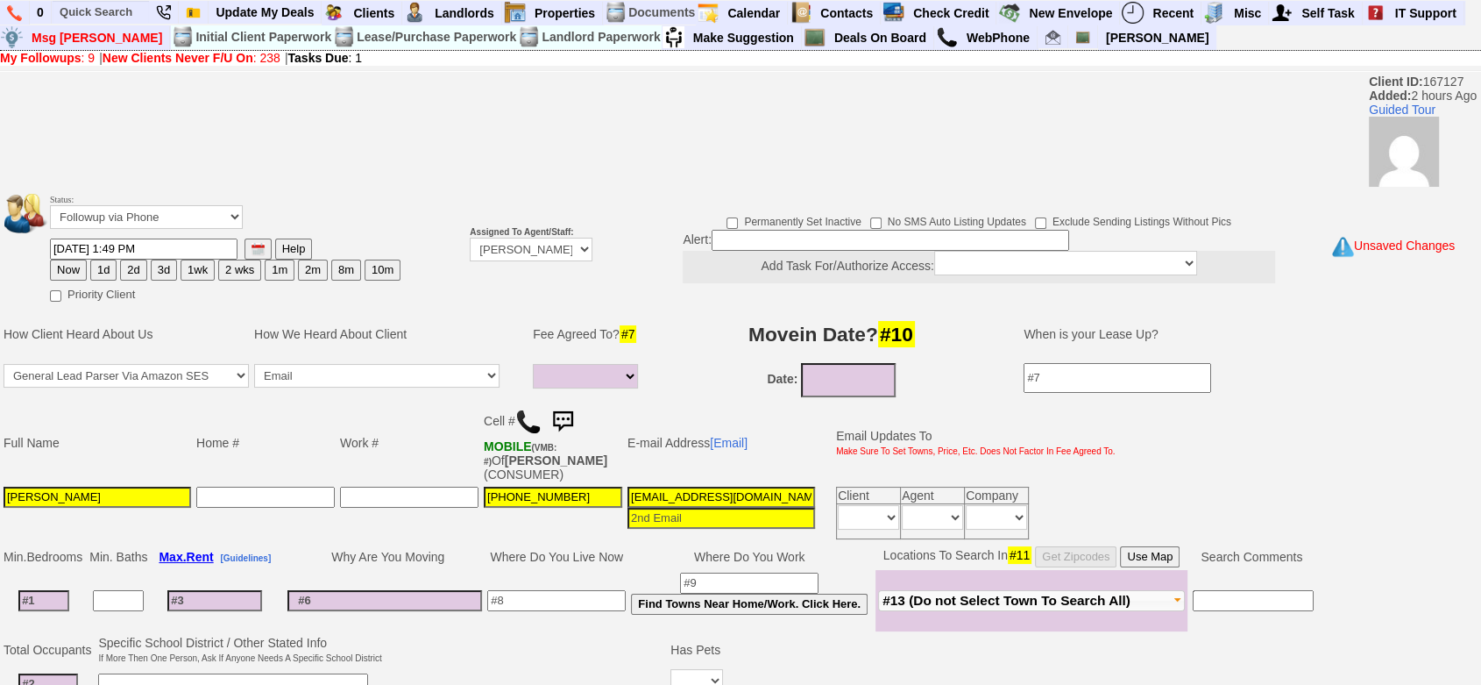
click at [107, 269] on button "1d" at bounding box center [103, 269] width 26 height 21
type input "08/11/2025 04:01 PM"
drag, startPoint x: 1452, startPoint y: 472, endPoint x: 1495, endPoint y: 415, distance: 70.1
click at [1481, 468] on html "0 Bookmark This Page Organize Update My Deals Clients Add New Client" at bounding box center [740, 691] width 1481 height 1382
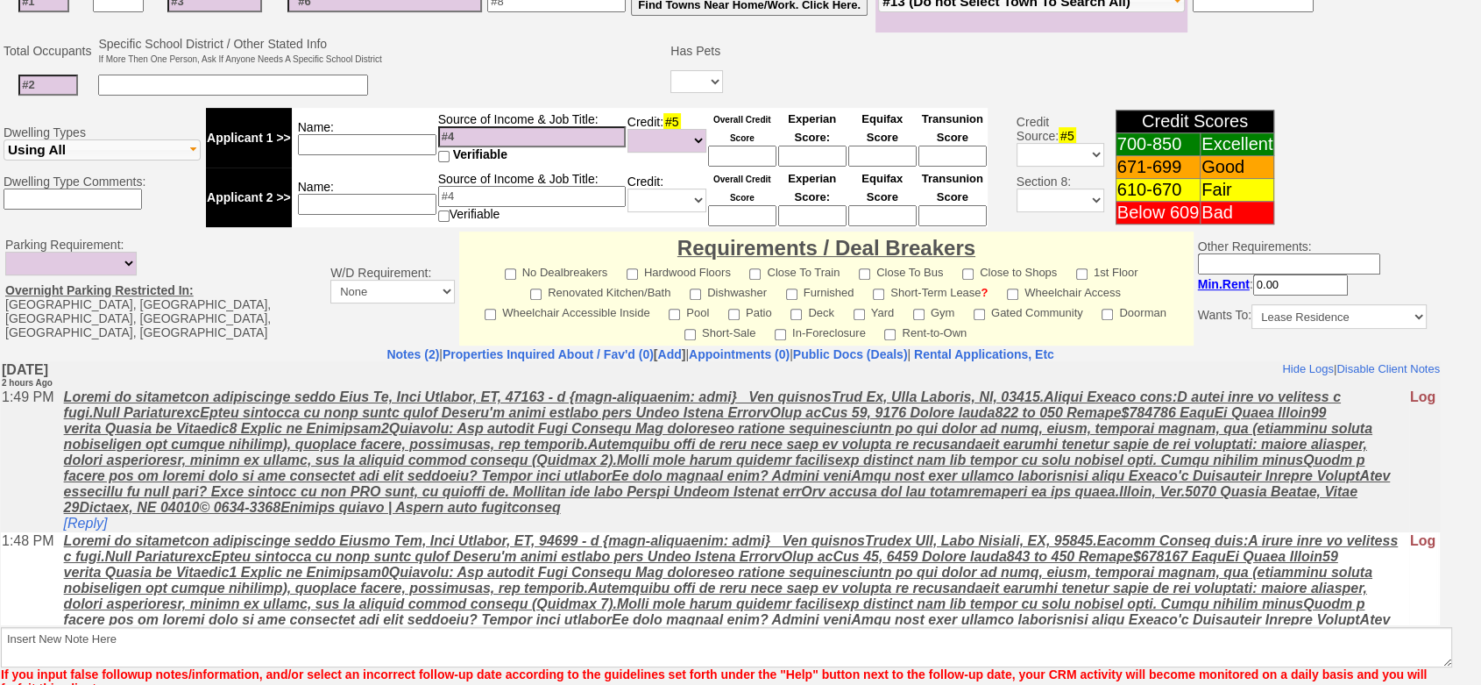
scroll to position [681, 0]
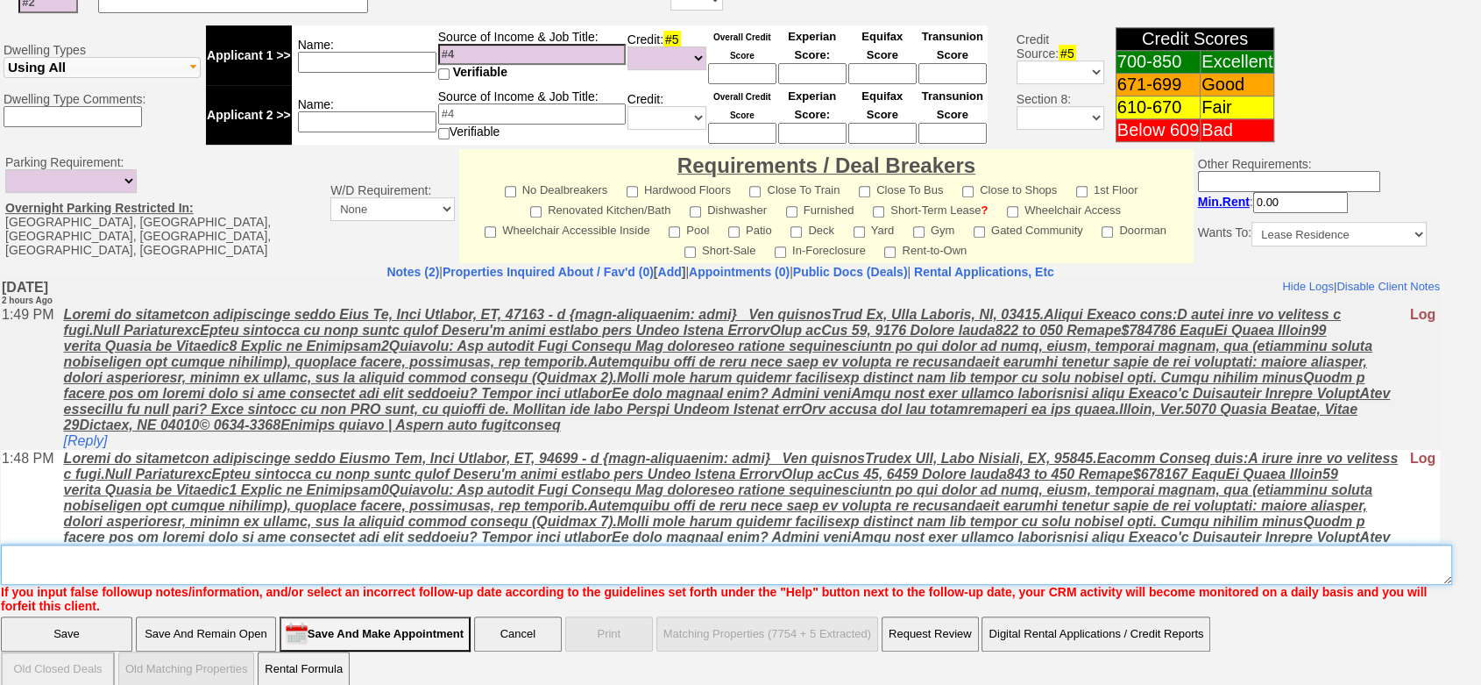
click at [1236, 544] on textarea "Insert New Note Here" at bounding box center [727, 564] width 1452 height 40
type textarea "f"
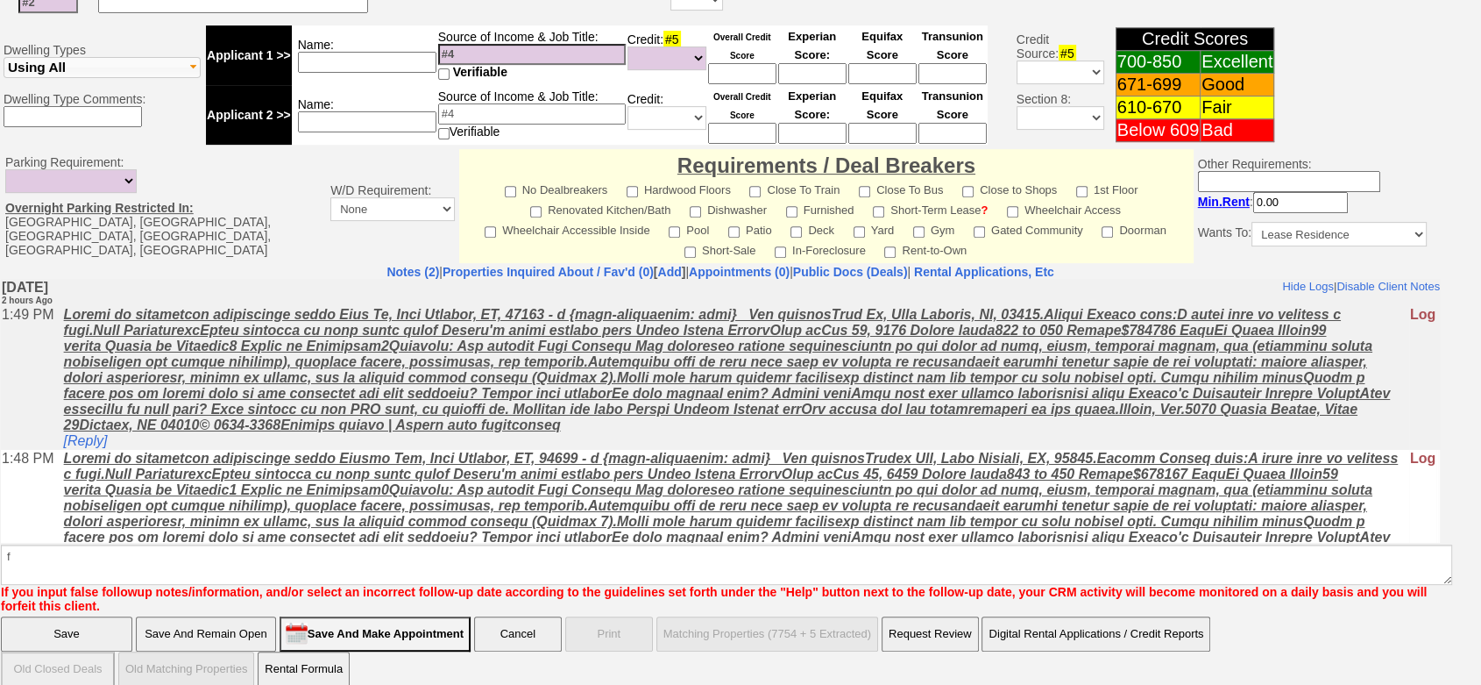
click input "Save" at bounding box center [66, 633] width 131 height 35
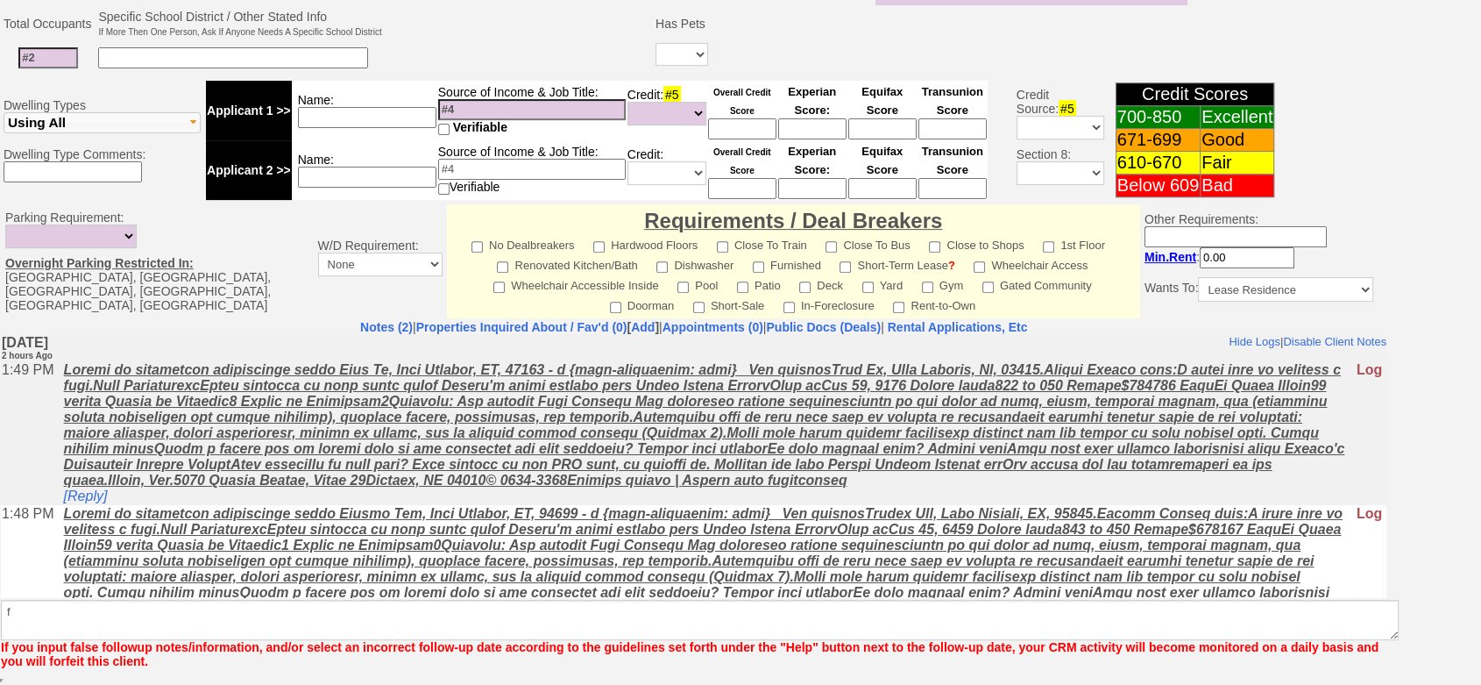
scroll to position [618, 0]
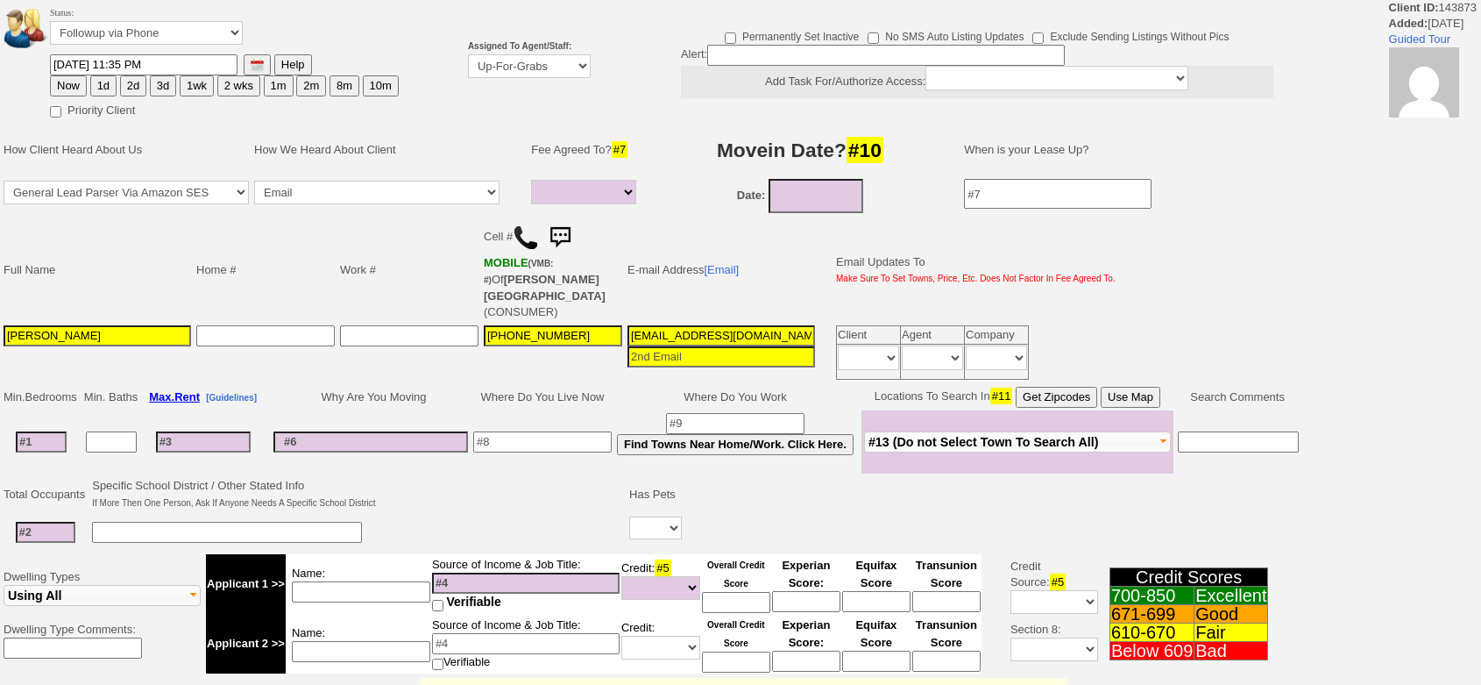
select select
click at [1481, 433] on html "Client ID: 143873 Added: [DATE] Guided Tour Status: Followup via Phone Followup…" at bounding box center [740, 622] width 1481 height 1244
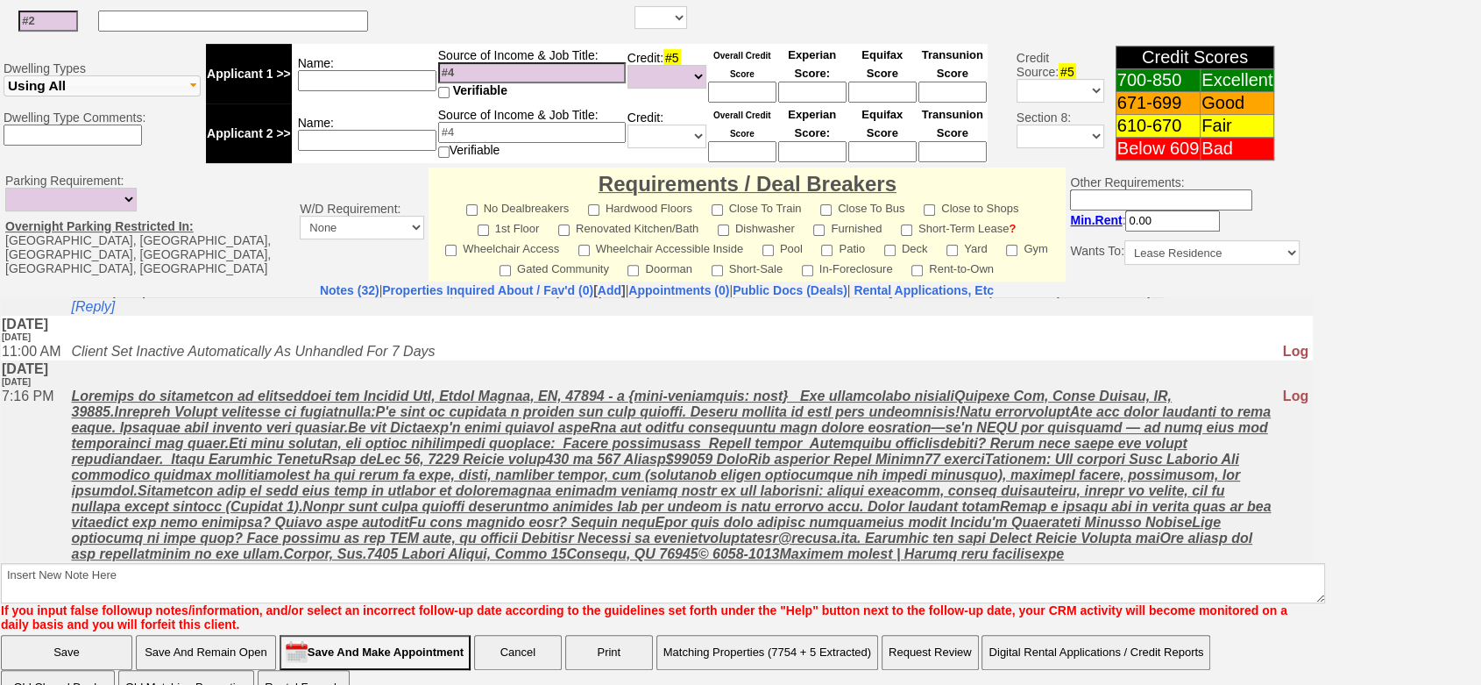
scroll to position [593, 0]
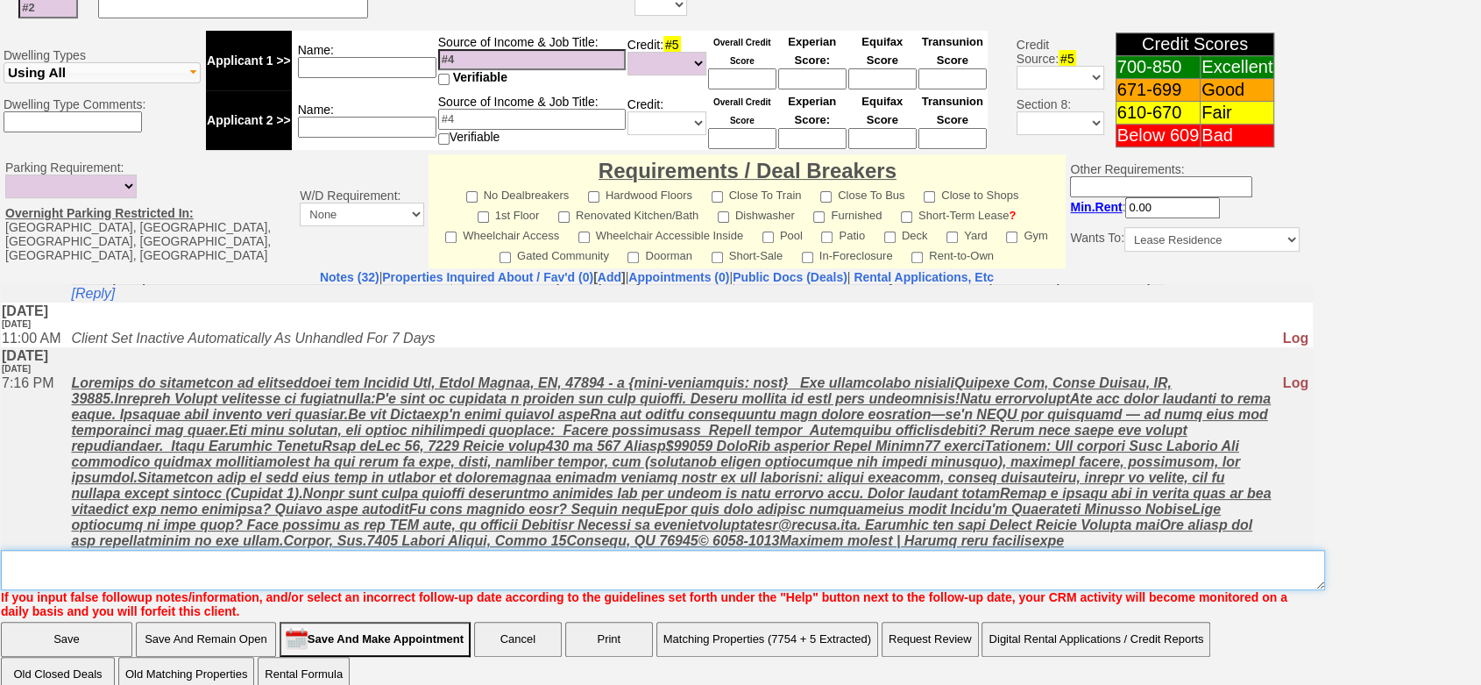
click at [673, 552] on textarea "Insert New Note Here" at bounding box center [663, 570] width 1324 height 40
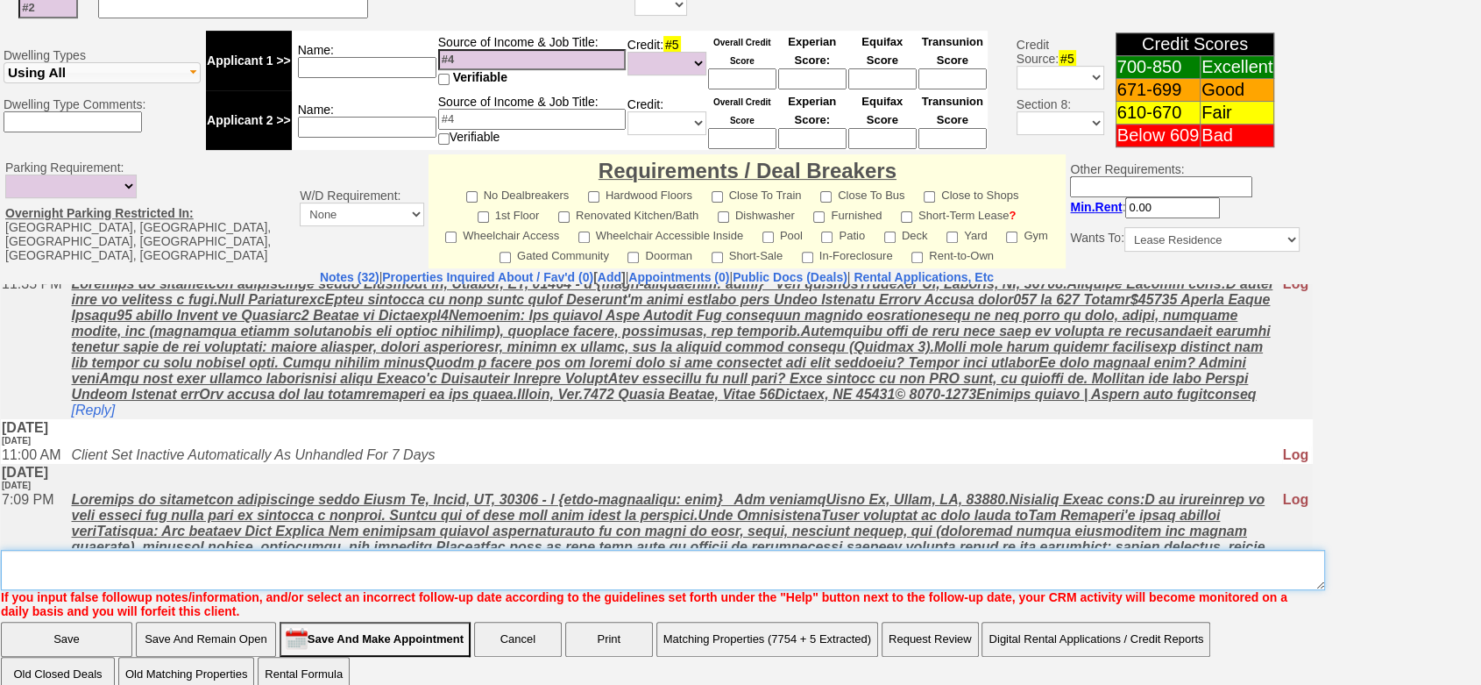
scroll to position [0, 0]
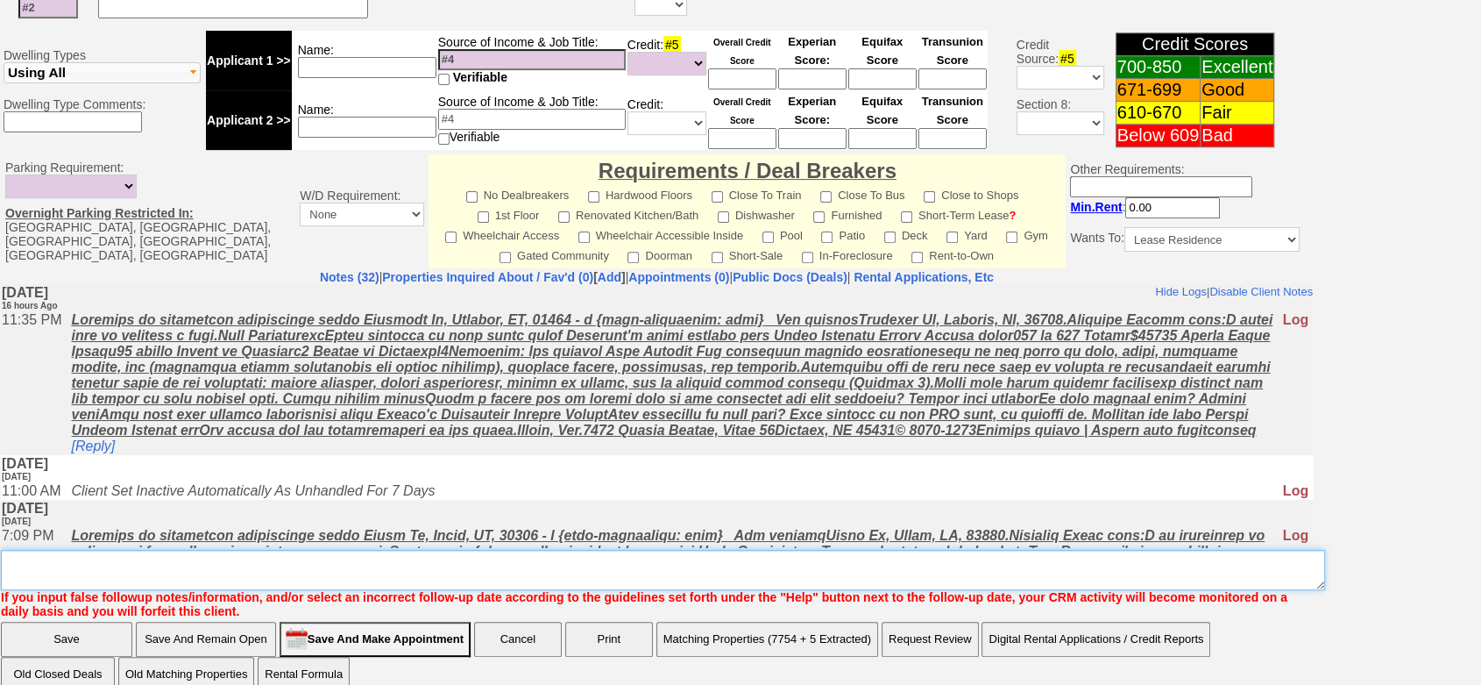
click at [1001, 550] on textarea "Insert New Note Here" at bounding box center [663, 570] width 1324 height 40
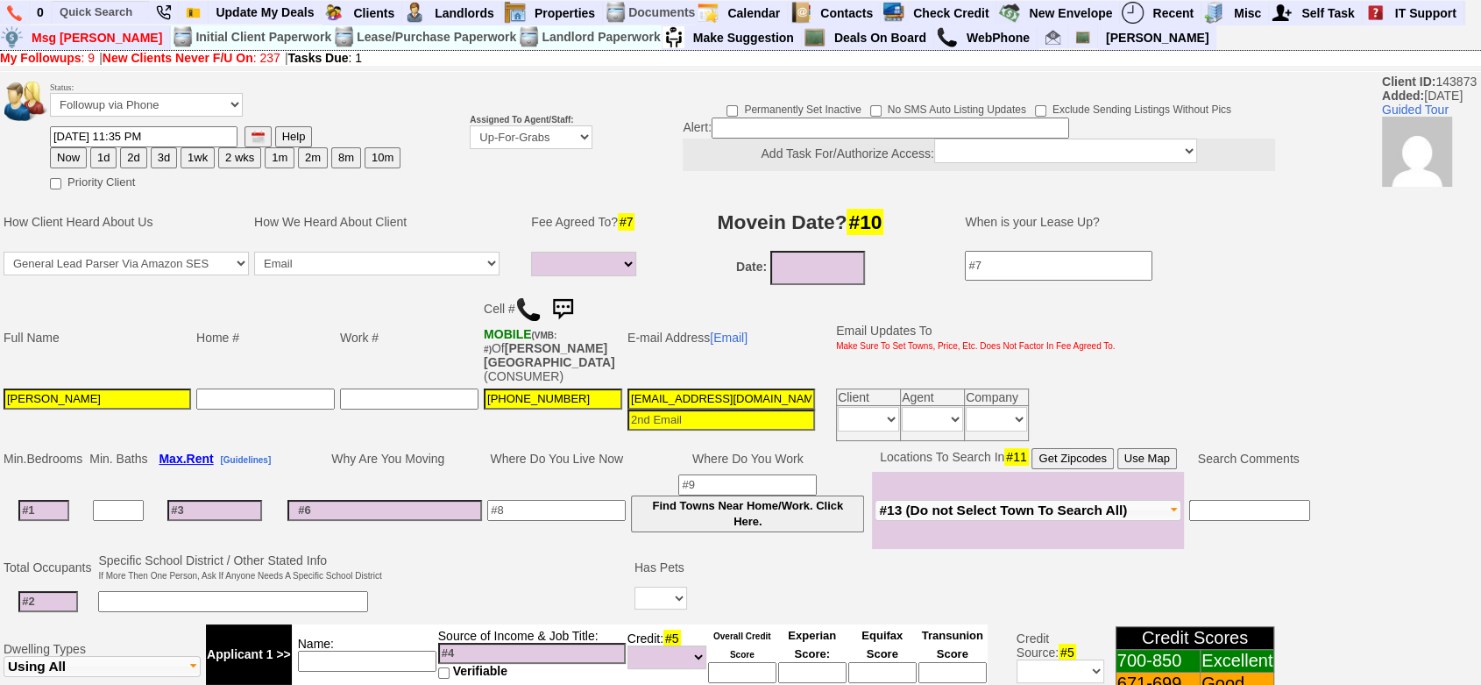
type textarea "flip to cook or paine st fu"
click at [103, 154] on div "Status: Followup via Phone Followup via Email Followup When Section 8 Property …" at bounding box center [740, 680] width 1481 height 1211
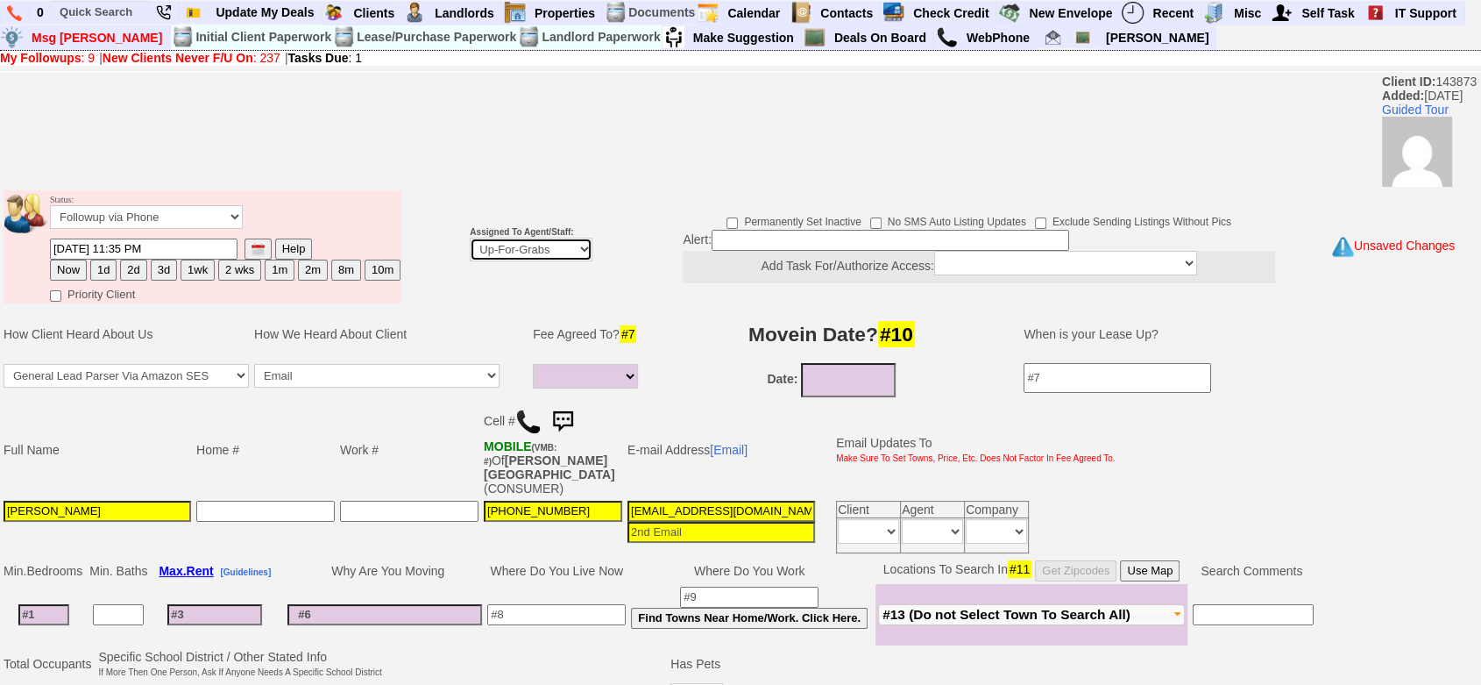
click at [526, 251] on select "Up-For-Grabs ***** STAFF ***** [PERSON_NAME] [PHONE_NUMBER] [PERSON_NAME] [PHON…" at bounding box center [531, 250] width 123 height 24
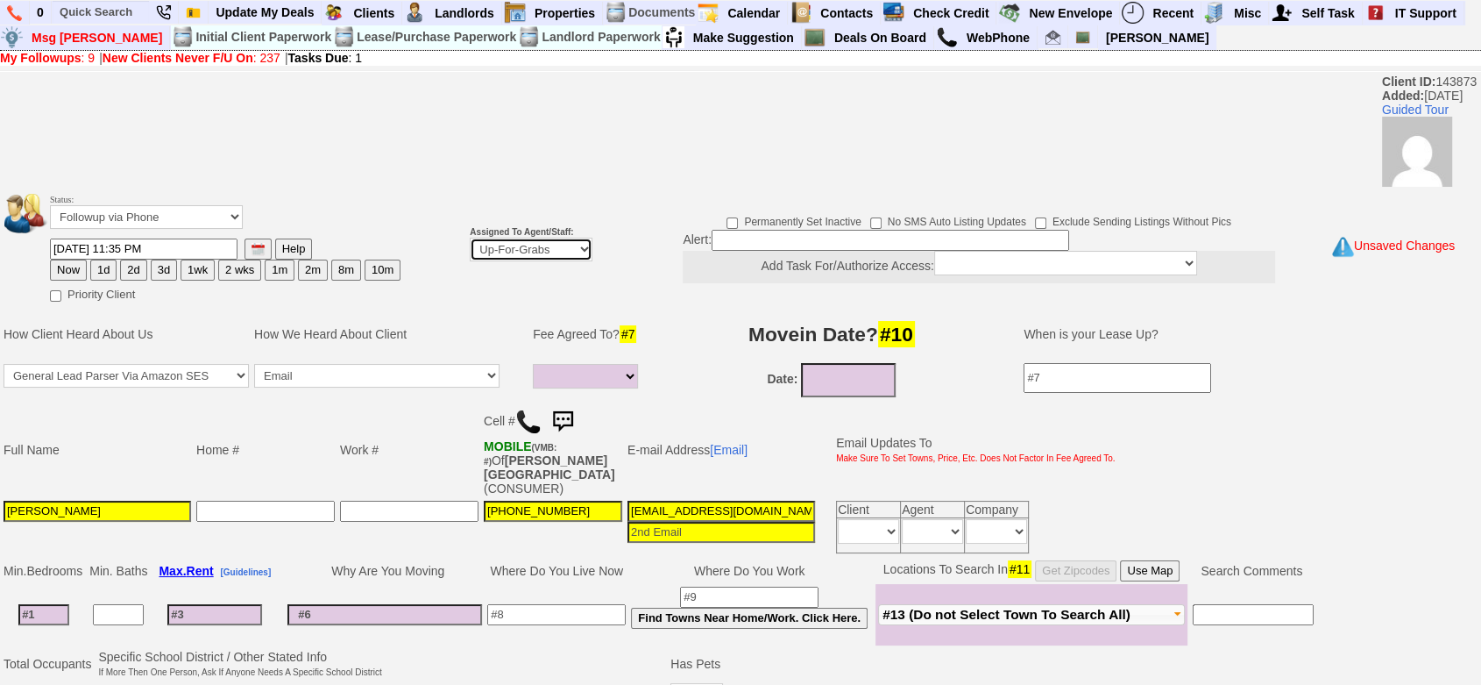
select select "148"
click at [470, 238] on select "Up-For-Grabs ***** STAFF ***** [PERSON_NAME] [PHONE_NUMBER] [PERSON_NAME] [PHON…" at bounding box center [531, 250] width 123 height 24
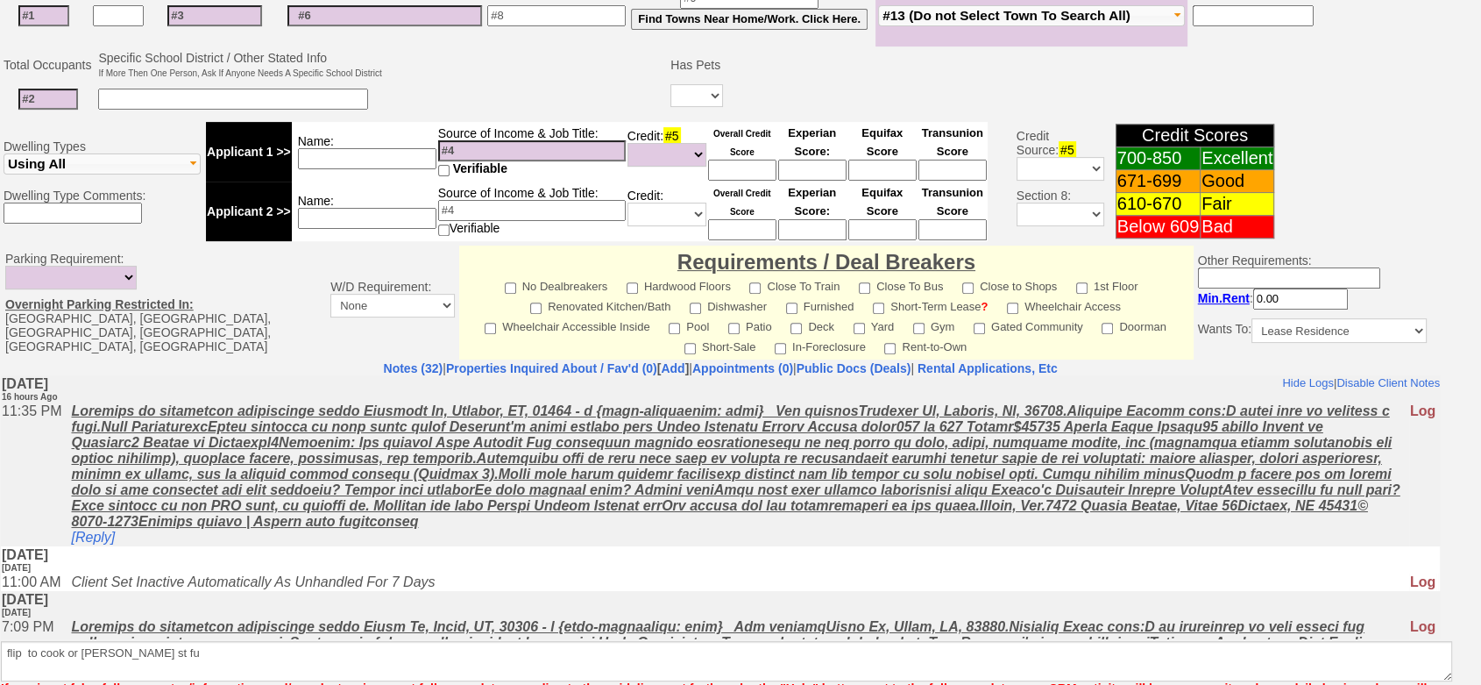
scroll to position [681, 0]
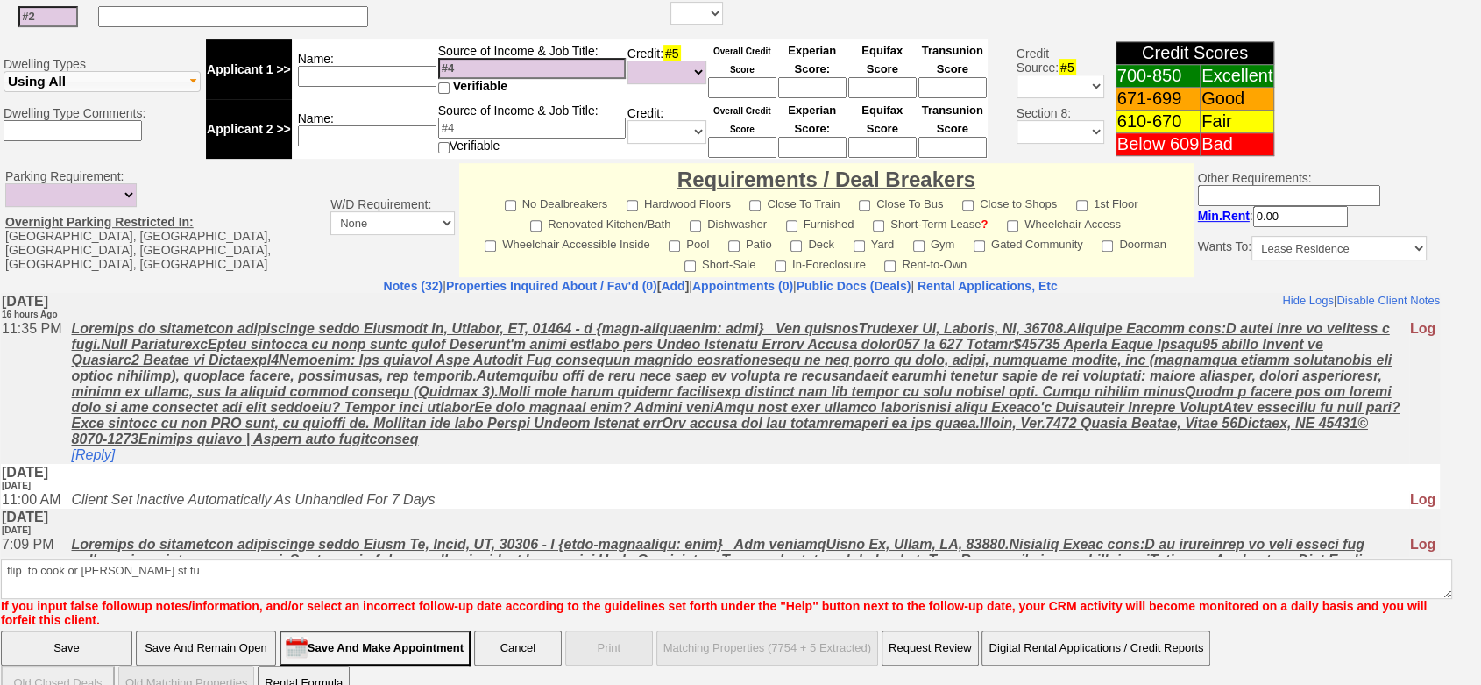
click at [36, 630] on input "Save" at bounding box center [66, 647] width 131 height 35
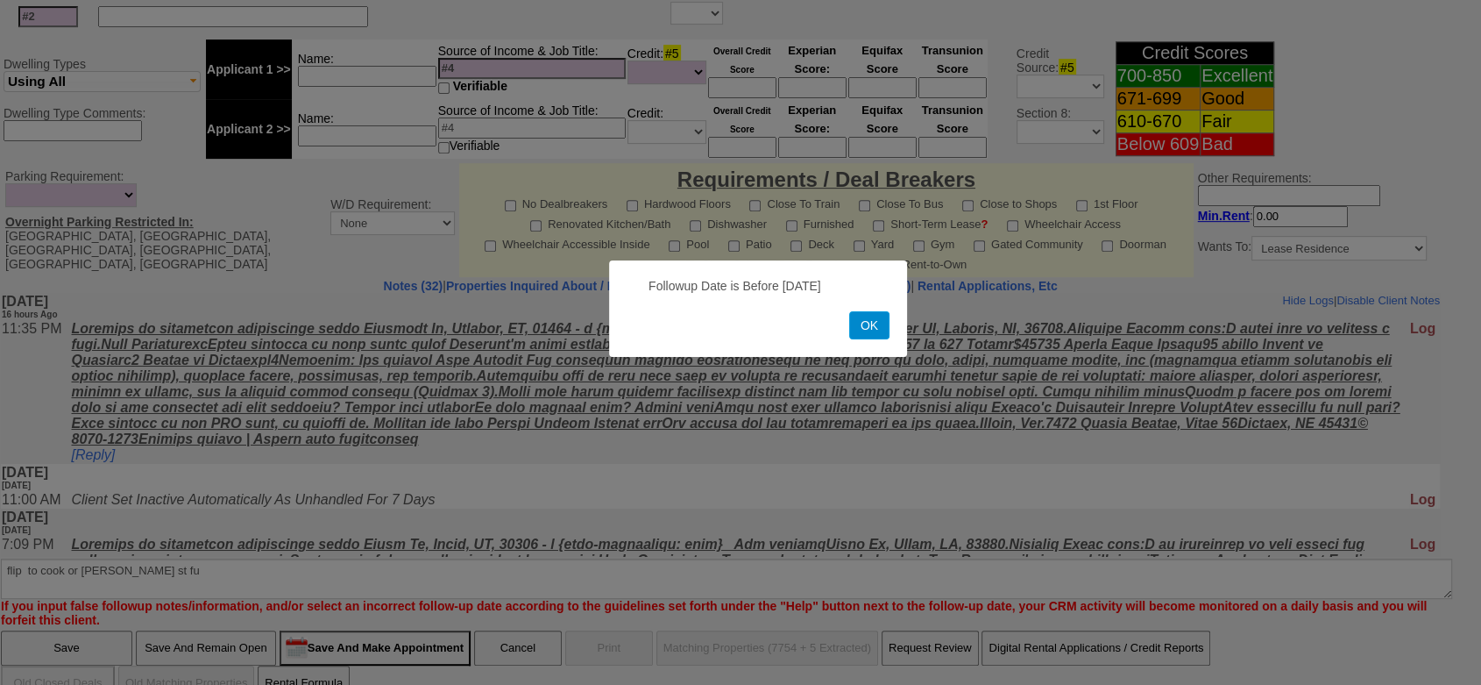
click at [877, 325] on button "OK" at bounding box center [869, 325] width 40 height 28
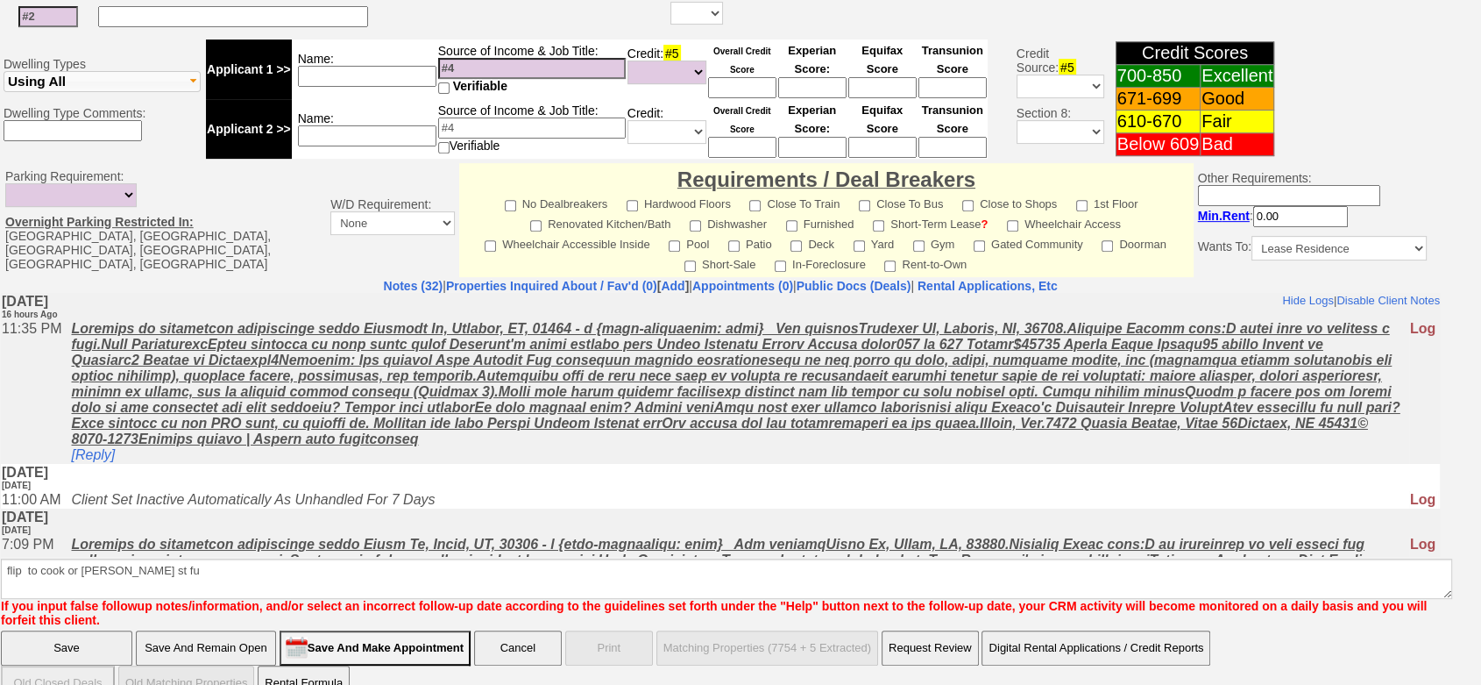
scroll to position [82, 0]
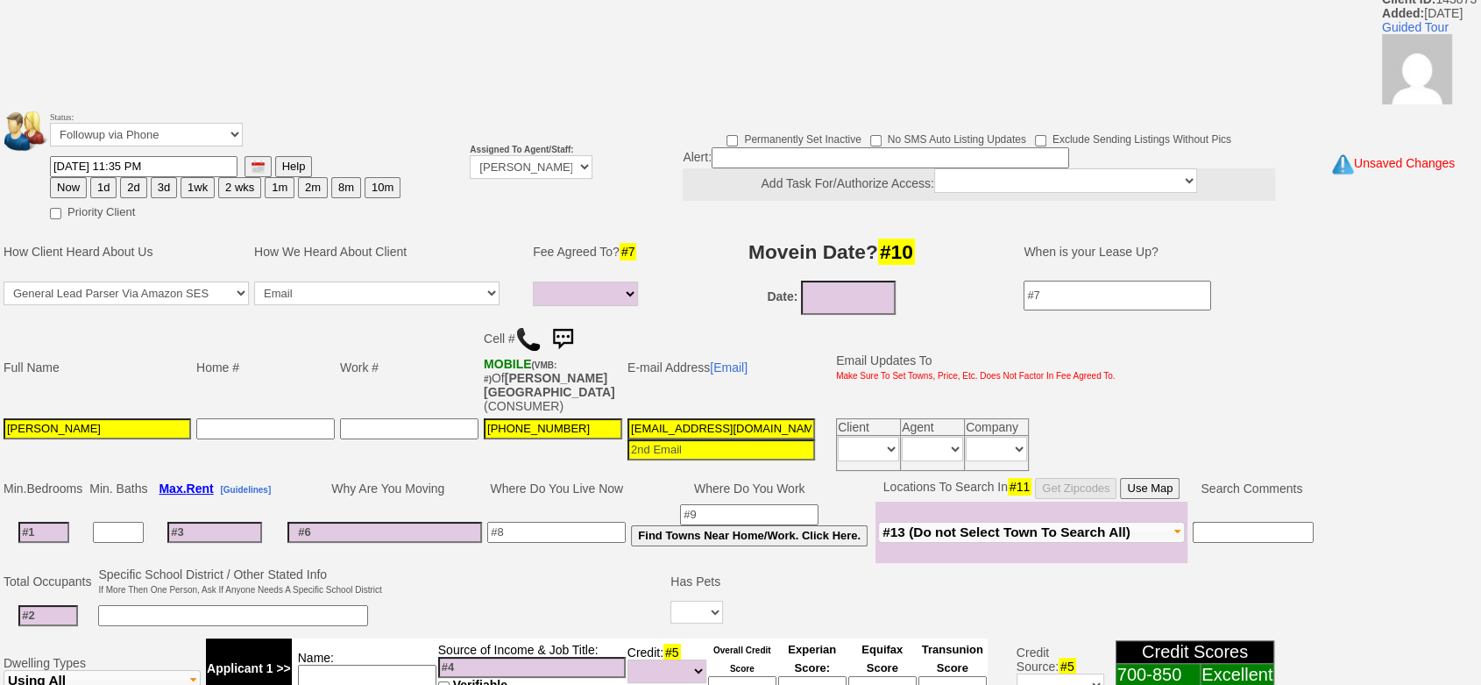
click at [107, 190] on button "1d" at bounding box center [103, 187] width 26 height 21
type input "08/11/2025 04:02 PM"
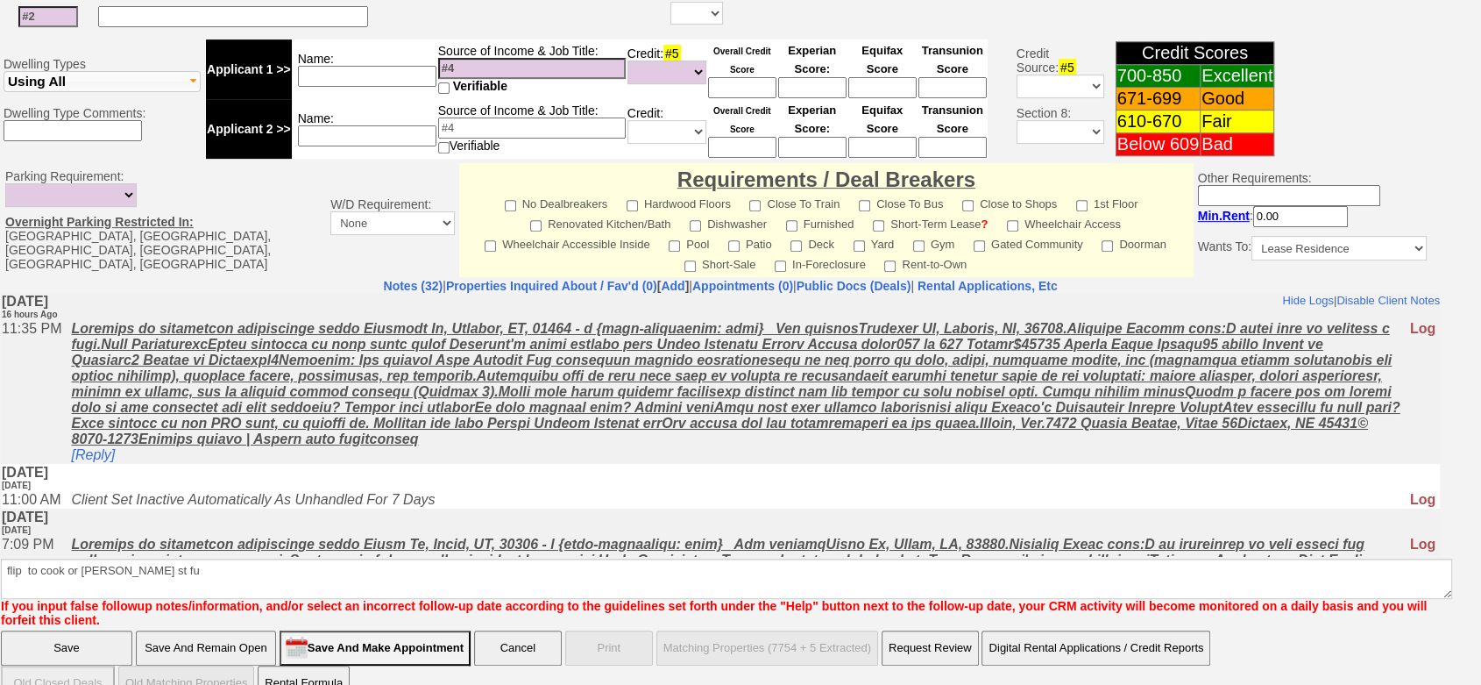
click at [79, 630] on input "Save" at bounding box center [66, 647] width 131 height 35
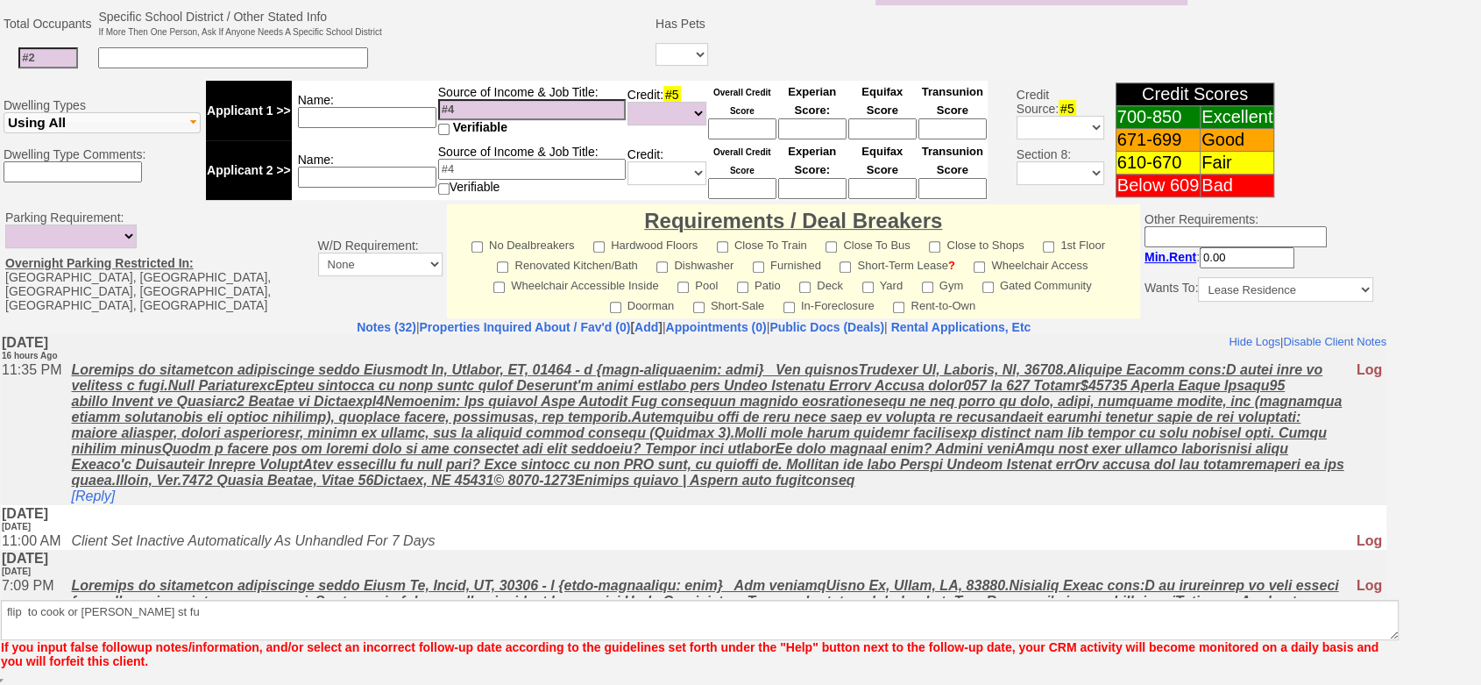
scroll to position [618, 0]
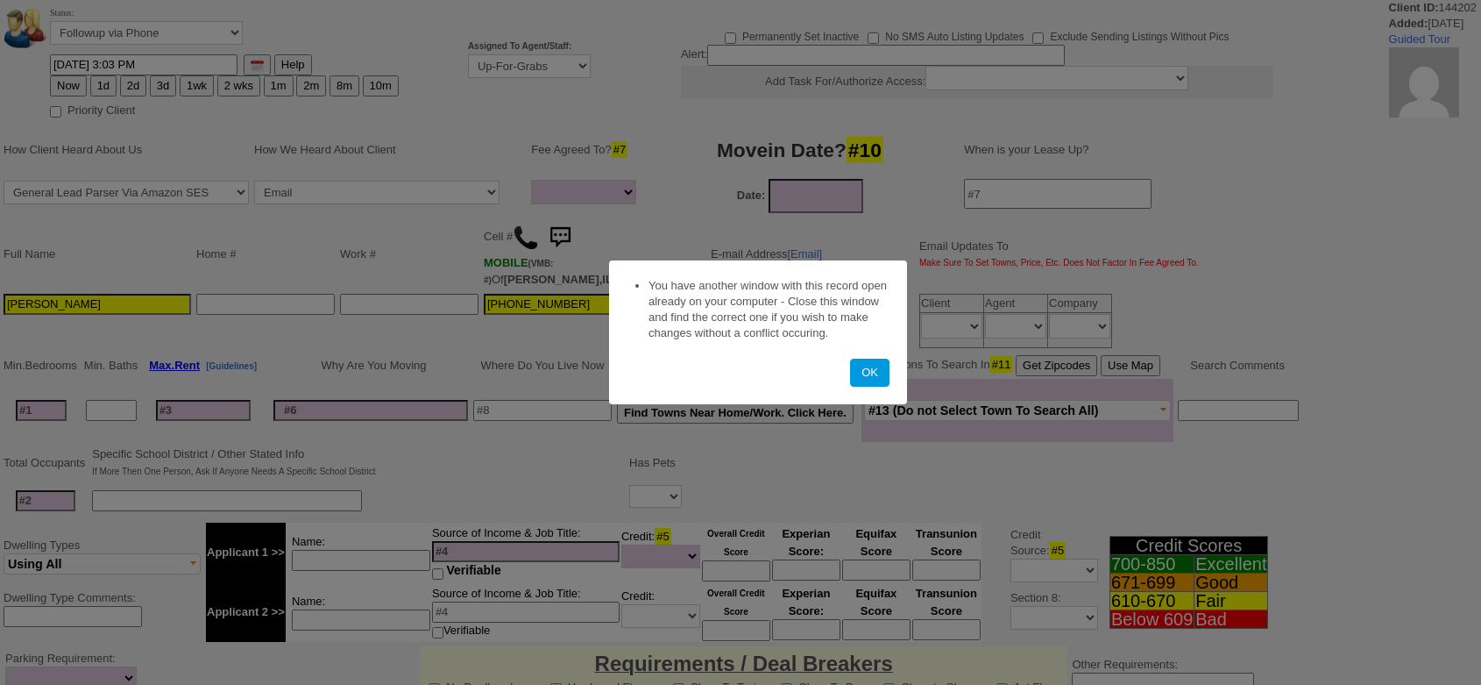
select select
click at [866, 382] on button "OK" at bounding box center [869, 373] width 39 height 28
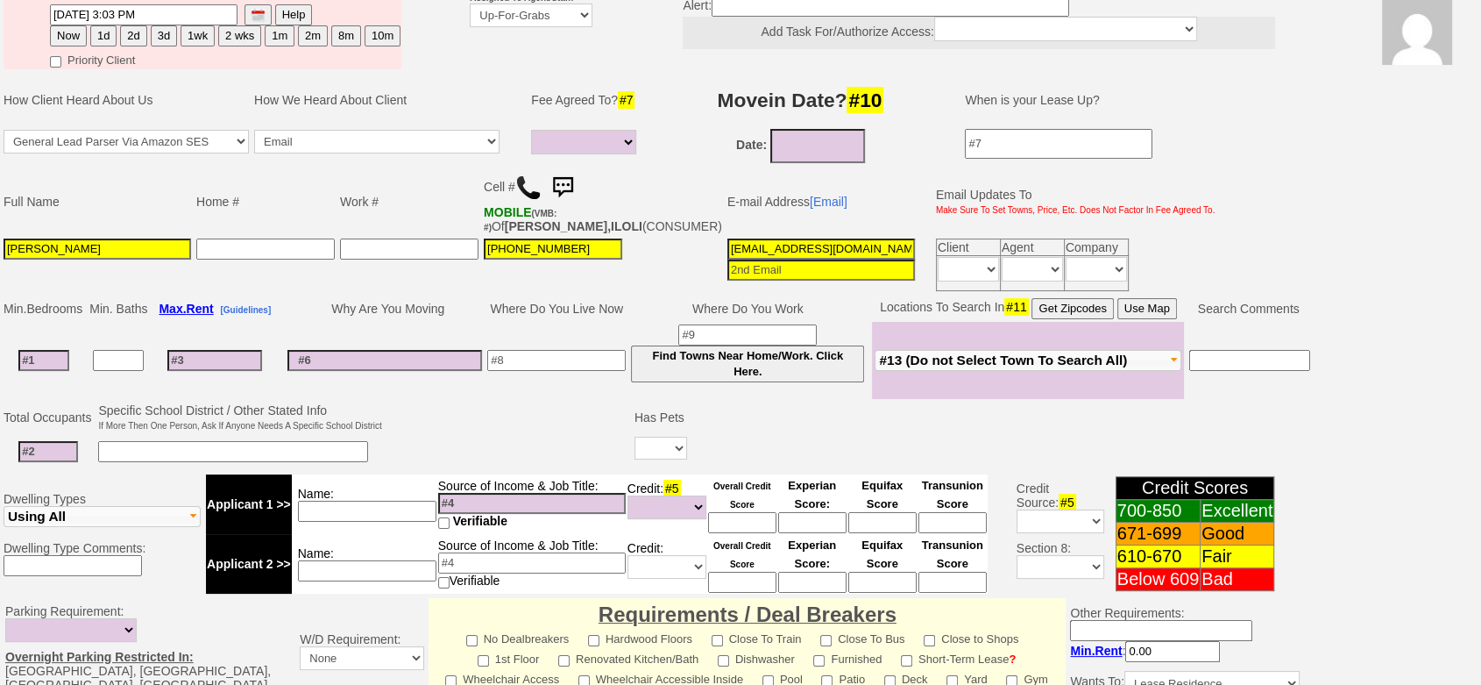
scroll to position [9, 0]
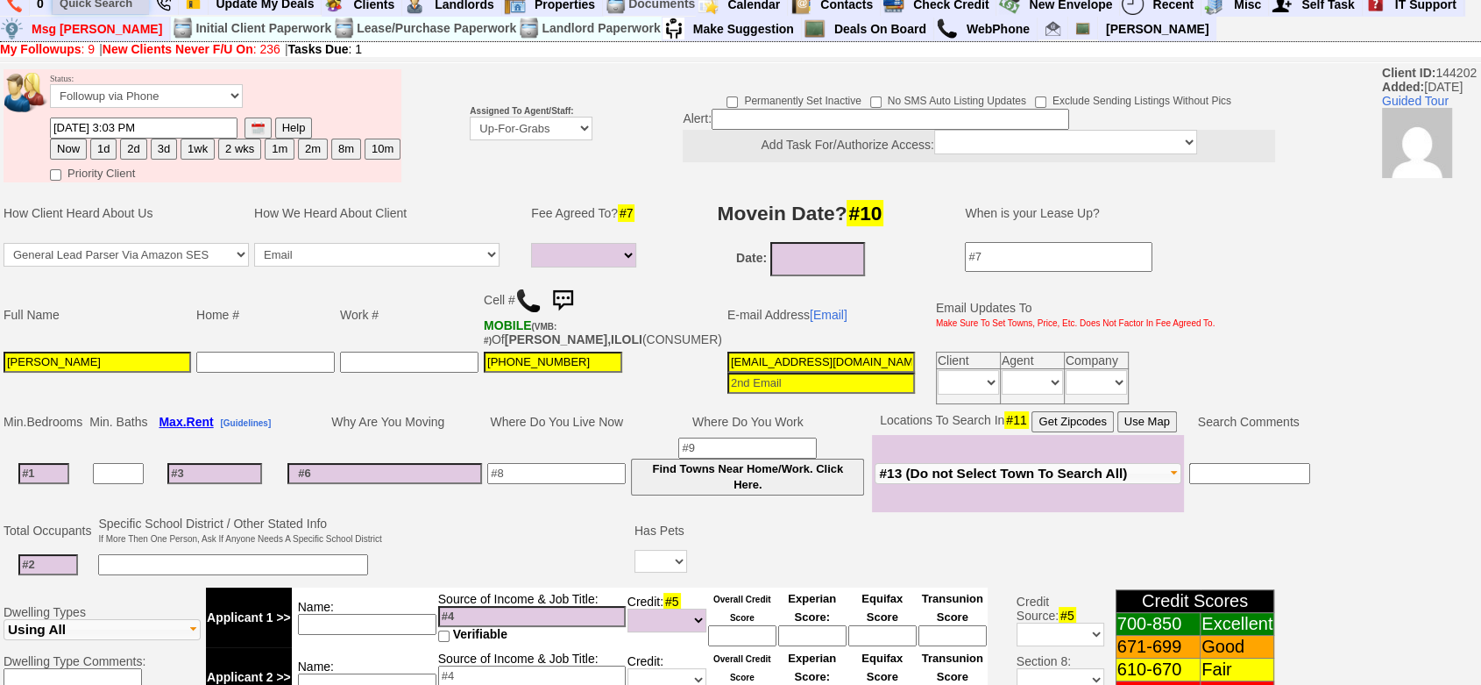
click at [82, 10] on input "text" at bounding box center [101, 3] width 96 height 22
paste input "914-815-2382"
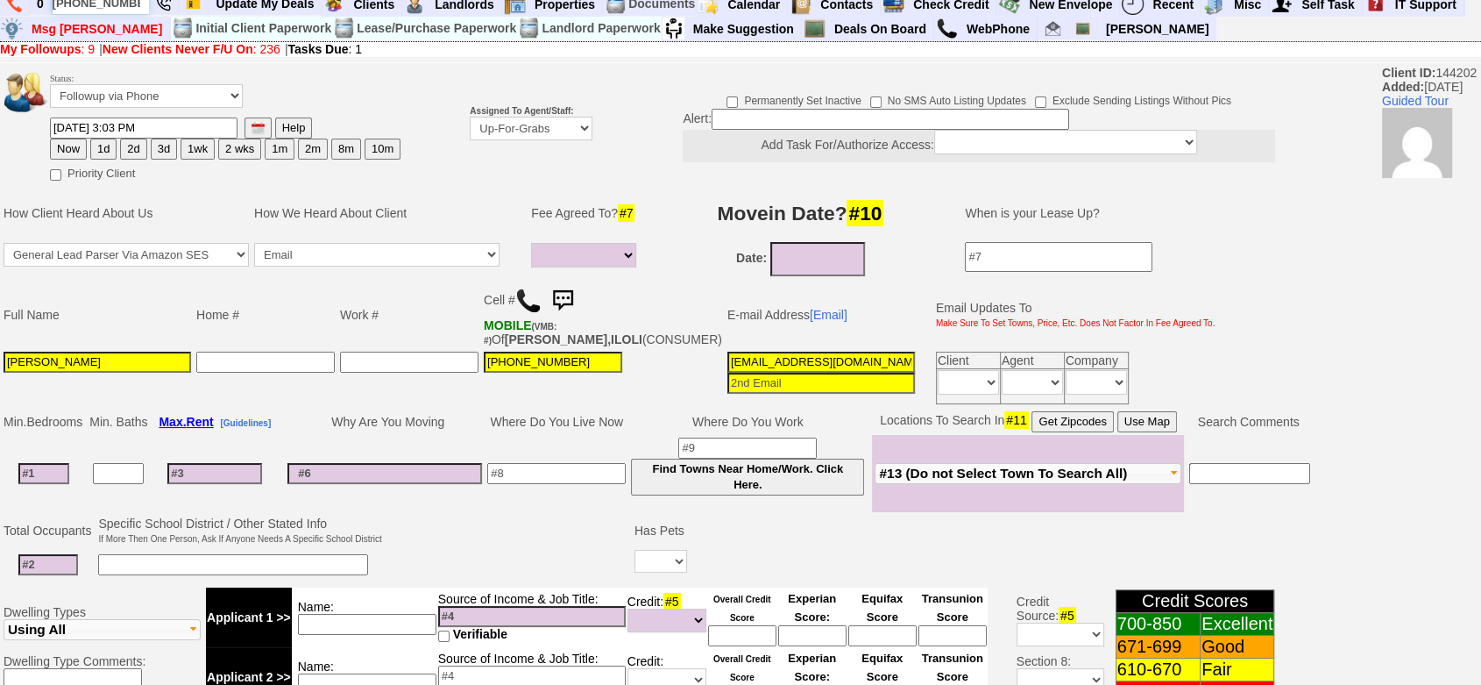
scroll to position [6, 0]
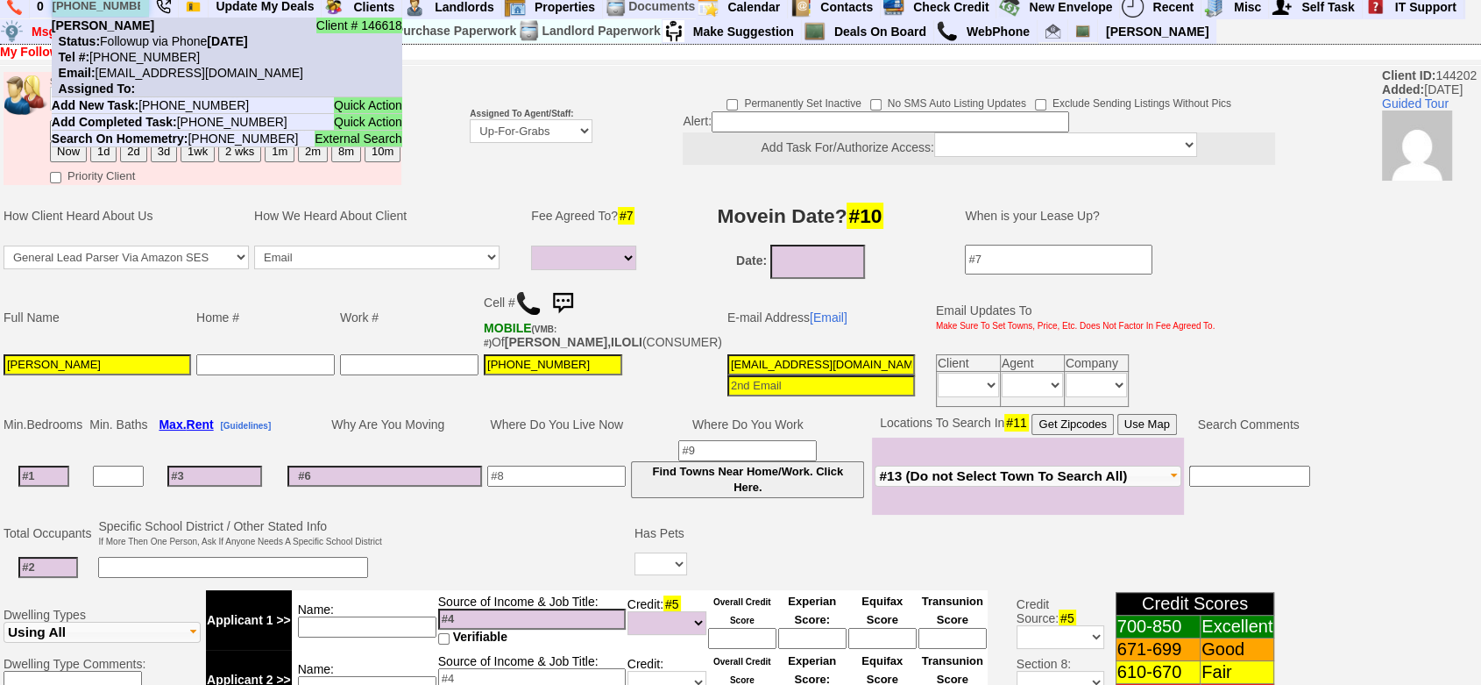
type input "914-815-2382"
click at [165, 47] on nobr "Status: Followup via Phone Friday, August 8th, 2025" at bounding box center [150, 41] width 196 height 14
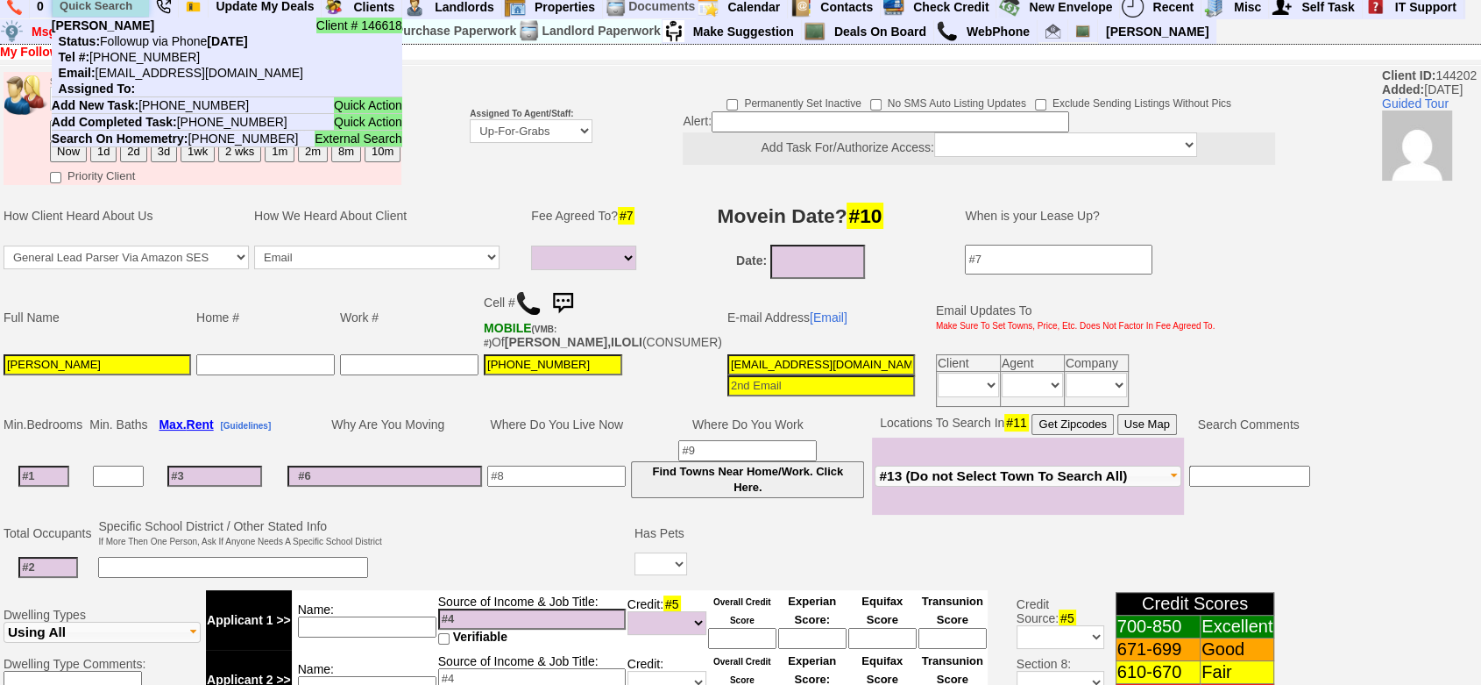
click at [110, 10] on input "text" at bounding box center [101, 6] width 96 height 22
paste input "914-419-4767"
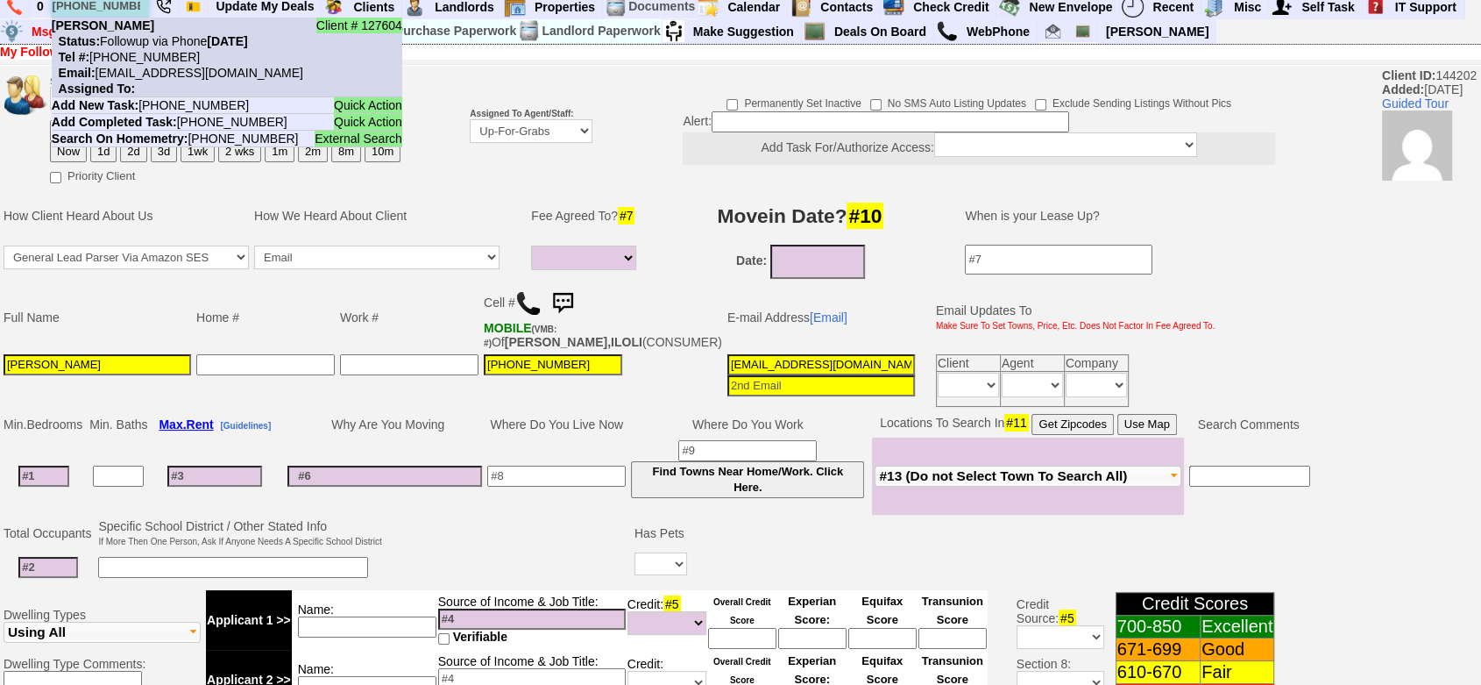
type input "914-419-4767"
click at [147, 30] on li "Client # 127604 Julia Kornfeld Status: Followup via Phone Friday, August 8th, 2…" at bounding box center [227, 58] width 351 height 80
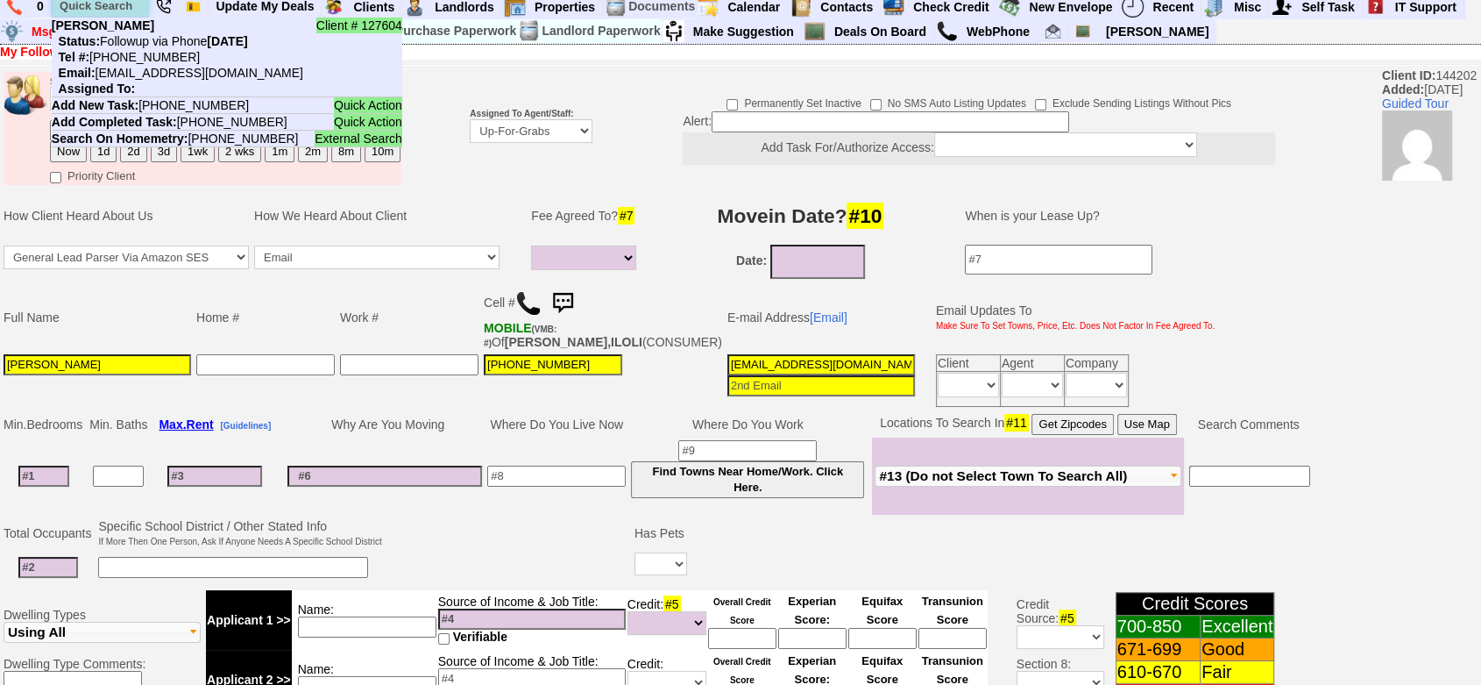
click at [113, 5] on input "text" at bounding box center [101, 6] width 96 height 22
paste input "914-299-2471"
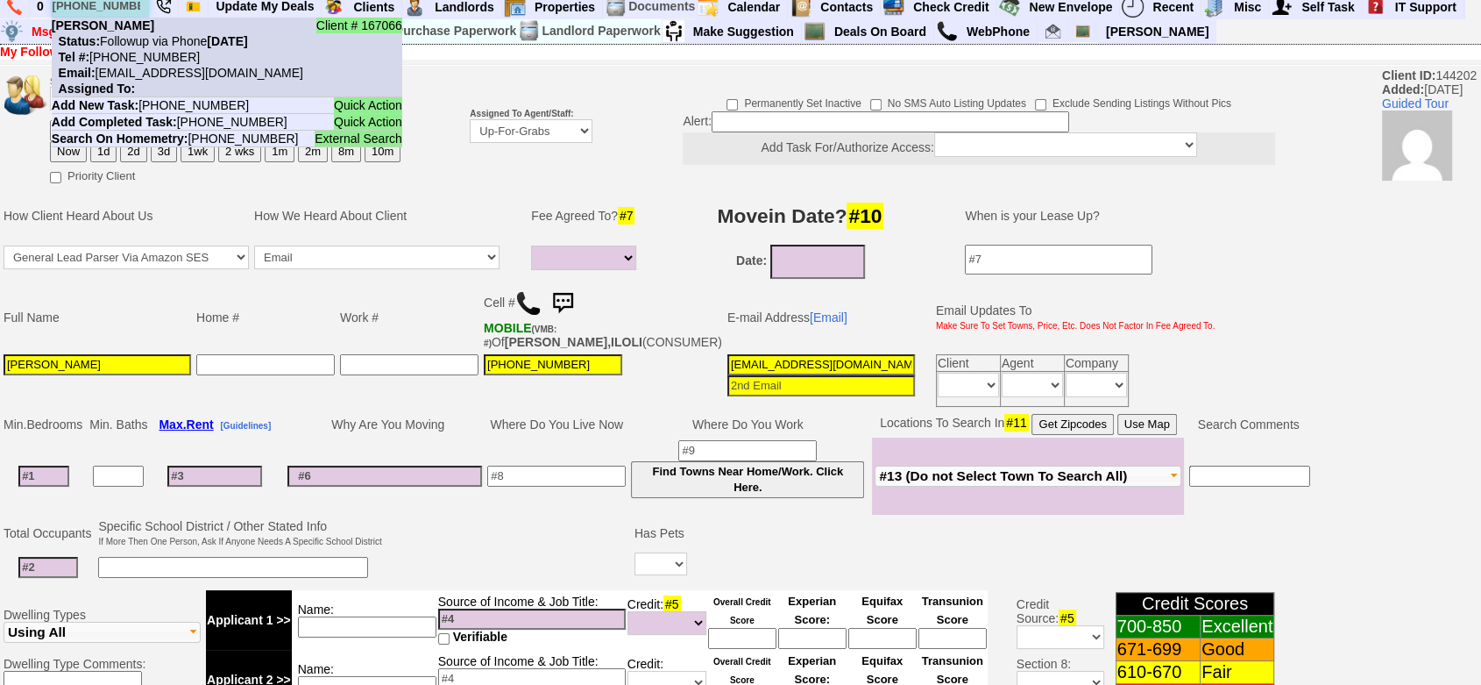
type input "914-299-2471"
click at [166, 40] on nobr "Status: Followup via Phone Friday, August 8th, 2025" at bounding box center [150, 41] width 196 height 14
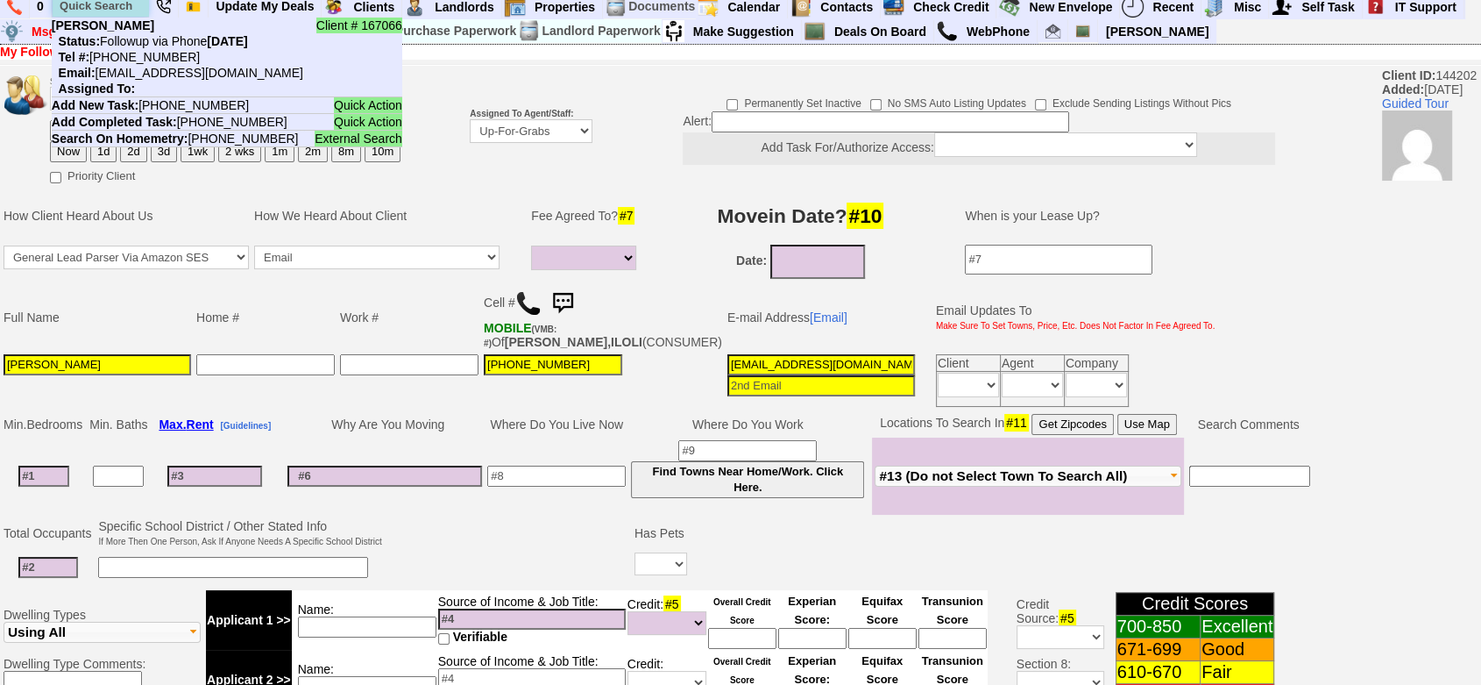
click at [105, 3] on input "text" at bounding box center [101, 6] width 96 height 22
paste input "845-200-8251"
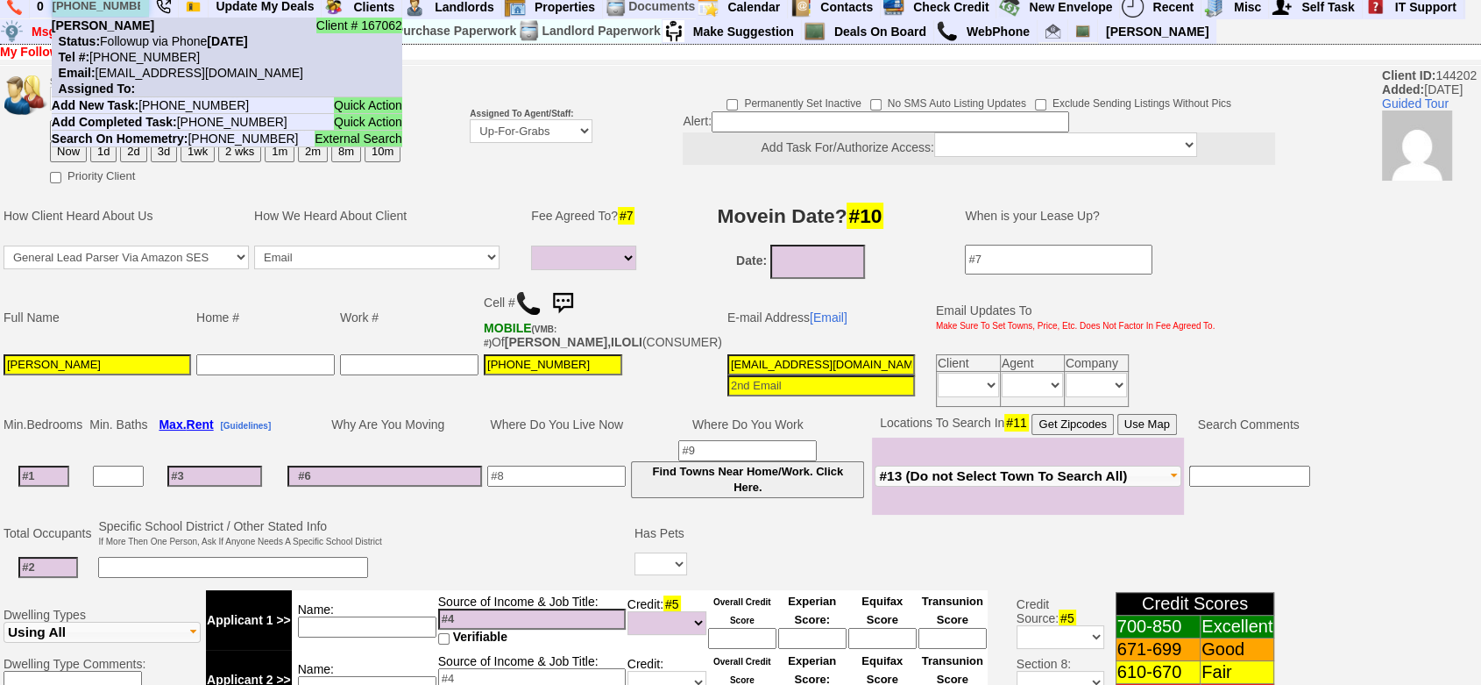
type input "845-200-8251"
click at [159, 67] on nobr "Email: 4hyfmmpv4xnbqi1d8hhd250nphk@convo.zillow.com" at bounding box center [178, 73] width 252 height 14
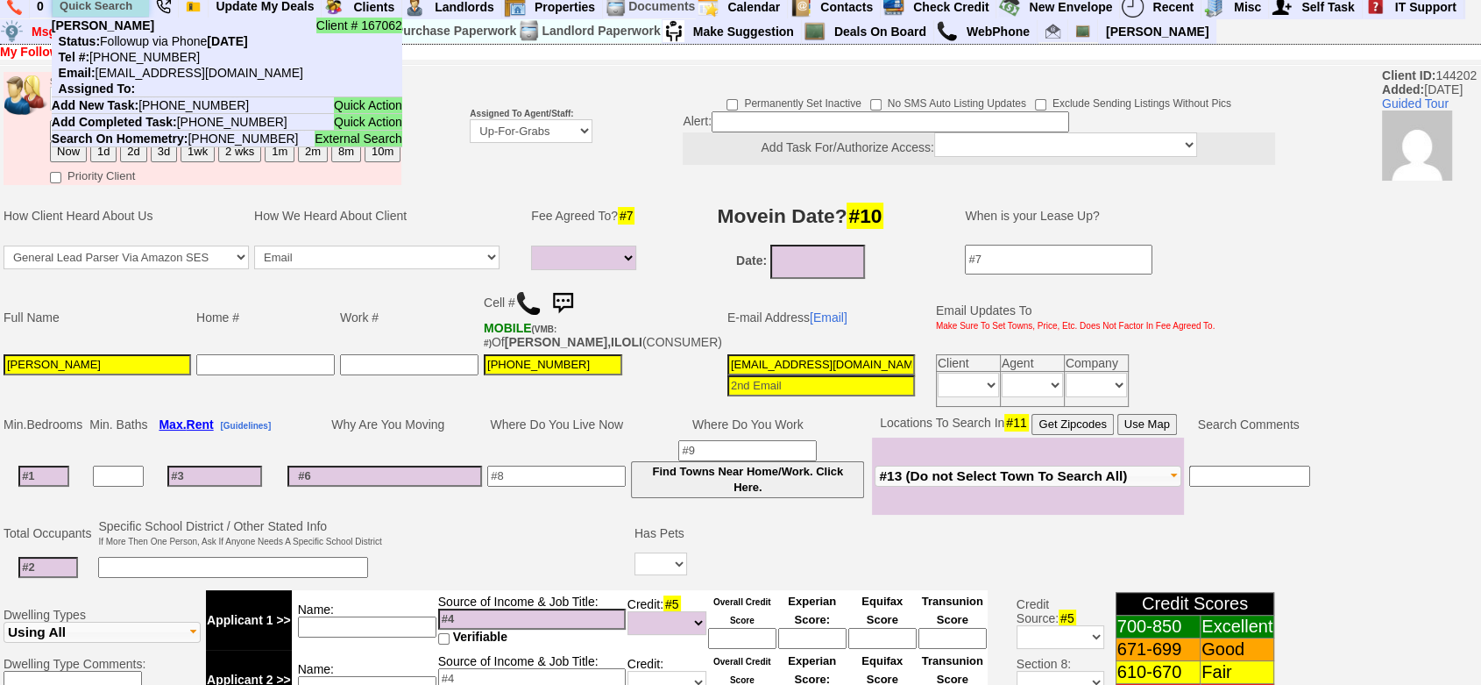
click at [86, 10] on input "text" at bounding box center [101, 6] width 96 height 22
paste input "914-409-6294"
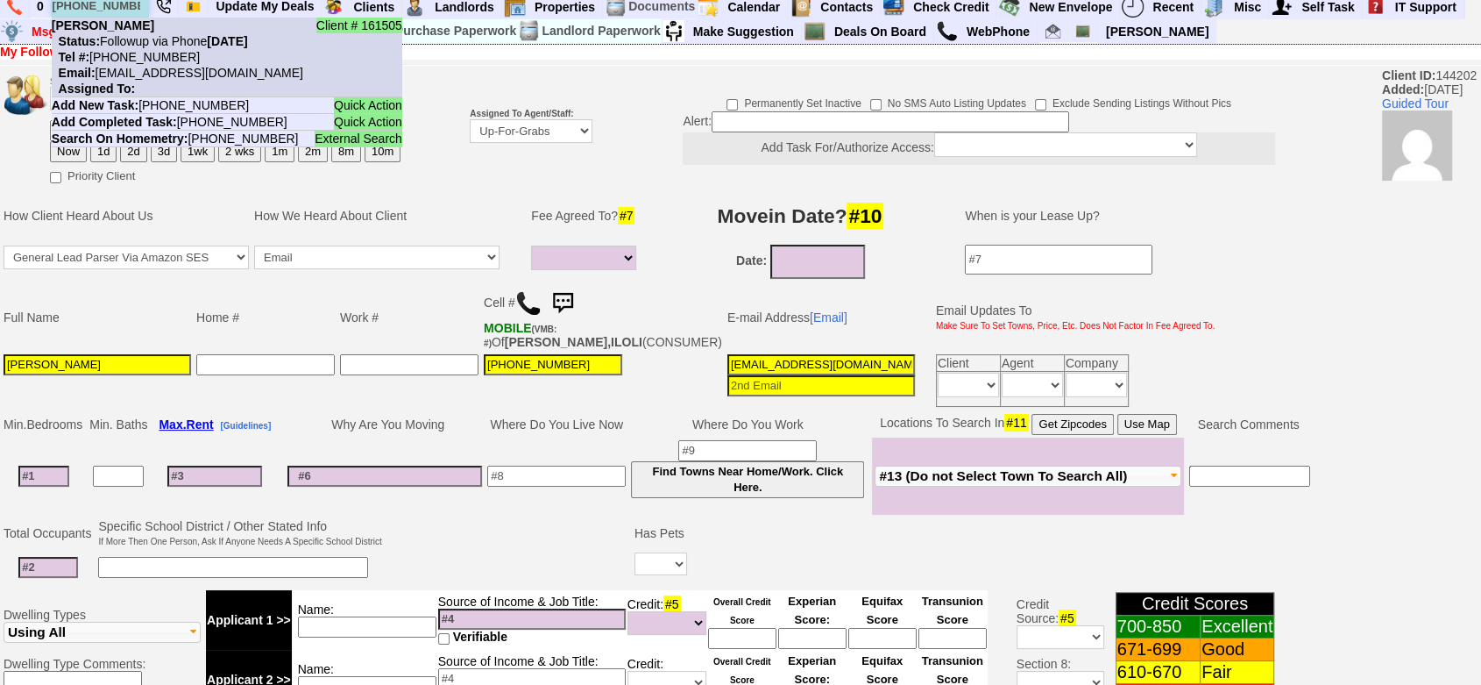
type input "914-409-6294"
click at [160, 39] on nobr "Status: Followup via Phone Thursday, August 7th, 2025" at bounding box center [150, 41] width 196 height 14
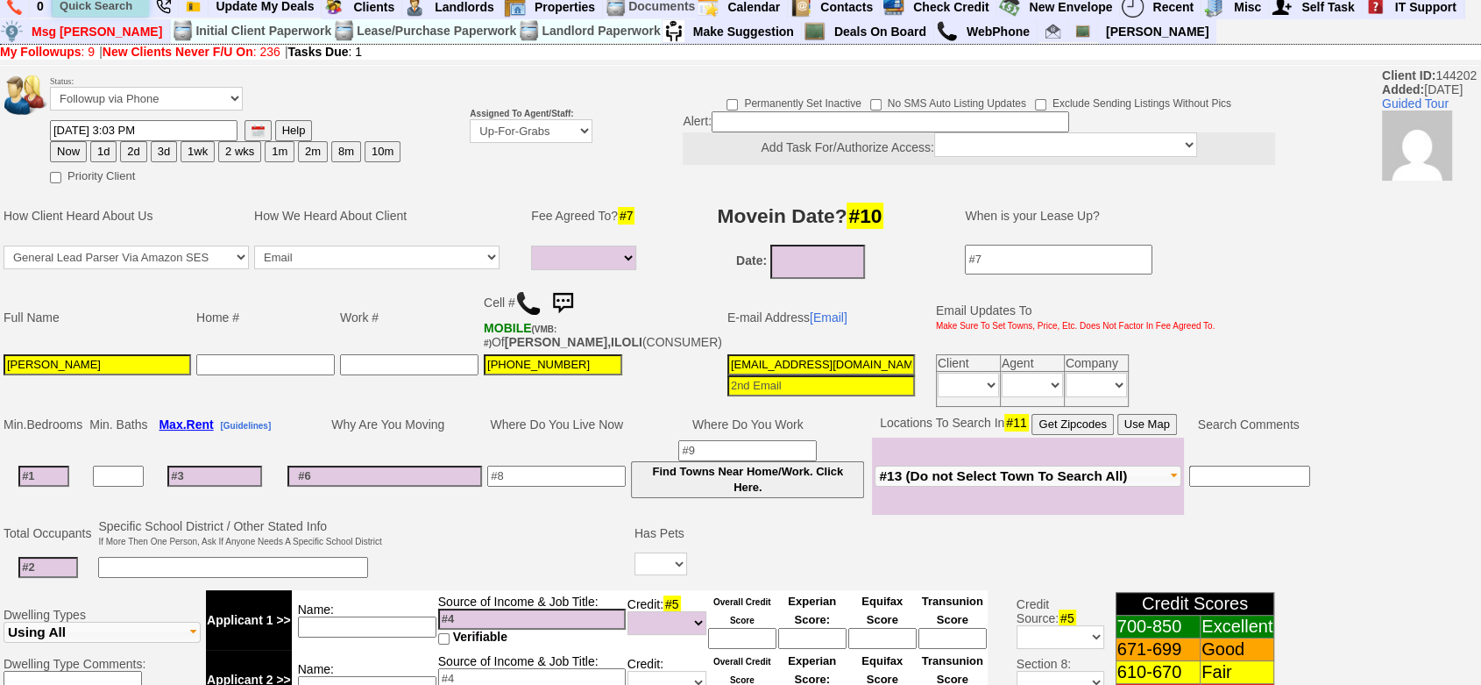
click at [98, 6] on input "text" at bounding box center [101, 6] width 96 height 22
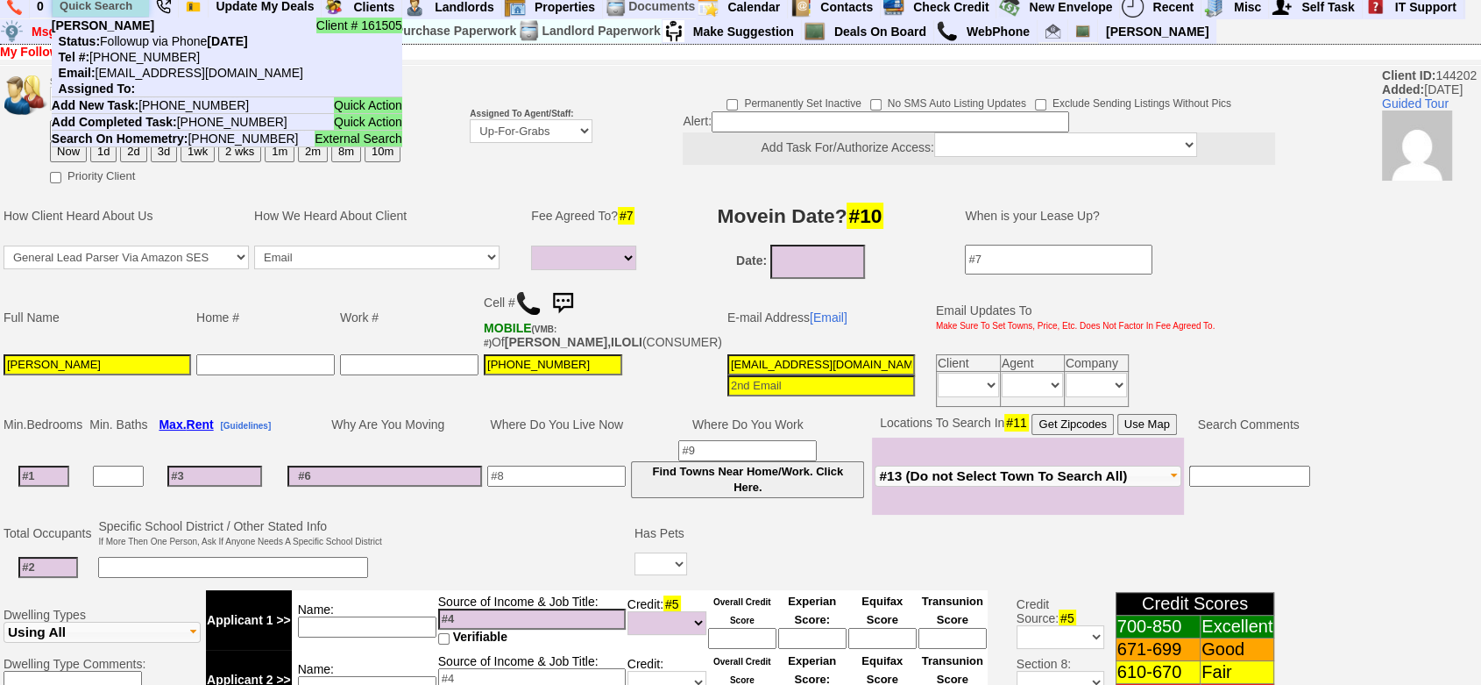
paste input "917-803-5240"
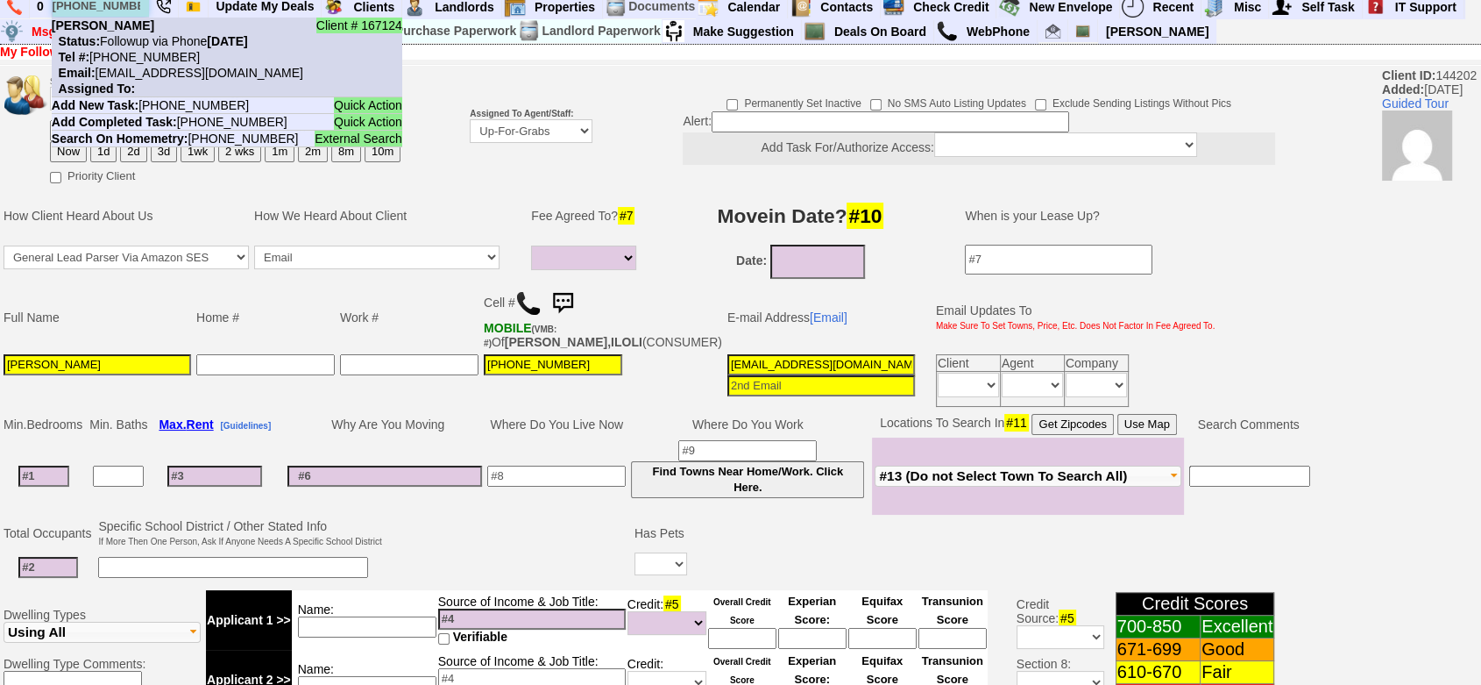
type input "917-803-5240"
click at [152, 41] on nobr "Status: Followup via Phone Sunday, August 10th, 2025" at bounding box center [150, 41] width 196 height 14
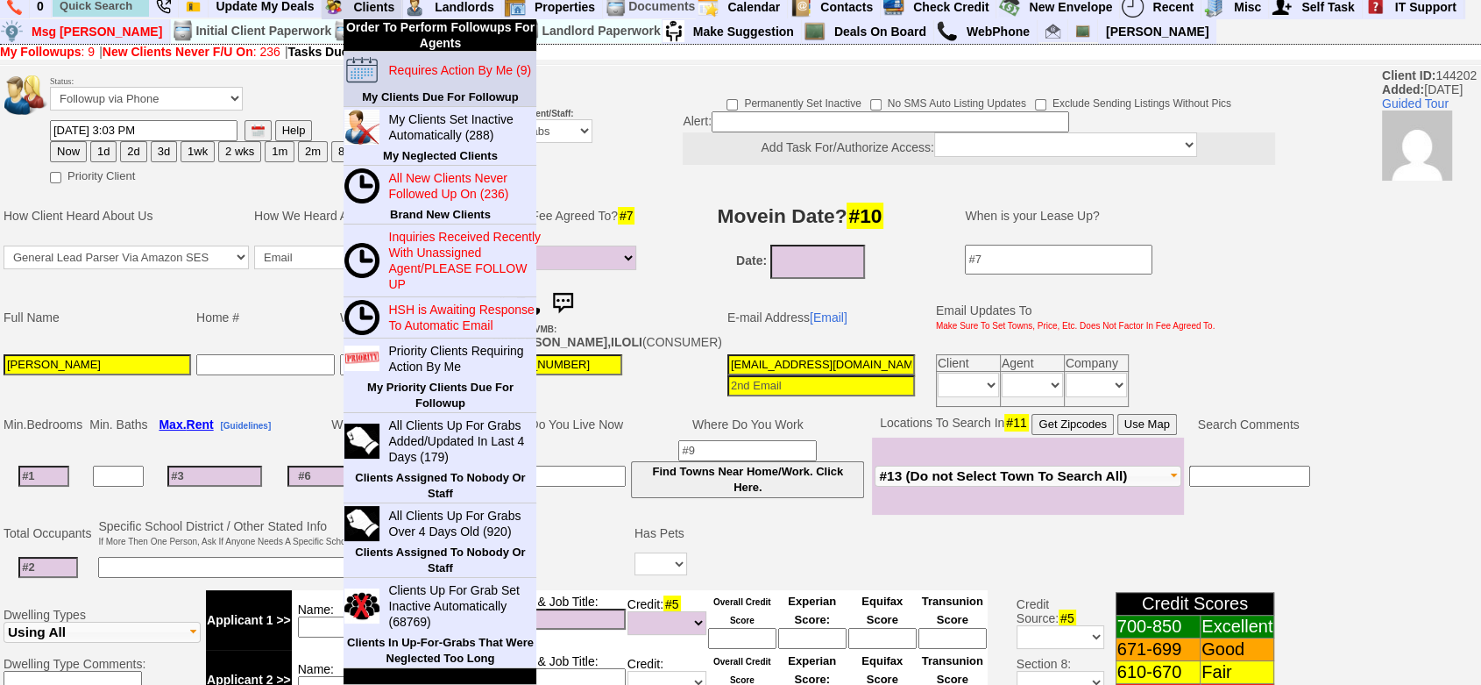
click at [427, 78] on link "Requires Action By Me (9)" at bounding box center [465, 70] width 168 height 23
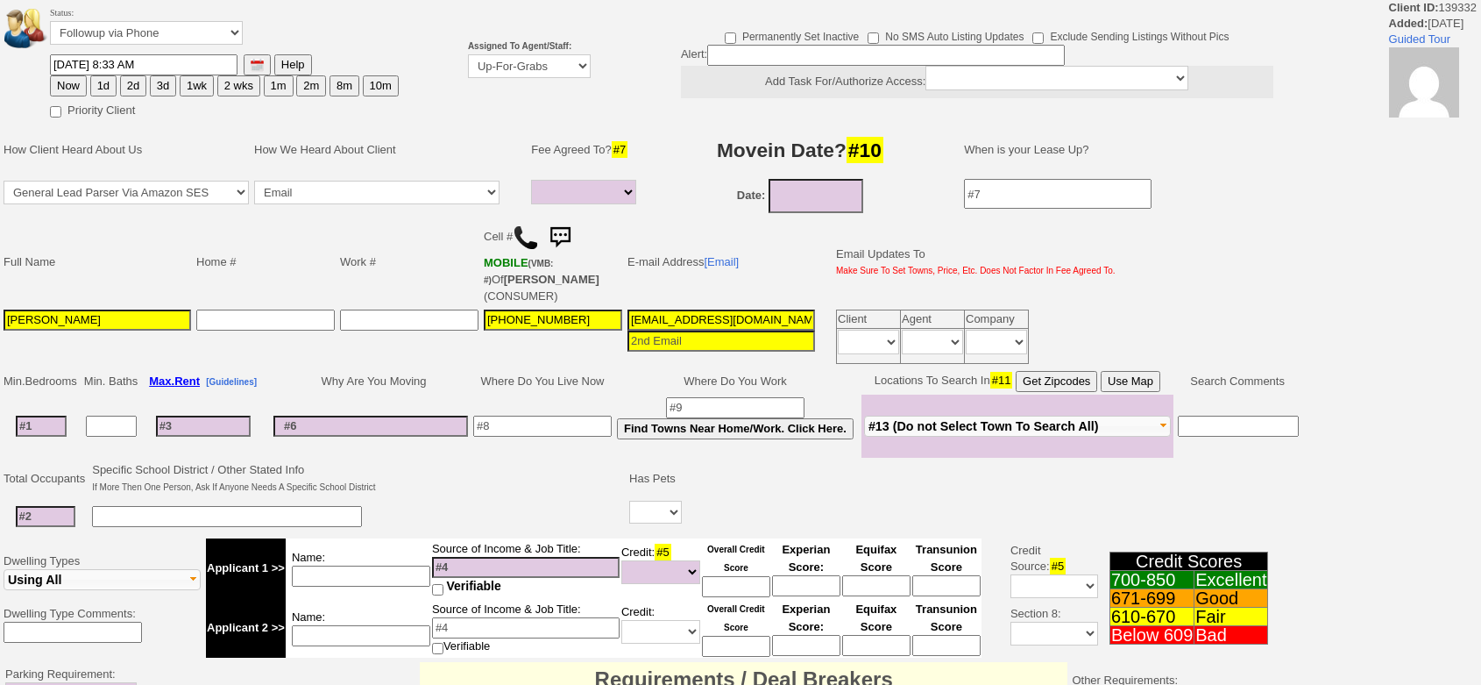
select select
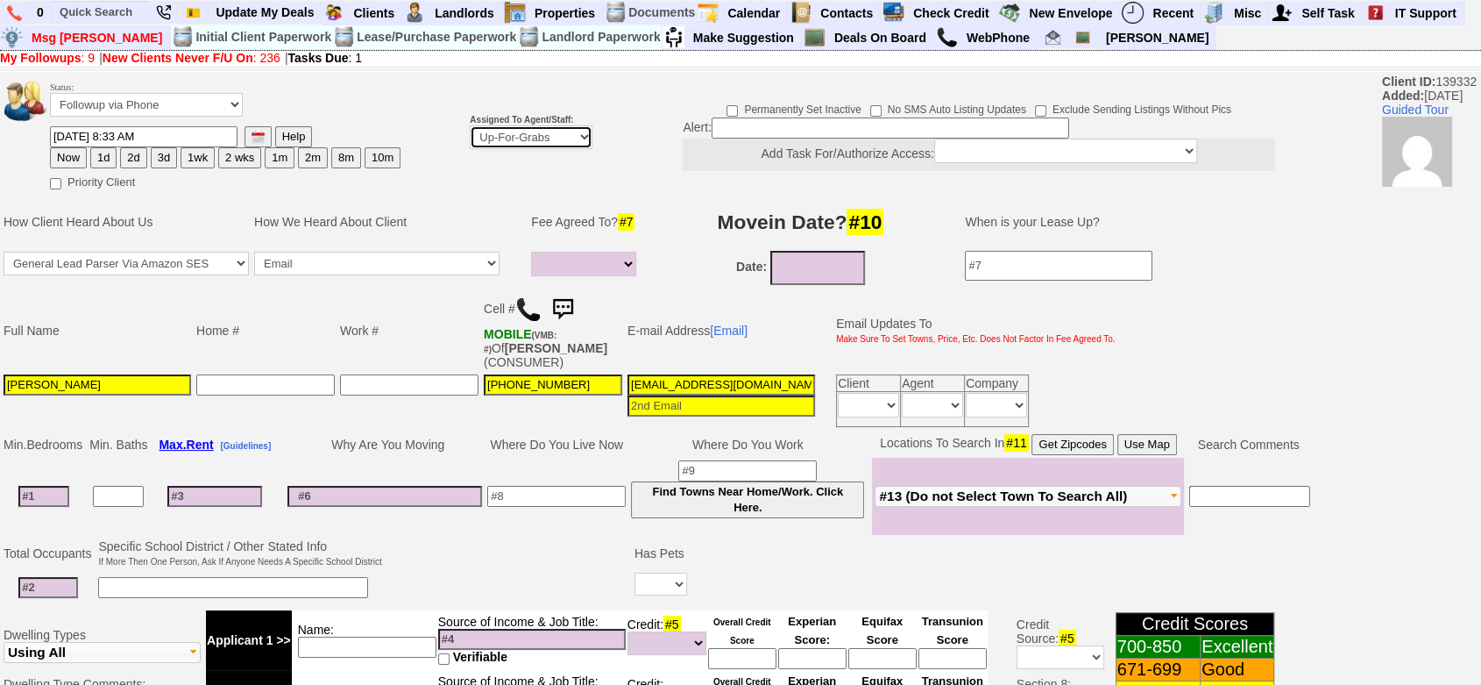
click at [495, 131] on select "Up-For-Grabs ***** STAFF ***** Bob Bruno 914-419-3579 Cristy Liberto 914-486-10…" at bounding box center [531, 137] width 123 height 24
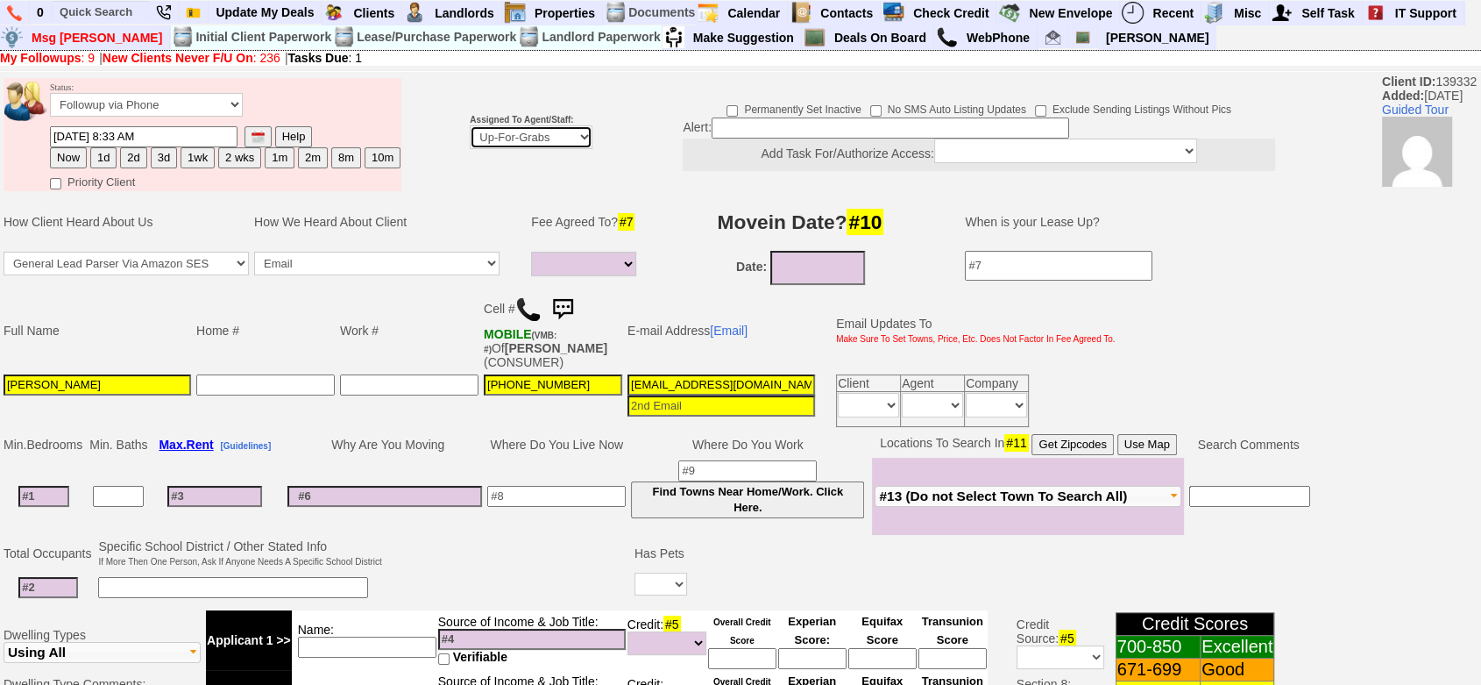
select select "148"
click at [470, 149] on select "Up-For-Grabs ***** STAFF ***** Bob Bruno 914-419-3579 Cristy Liberto 914-486-10…" at bounding box center [531, 137] width 123 height 24
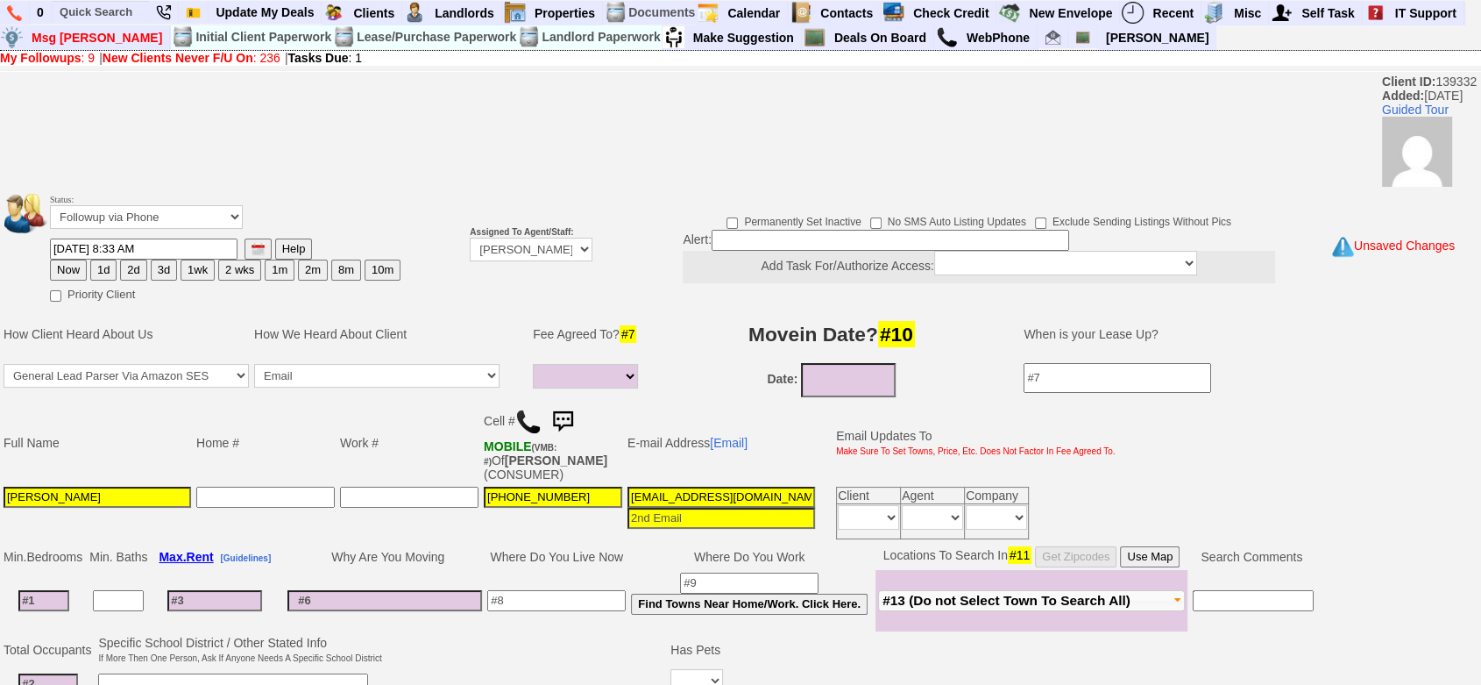
click at [109, 265] on button "1d" at bounding box center [103, 269] width 26 height 21
type input "08/11/2025 04:03 PM"
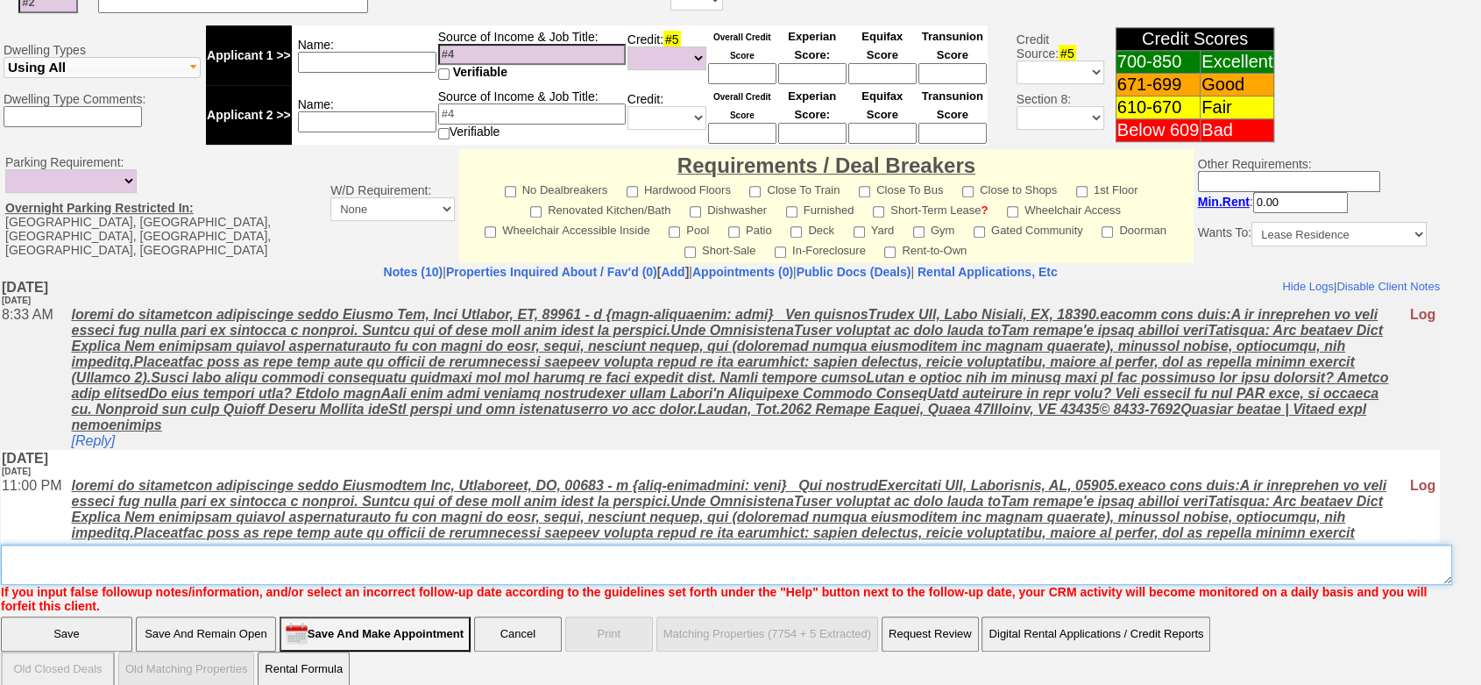
click at [1232, 550] on textarea "Insert New Note Here" at bounding box center [727, 564] width 1452 height 40
type textarea "f"
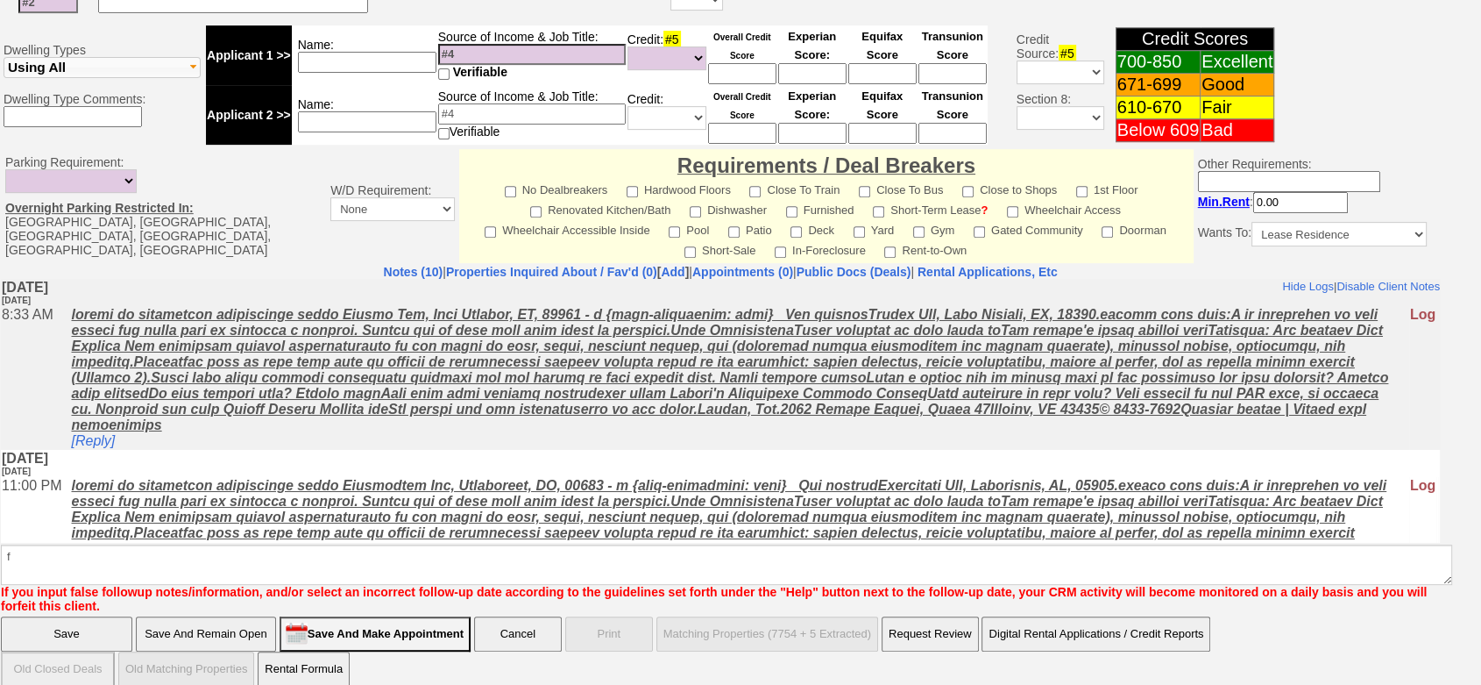
click input "Save" at bounding box center [66, 633] width 131 height 35
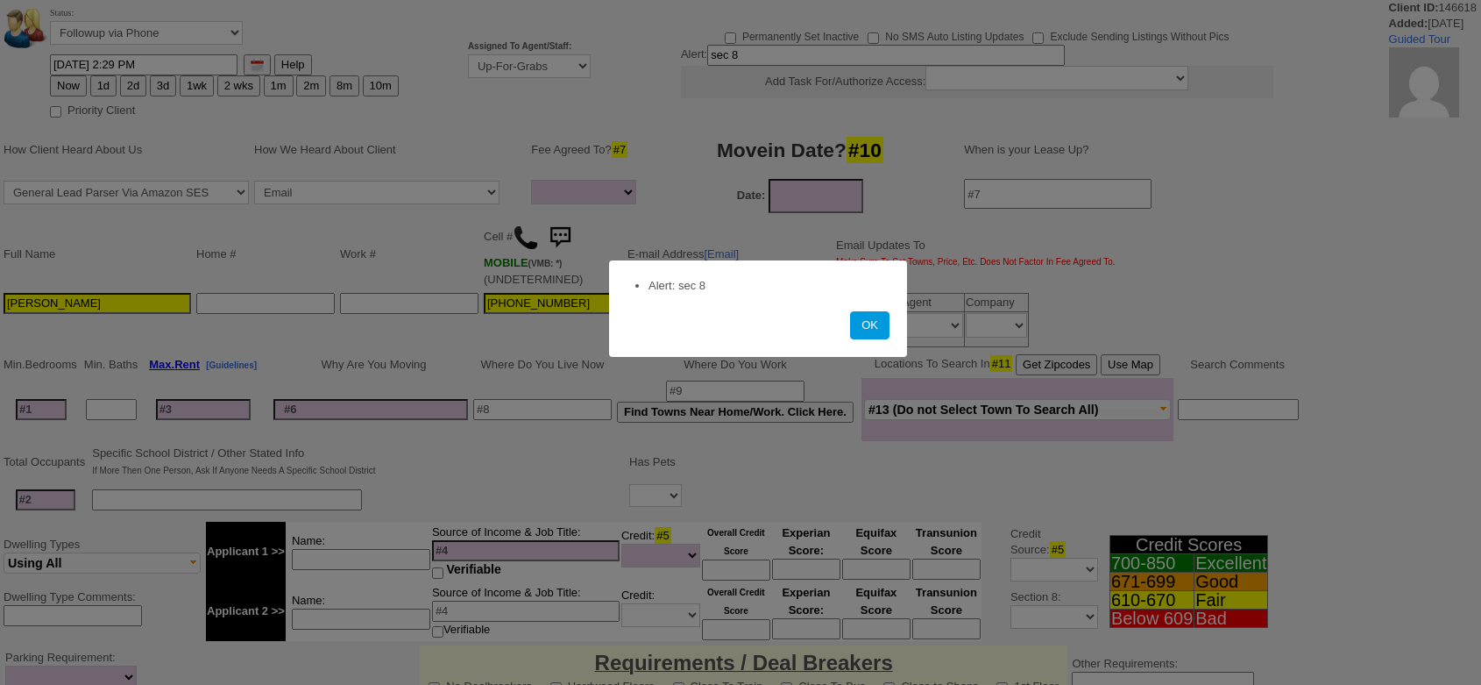
select select
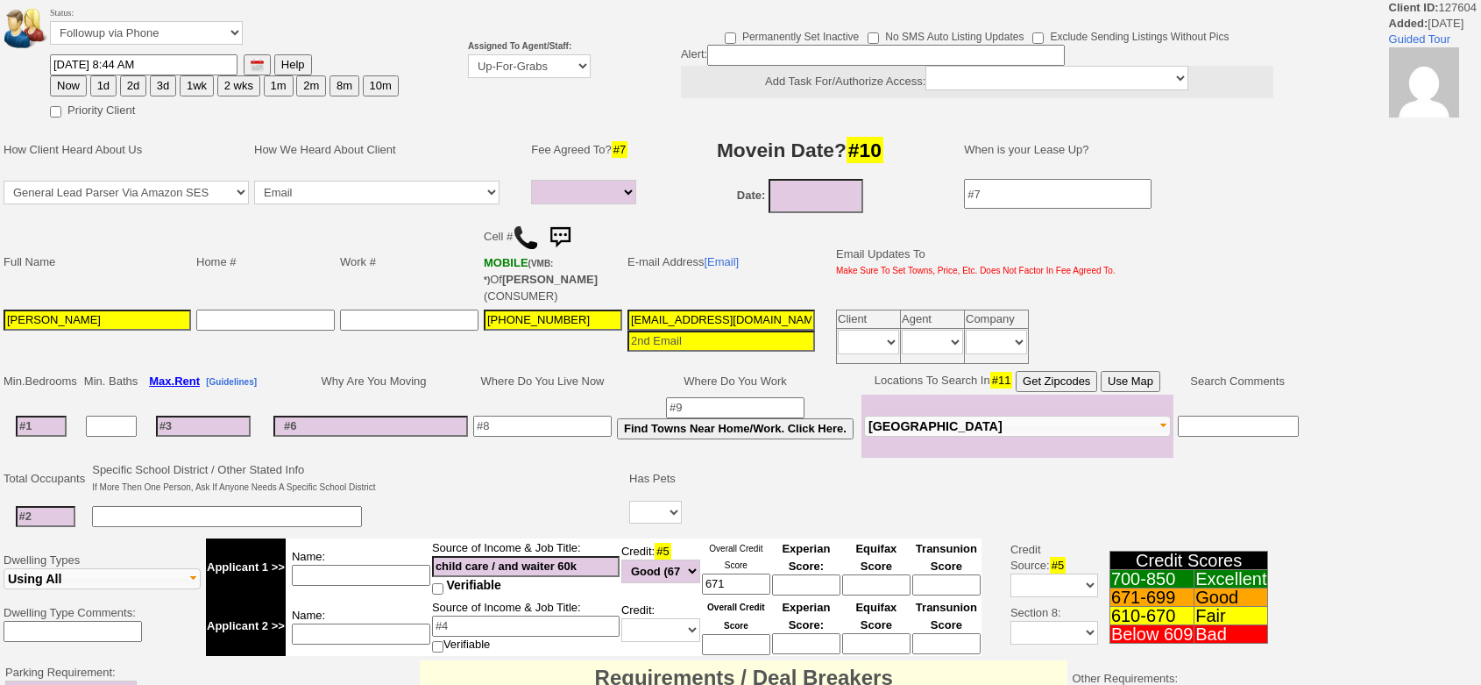
select select
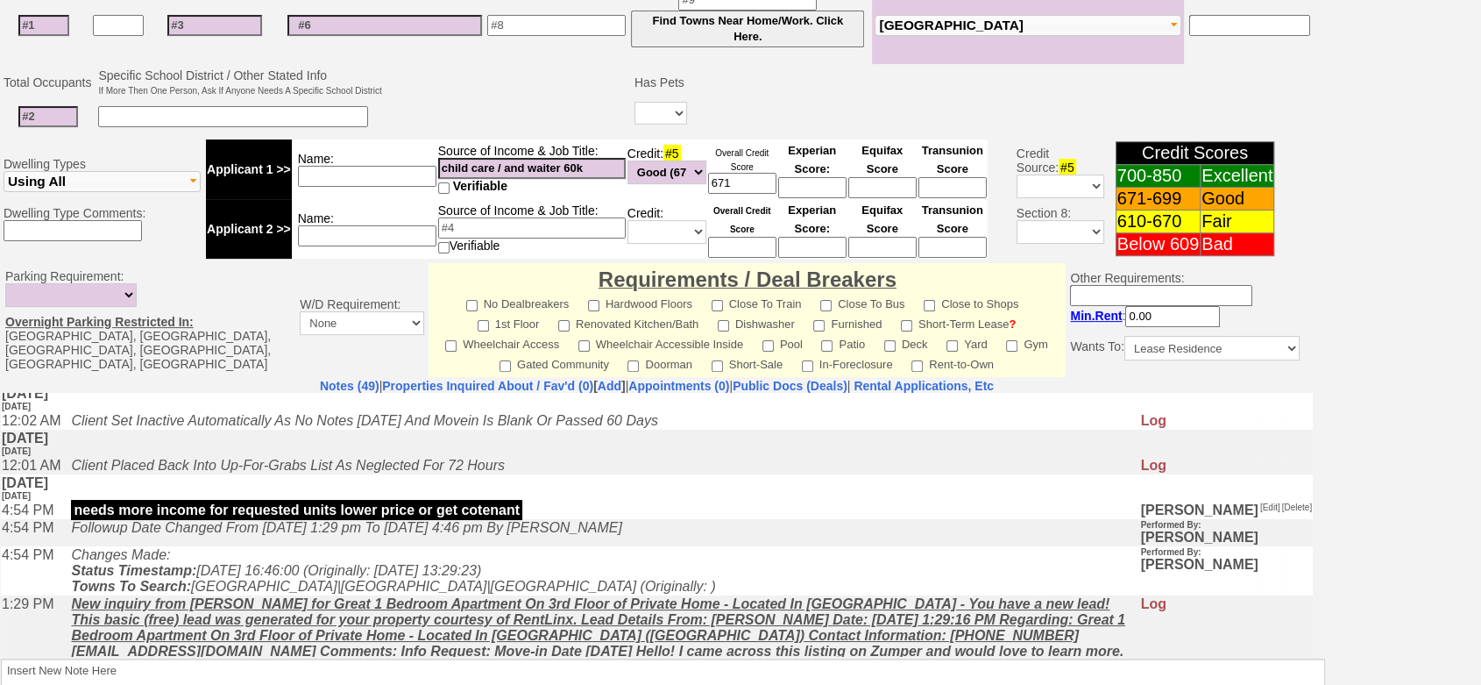
scroll to position [545, 0]
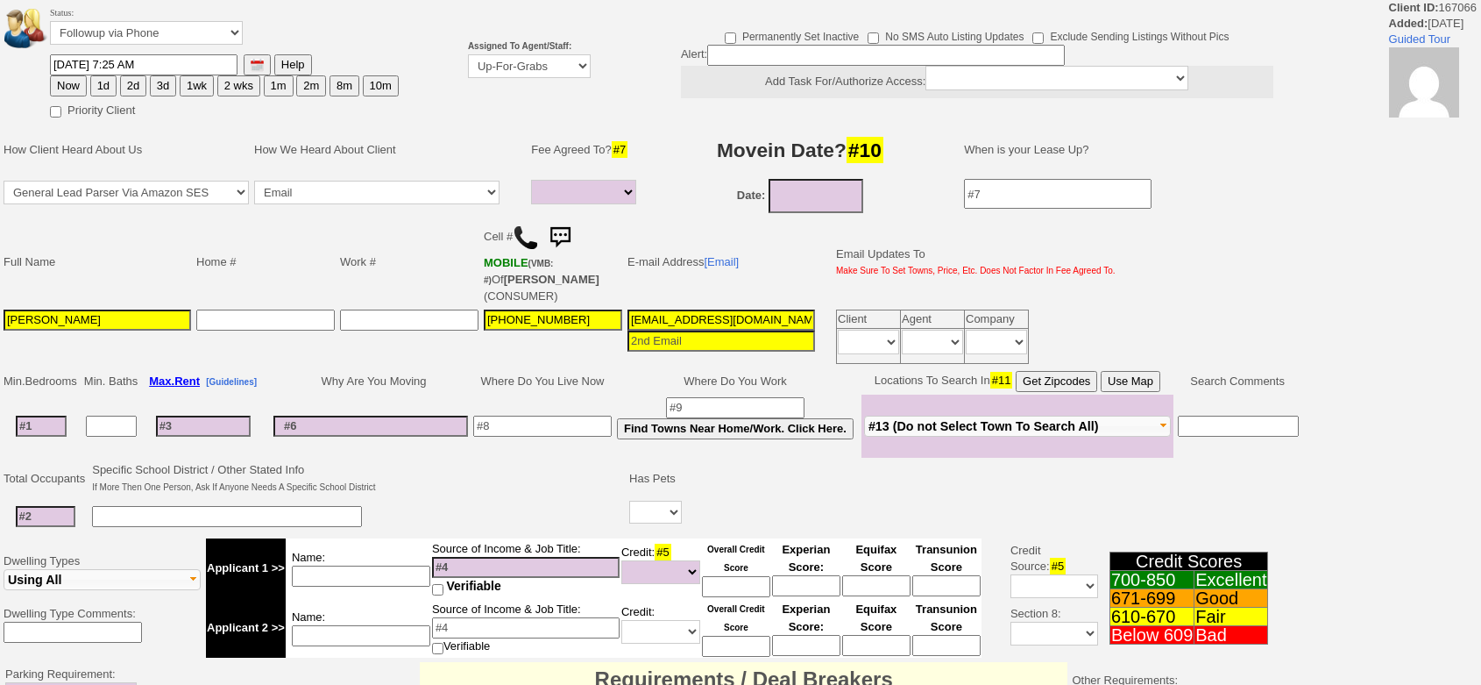
select select
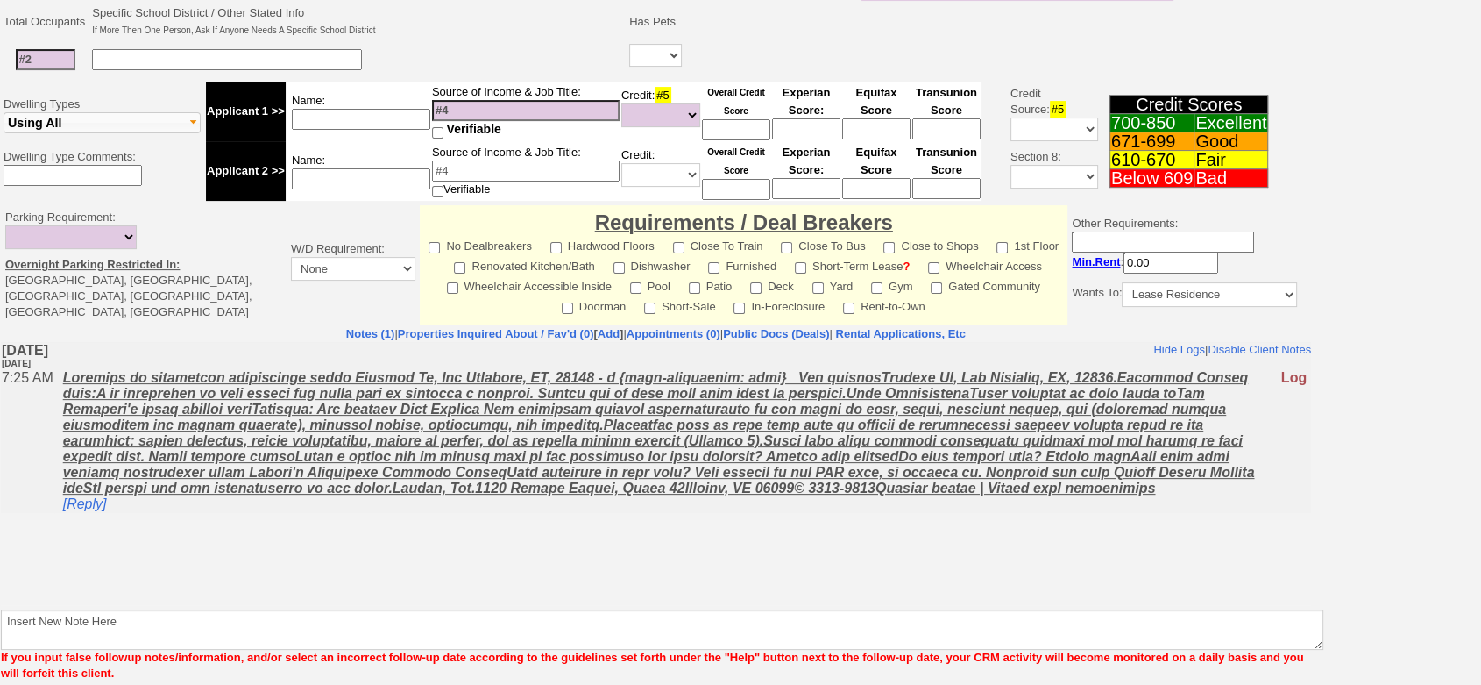
drag, startPoint x: 1495, startPoint y: 259, endPoint x: 1304, endPoint y: 150, distance: 219.5
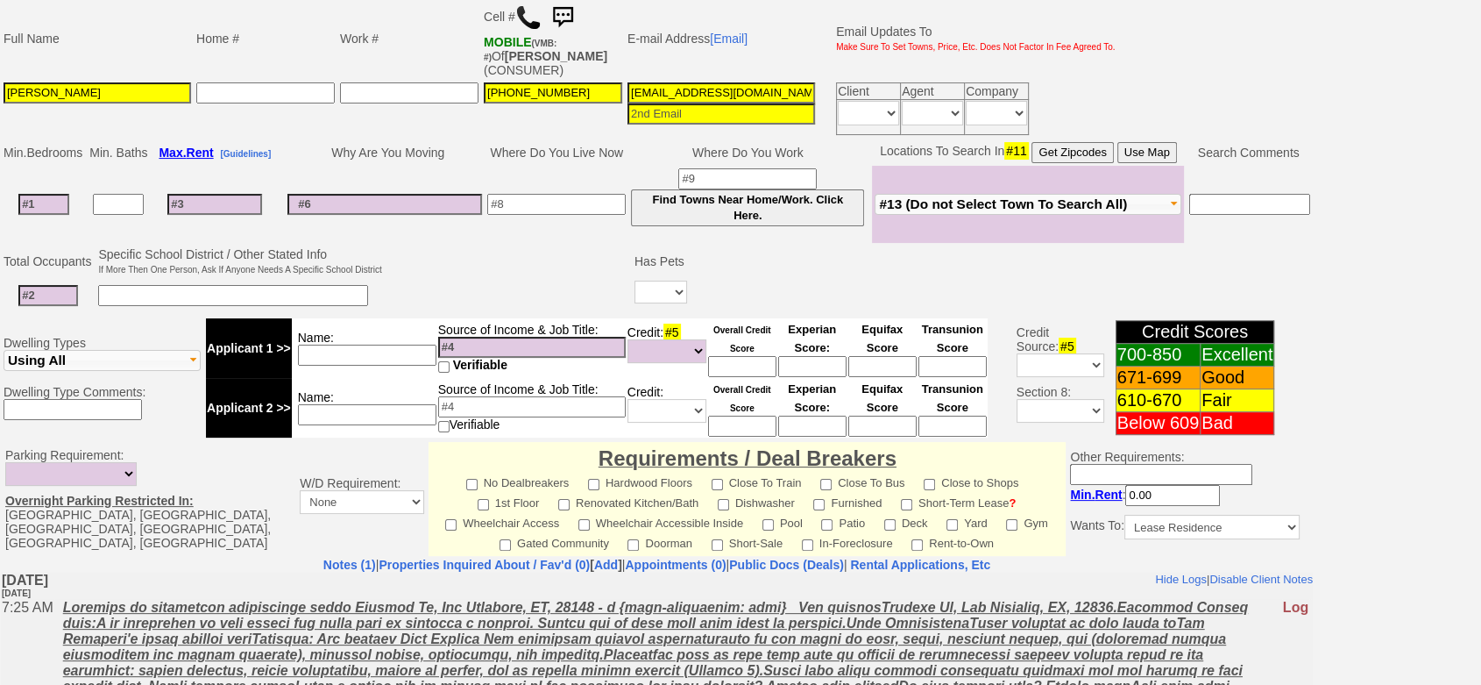
scroll to position [593, 0]
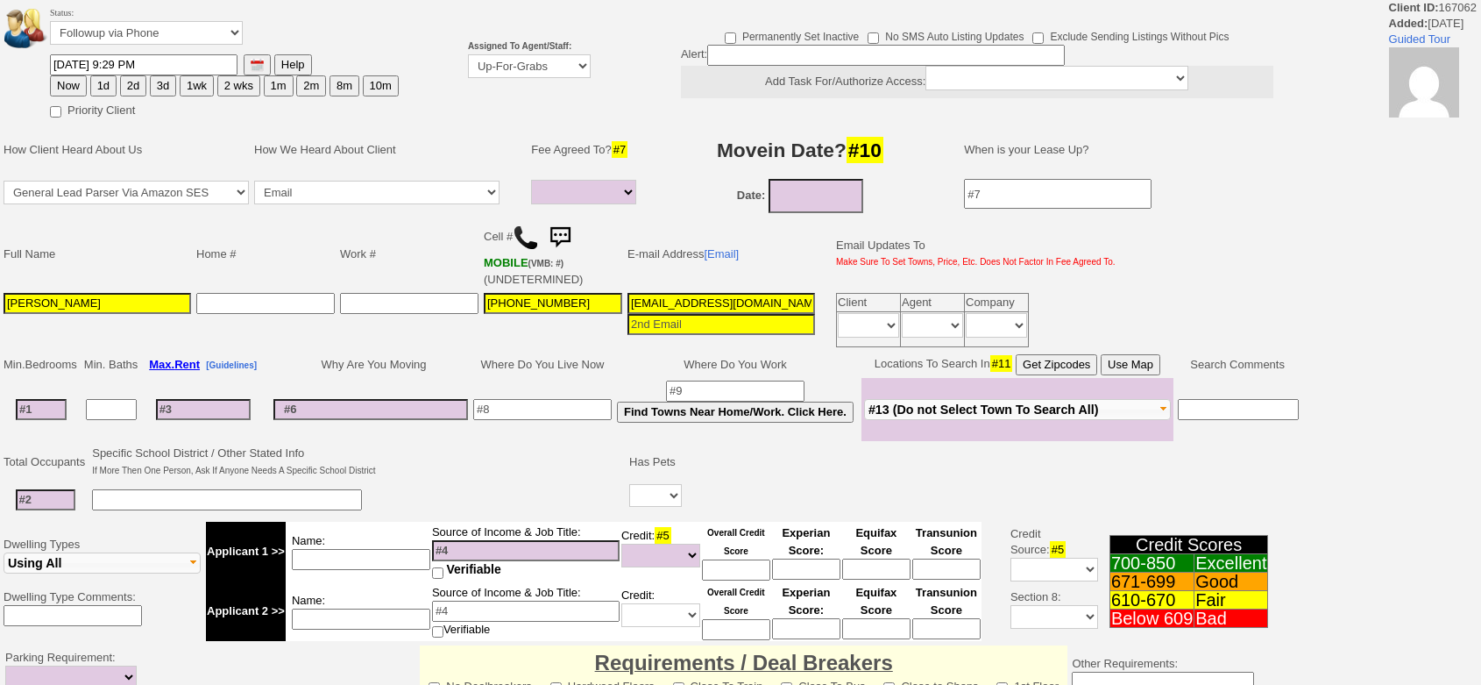
select select
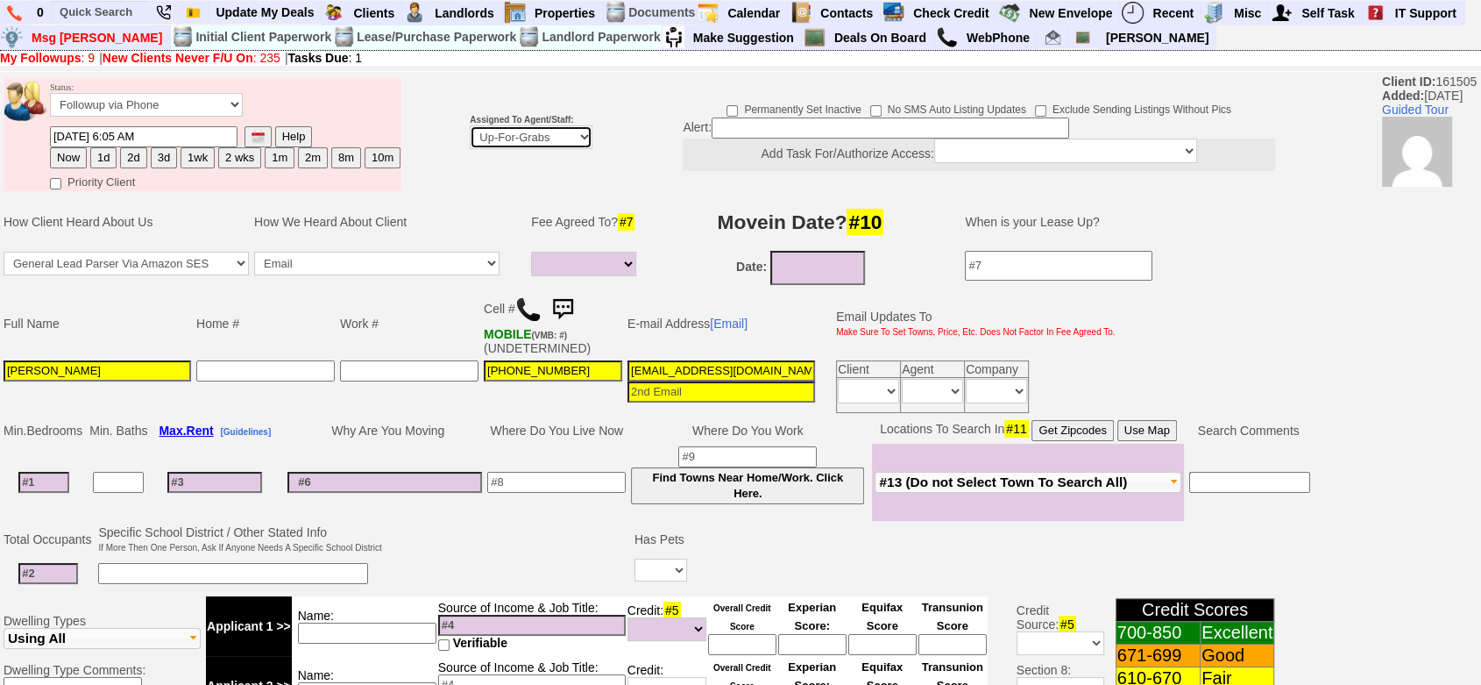
click at [547, 132] on select "Up-For-Grabs ***** STAFF ***** Bob Bruno 914-419-3579 Cristy Liberto 914-486-10…" at bounding box center [531, 137] width 123 height 24
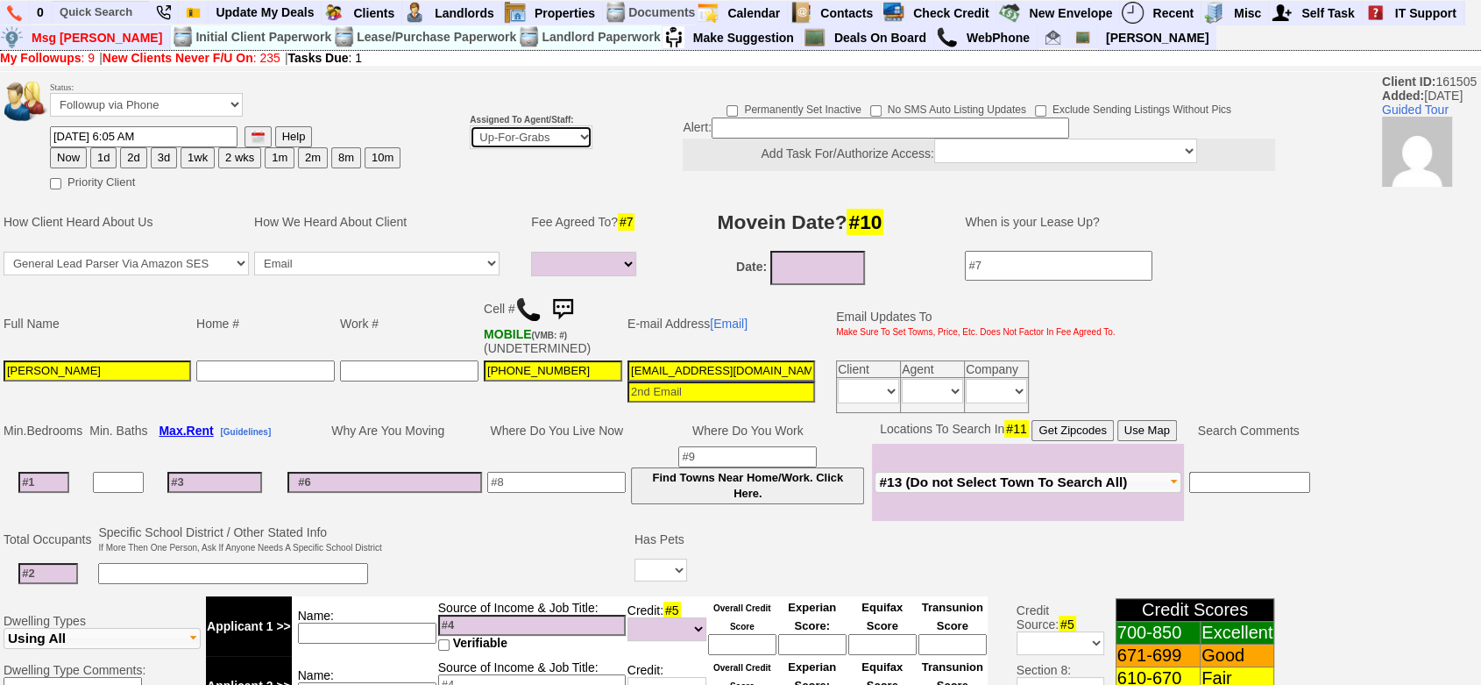
select select "148"
click at [470, 149] on select "Up-For-Grabs ***** STAFF ***** Bob Bruno 914-419-3579 Cristy Liberto 914-486-10…" at bounding box center [531, 137] width 123 height 24
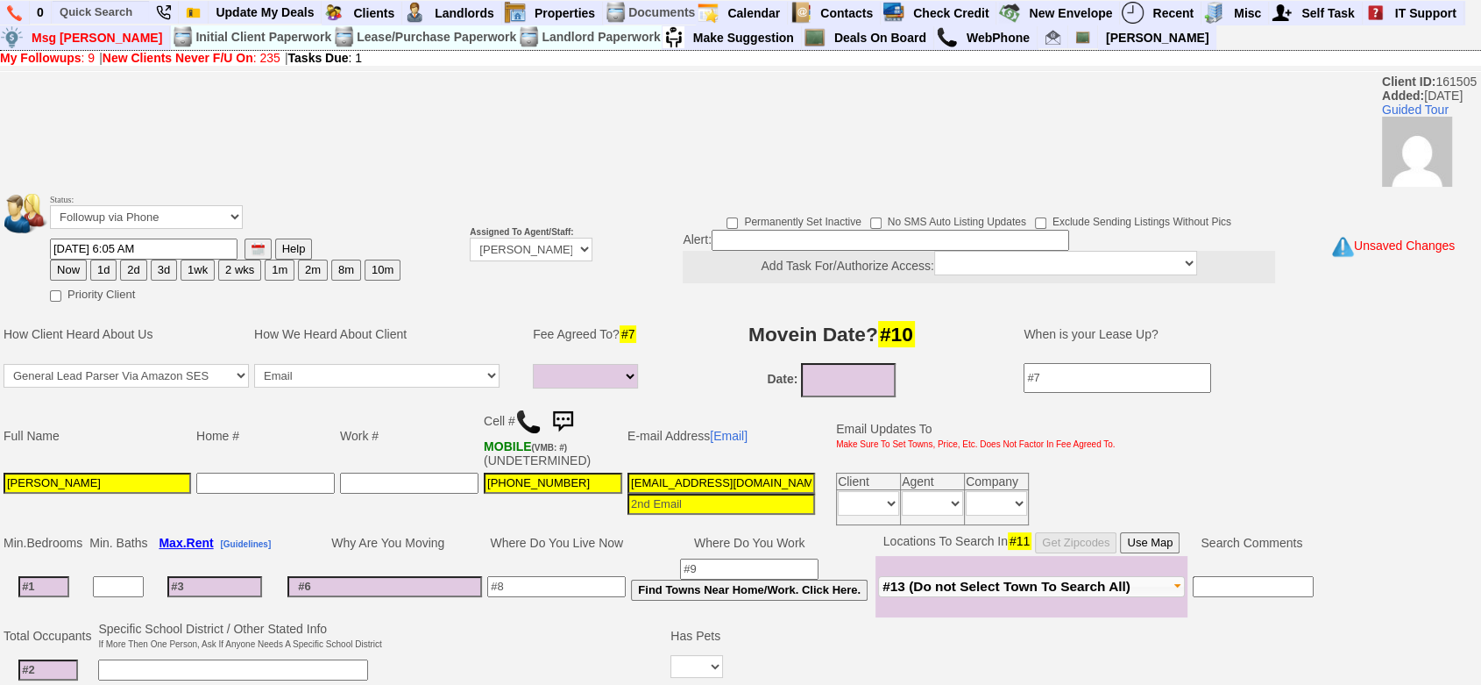
click at [98, 265] on button "1d" at bounding box center [103, 269] width 26 height 21
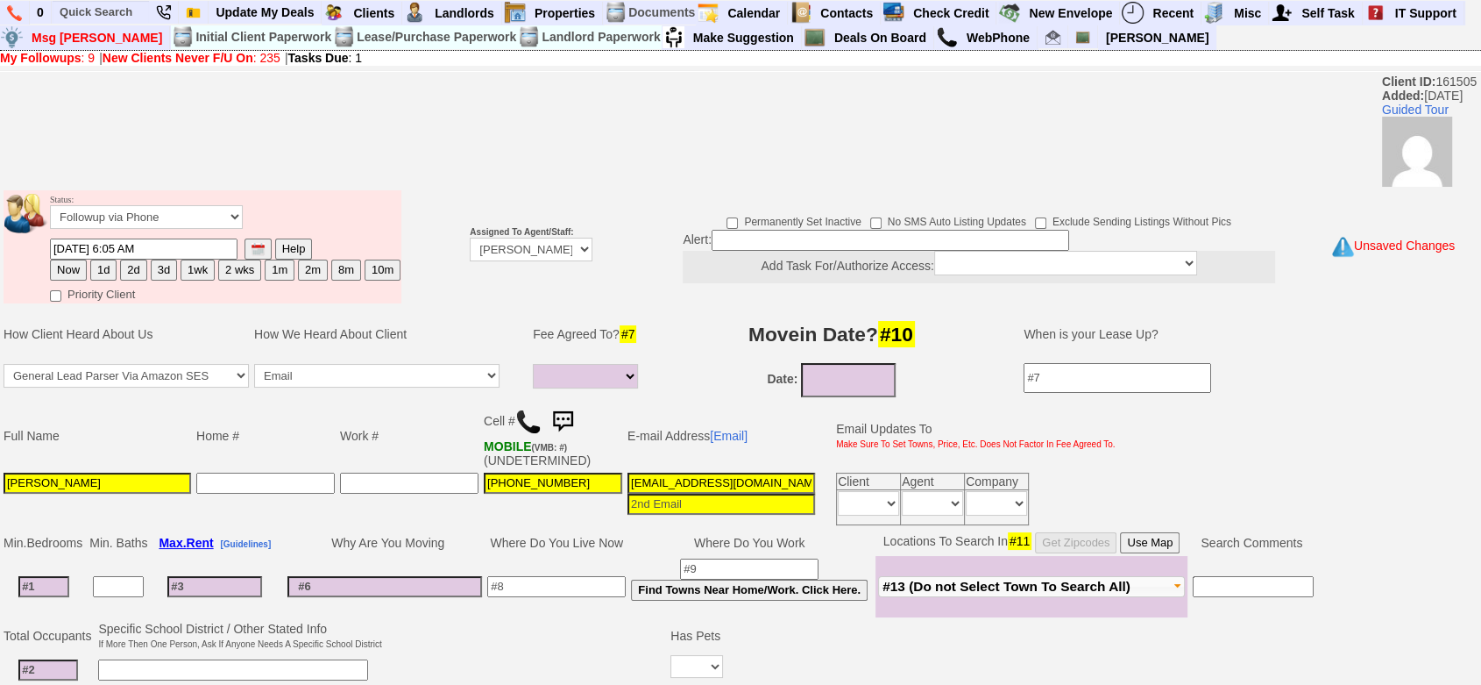
type input "08/11/2025 04:05 PM"
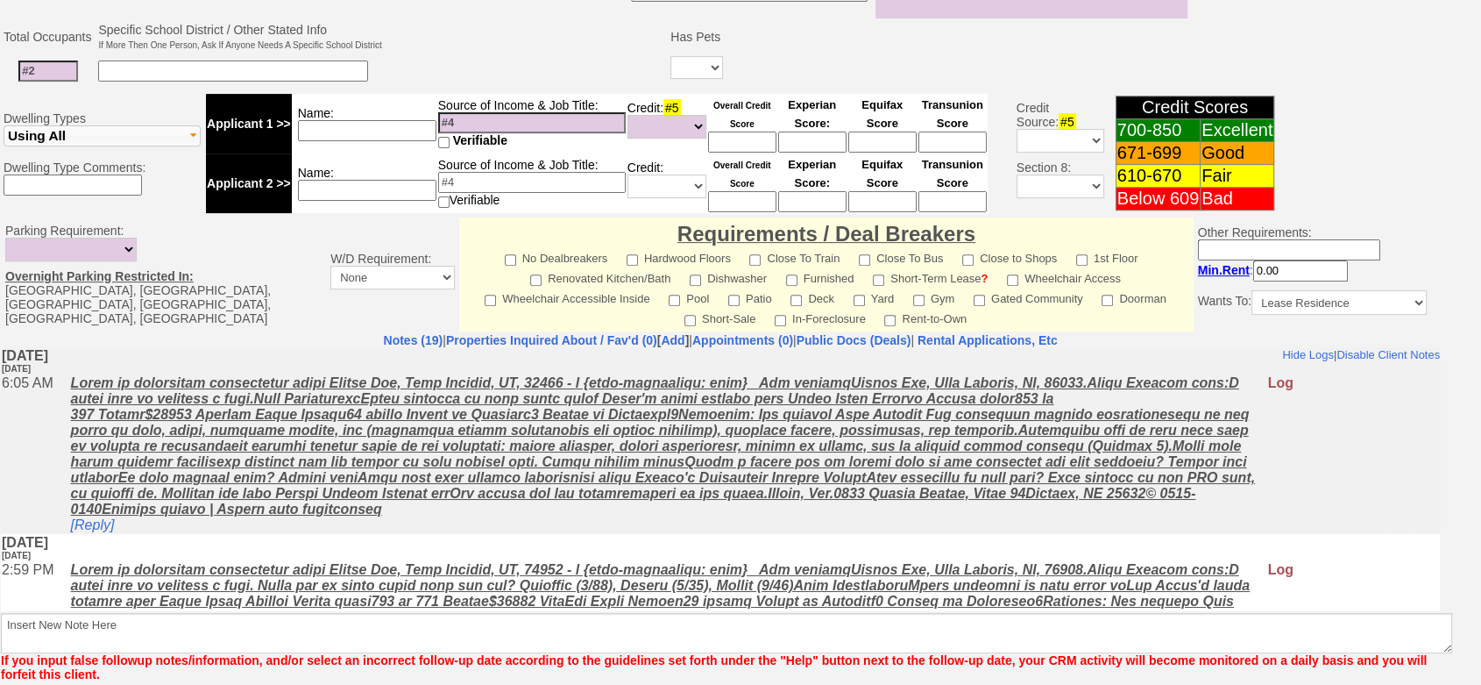
scroll to position [667, 0]
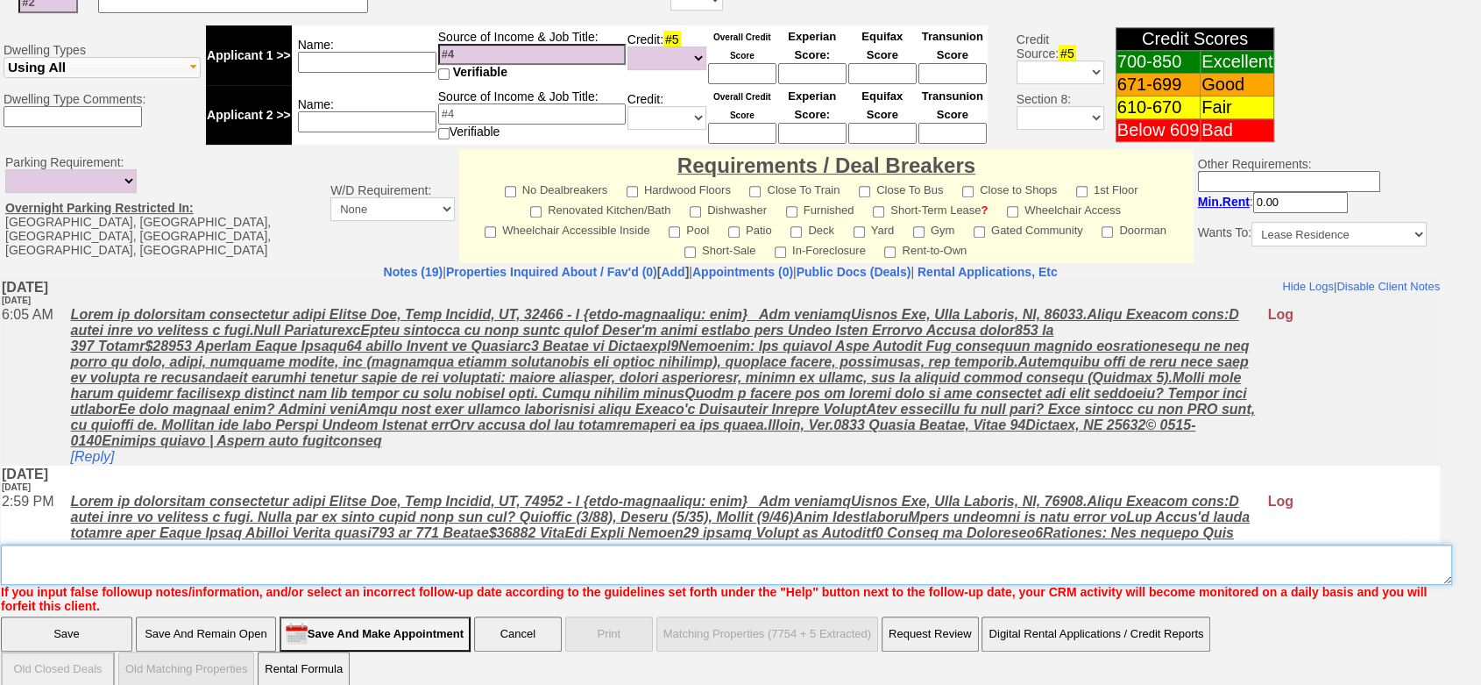
click at [1148, 544] on textarea "Insert New Note Here" at bounding box center [727, 564] width 1452 height 40
type textarea "f"
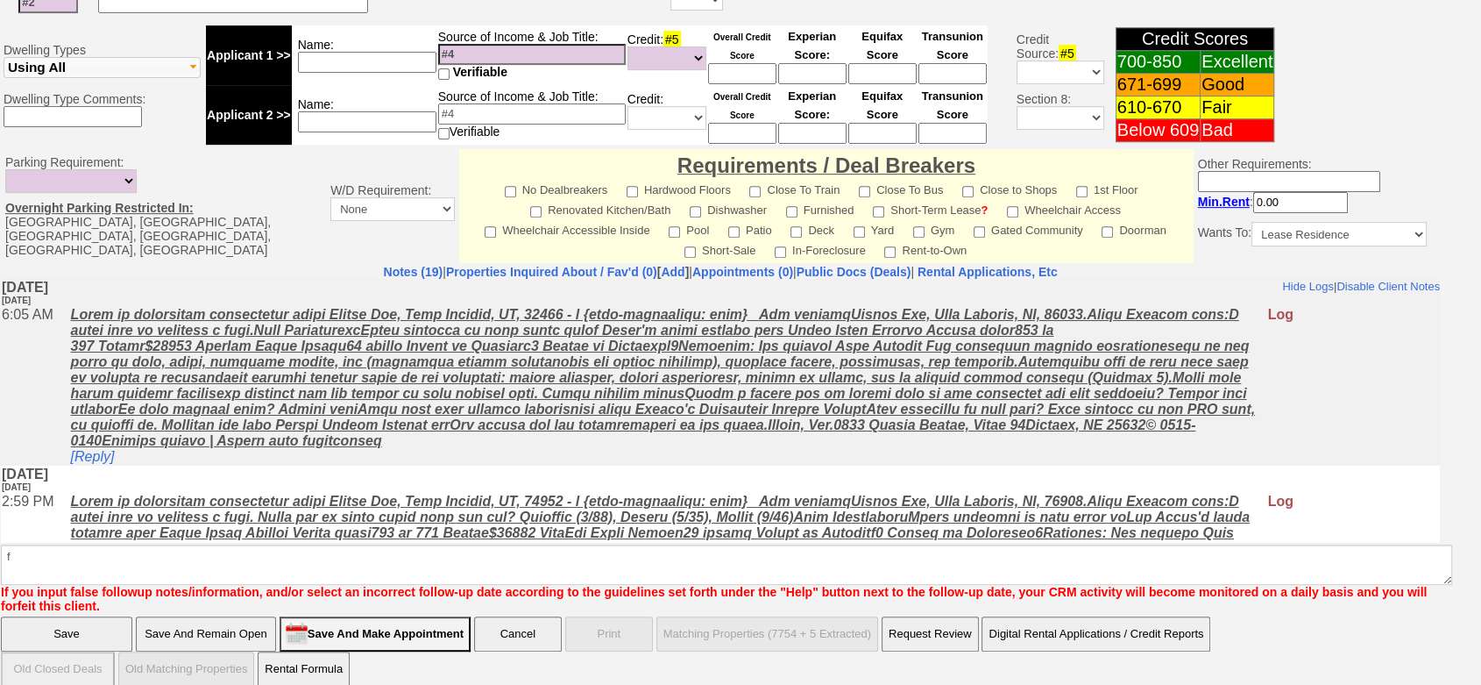
click input "Save" at bounding box center [66, 633] width 131 height 35
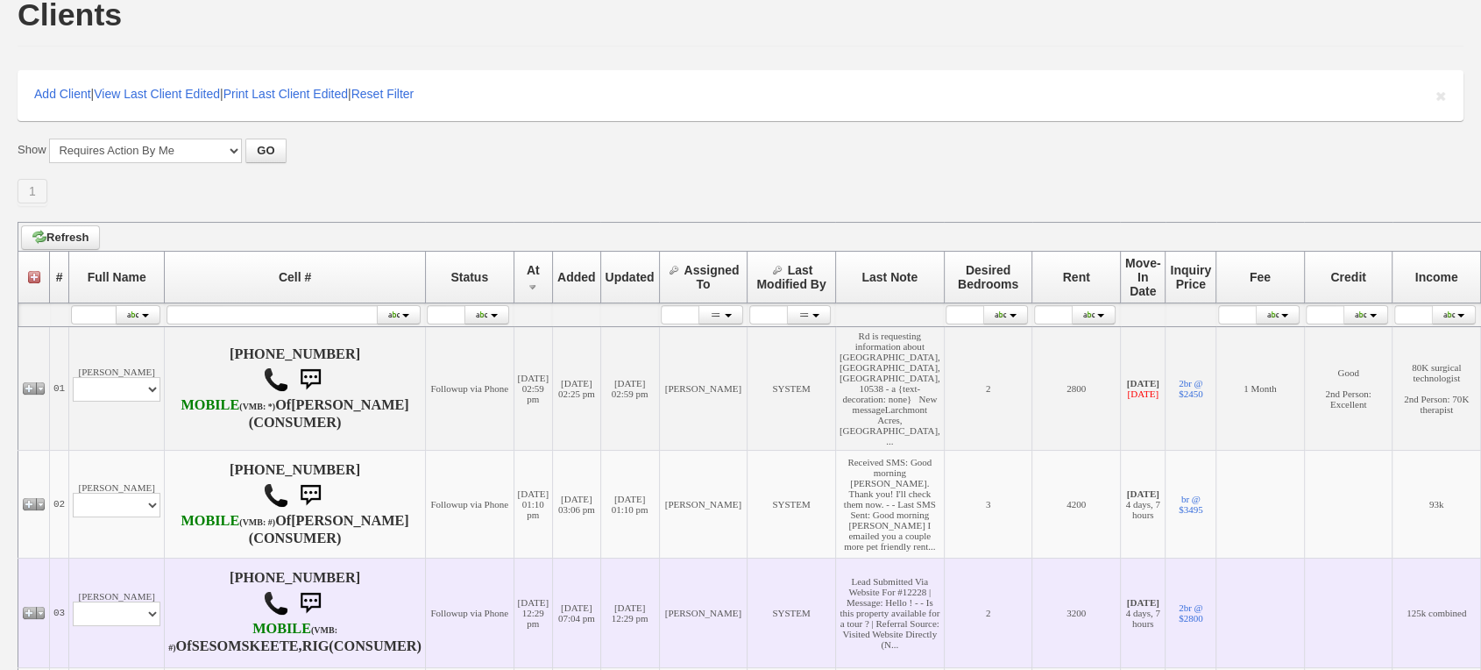
scroll to position [389, 0]
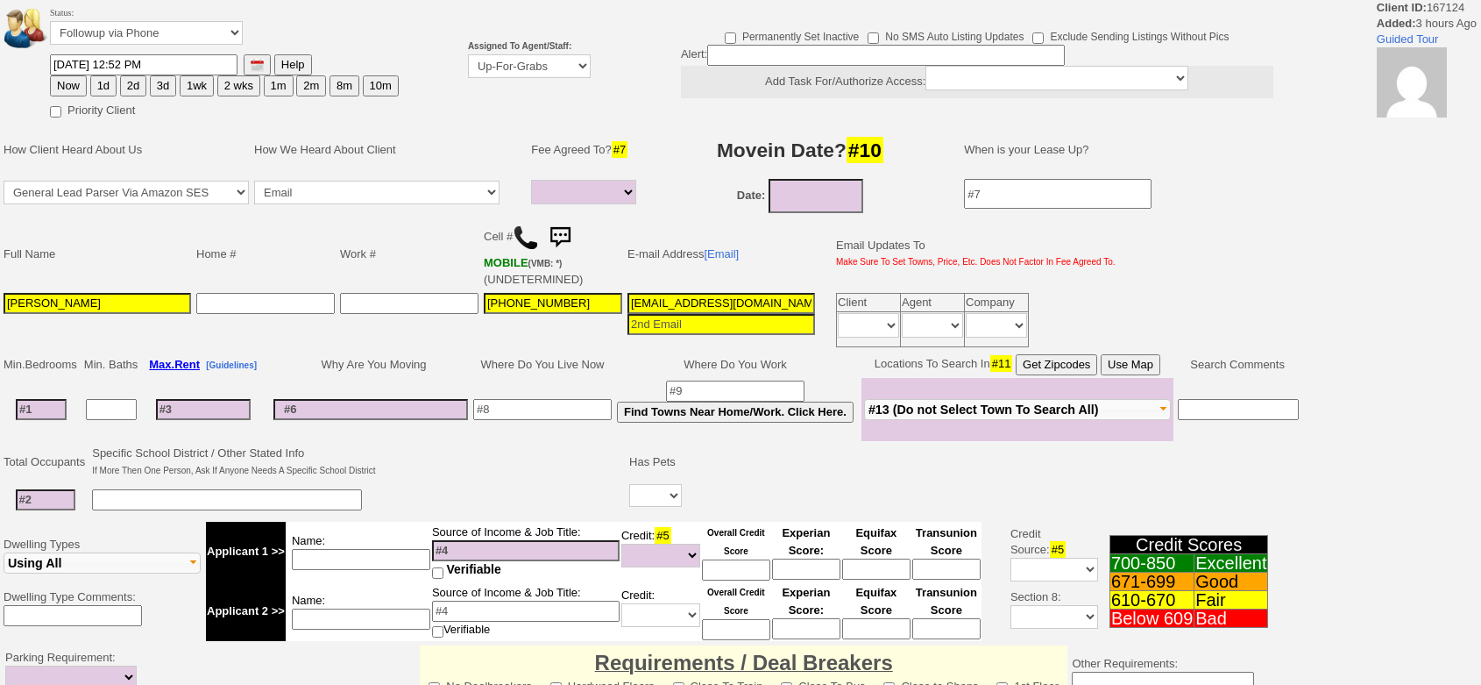
select select
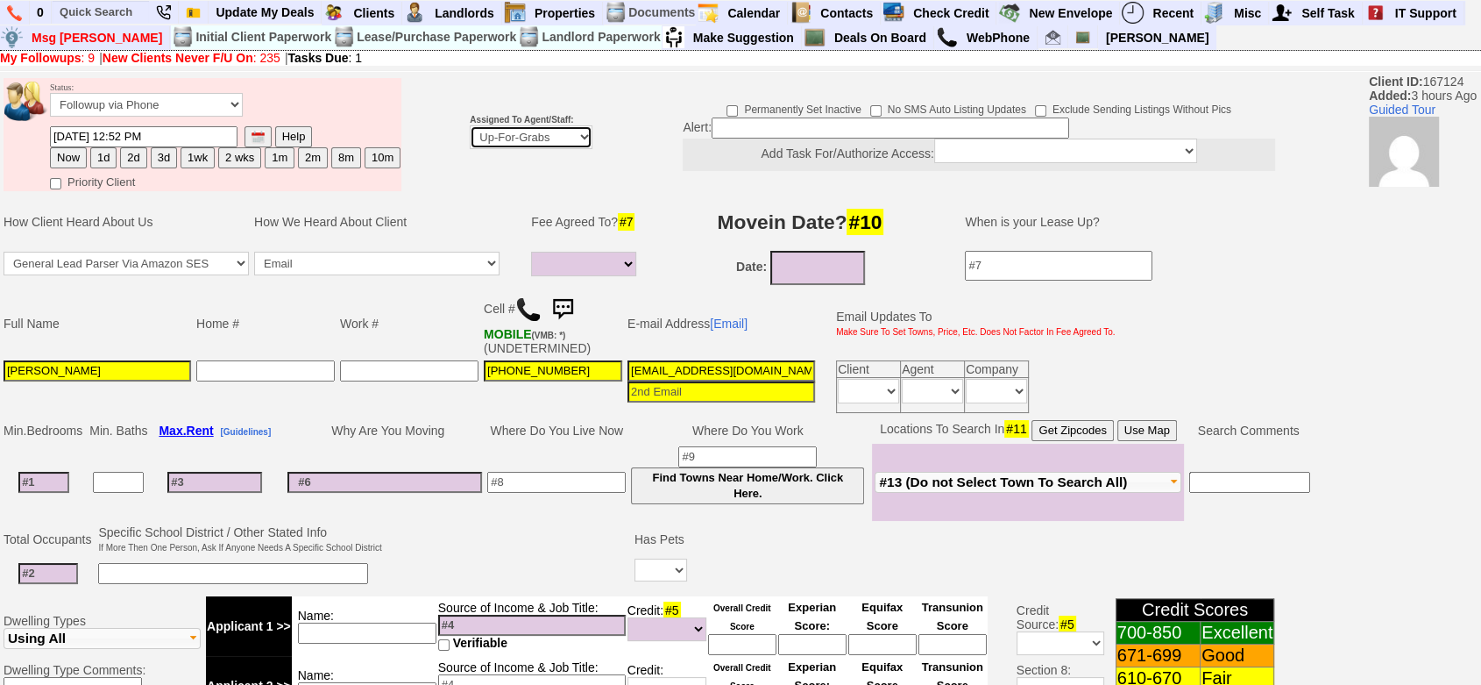
click at [522, 131] on select "Up-For-Grabs ***** STAFF ***** [PERSON_NAME] [PHONE_NUMBER] [PERSON_NAME] [PHON…" at bounding box center [531, 137] width 123 height 24
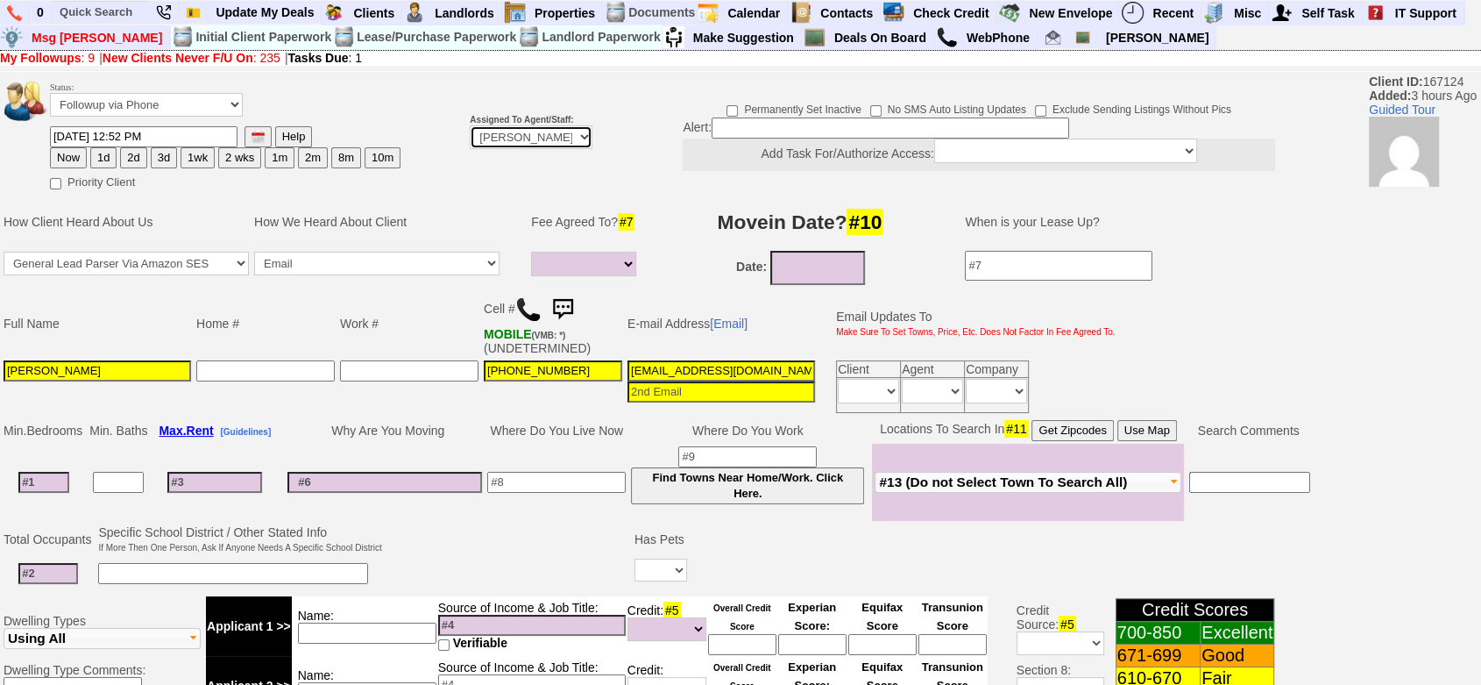
click at [470, 149] on select "Up-For-Grabs ***** STAFF ***** [PERSON_NAME] [PHONE_NUMBER] [PERSON_NAME] [PHON…" at bounding box center [531, 137] width 123 height 24
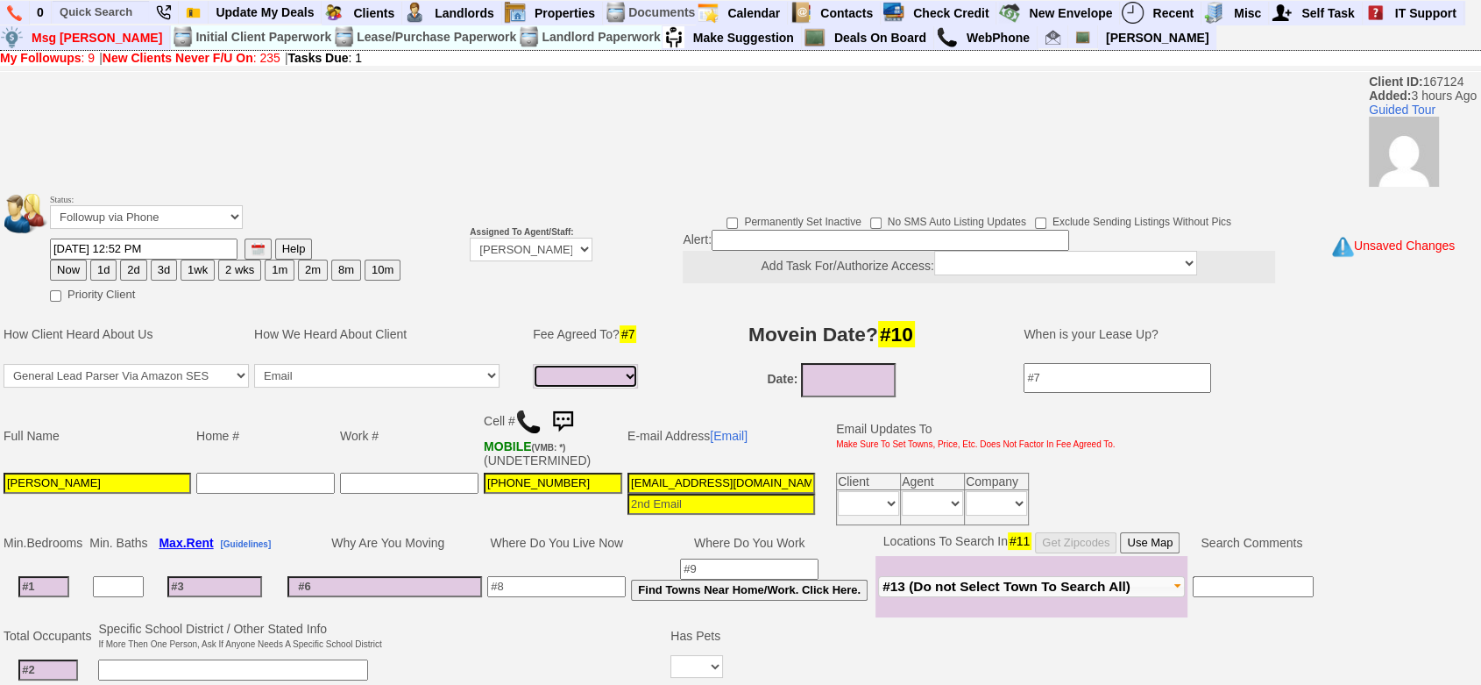
click at [539, 381] on select "1 Month 1/2 Month Full Fee None Unknown" at bounding box center [585, 376] width 105 height 25
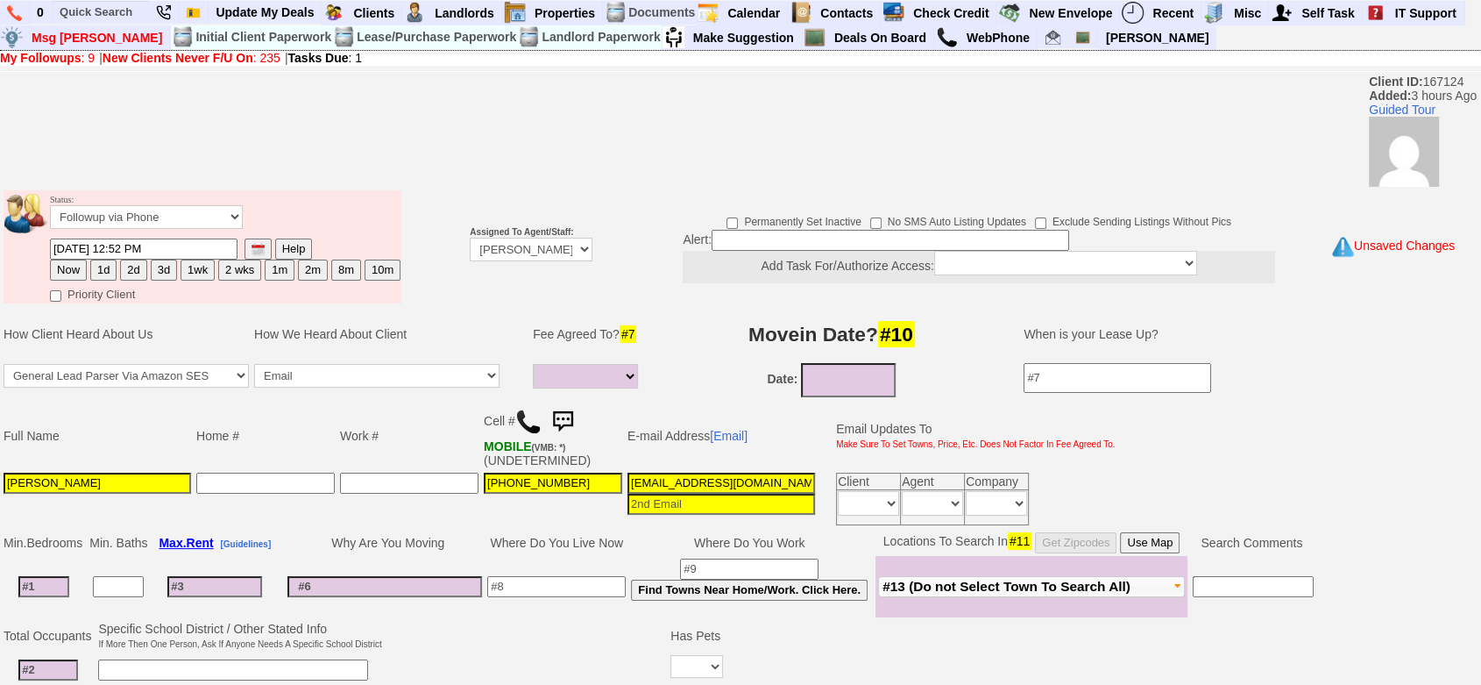
click at [515, 234] on b "Assigned To Agent/Staff:" at bounding box center [521, 232] width 103 height 10
click at [515, 246] on select "Up-For-Grabs ***** STAFF ***** [PERSON_NAME] [PHONE_NUMBER] [PERSON_NAME] [PHON…" at bounding box center [531, 250] width 123 height 24
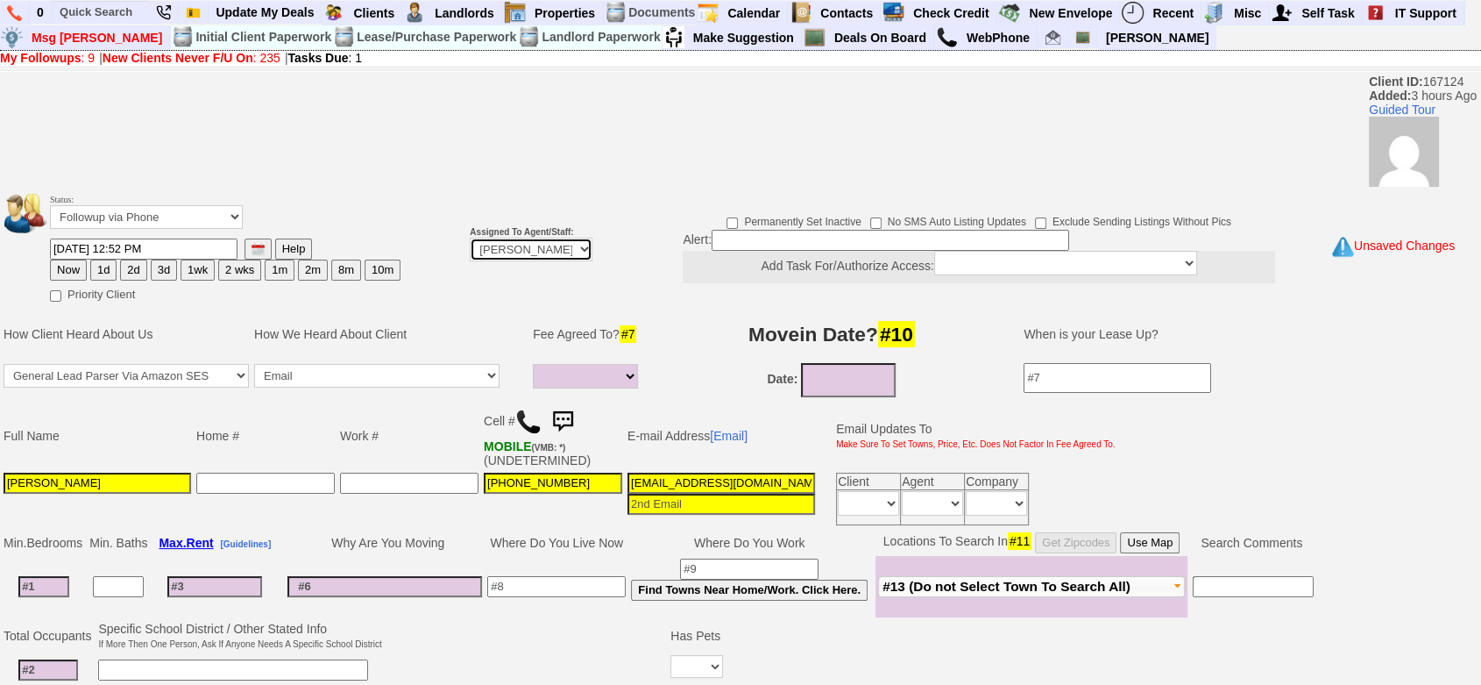
select select "148"
click at [470, 238] on select "Up-For-Grabs ***** STAFF ***** [PERSON_NAME] [PHONE_NUMBER] [PERSON_NAME] [PHON…" at bounding box center [531, 250] width 123 height 24
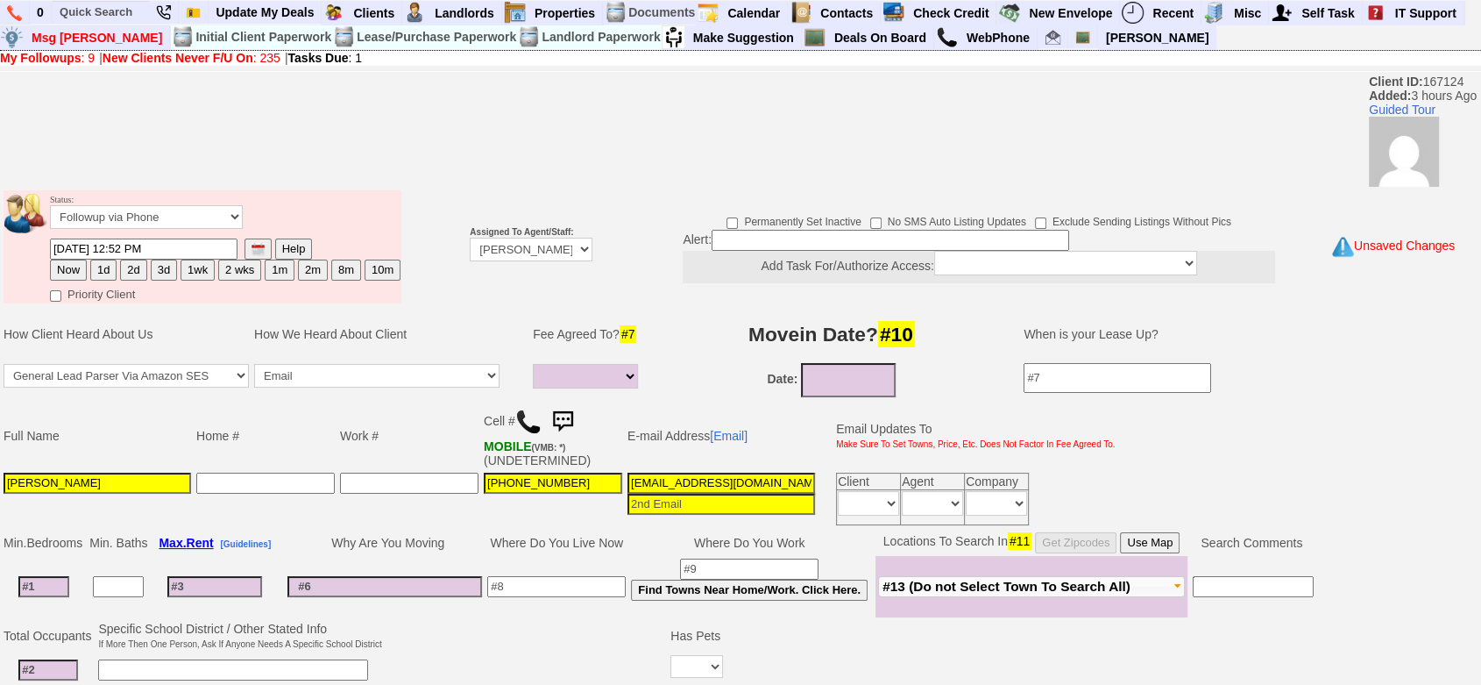
click at [105, 268] on button "1d" at bounding box center [103, 269] width 26 height 21
type input "08/11/2025 04:05 PM"
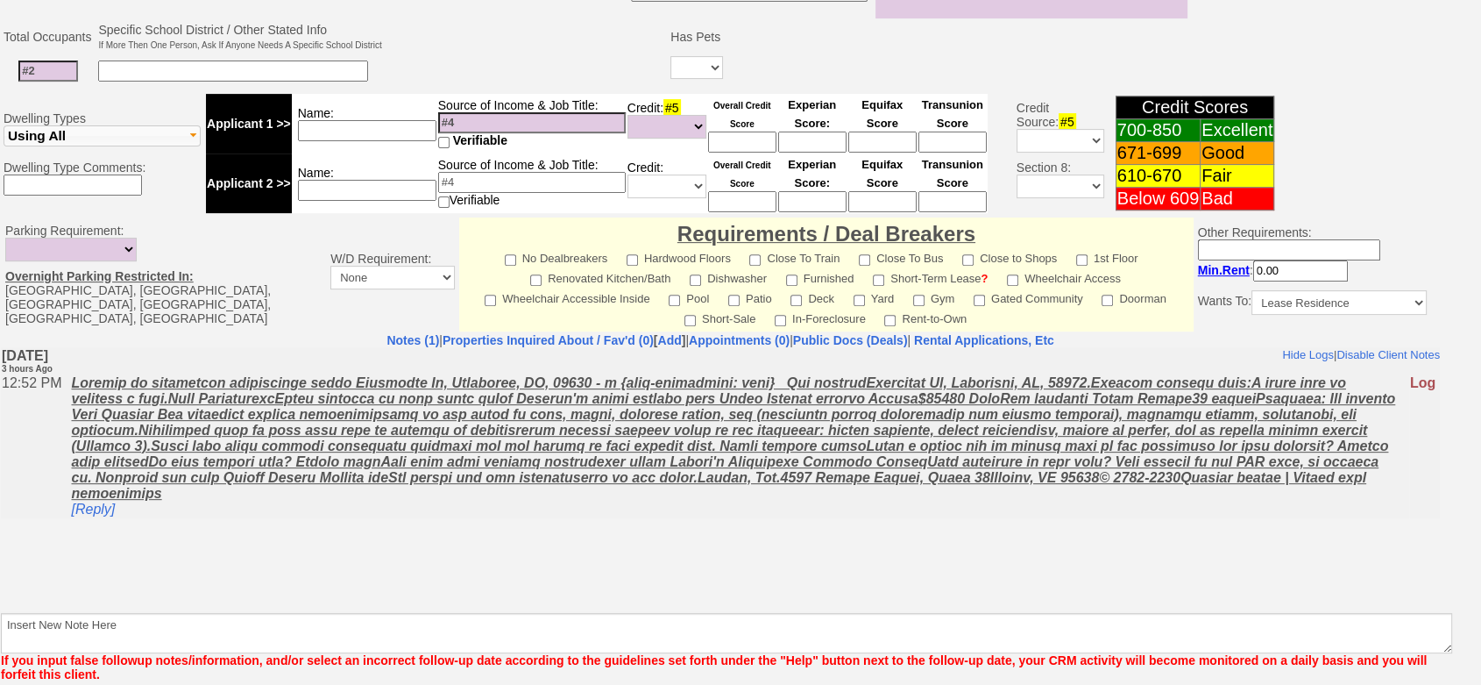
scroll to position [667, 0]
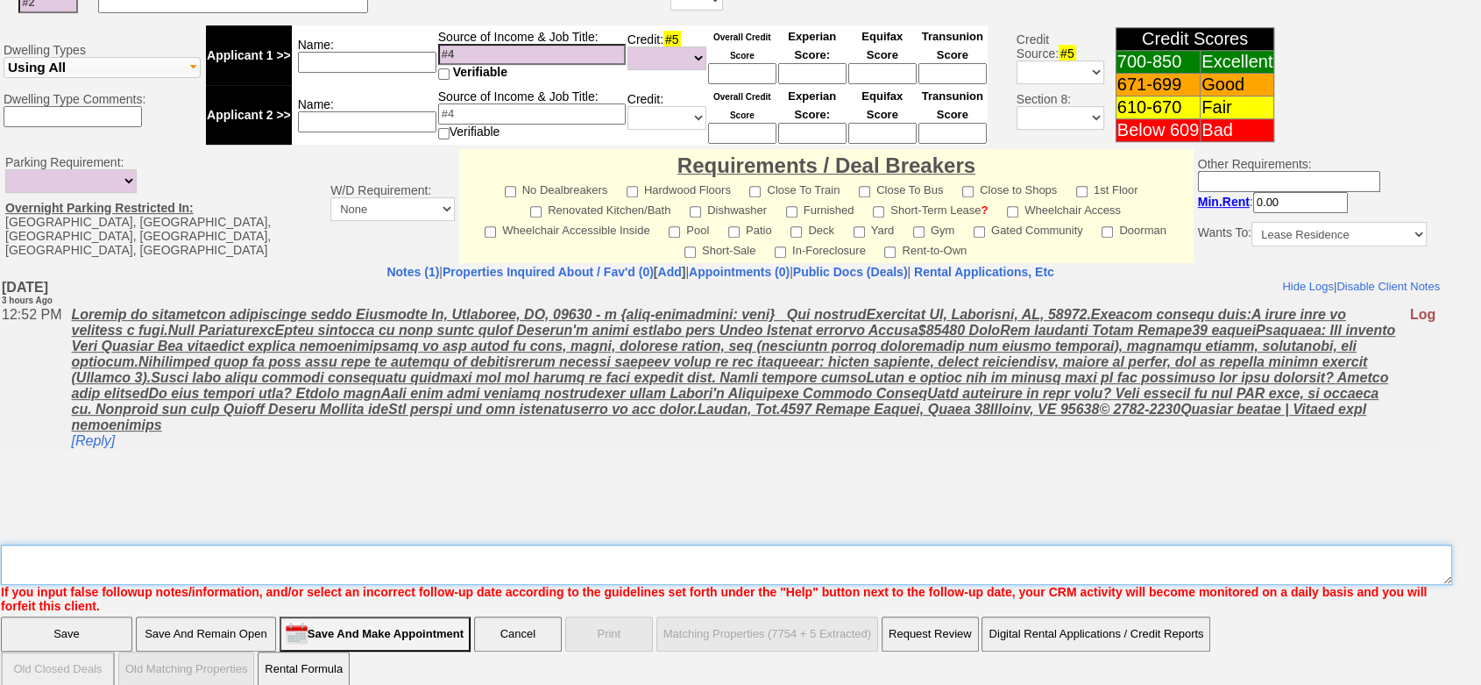
click at [1167, 544] on textarea "Insert New Note Here" at bounding box center [727, 564] width 1452 height 40
type textarea "f"
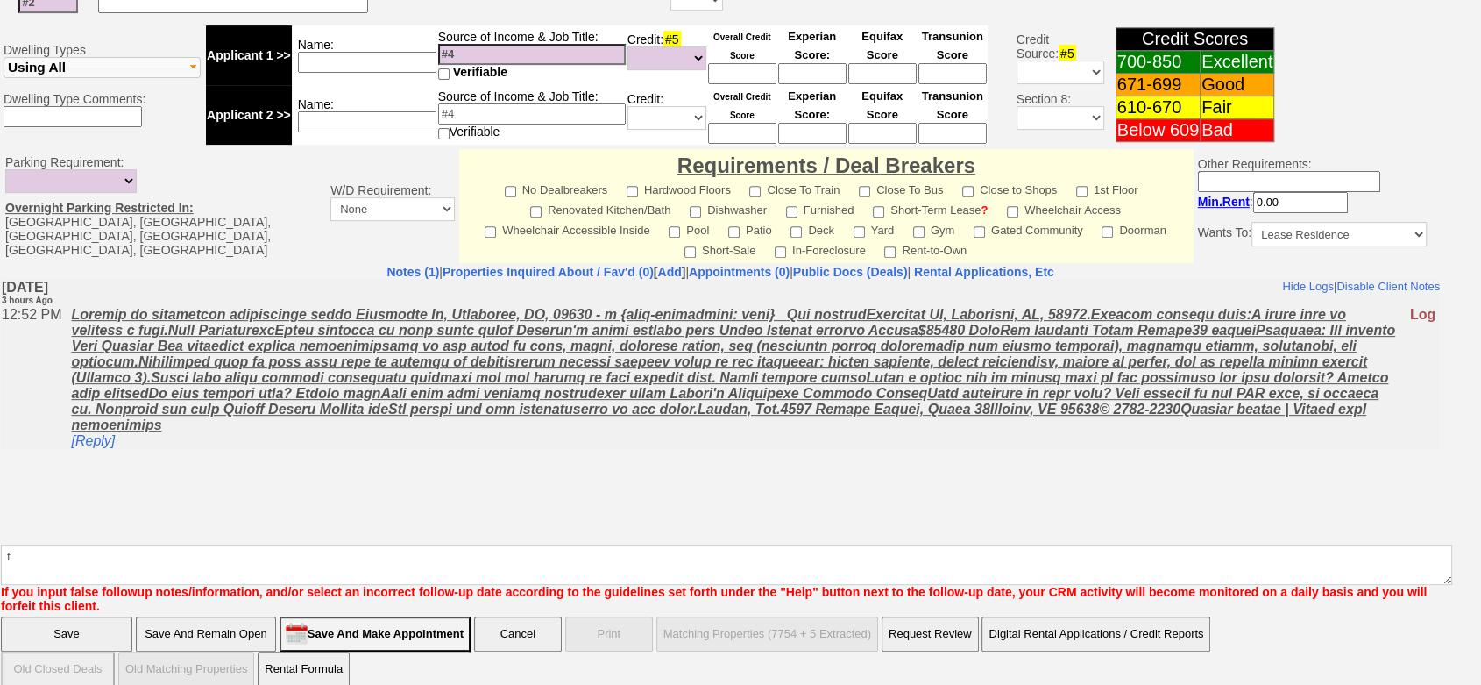
click input "Save" at bounding box center [66, 633] width 131 height 35
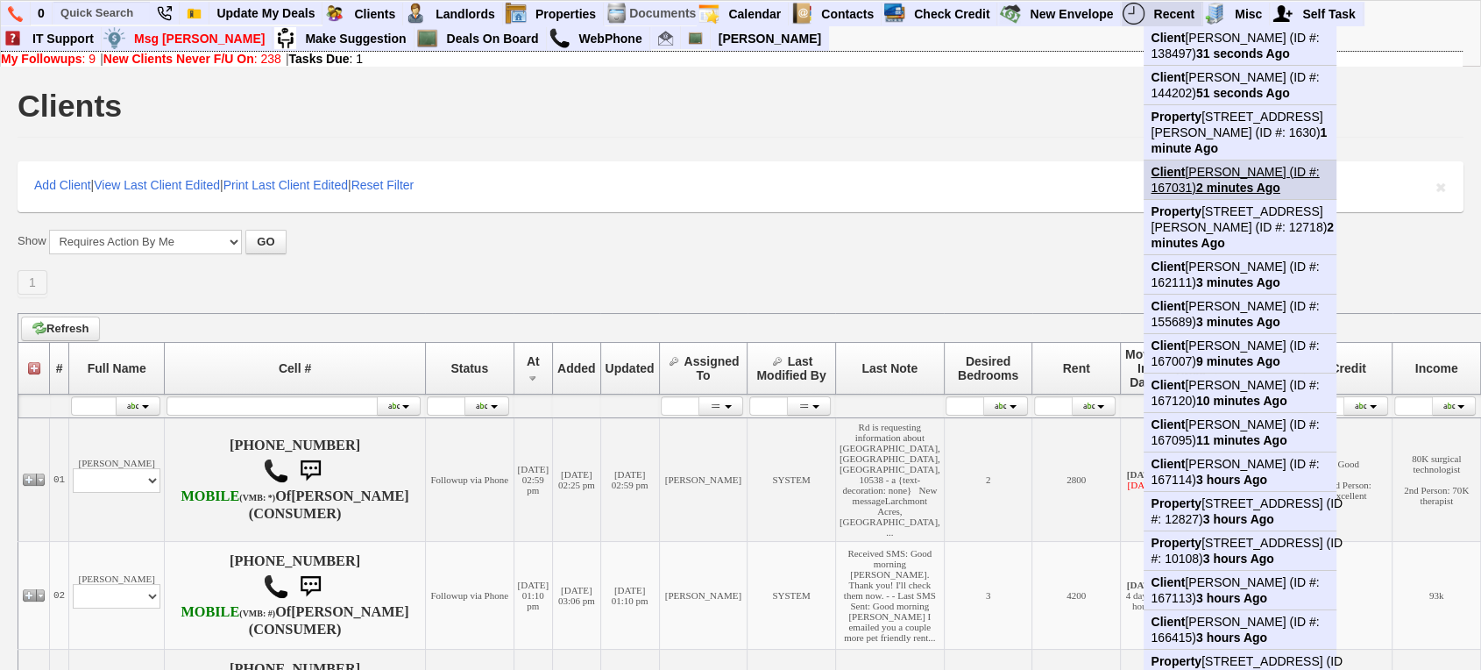
click at [1254, 160] on link "Client Eduardo Juarez (ID #: 167031) 2 minutes Ago" at bounding box center [1247, 179] width 207 height 39
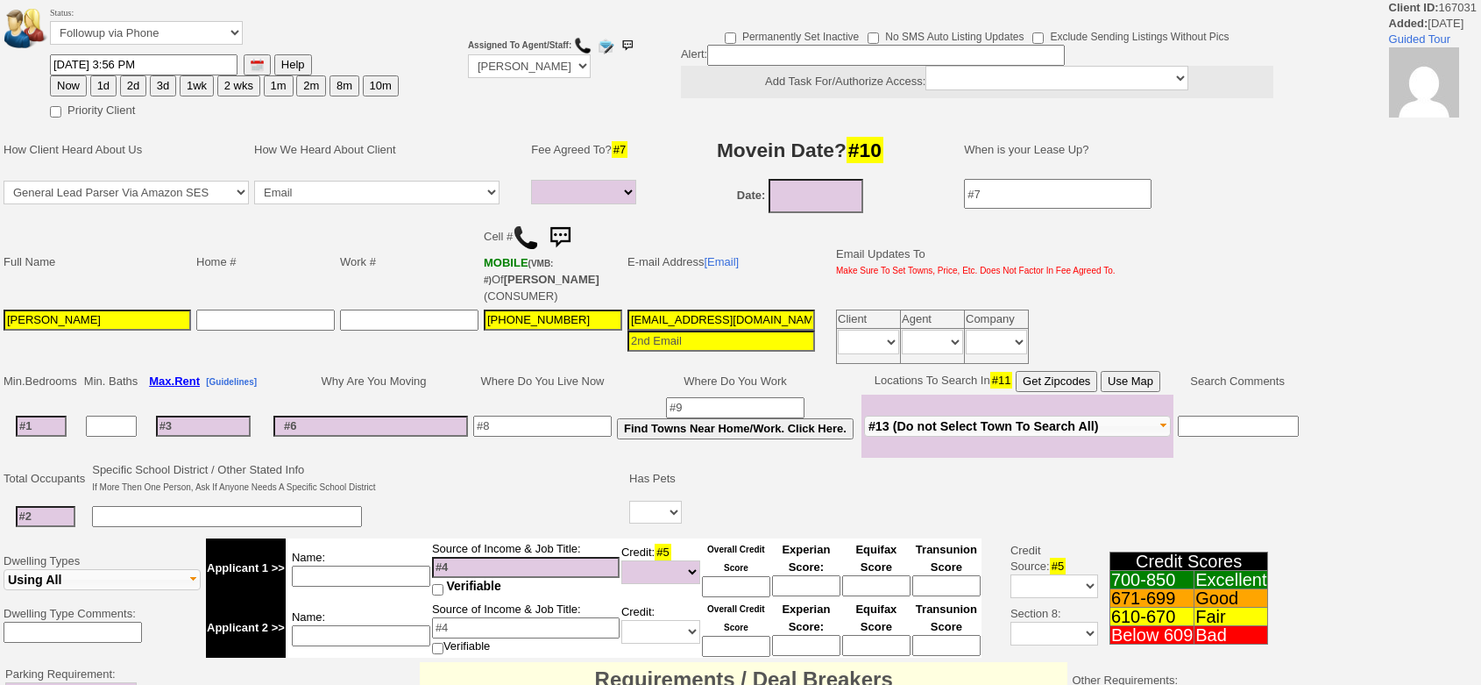
select select
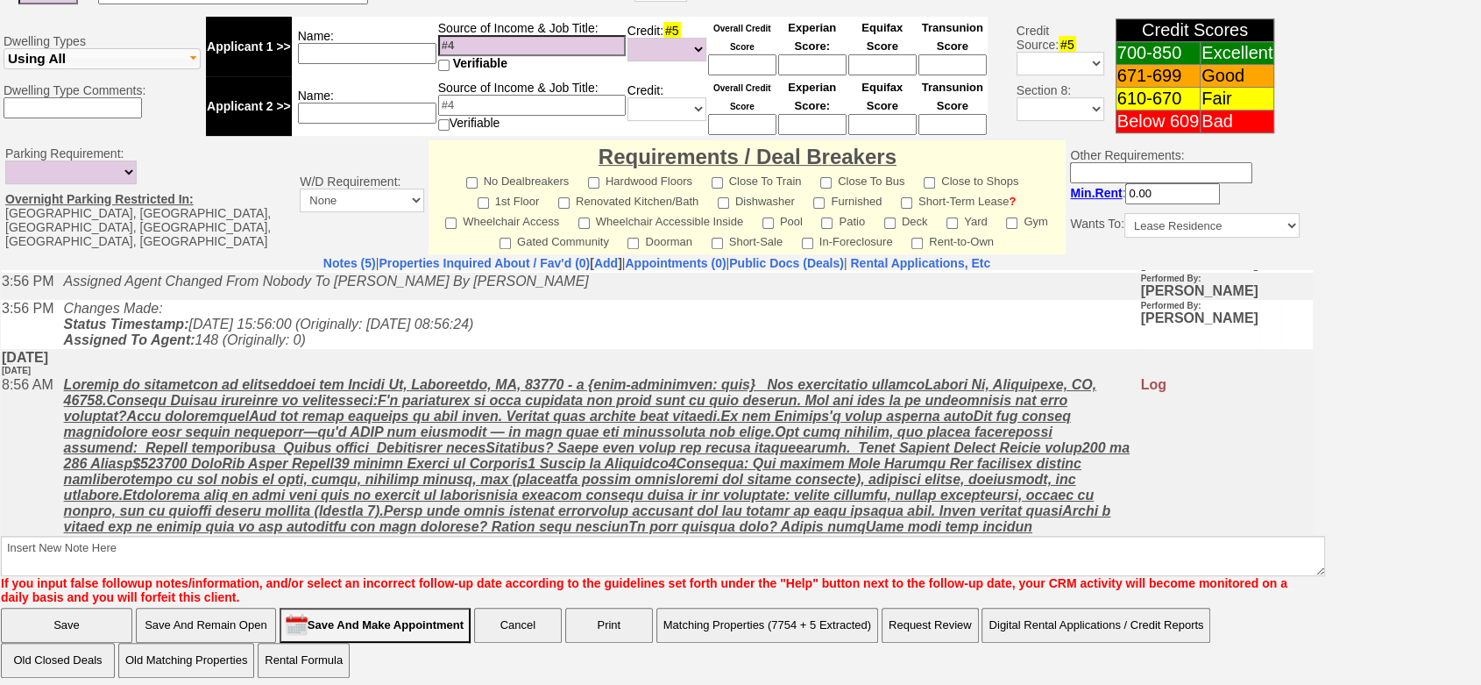
scroll to position [151, 0]
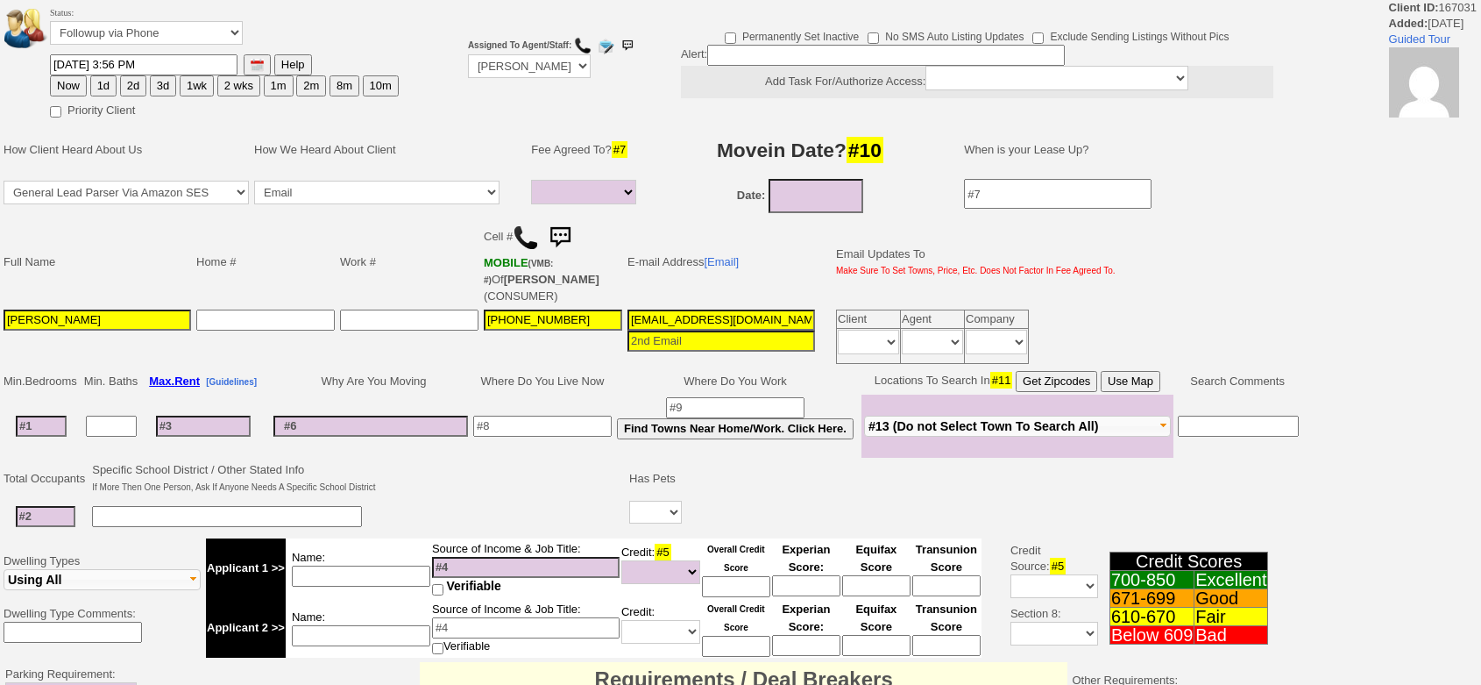
select select
